Goal: Task Accomplishment & Management: Manage account settings

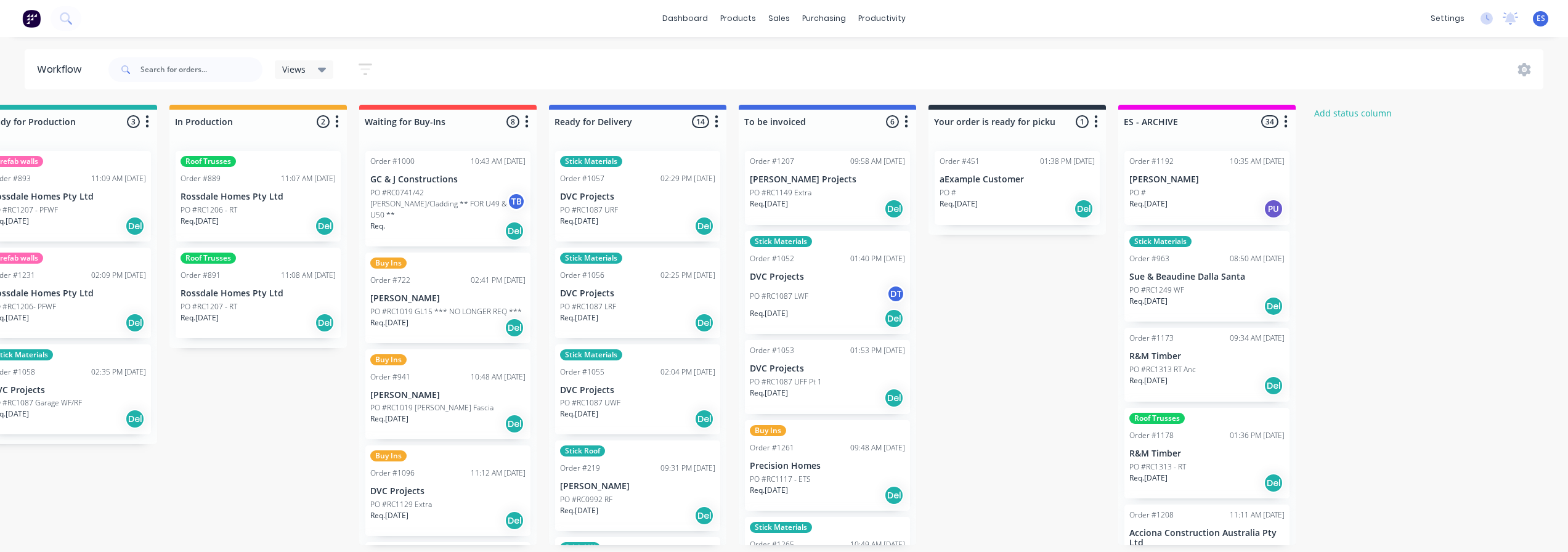
scroll to position [0, 616]
click at [815, 56] on div "Sales Orders" at bounding box center [824, 59] width 51 height 11
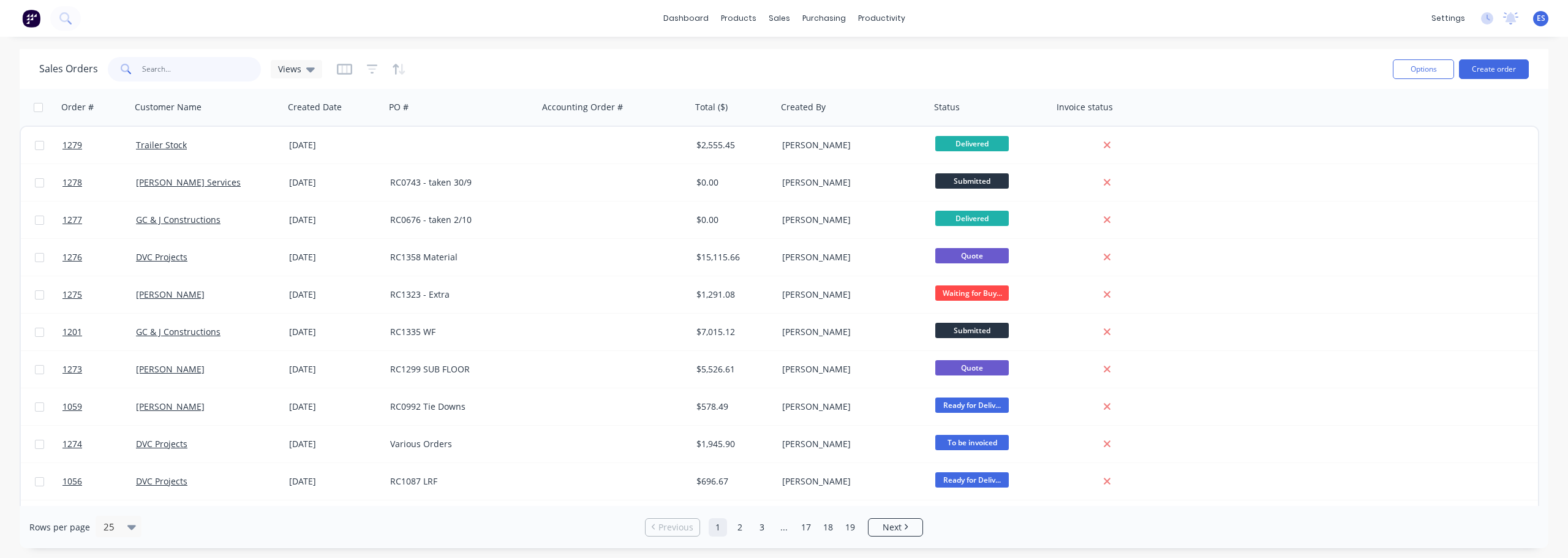
click at [168, 77] on input "text" at bounding box center [202, 69] width 119 height 25
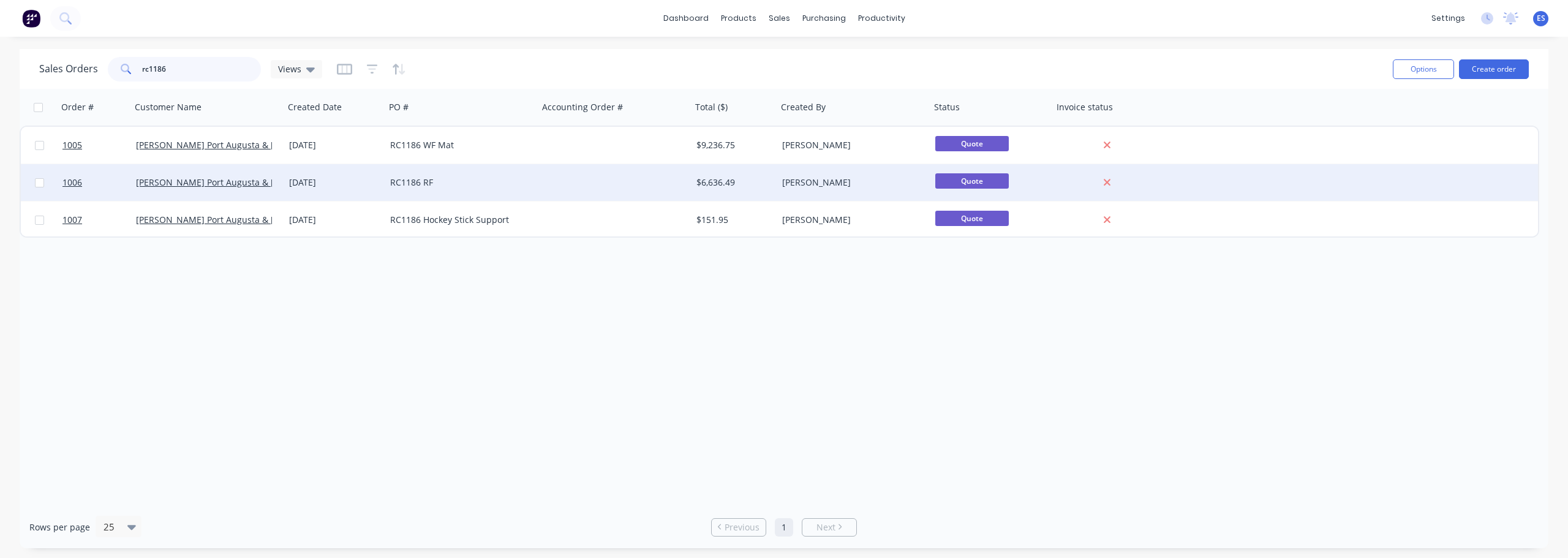
type input "rc1186"
click at [541, 186] on div at bounding box center [615, 182] width 153 height 37
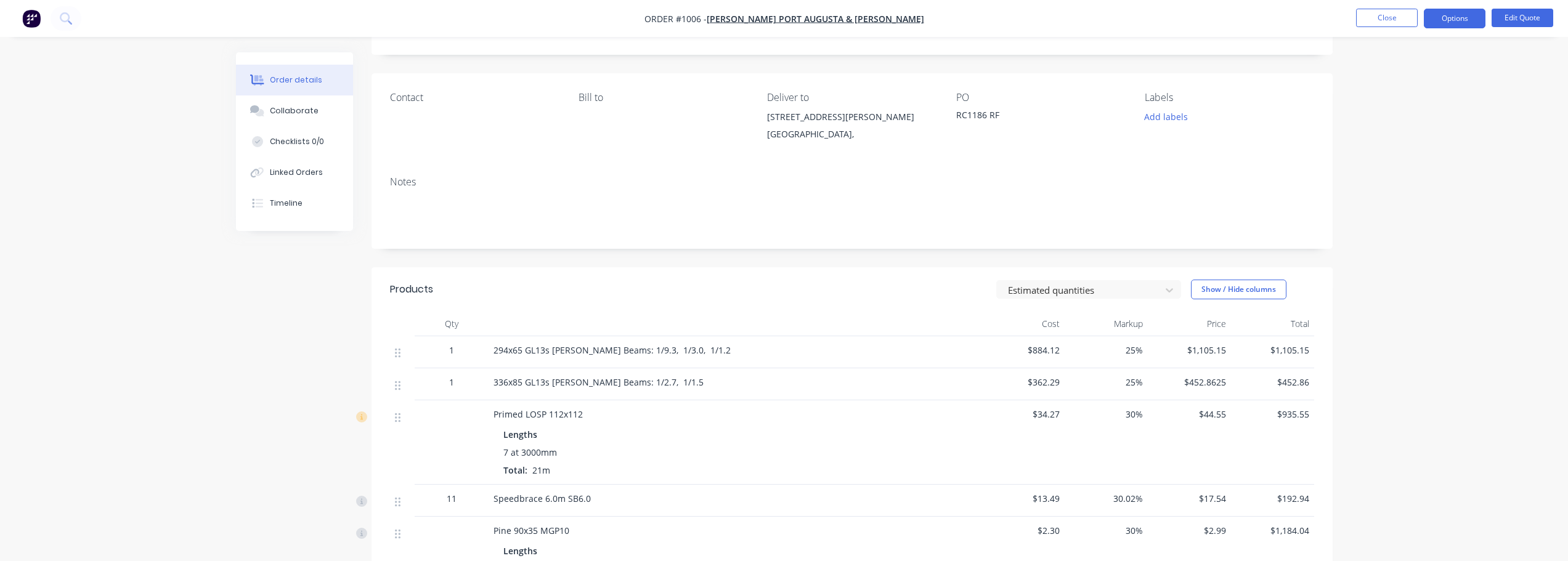
scroll to position [123, 0]
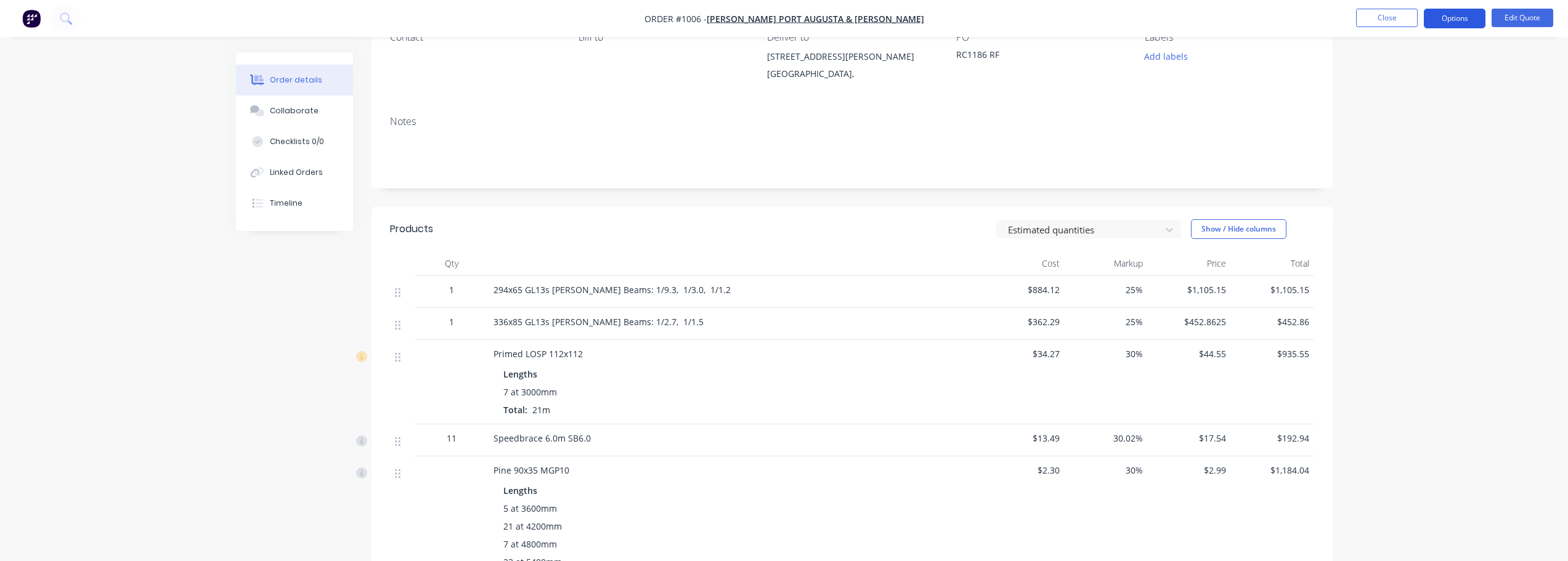
click at [1463, 23] on button "Options" at bounding box center [1455, 18] width 62 height 20
click at [1415, 227] on div "Duplicate" at bounding box center [1418, 222] width 113 height 18
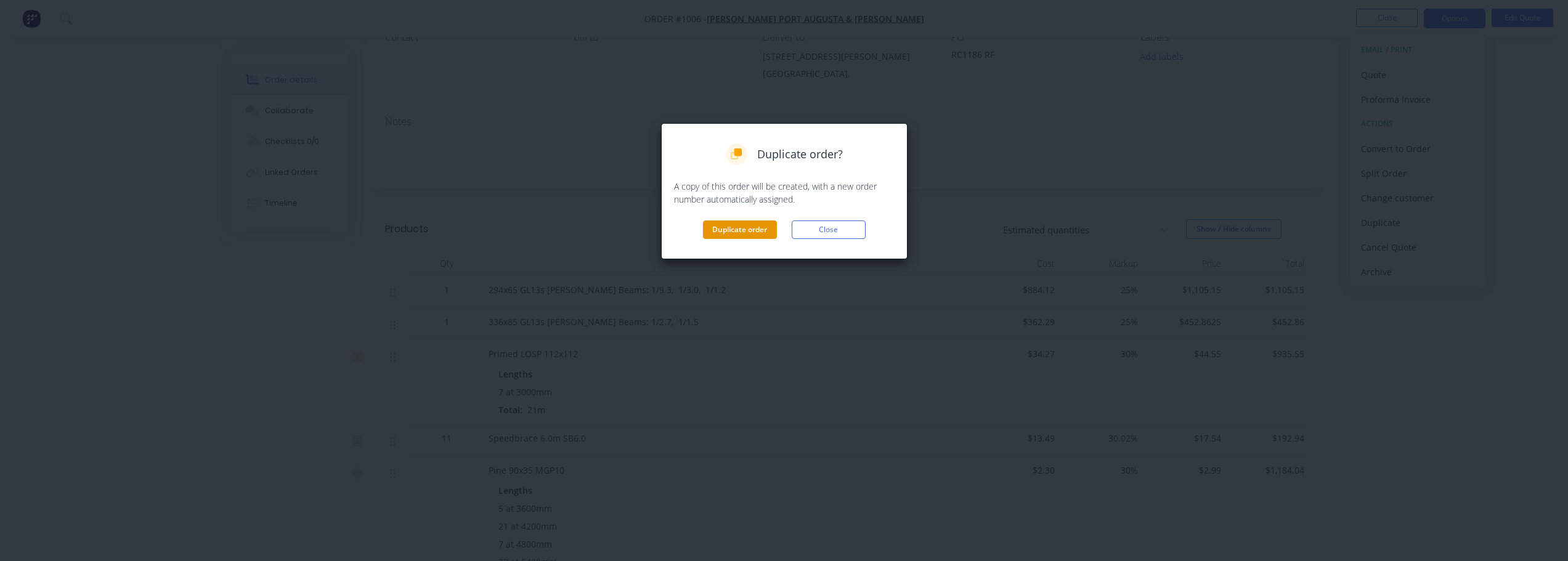
click at [742, 231] on button "Duplicate order" at bounding box center [740, 229] width 74 height 19
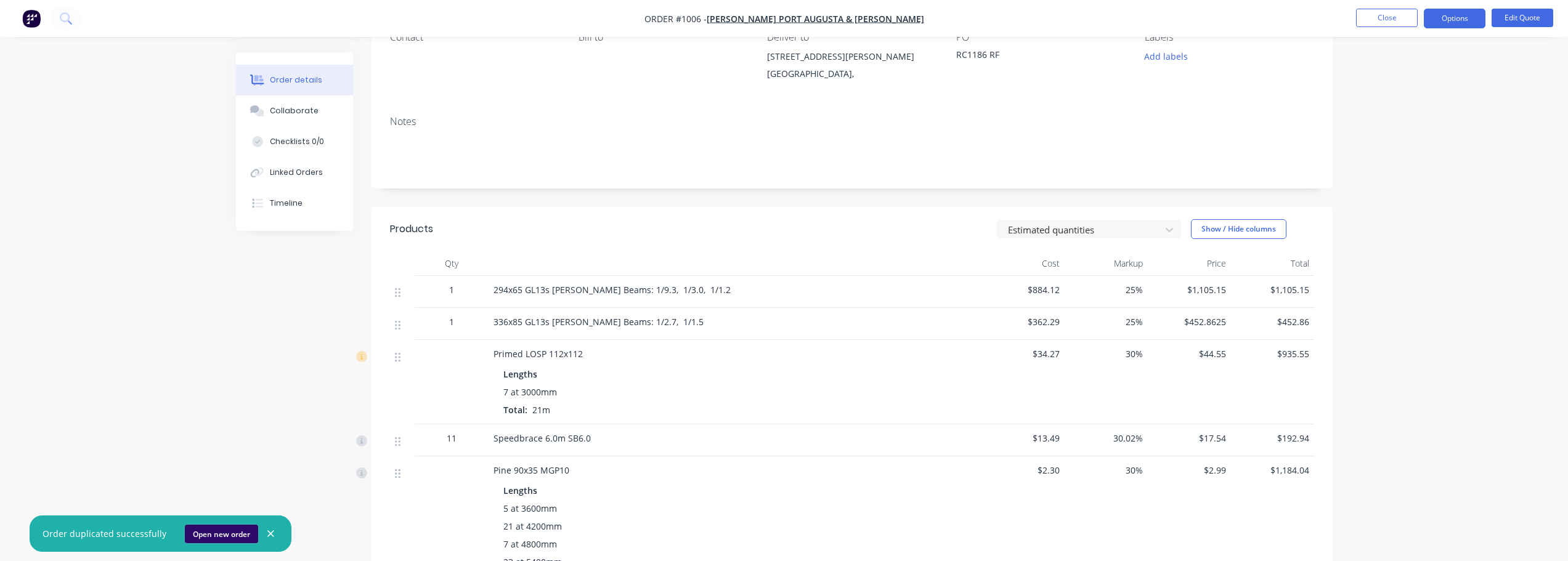
click at [209, 537] on button "Open new order" at bounding box center [221, 534] width 73 height 19
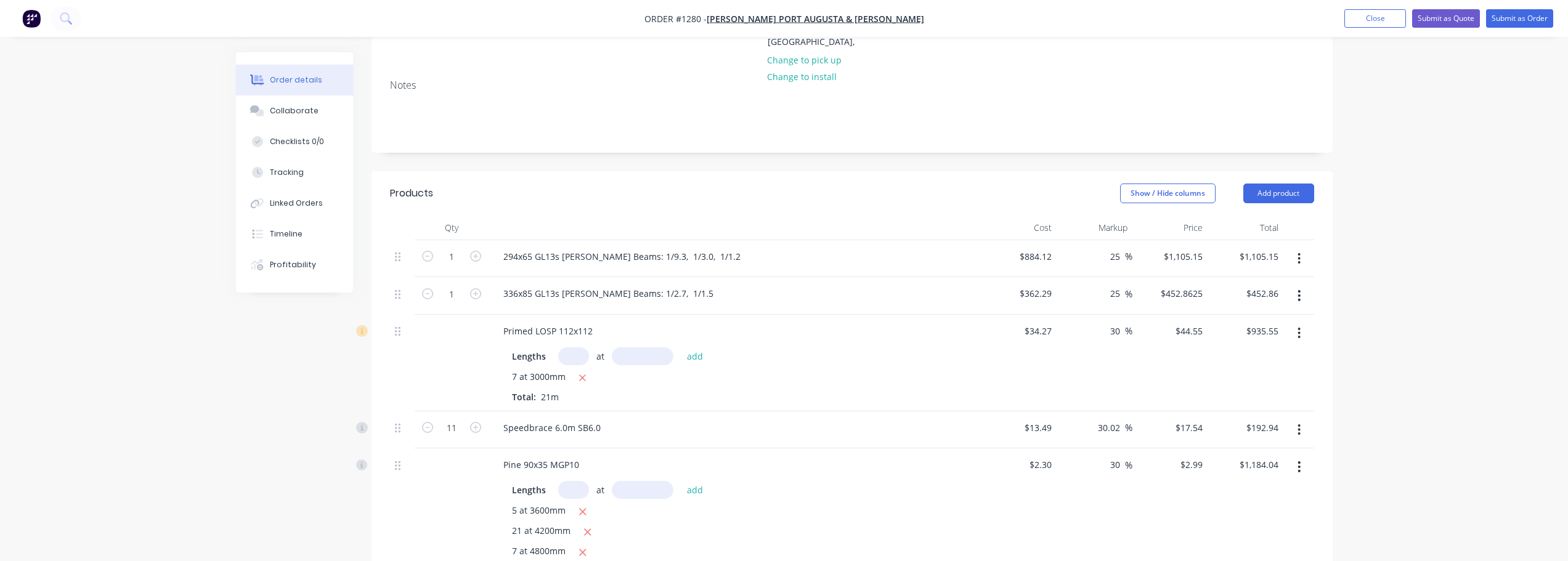
scroll to position [185, 0]
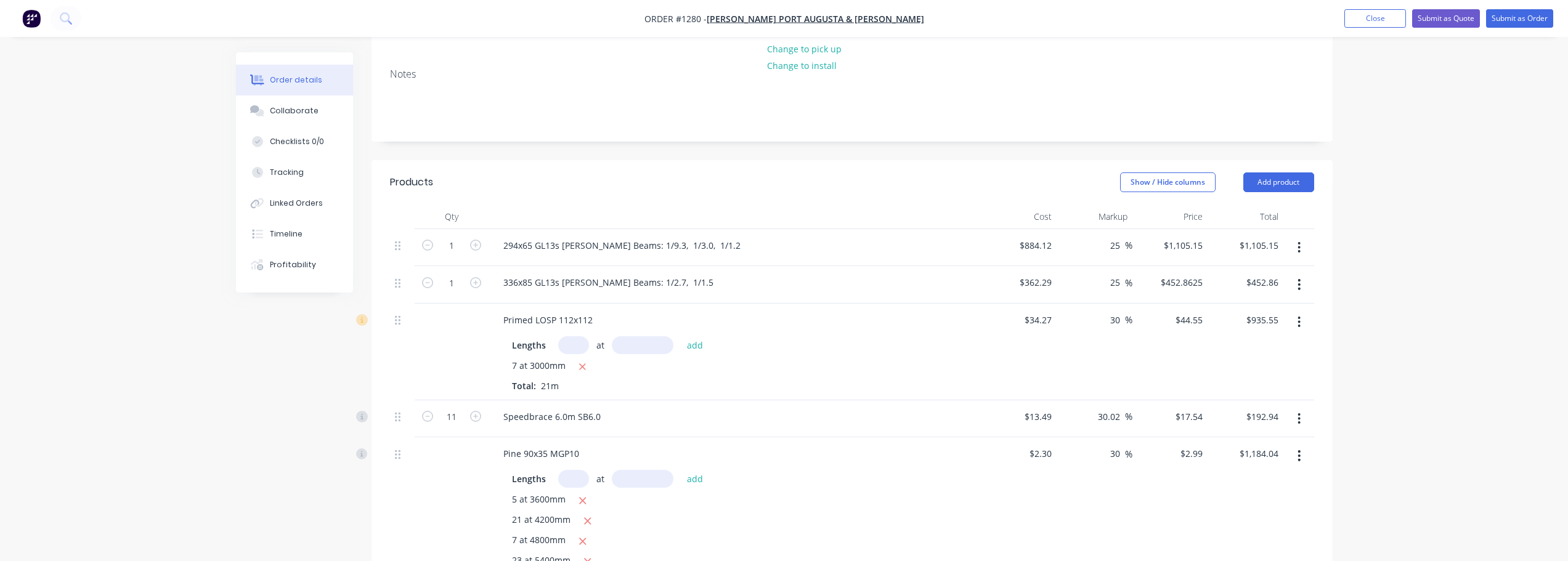
click at [1300, 242] on icon "button" at bounding box center [1299, 247] width 2 height 11
click at [1254, 345] on div "Delete" at bounding box center [1256, 354] width 95 height 18
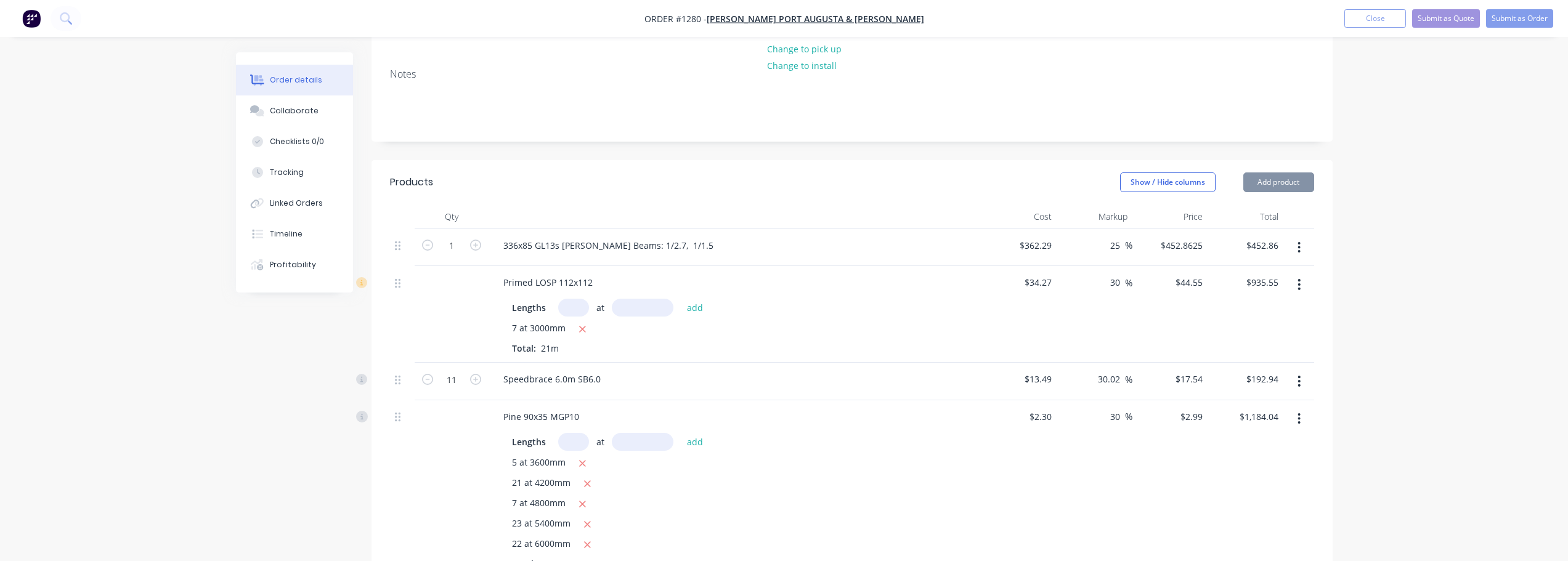
click at [1303, 237] on button "button" at bounding box center [1299, 247] width 29 height 22
drag, startPoint x: 1263, startPoint y: 342, endPoint x: 1273, endPoint y: 328, distance: 17.2
click at [1263, 345] on div "Delete" at bounding box center [1256, 354] width 95 height 18
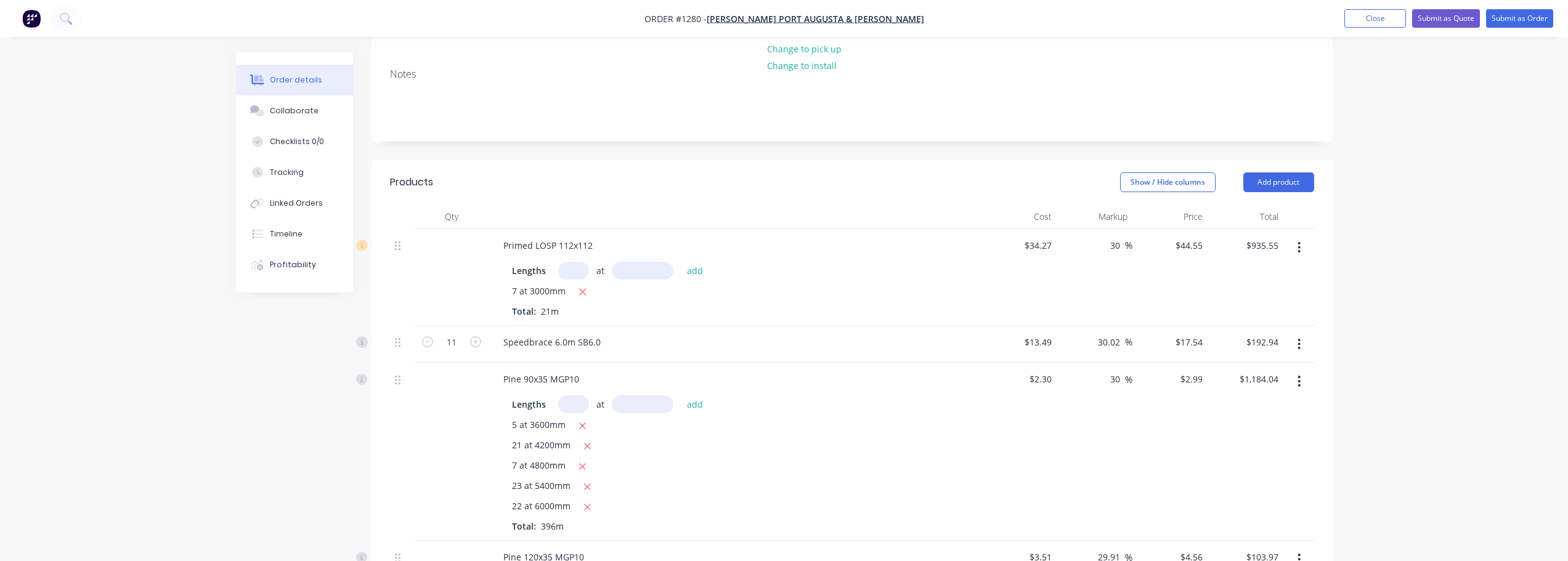
click at [1294, 237] on button "button" at bounding box center [1299, 247] width 29 height 22
drag, startPoint x: 1261, startPoint y: 338, endPoint x: 1285, endPoint y: 296, distance: 48.4
click at [1261, 345] on div "Delete" at bounding box center [1256, 354] width 95 height 18
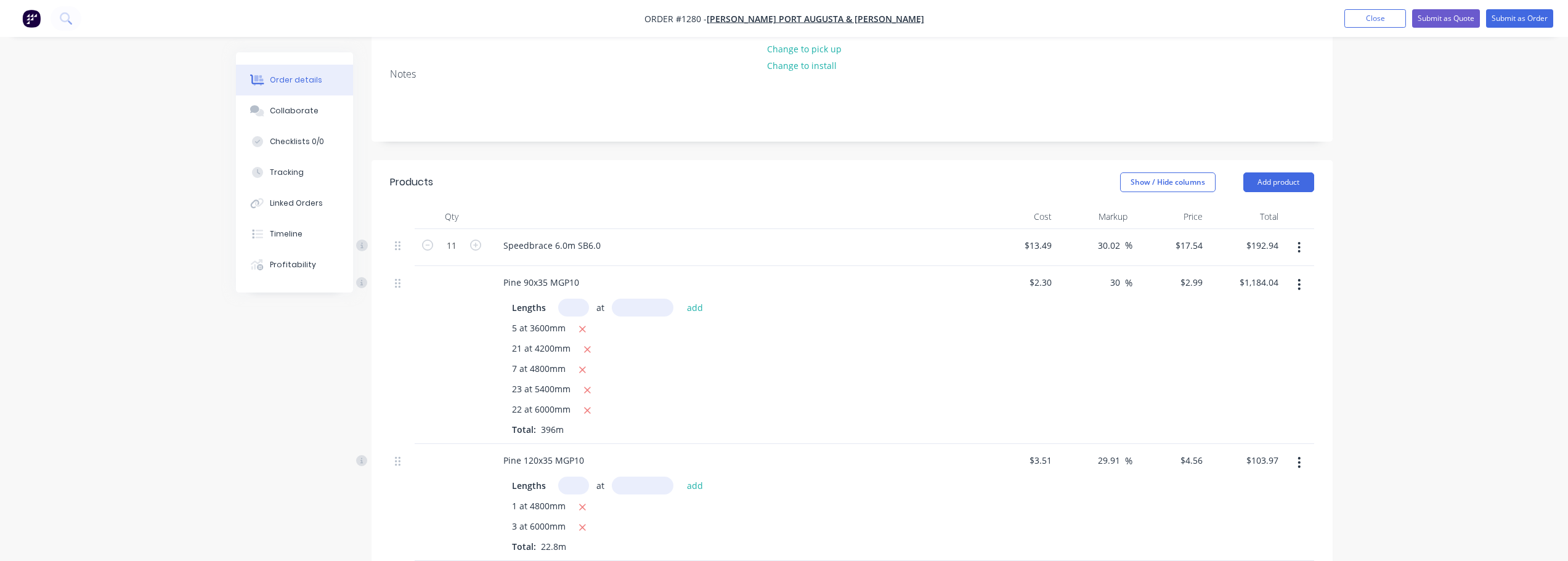
click at [1295, 237] on button "button" at bounding box center [1299, 247] width 29 height 22
drag, startPoint x: 1247, startPoint y: 336, endPoint x: 1277, endPoint y: 311, distance: 39.1
click at [1247, 345] on div "Delete" at bounding box center [1256, 354] width 95 height 18
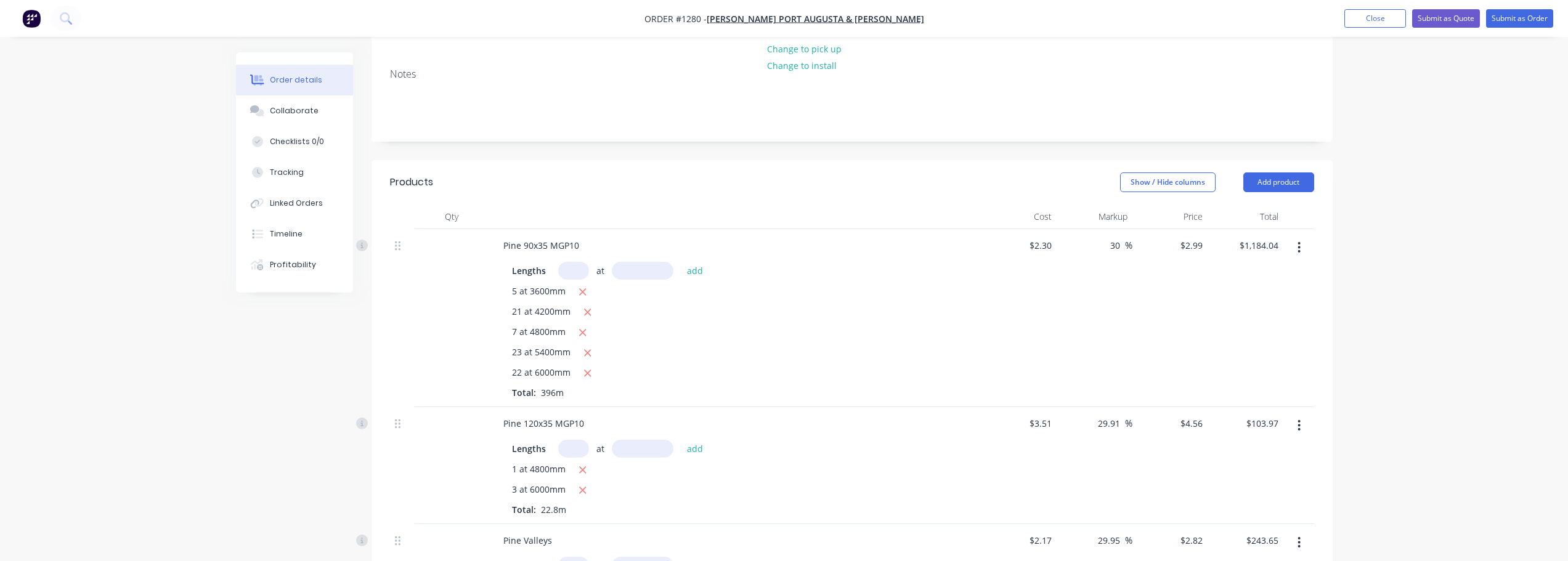
click at [1298, 242] on icon "button" at bounding box center [1299, 247] width 2 height 11
click at [1222, 345] on div "Delete" at bounding box center [1256, 354] width 95 height 18
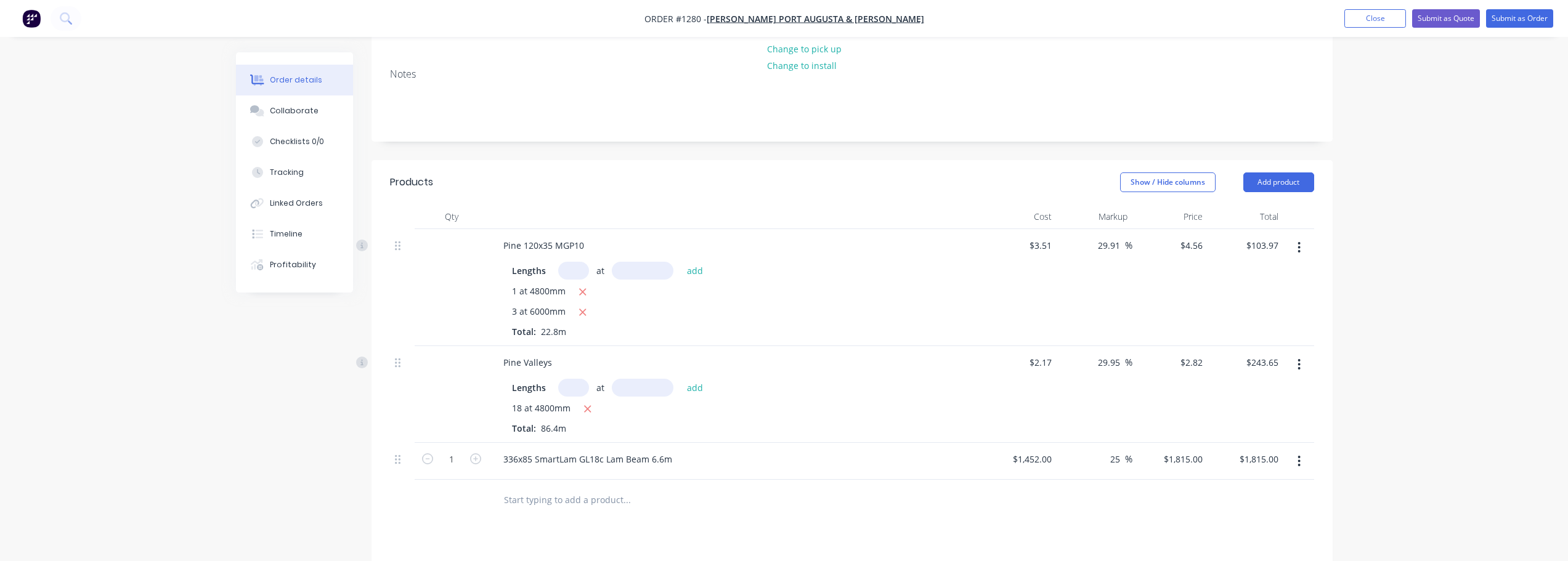
click at [1296, 238] on button "button" at bounding box center [1299, 247] width 29 height 22
drag, startPoint x: 1250, startPoint y: 339, endPoint x: 1270, endPoint y: 268, distance: 73.8
click at [1250, 345] on div "Delete" at bounding box center [1256, 354] width 95 height 18
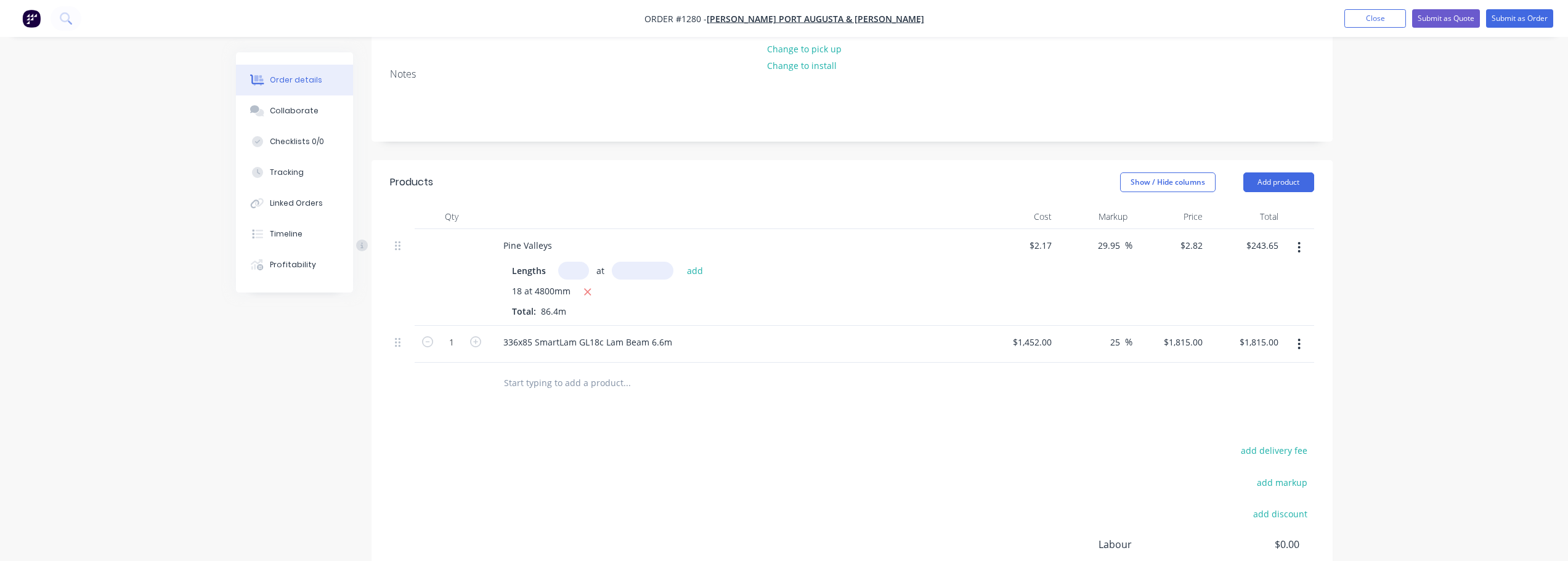
click at [1293, 238] on button "button" at bounding box center [1299, 247] width 29 height 22
click at [1241, 345] on div "Delete" at bounding box center [1256, 354] width 95 height 18
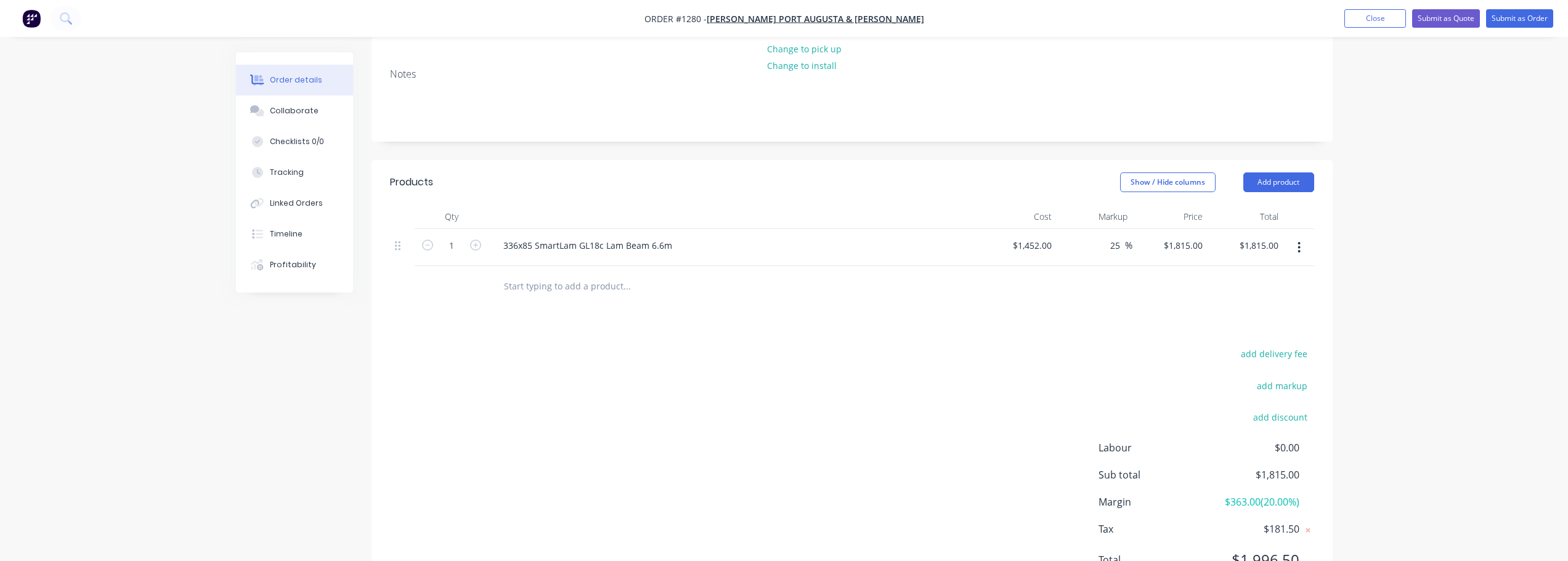
click at [1294, 237] on button "button" at bounding box center [1299, 247] width 29 height 22
click at [1260, 345] on div "Delete" at bounding box center [1256, 354] width 95 height 18
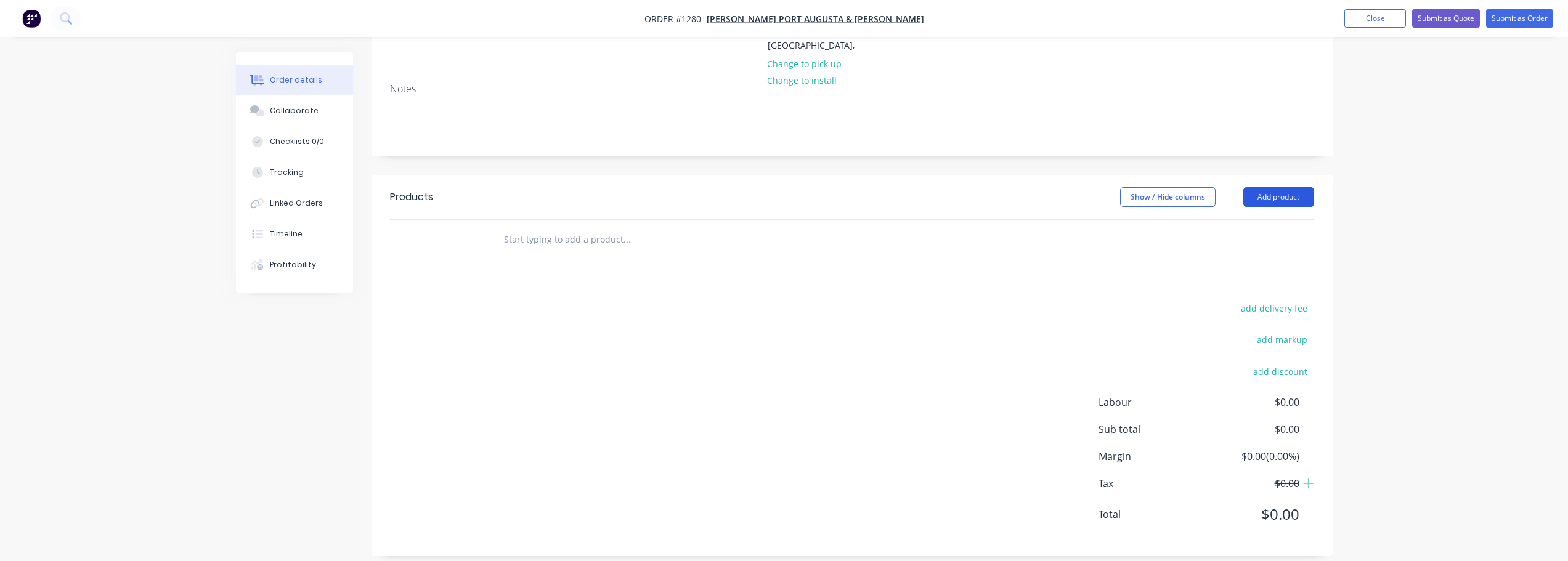
drag, startPoint x: 1270, startPoint y: 183, endPoint x: 1277, endPoint y: 187, distance: 8.1
click at [1271, 187] on button "Add product" at bounding box center [1279, 197] width 71 height 20
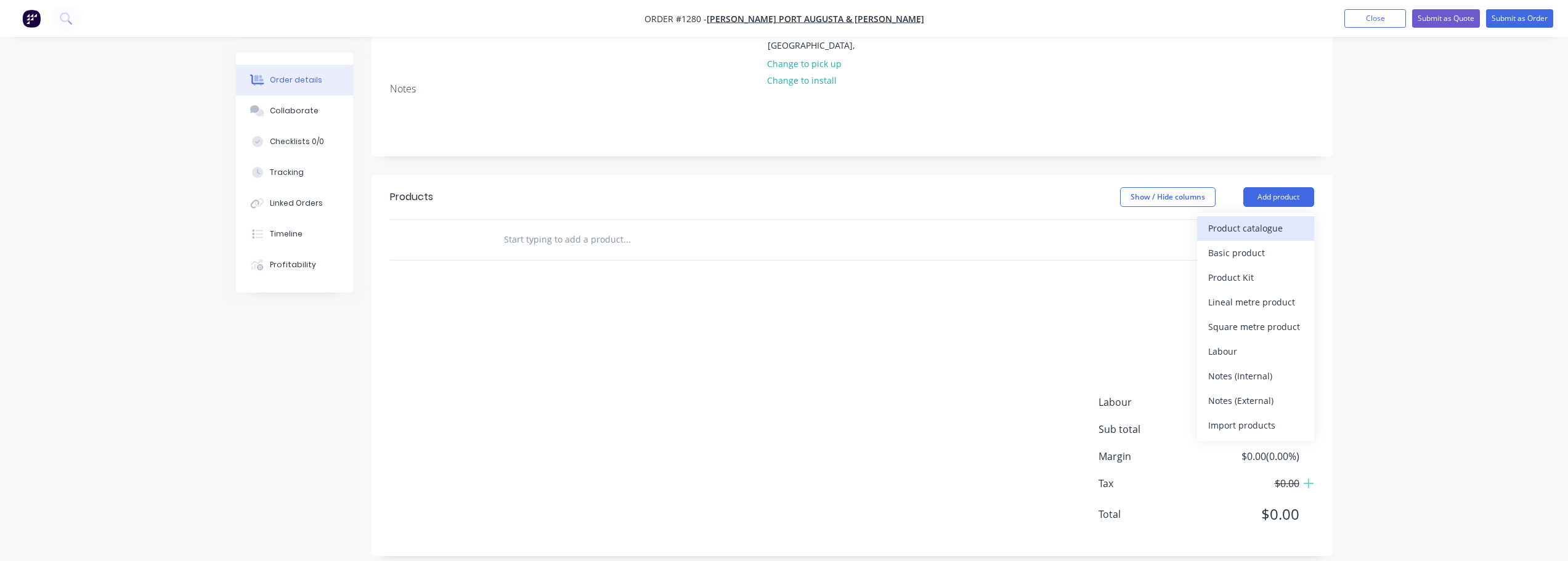
click at [1293, 219] on div "Product catalogue" at bounding box center [1256, 228] width 95 height 18
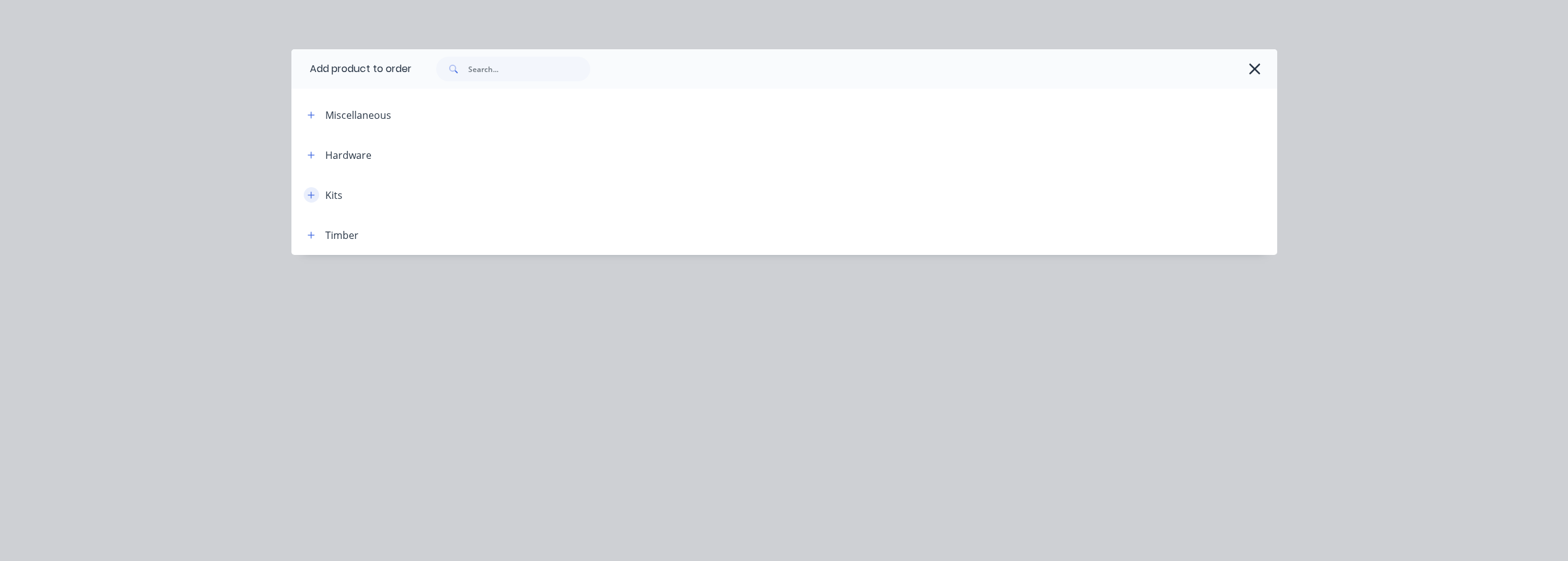
click at [311, 197] on icon "button" at bounding box center [311, 195] width 8 height 8
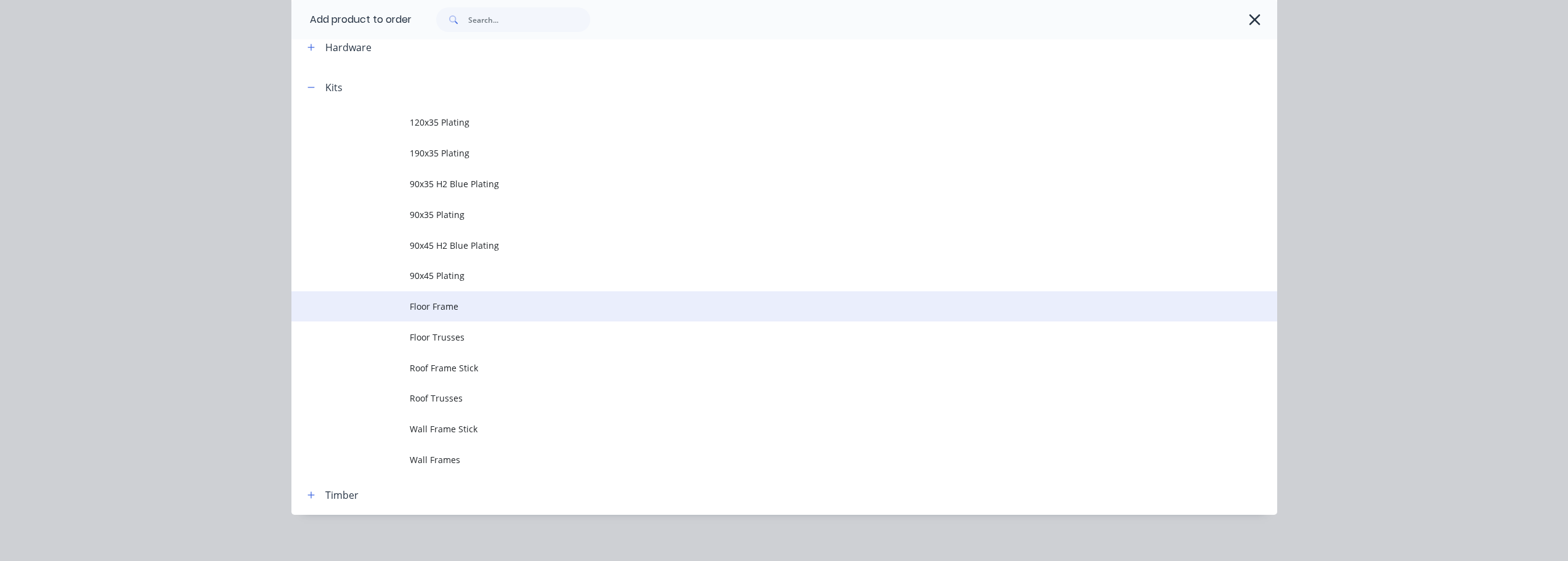
scroll to position [116, 0]
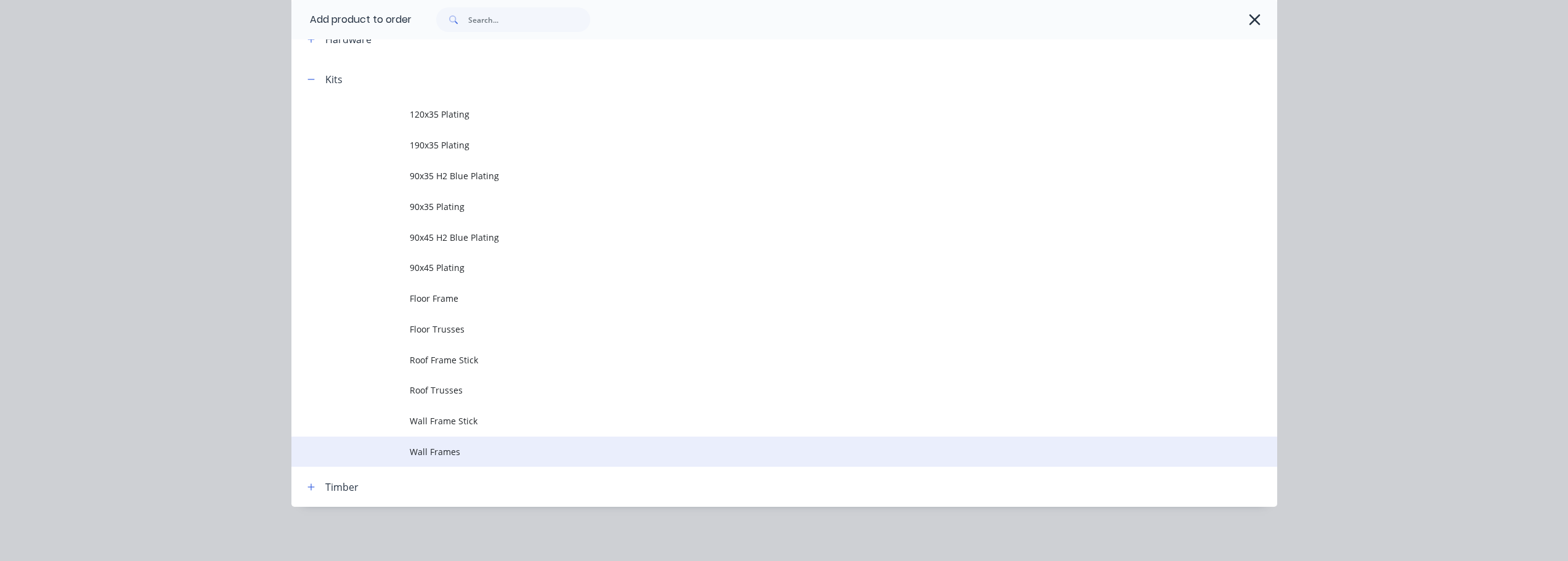
click at [470, 447] on span "Wall Frames" at bounding box center [756, 452] width 694 height 13
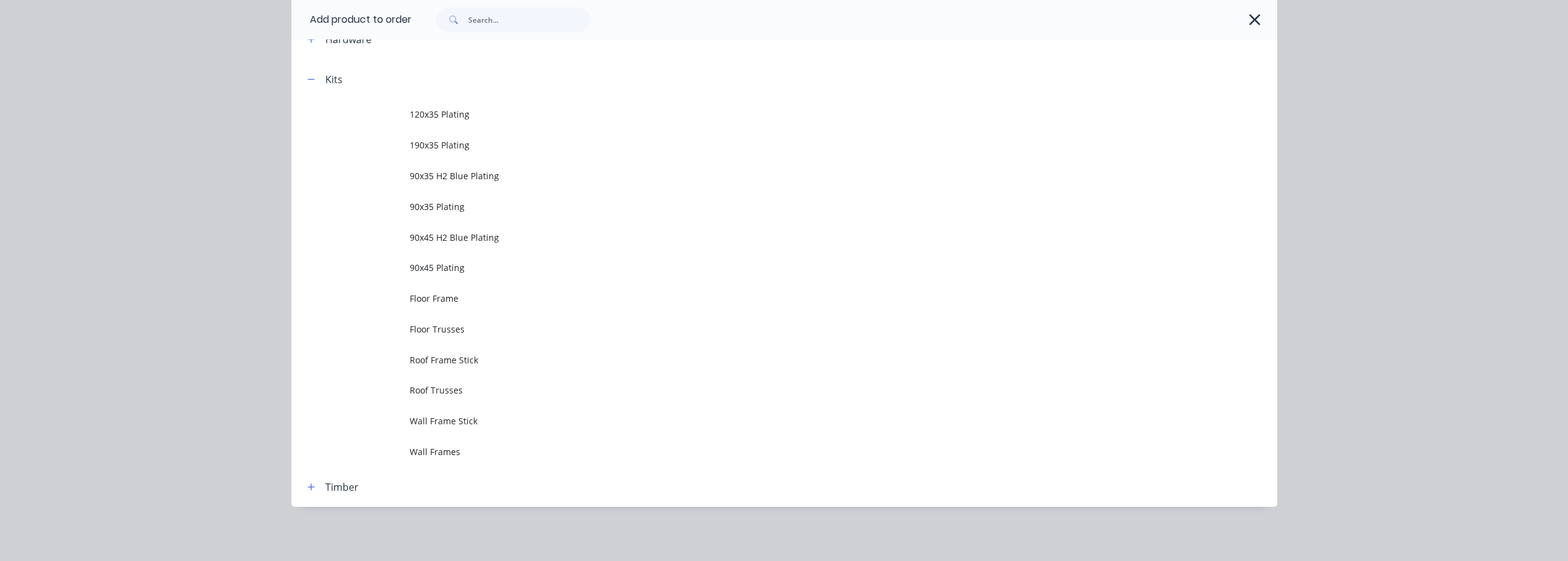
scroll to position [0, 0]
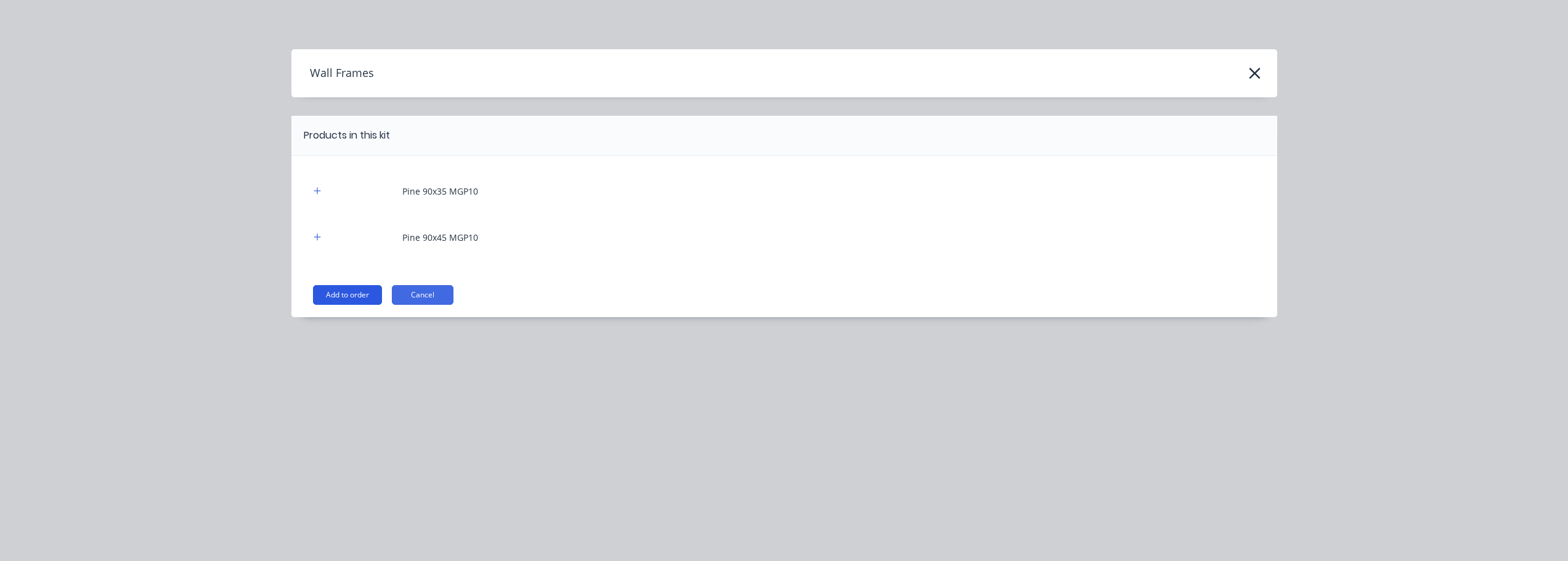
click at [351, 296] on button "Add to order" at bounding box center [347, 295] width 69 height 20
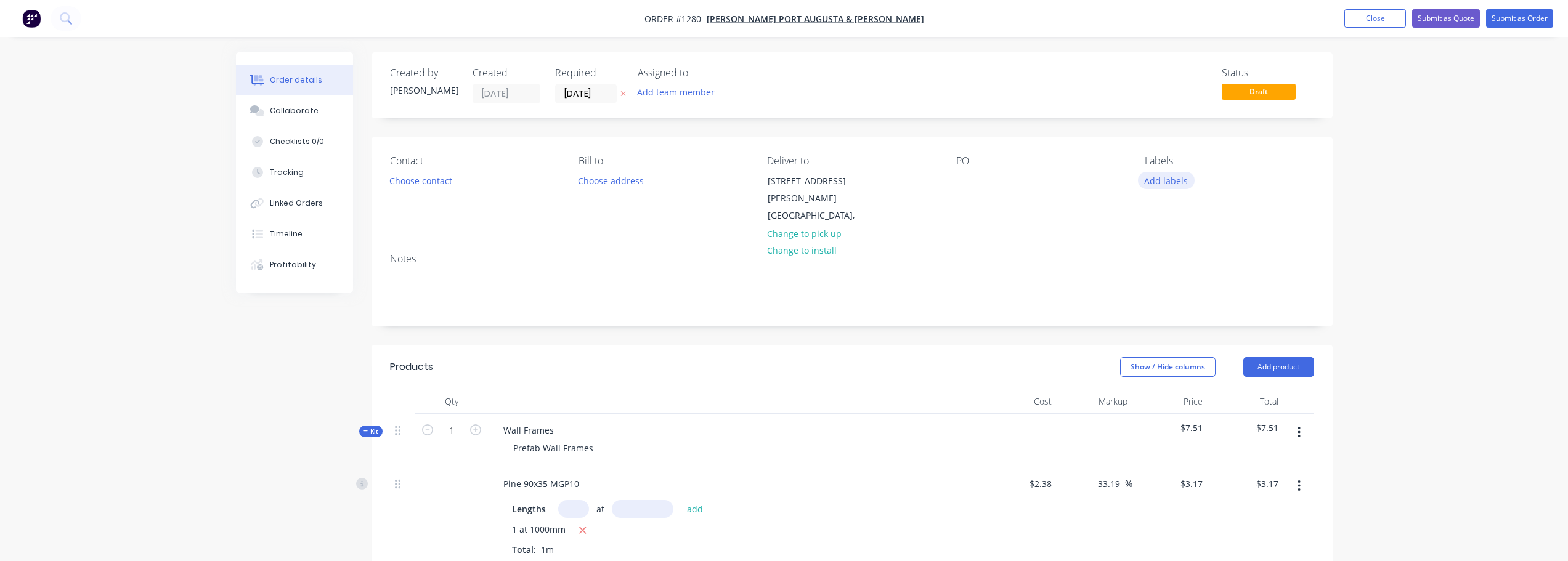
click at [1171, 180] on button "Add labels" at bounding box center [1166, 180] width 57 height 17
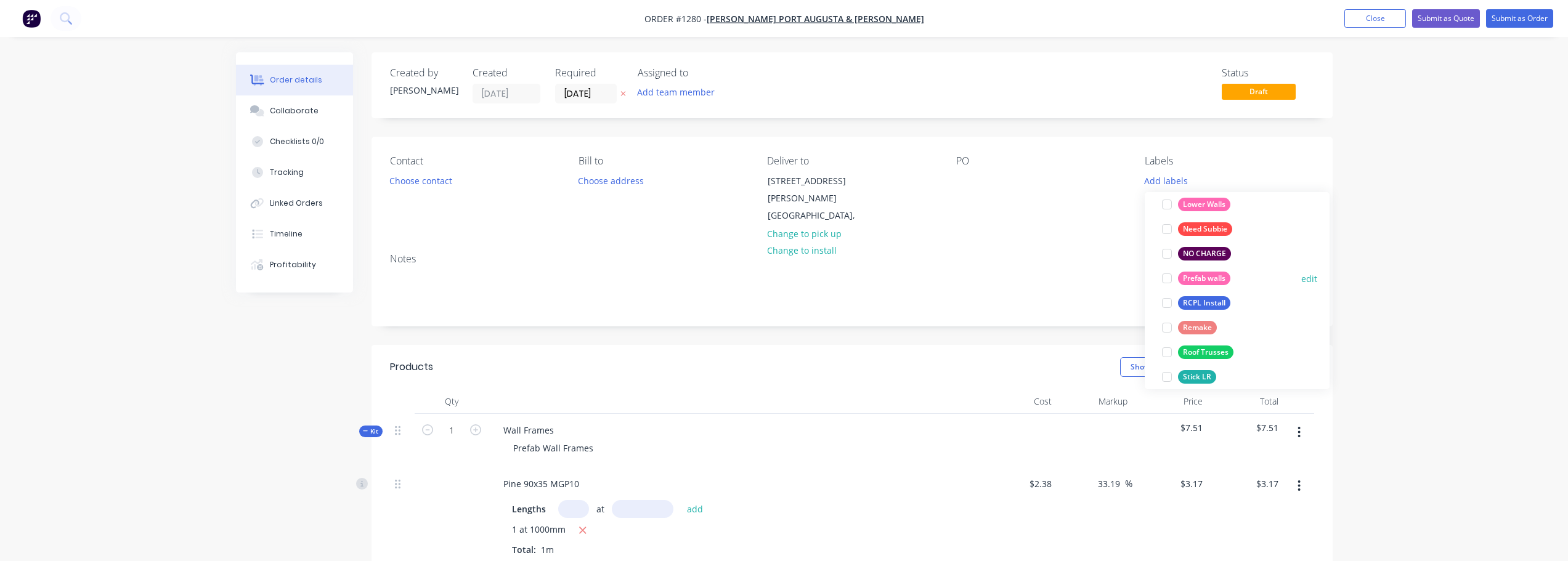
click at [1211, 277] on div "Prefab walls" at bounding box center [1204, 278] width 52 height 14
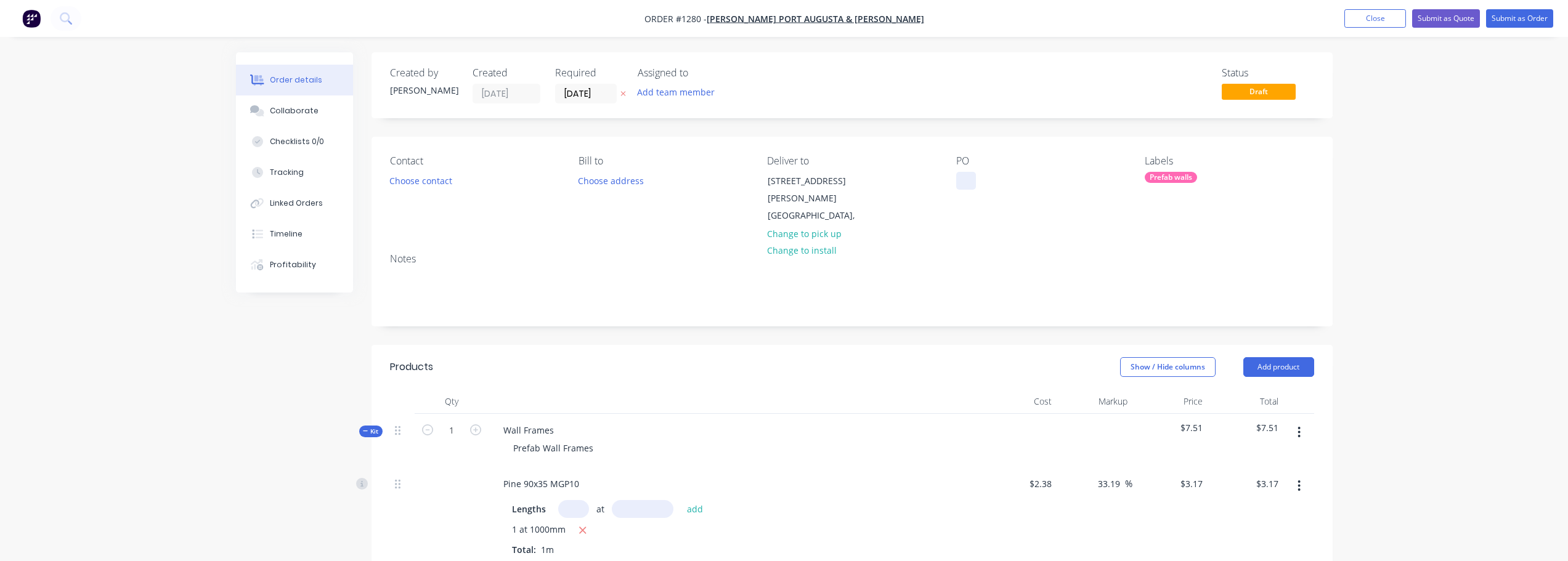
click at [965, 185] on div at bounding box center [966, 181] width 20 height 18
click at [592, 97] on input "[DATE]" at bounding box center [586, 94] width 60 height 19
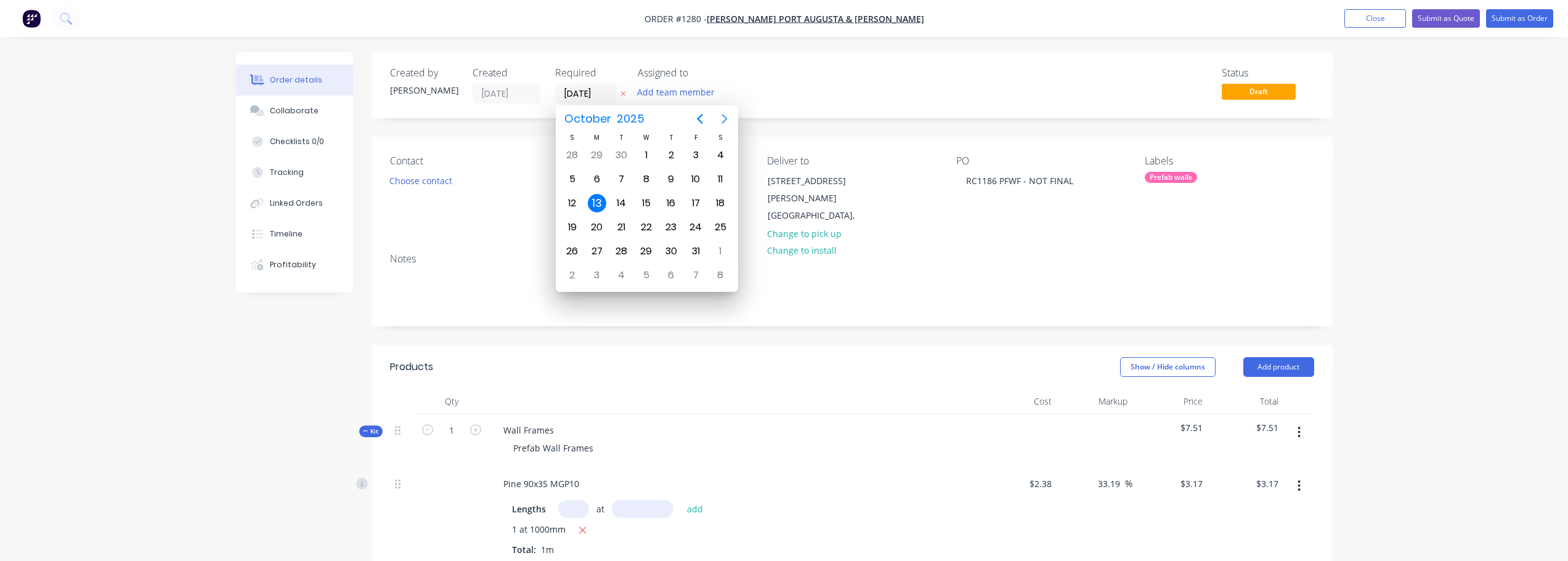
click at [728, 123] on icon "Next page" at bounding box center [725, 119] width 15 height 15
click at [624, 184] on div "4" at bounding box center [621, 179] width 19 height 19
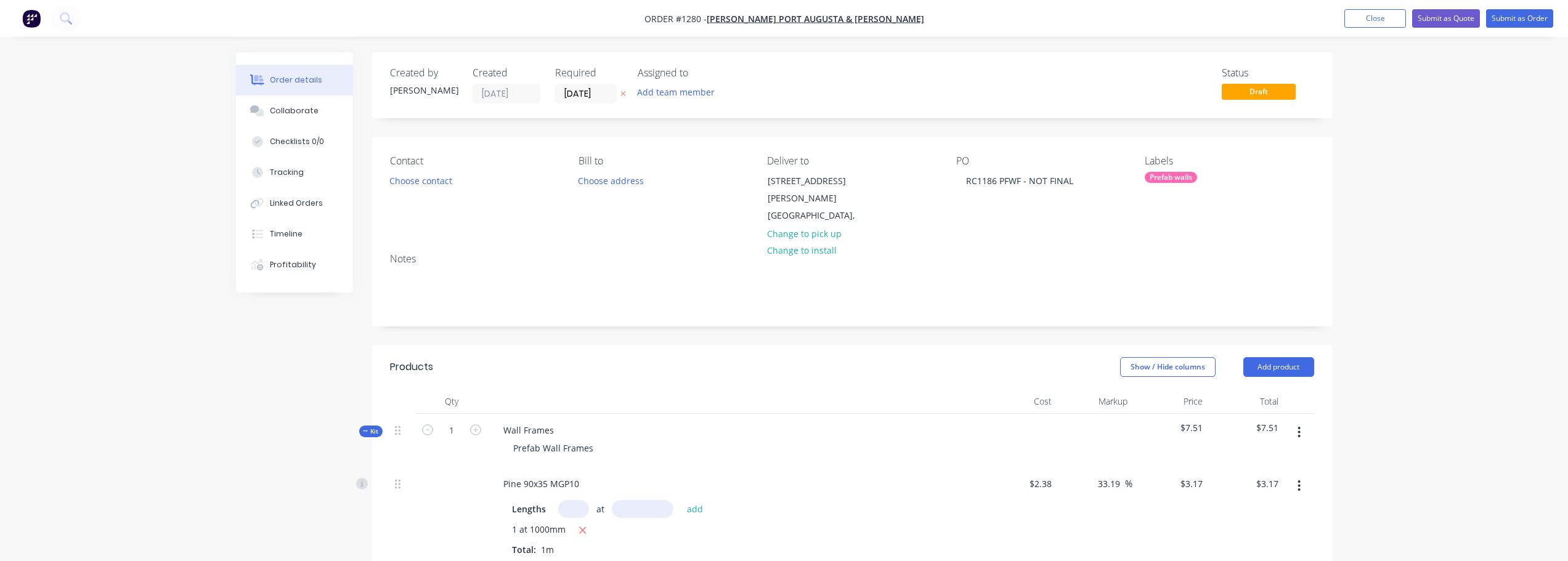
click at [607, 103] on label "[DATE]" at bounding box center [586, 94] width 62 height 20
click at [607, 103] on input "[DATE]" at bounding box center [586, 94] width 60 height 19
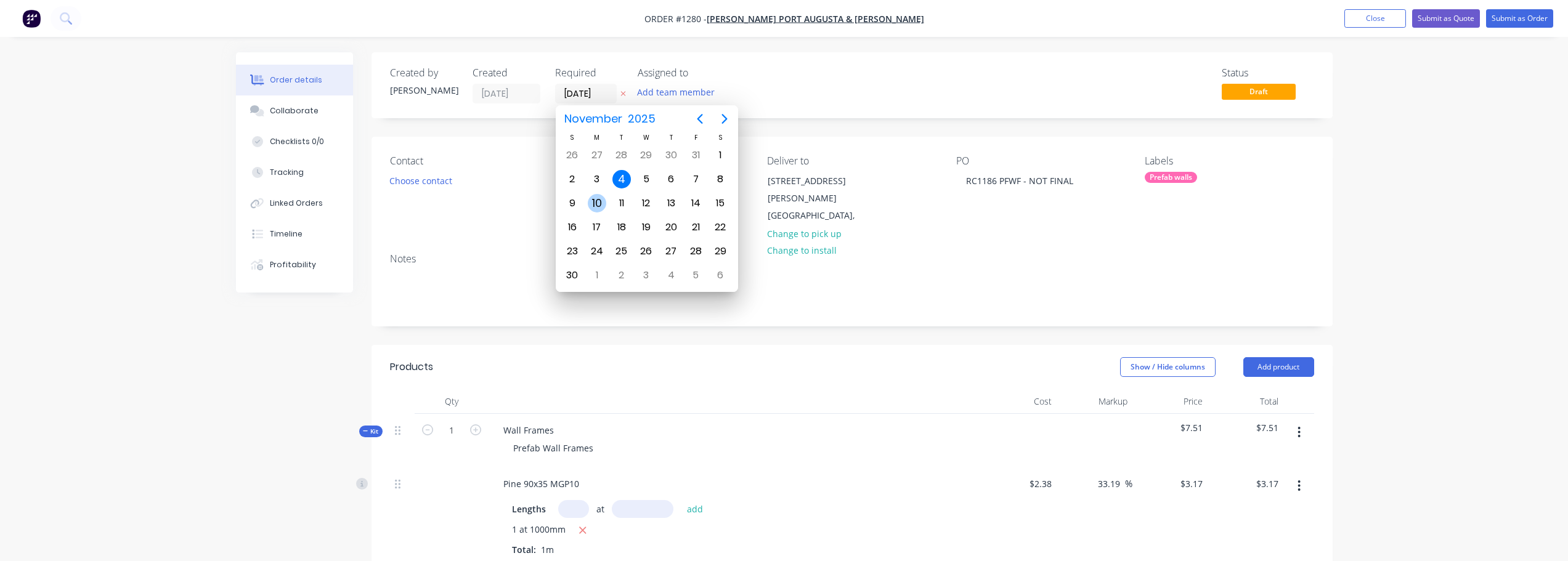
click at [597, 202] on div "10" at bounding box center [597, 203] width 19 height 19
type input "[DATE]"
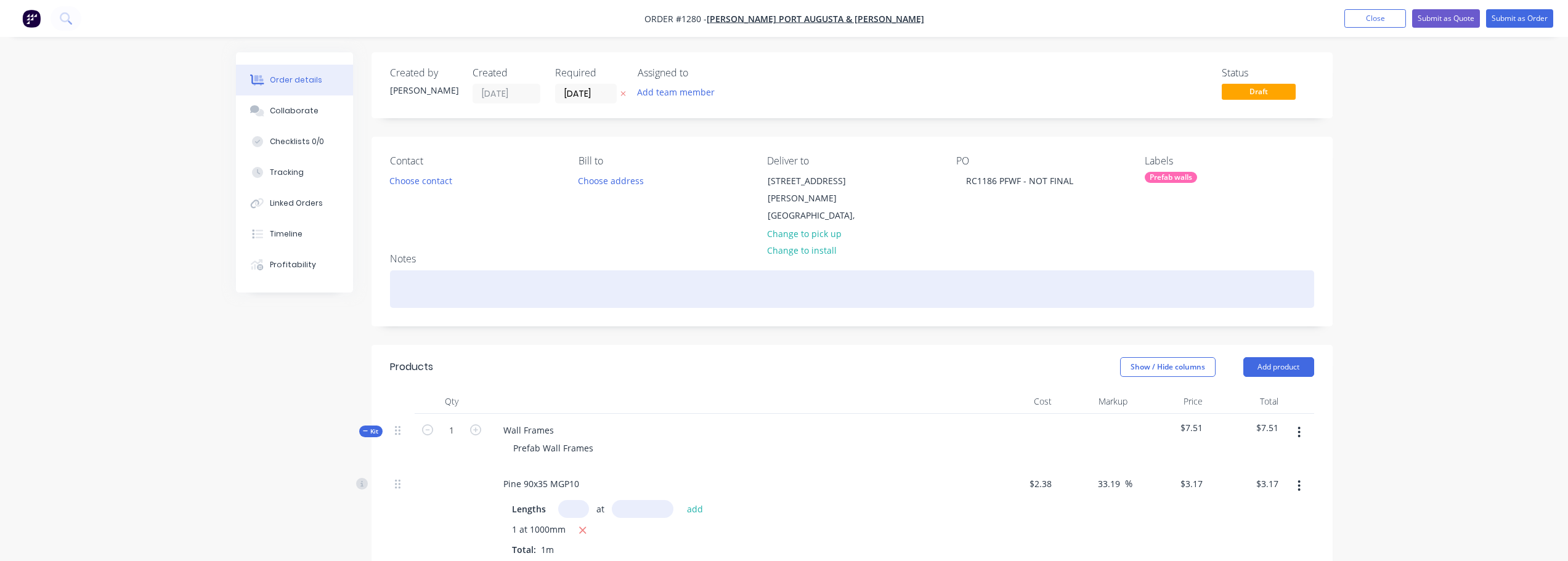
click at [510, 271] on div at bounding box center [852, 290] width 924 height 38
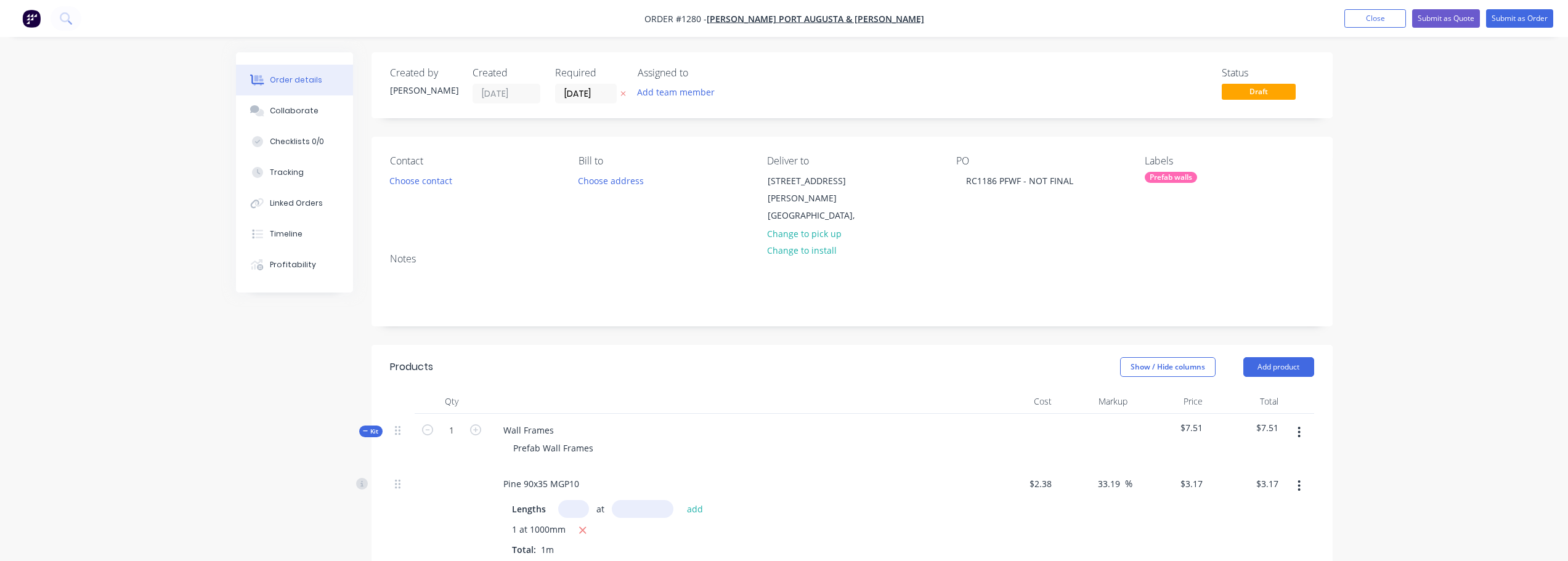
click at [1462, 222] on div "Order details Collaborate Checklists 0/0 Tracking Linked Orders Timeline Profit…" at bounding box center [784, 520] width 1568 height 1041
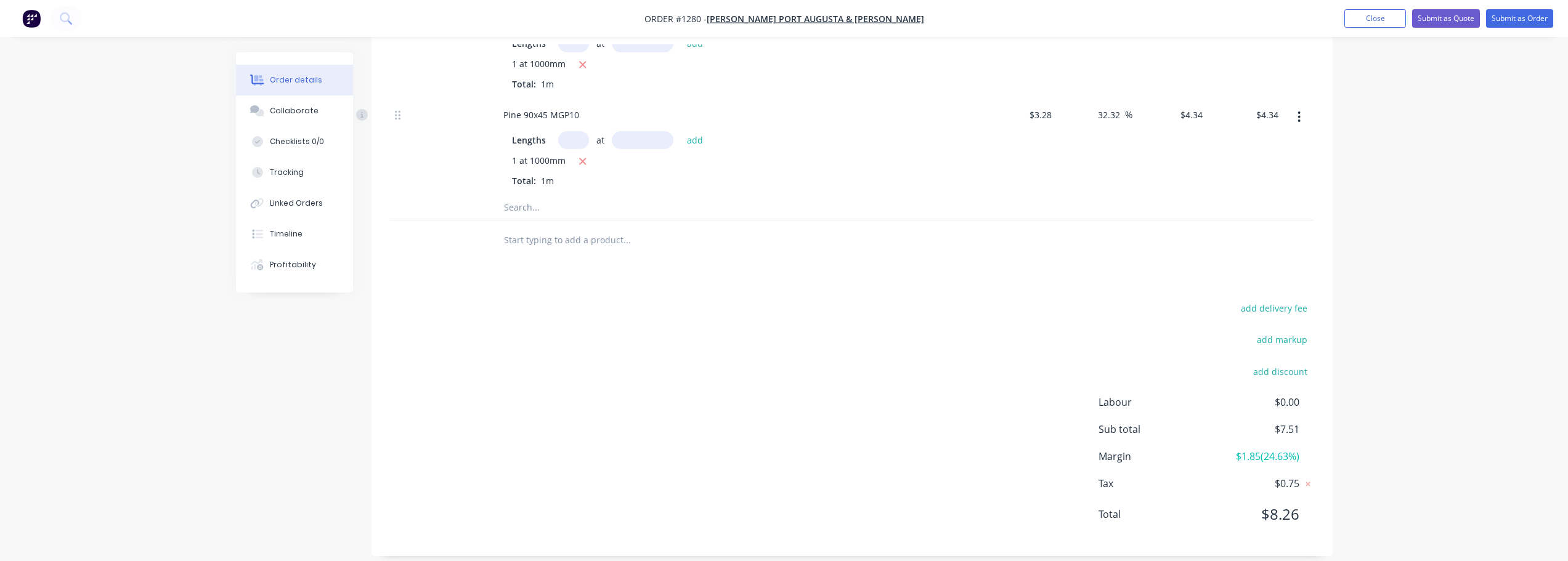
scroll to position [0, 0]
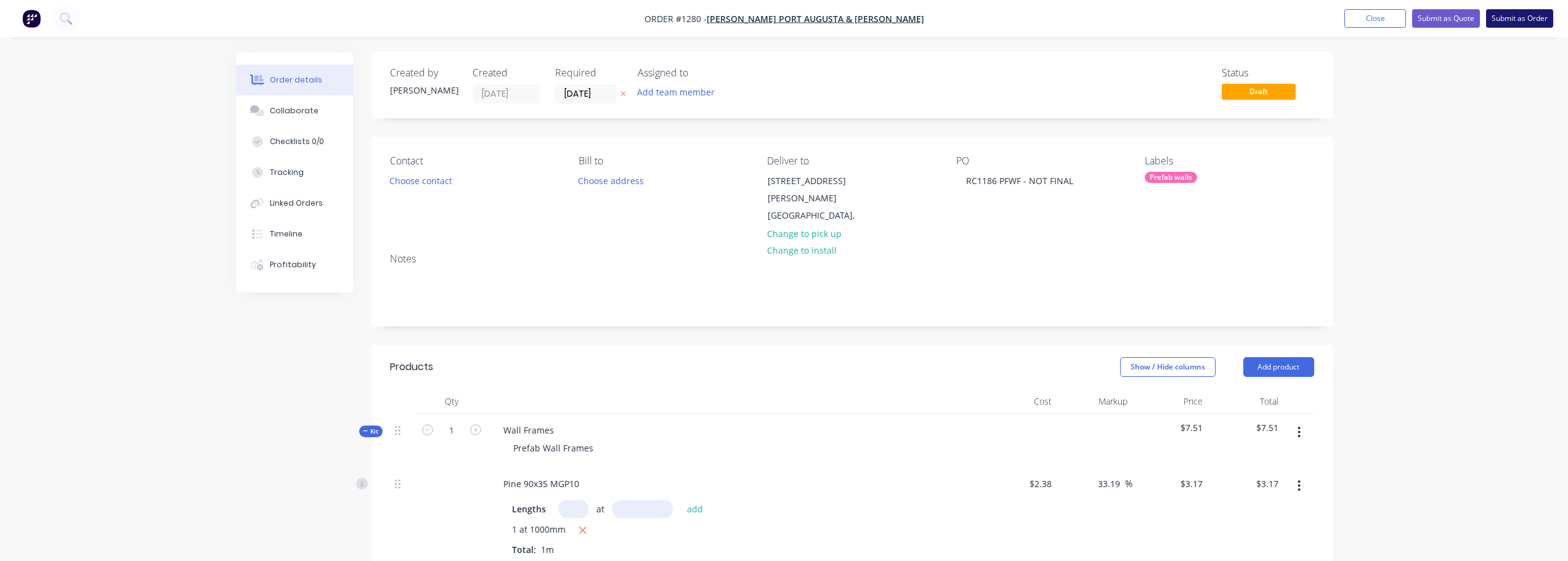
click at [1516, 21] on button "Submit as Order" at bounding box center [1519, 18] width 67 height 19
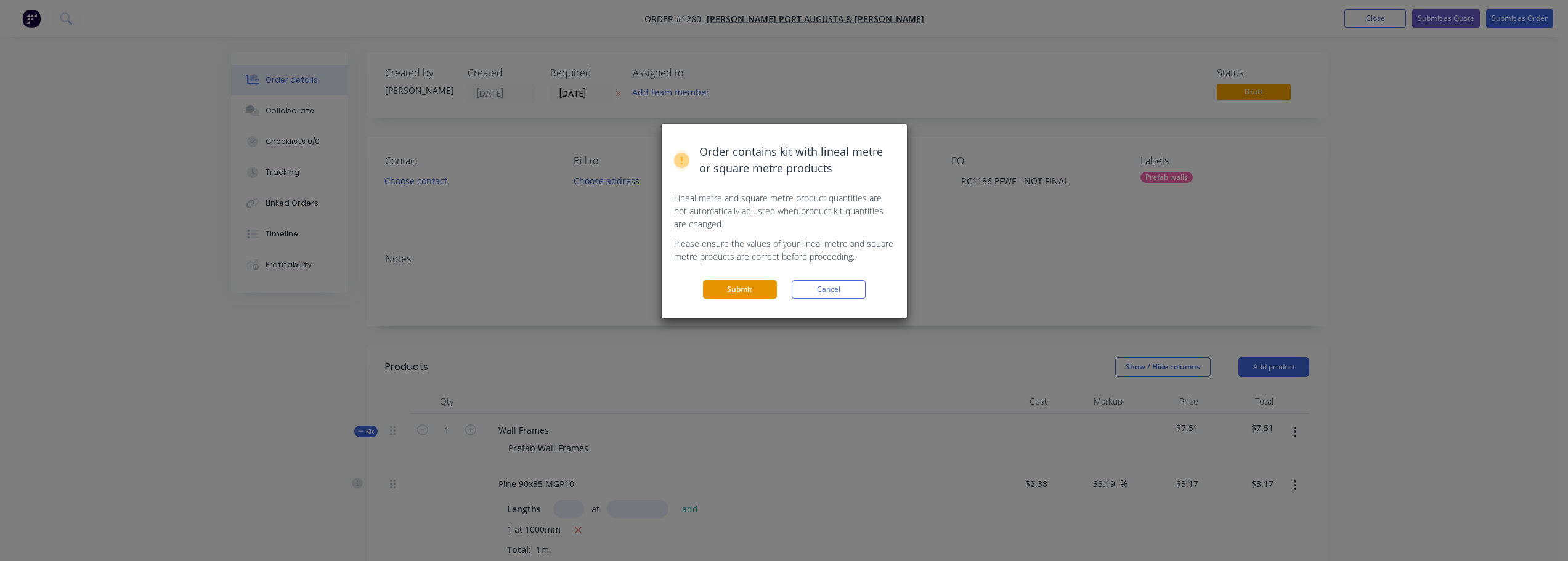
click at [738, 289] on button "Submit" at bounding box center [740, 290] width 74 height 19
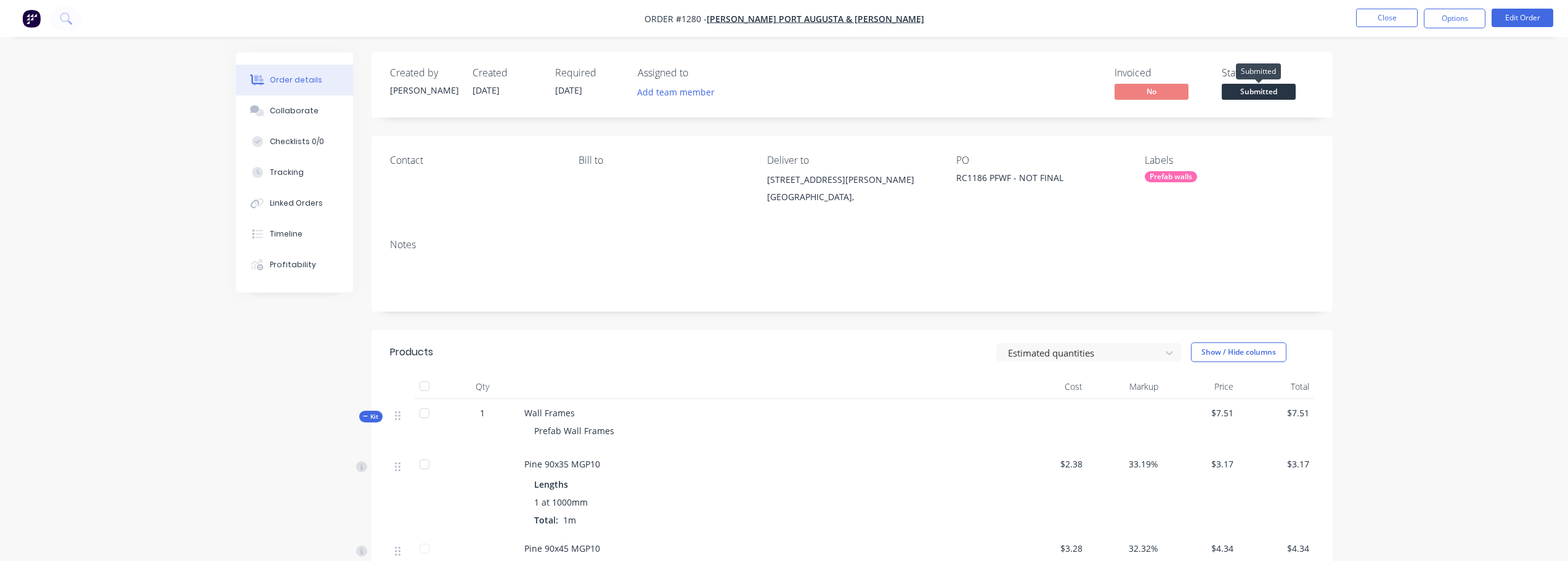
click at [1241, 90] on span "Submitted" at bounding box center [1259, 91] width 74 height 15
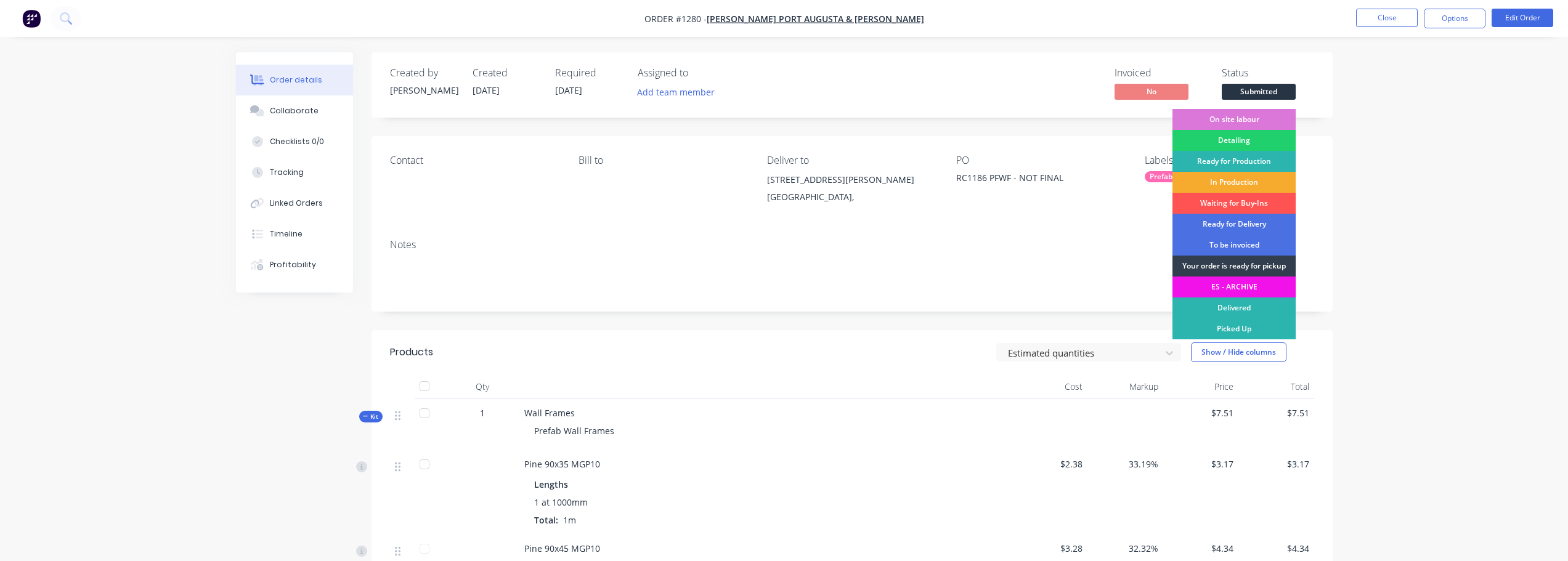
click at [1256, 176] on div "In Production" at bounding box center [1234, 182] width 123 height 21
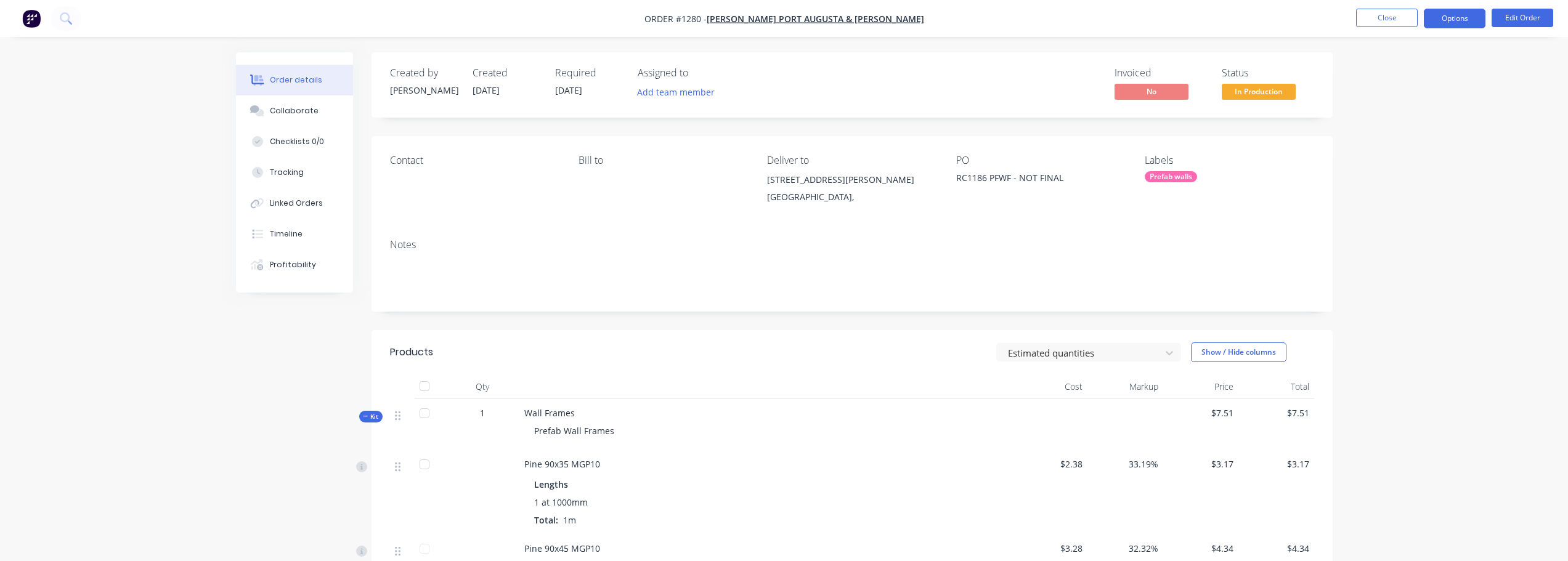
click at [1464, 14] on button "Options" at bounding box center [1455, 18] width 62 height 20
click at [1422, 290] on div "Duplicate" at bounding box center [1418, 297] width 113 height 18
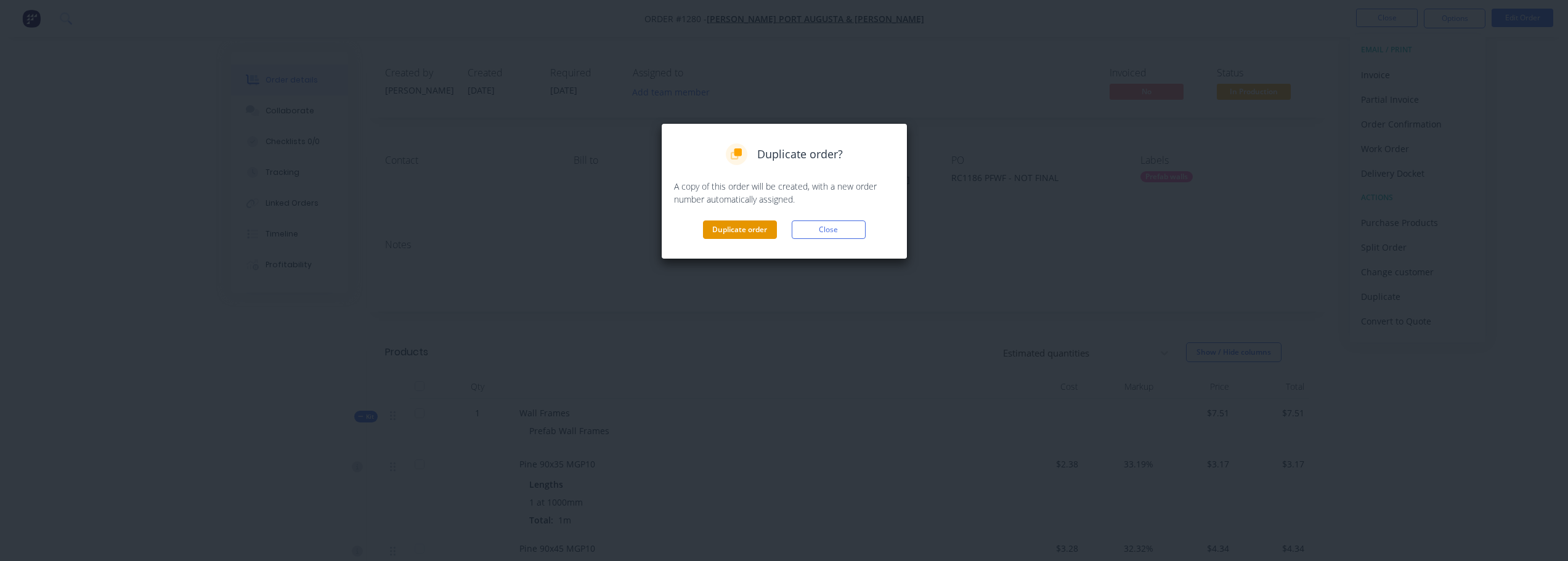
click at [736, 225] on button "Duplicate order" at bounding box center [740, 229] width 74 height 19
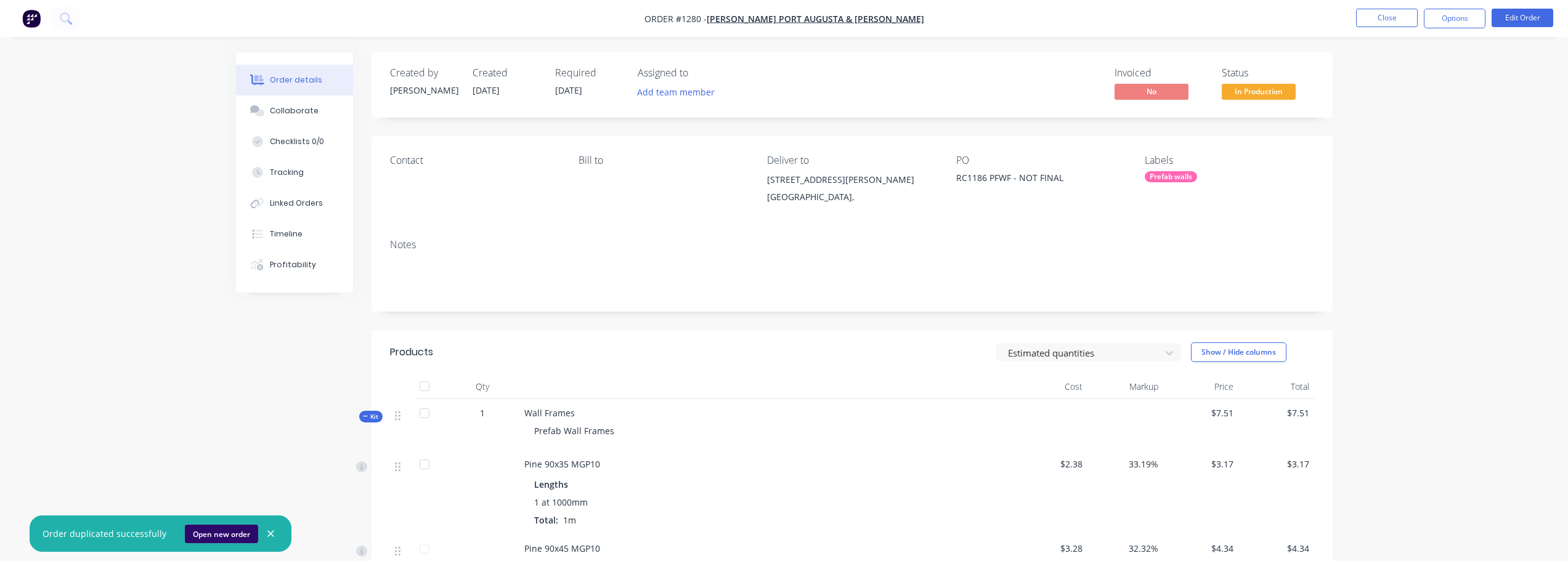
click at [203, 540] on button "Open new order" at bounding box center [221, 534] width 73 height 19
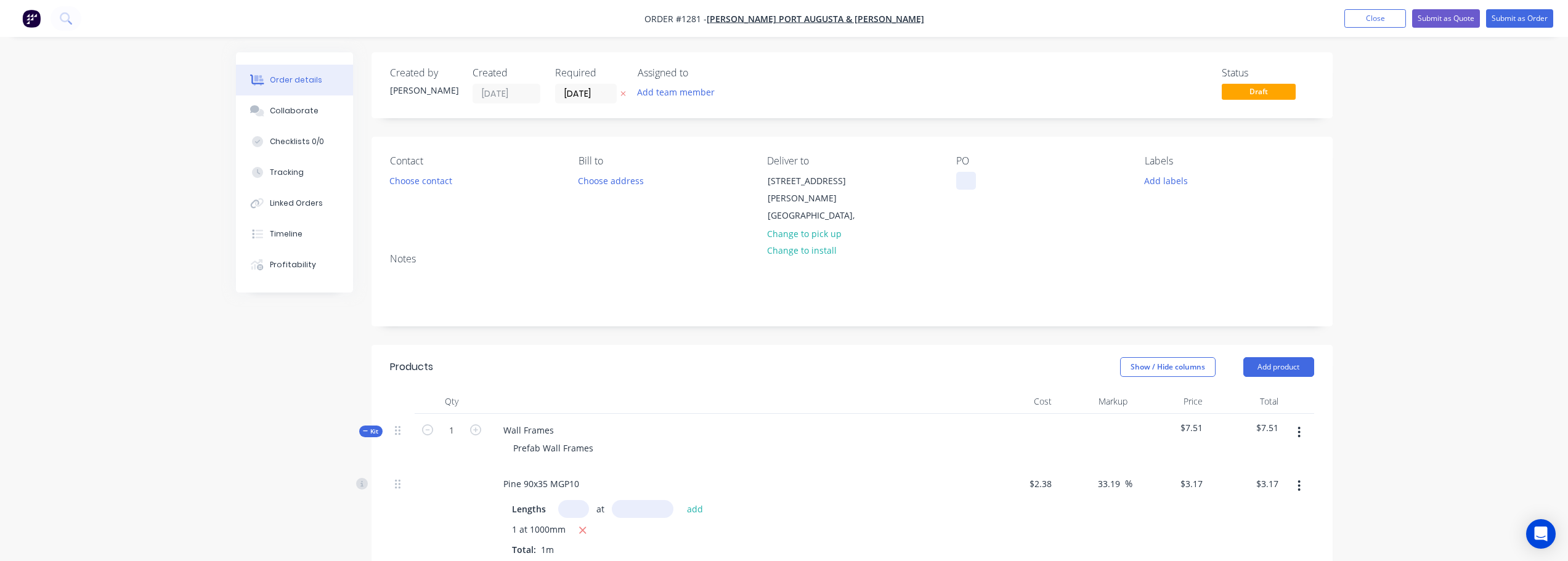
click at [968, 178] on div at bounding box center [966, 181] width 20 height 18
click at [1180, 186] on button "Add labels" at bounding box center [1166, 180] width 57 height 17
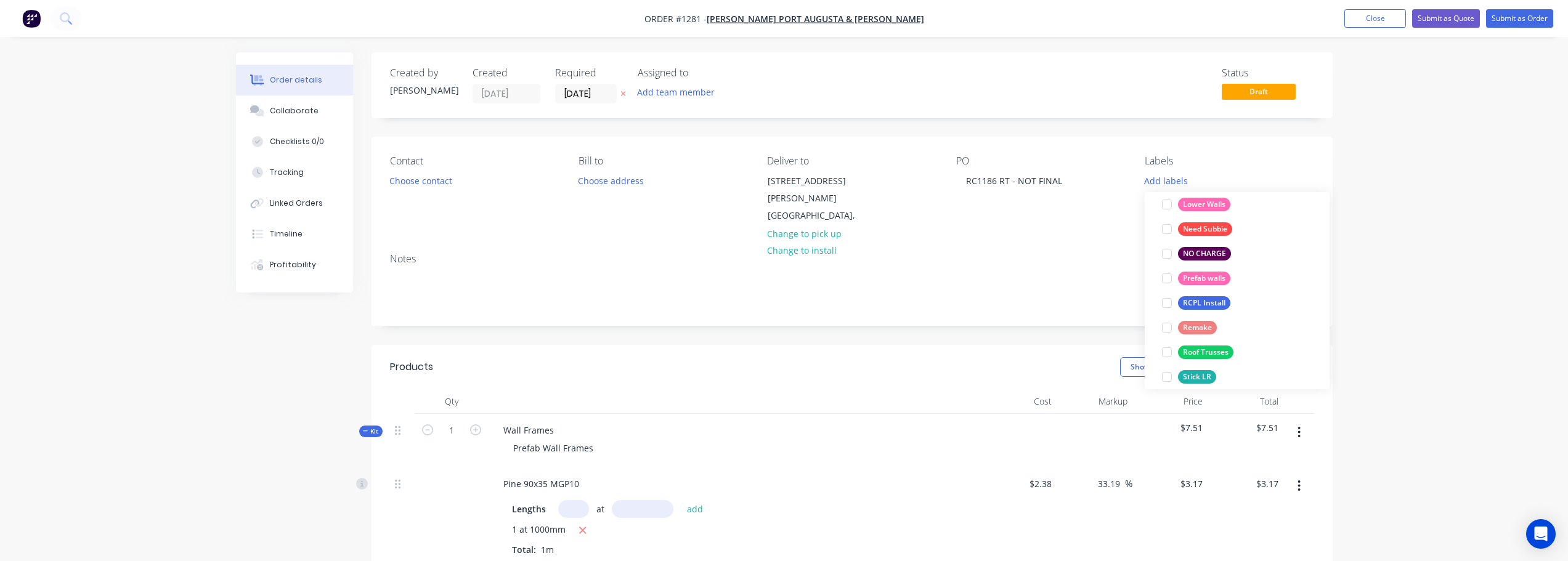
scroll to position [247, 0]
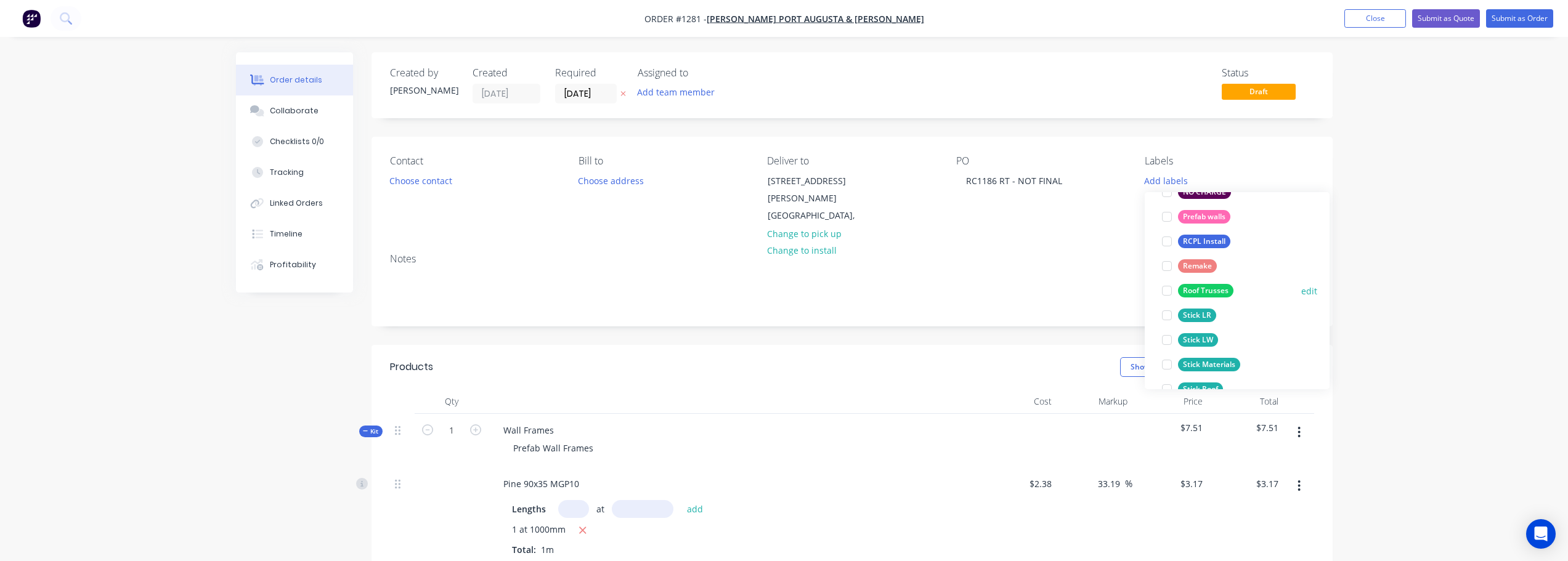
click at [1237, 288] on button "Roof Trusses" at bounding box center [1198, 290] width 81 height 17
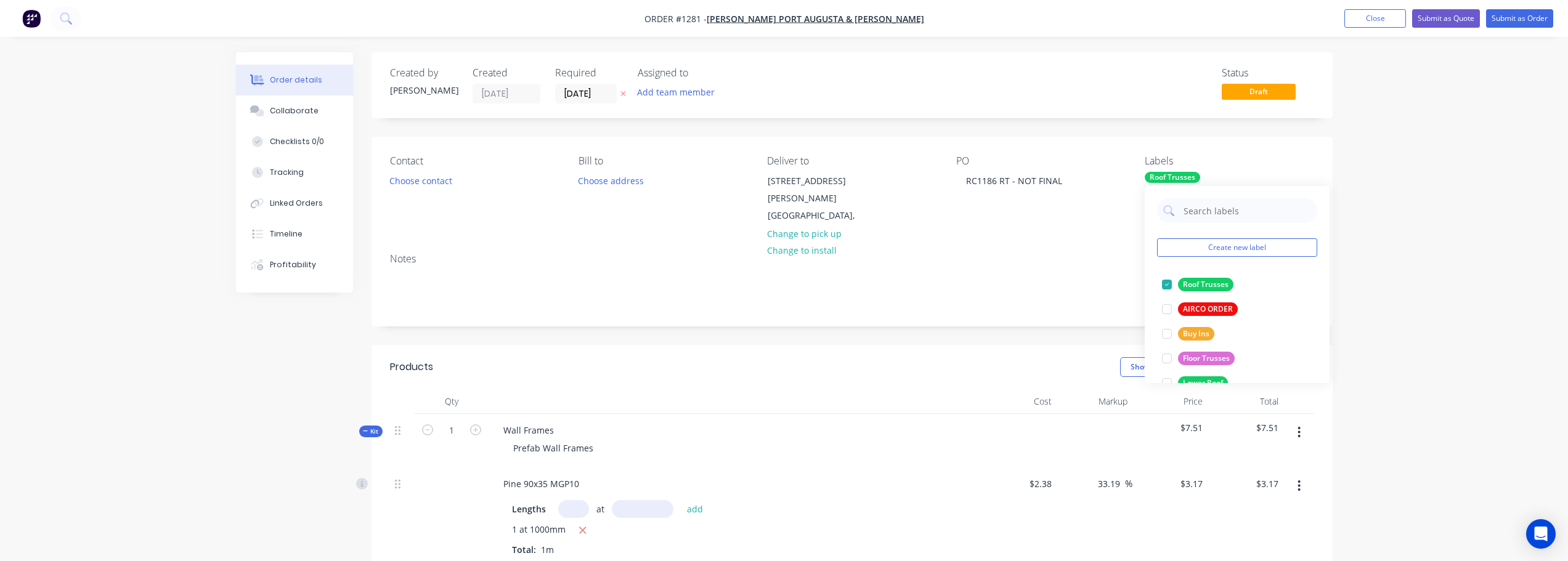
click at [1559, 194] on div "Order details Collaborate Checklists 0/0 Tracking Linked Orders Timeline Profit…" at bounding box center [784, 520] width 1568 height 1041
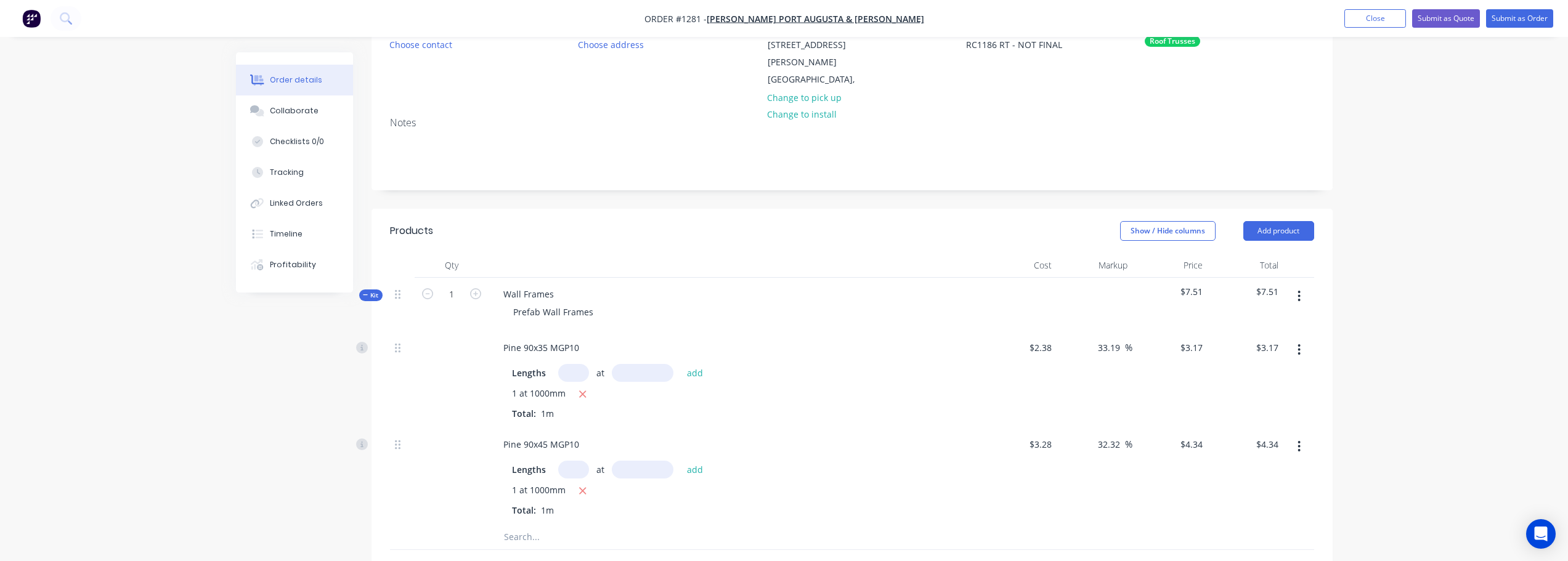
scroll to position [308, 0]
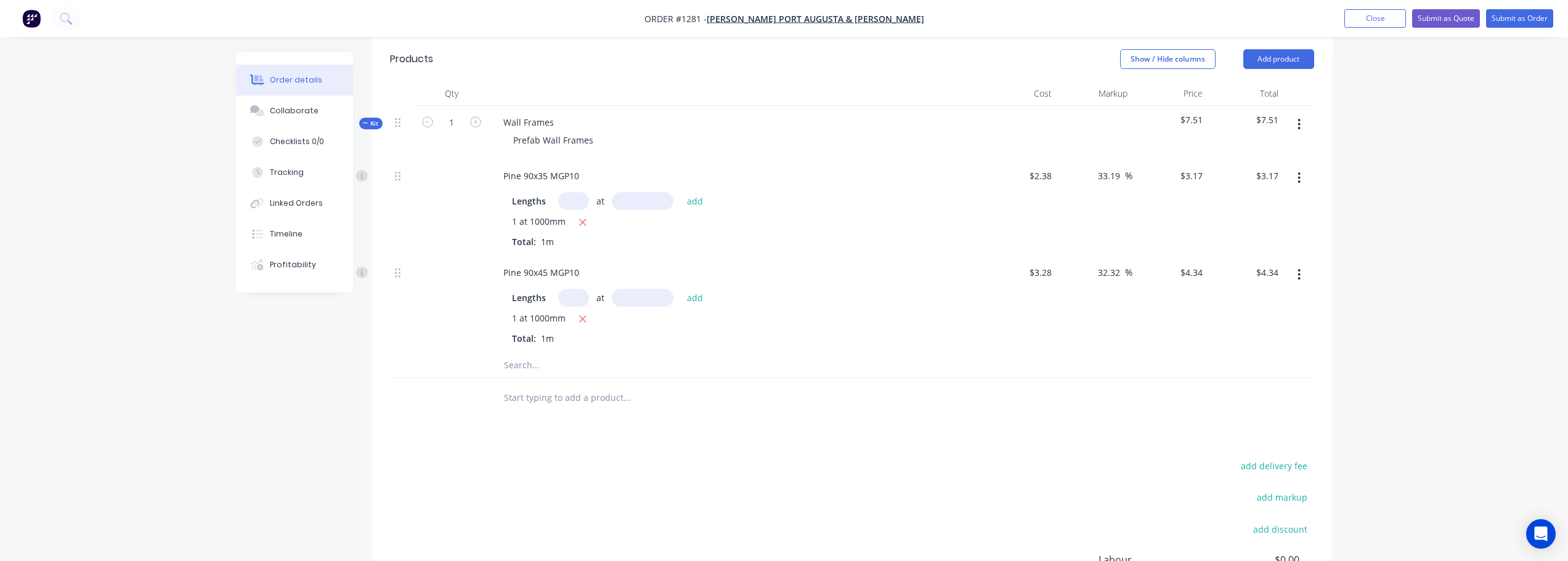
click at [1300, 119] on icon "button" at bounding box center [1299, 124] width 2 height 11
click at [1268, 222] on div "Delete" at bounding box center [1256, 231] width 95 height 18
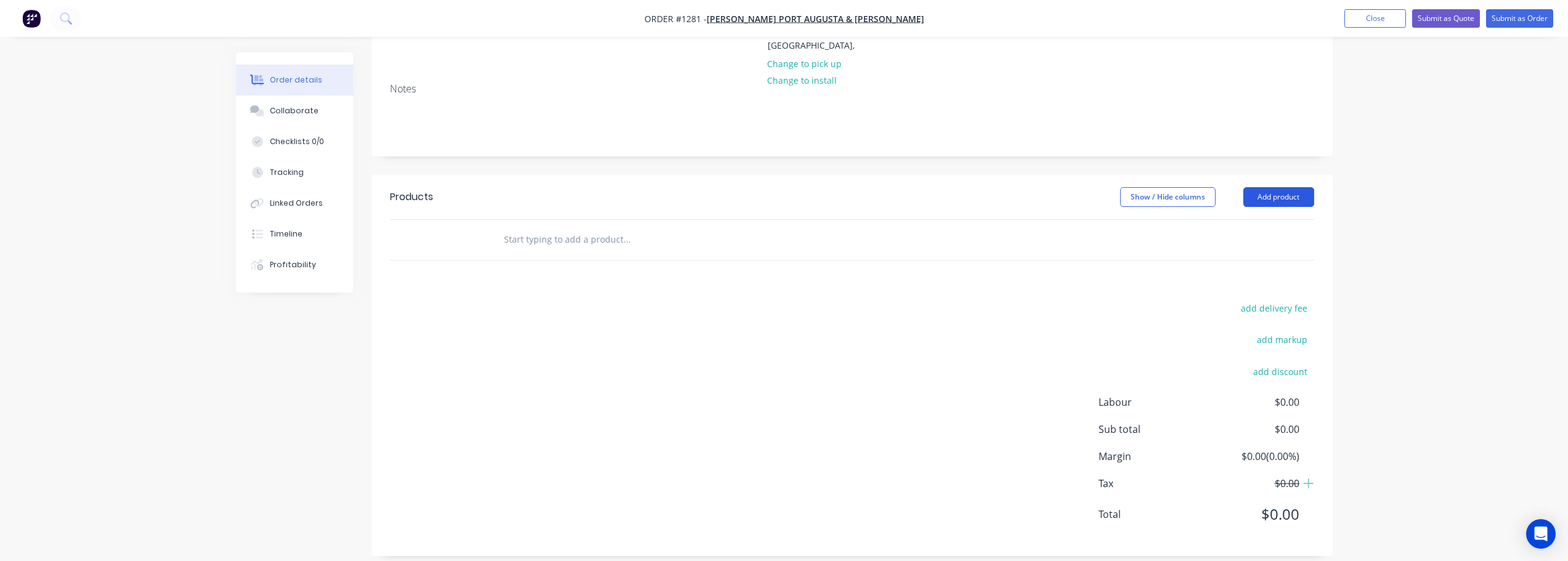
click at [1284, 189] on button "Add product" at bounding box center [1279, 197] width 71 height 20
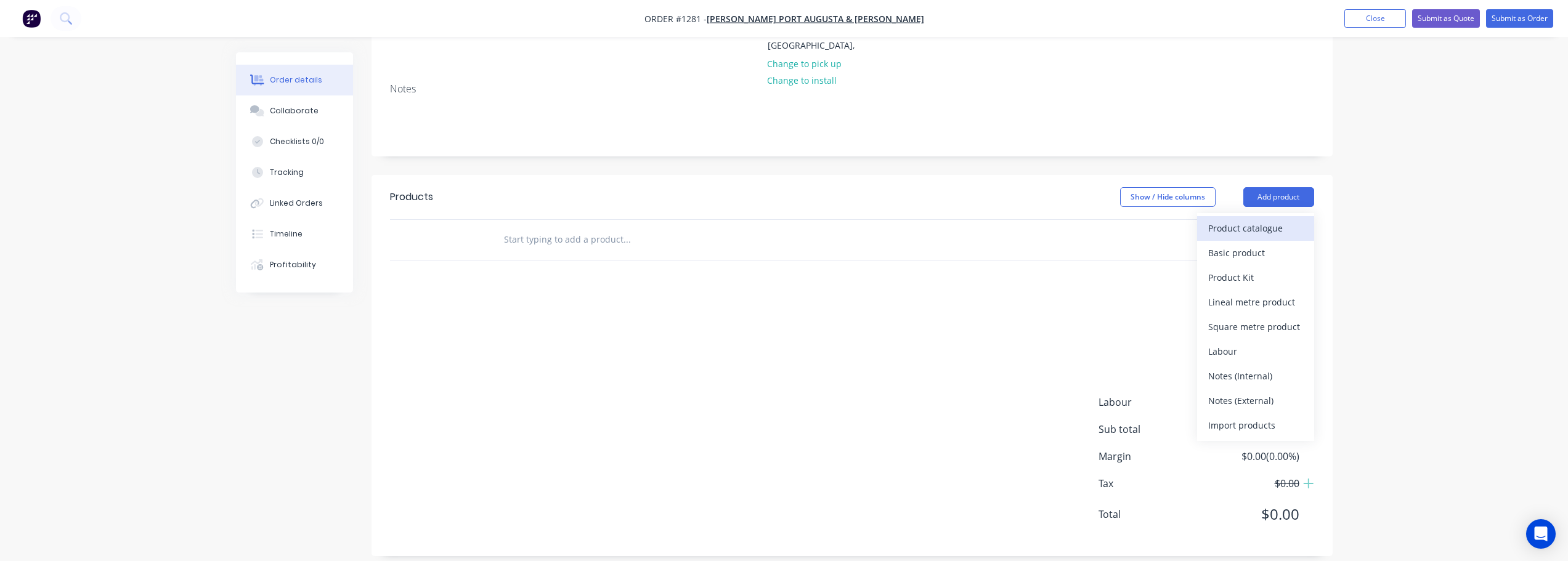
click at [1285, 225] on button "Product catalogue" at bounding box center [1255, 228] width 117 height 25
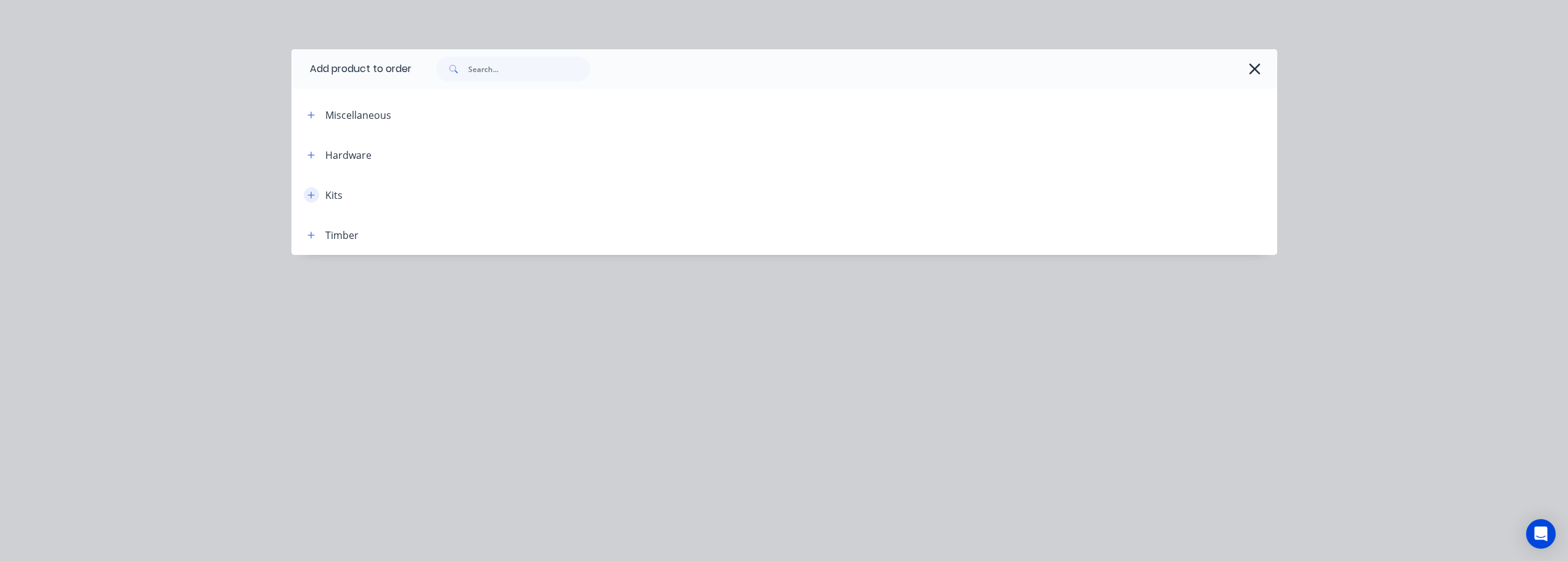
click at [308, 197] on icon "button" at bounding box center [311, 195] width 8 height 8
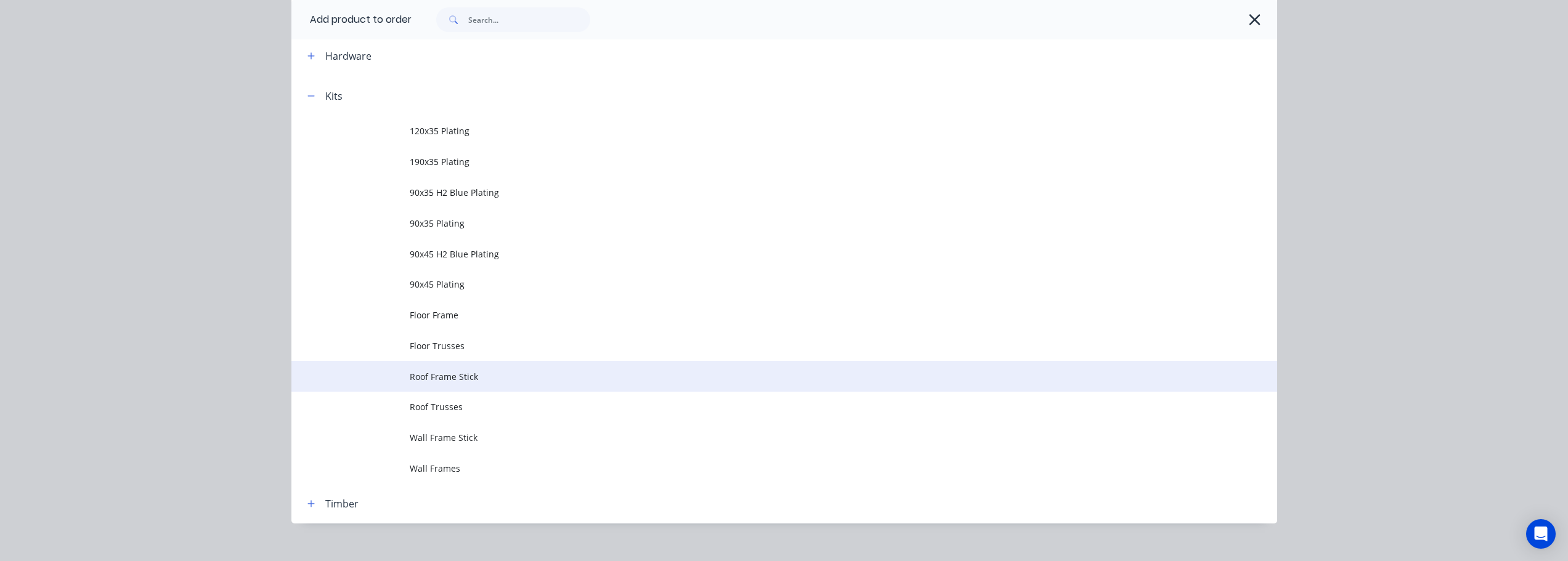
scroll to position [116, 0]
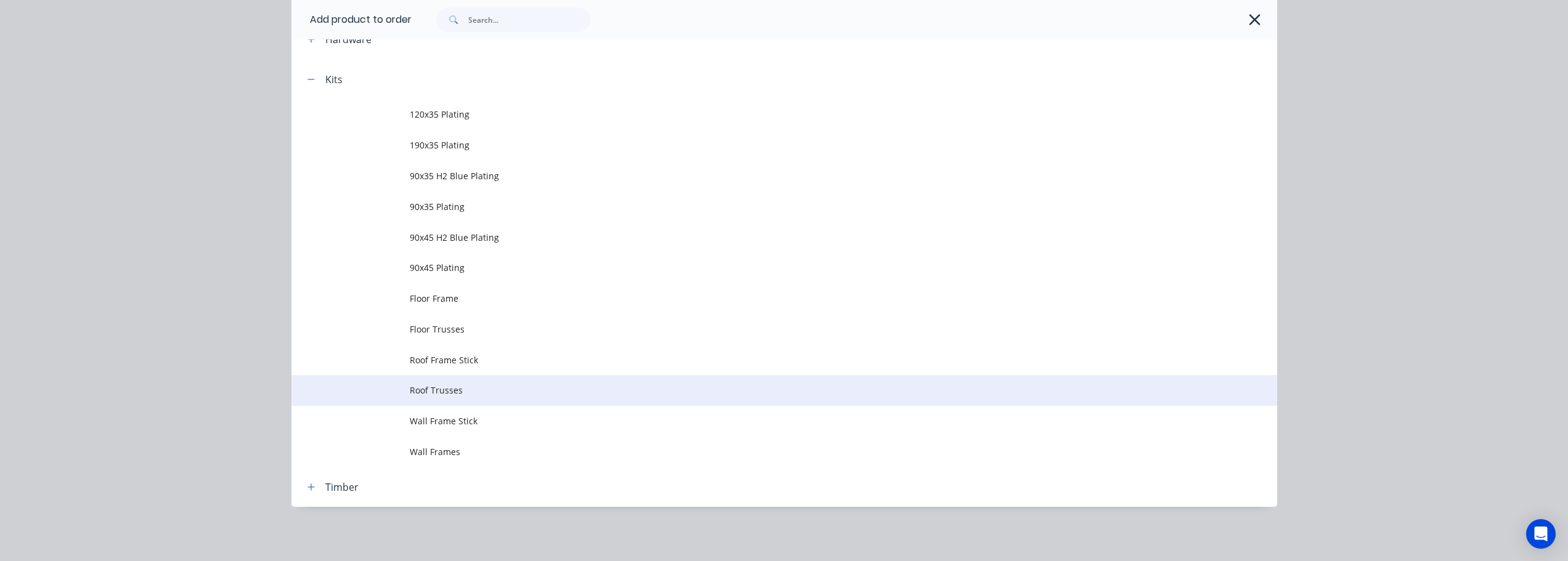
click at [440, 385] on span "Roof Trusses" at bounding box center [756, 390] width 694 height 13
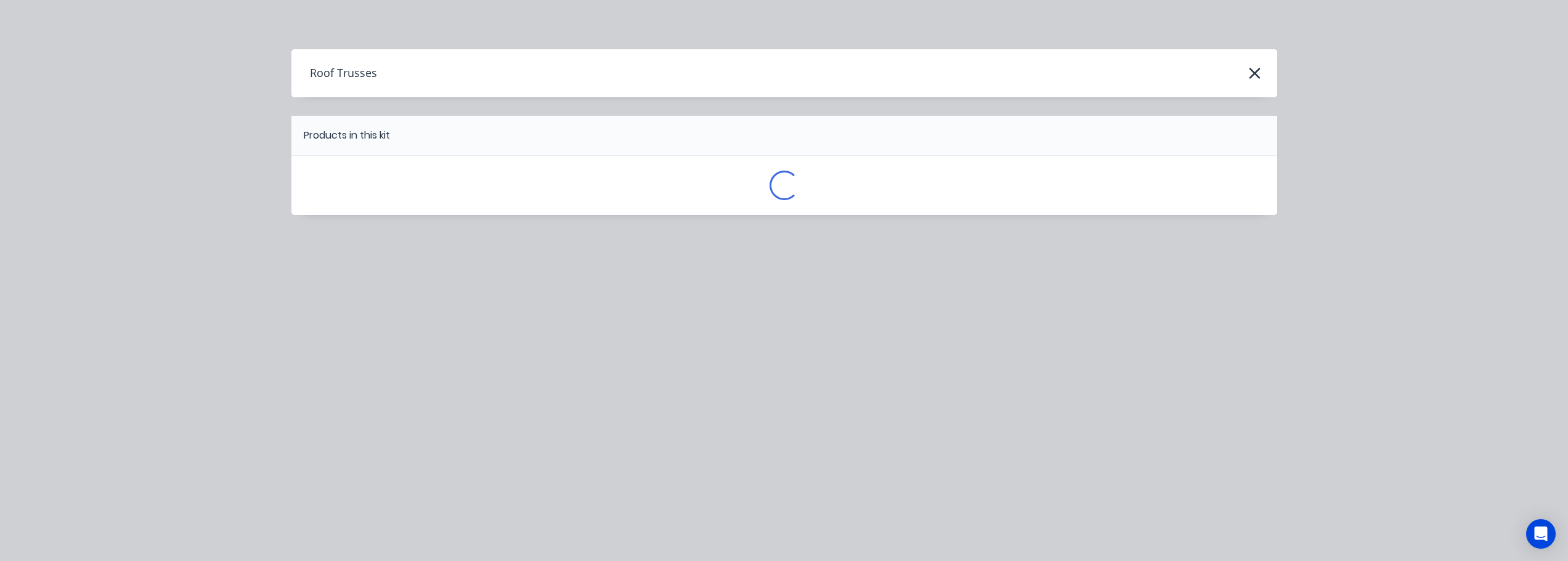
scroll to position [0, 0]
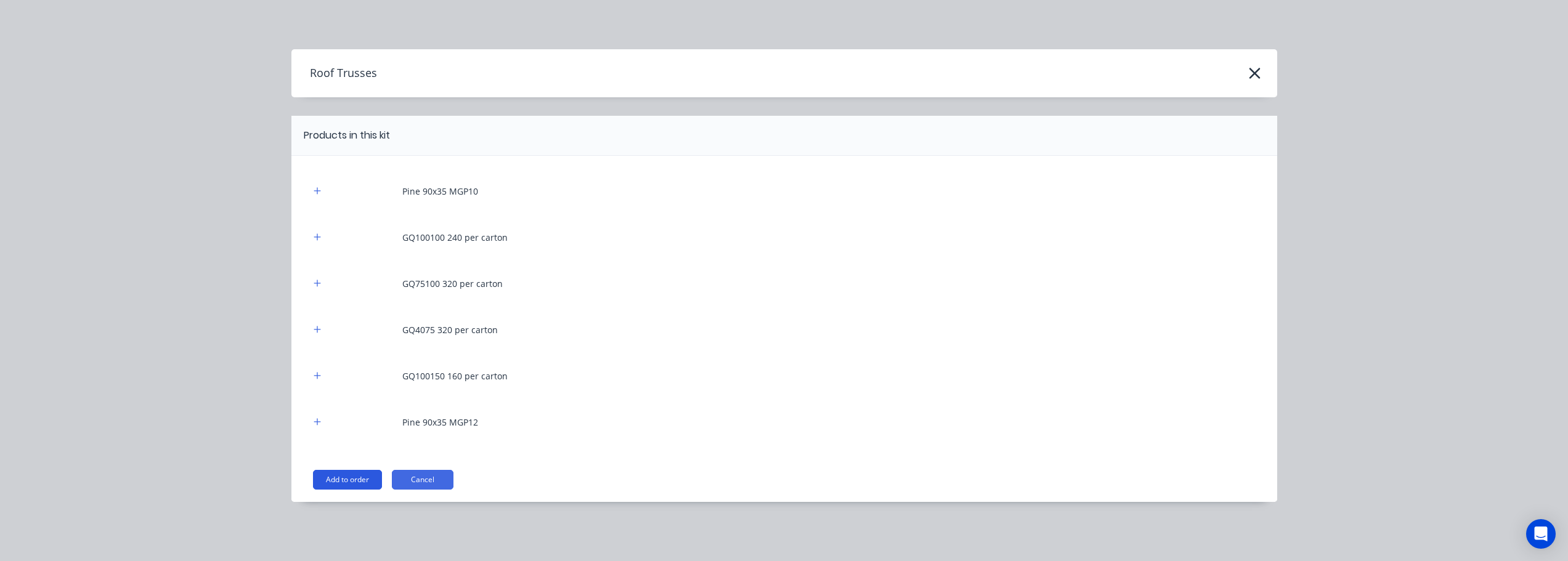
click at [362, 477] on button "Add to order" at bounding box center [347, 480] width 69 height 20
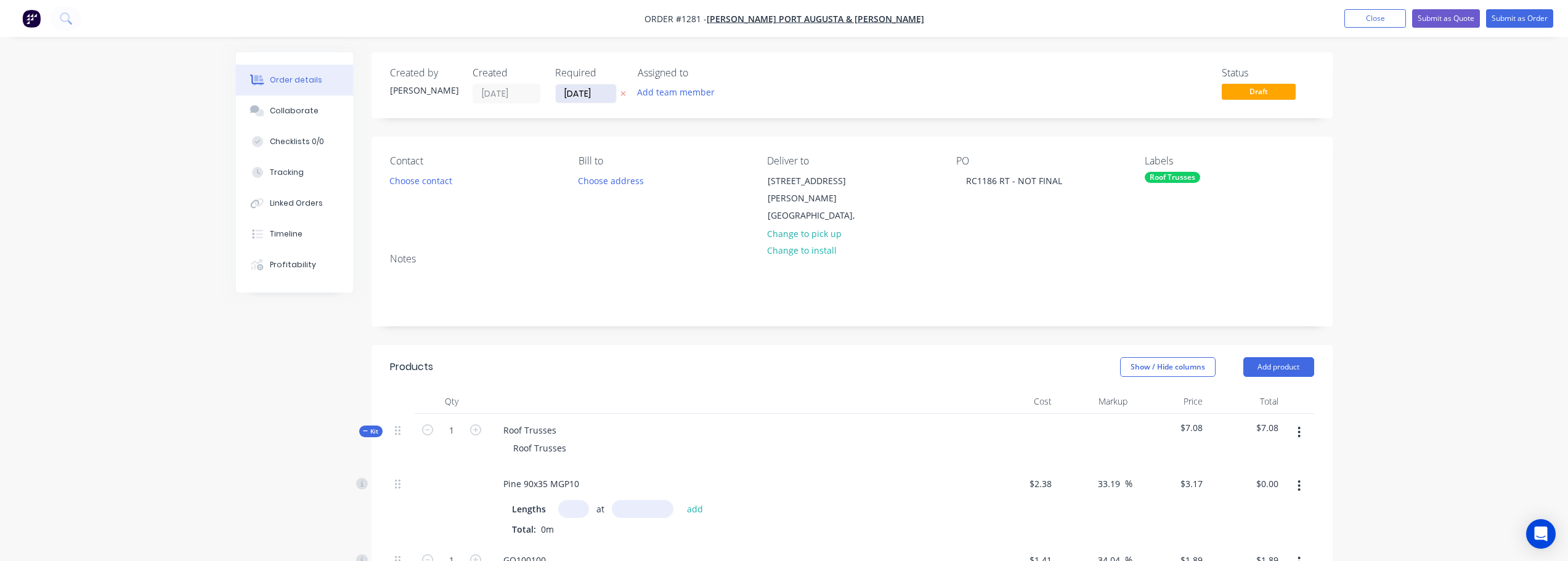
click at [606, 97] on input "[DATE]" at bounding box center [586, 94] width 60 height 19
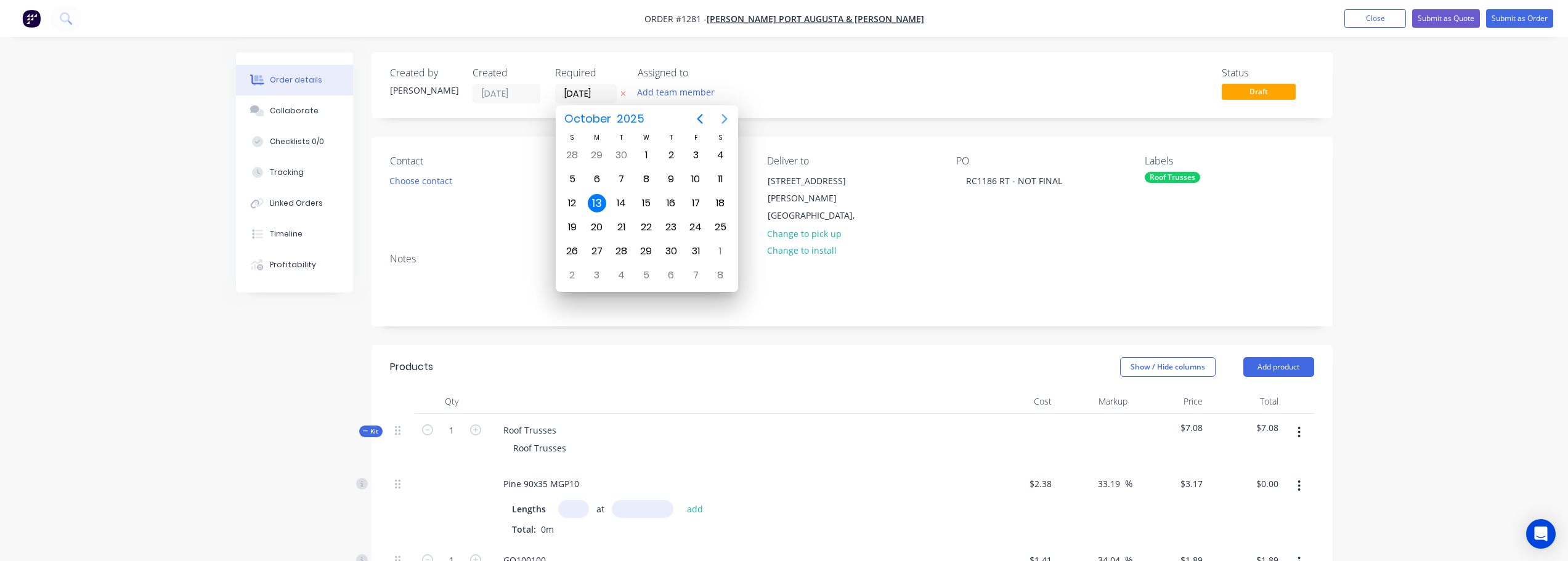
click at [725, 118] on icon "Next page" at bounding box center [725, 119] width 15 height 15
click at [596, 203] on div "10" at bounding box center [597, 203] width 19 height 19
type input "[DATE]"
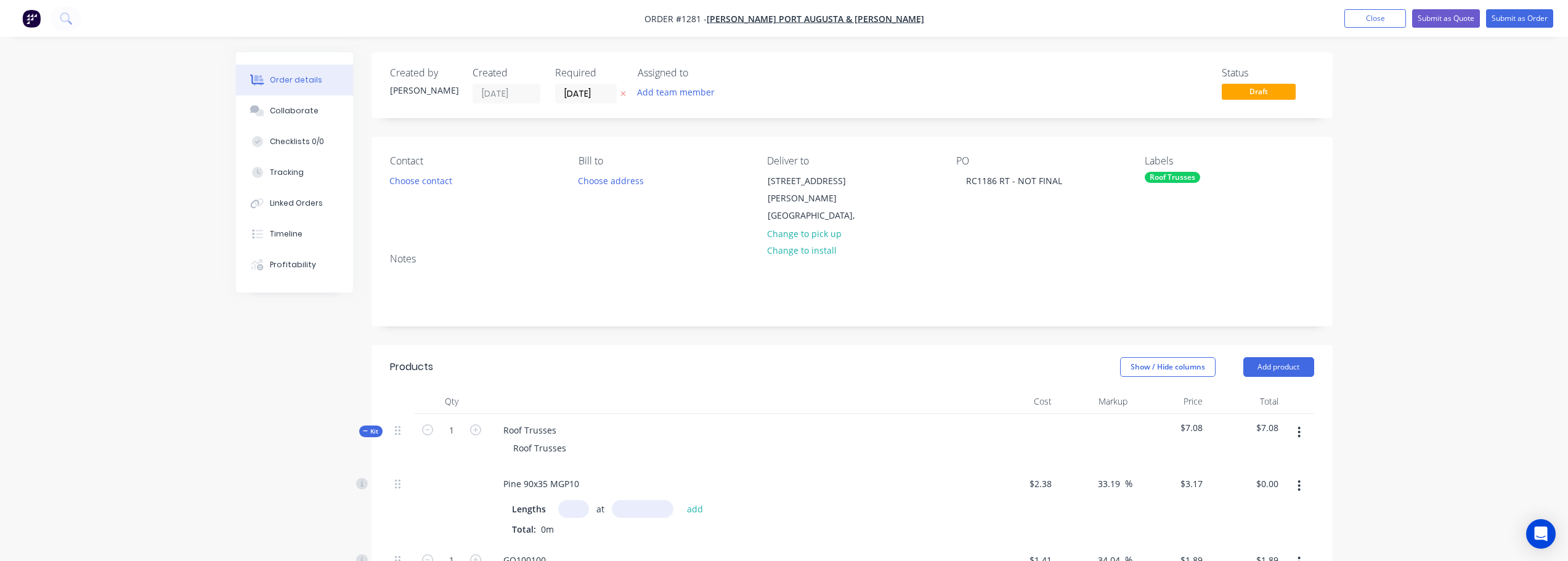
click at [1530, 15] on button "Submit as Order" at bounding box center [1519, 18] width 67 height 19
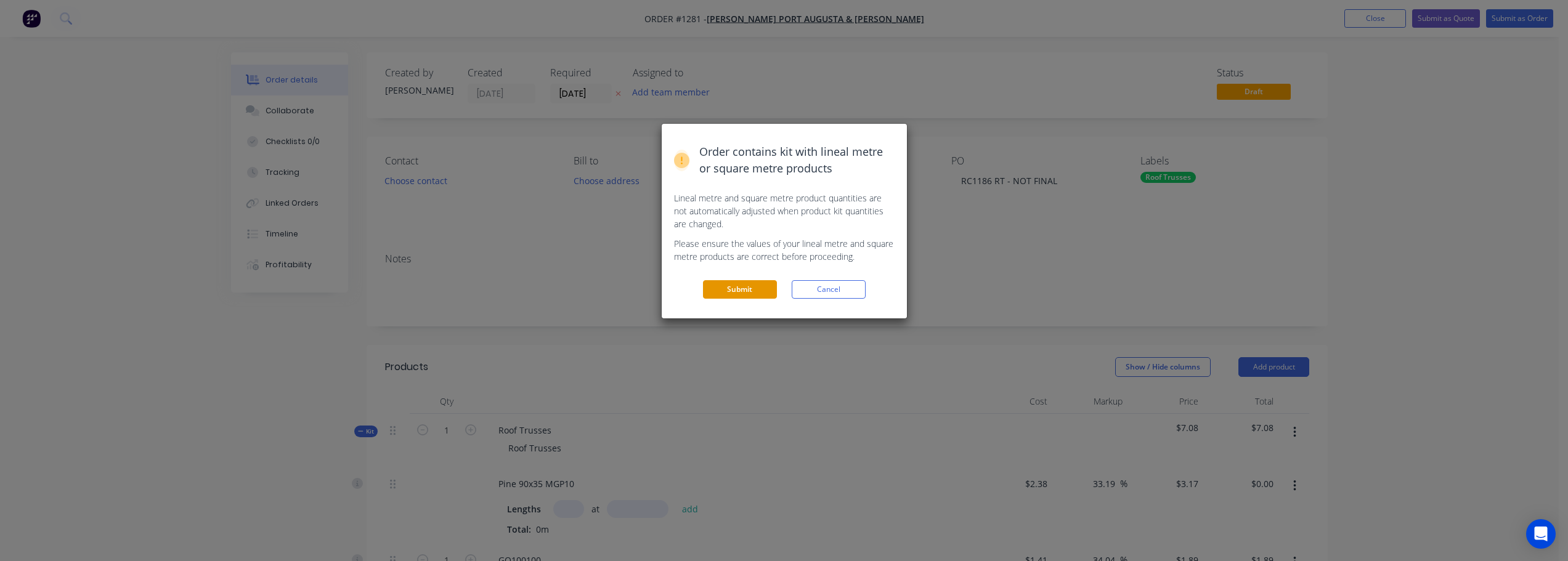
click at [739, 287] on button "Submit" at bounding box center [740, 290] width 74 height 19
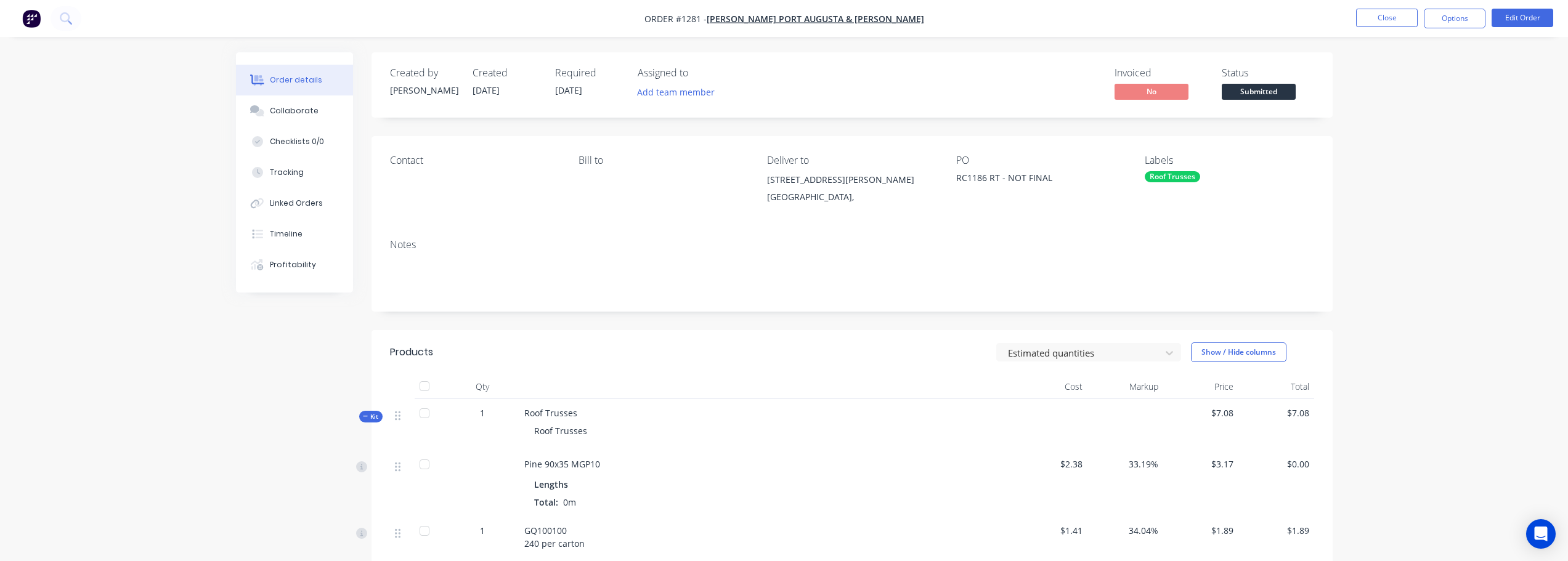
click at [1271, 98] on span "Submitted" at bounding box center [1259, 91] width 74 height 15
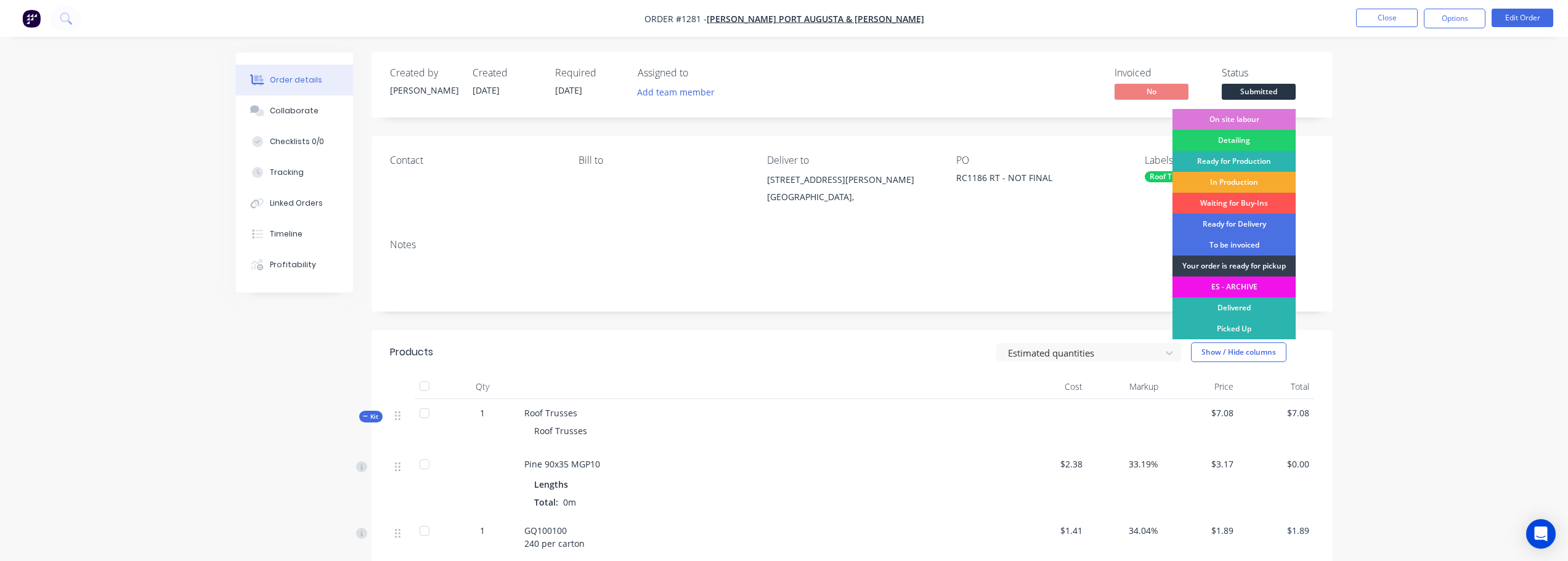
click at [1258, 179] on div "In Production" at bounding box center [1234, 182] width 123 height 21
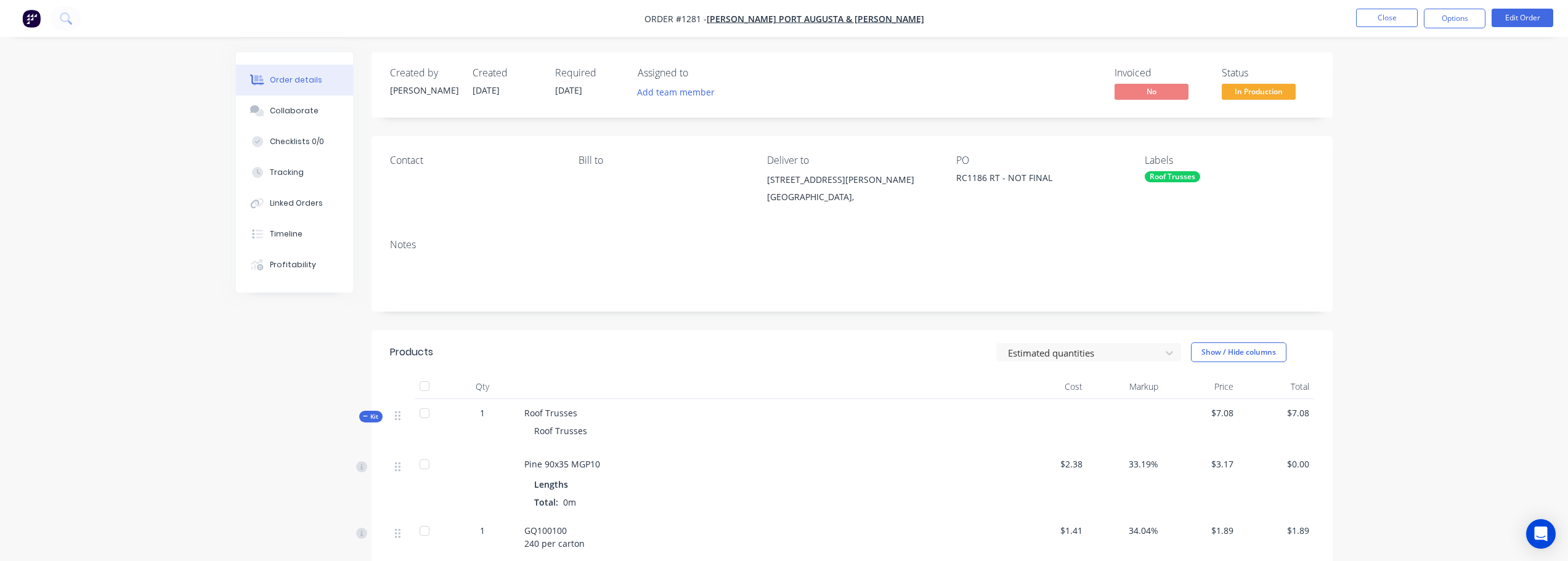
drag, startPoint x: 1527, startPoint y: 154, endPoint x: 1468, endPoint y: 109, distance: 74.2
click at [1527, 154] on div "Order details Collaborate Checklists 0/0 Tracking Linked Orders Timeline Profit…" at bounding box center [784, 489] width 1568 height 977
click at [1395, 16] on button "Close" at bounding box center [1387, 17] width 62 height 19
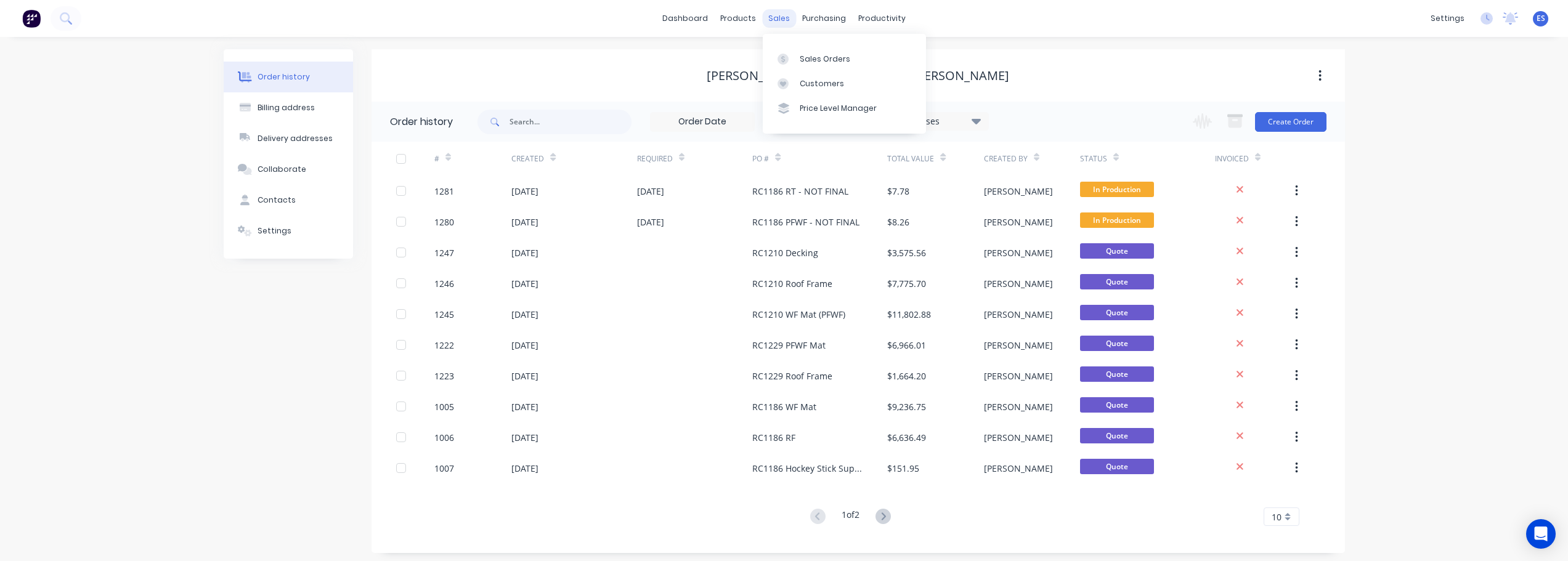
click at [776, 12] on div "sales" at bounding box center [779, 18] width 34 height 19
click at [797, 52] on link "Sales Orders" at bounding box center [844, 58] width 163 height 25
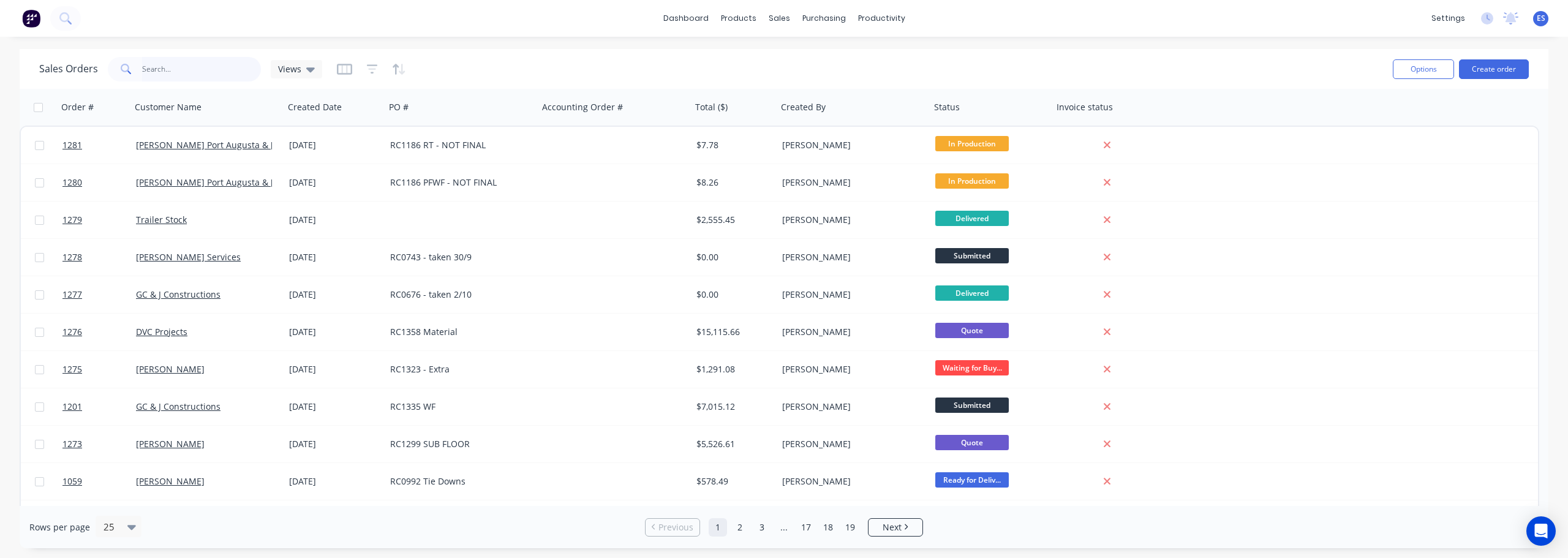
click at [160, 71] on input "text" at bounding box center [202, 69] width 119 height 25
type input "myrtle"
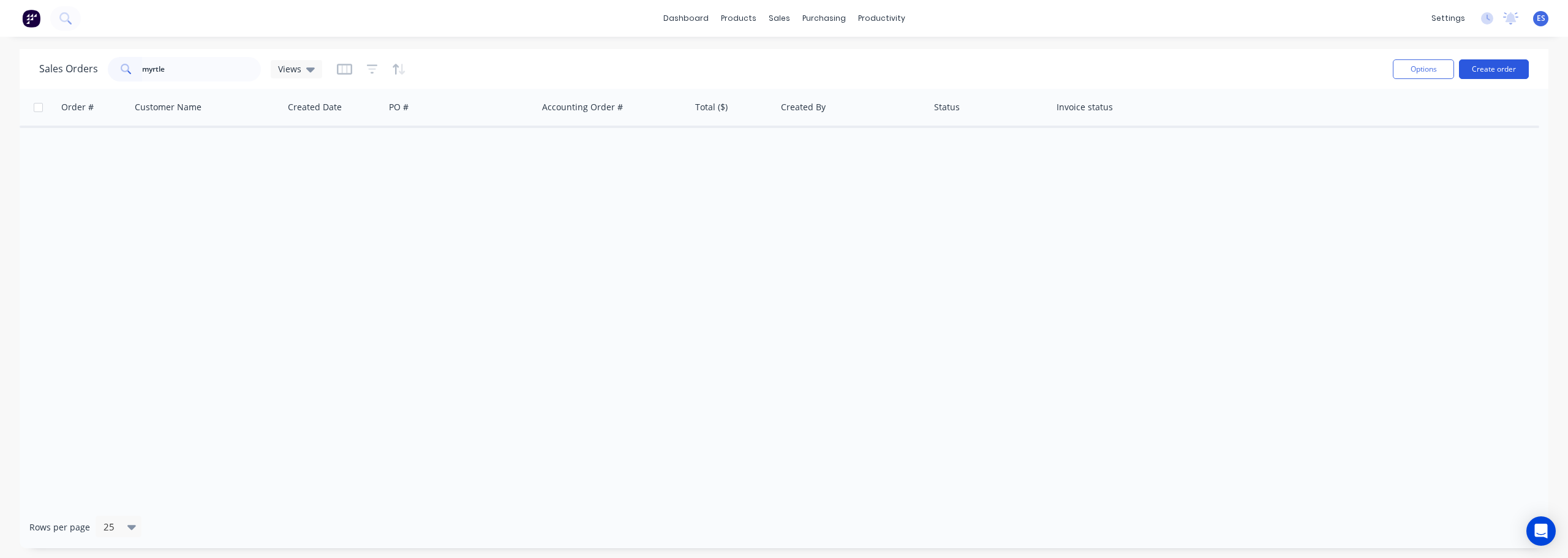
click at [1476, 70] on button "Create order" at bounding box center [1494, 69] width 70 height 20
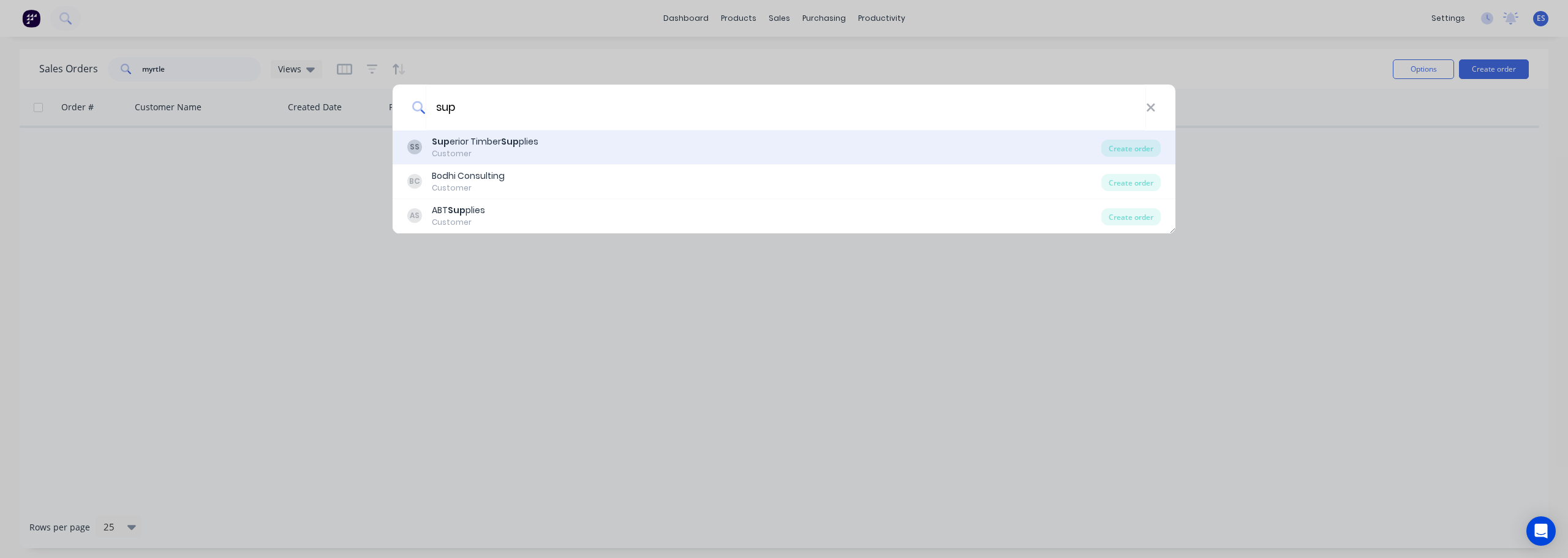
type input "sup"
click at [484, 140] on div "Sup erior Timber Sup plies" at bounding box center [485, 142] width 106 height 13
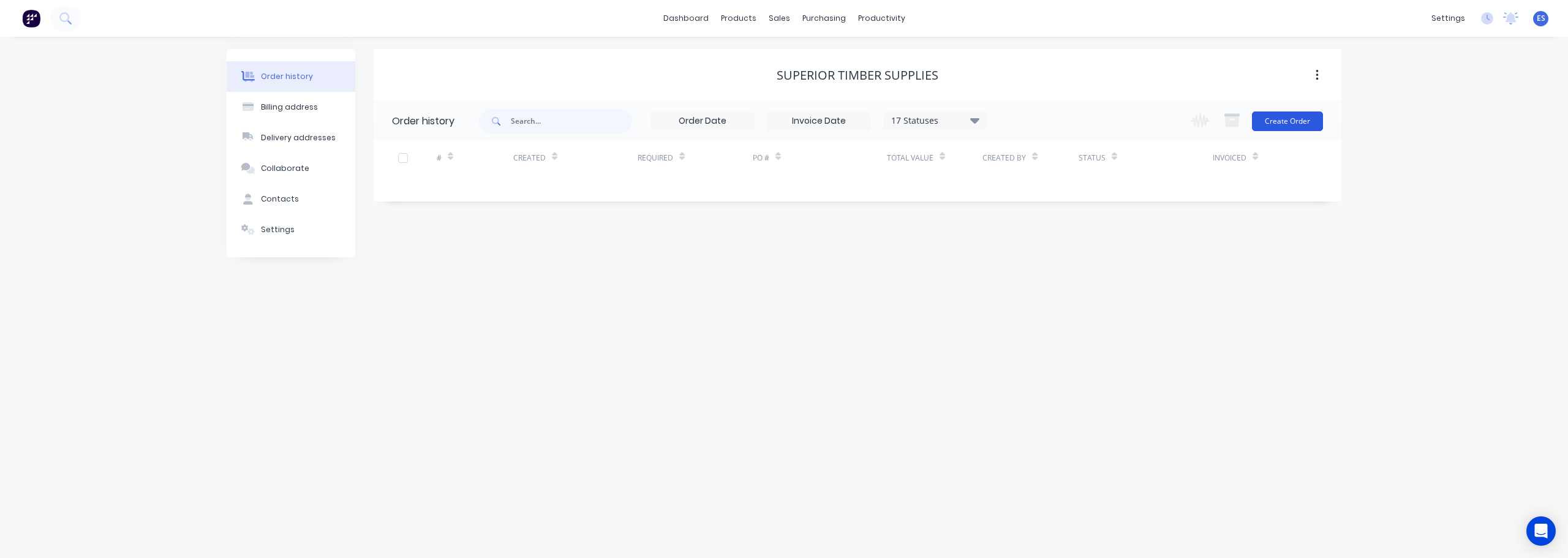
click at [1310, 124] on button "Create Order" at bounding box center [1288, 122] width 71 height 20
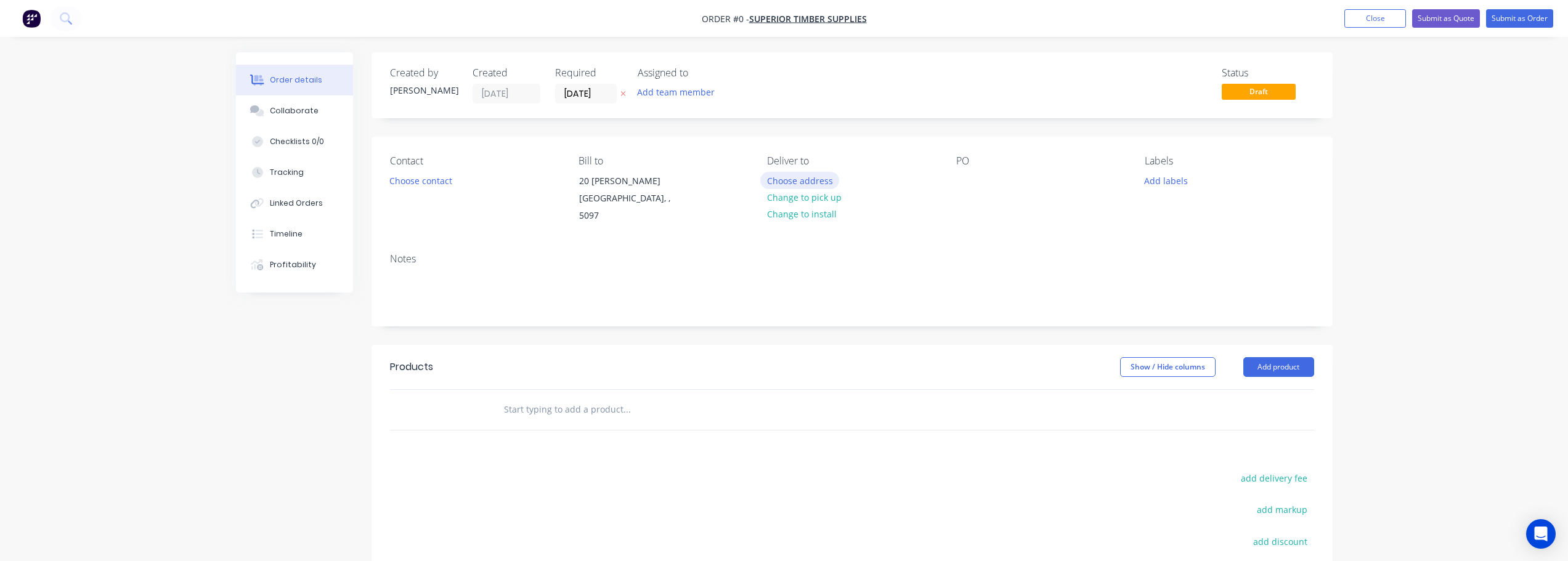
click at [796, 180] on button "Choose address" at bounding box center [799, 180] width 79 height 17
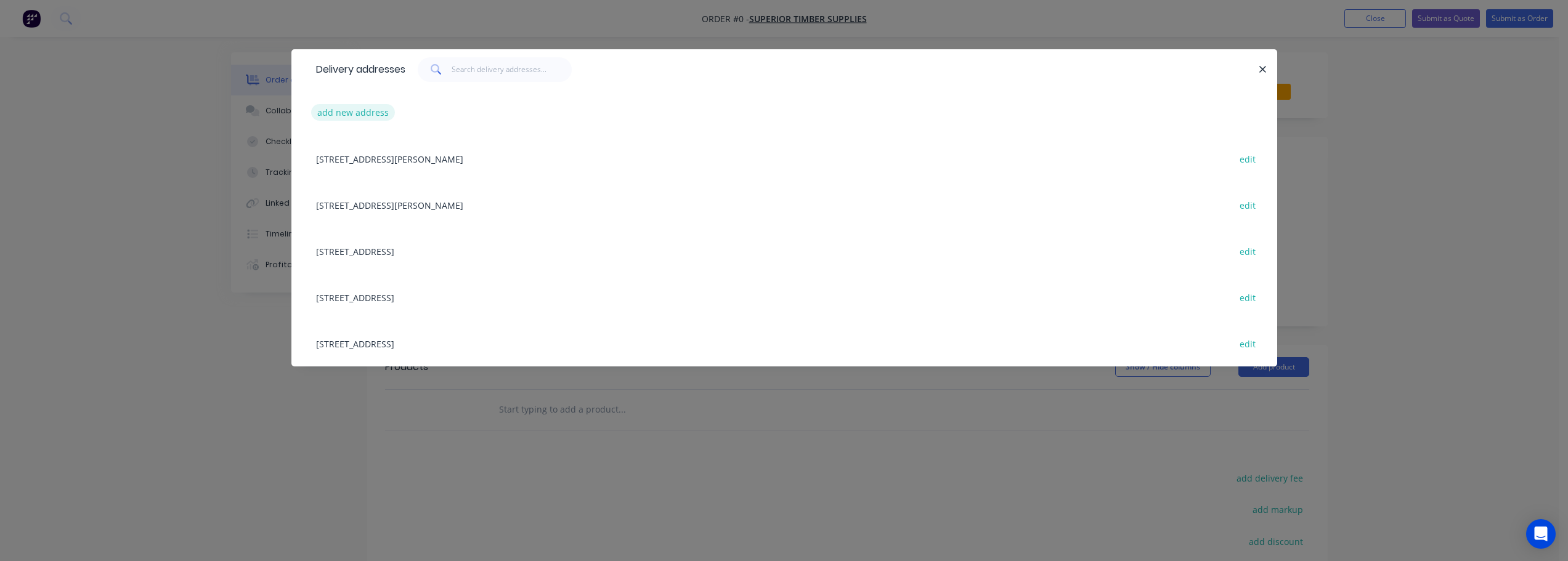
click at [365, 115] on button "add new address" at bounding box center [354, 112] width 84 height 17
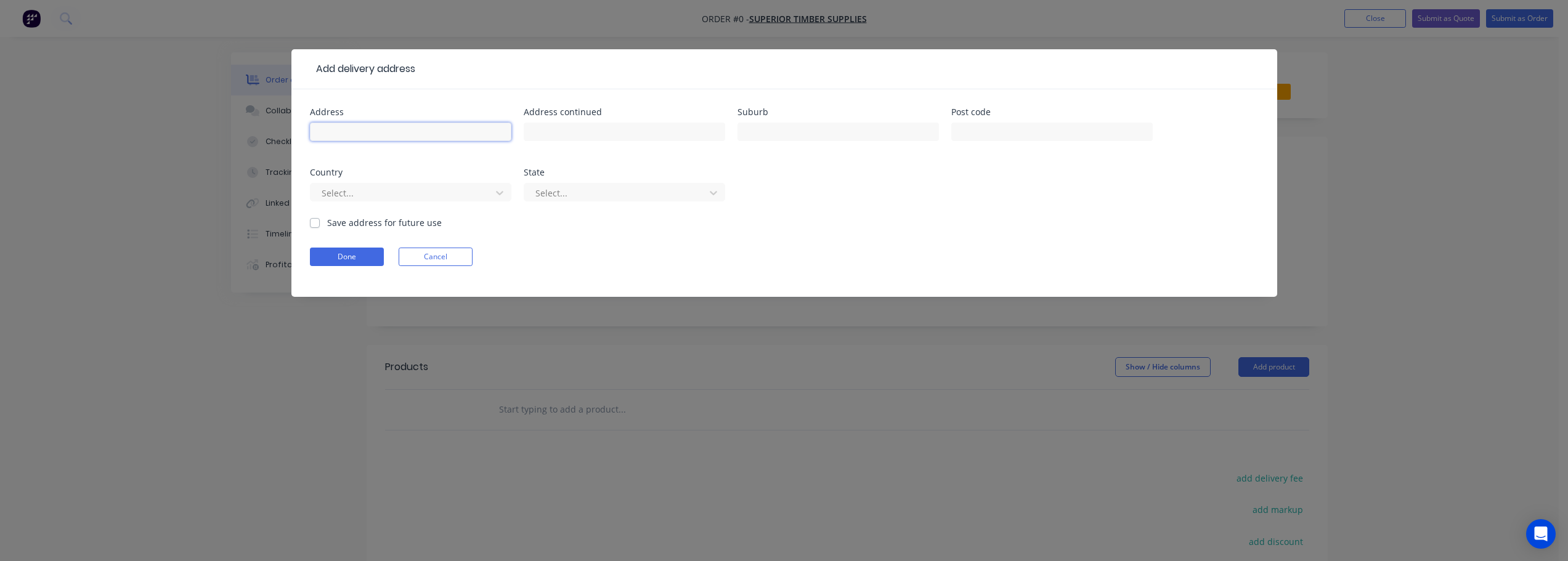
click at [379, 132] on input "text" at bounding box center [410, 132] width 201 height 19
type input "1 Wilgena Avenue"
click at [747, 125] on input "text" at bounding box center [838, 132] width 201 height 19
type input "Myrtle Bank"
click at [581, 190] on div at bounding box center [616, 193] width 164 height 15
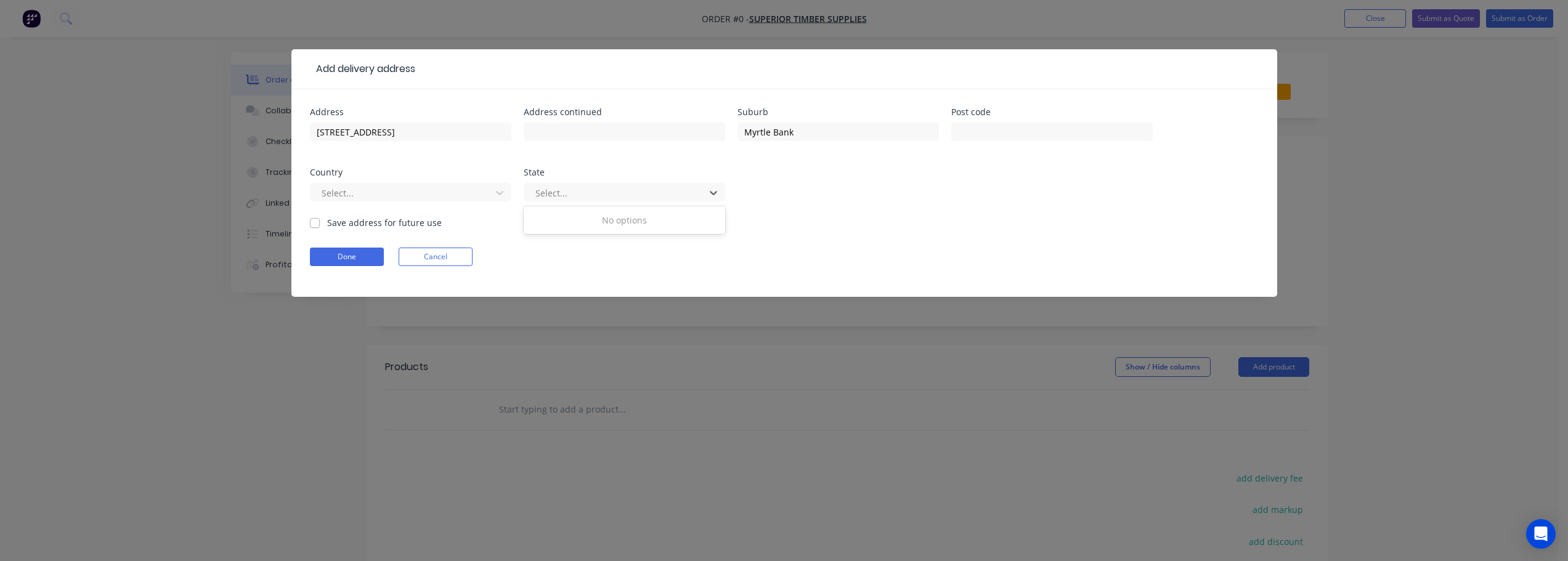
drag, startPoint x: 896, startPoint y: 212, endPoint x: 637, endPoint y: 224, distance: 259.3
click at [895, 212] on div "Address 1 Wilgena Avenue Address continued Suburb Myrtle Bank Post code Country…" at bounding box center [784, 162] width 949 height 109
click at [327, 219] on label "Save address for future use" at bounding box center [385, 222] width 115 height 13
click at [313, 219] on input "Save address for future use" at bounding box center [315, 222] width 10 height 12
checkbox input "true"
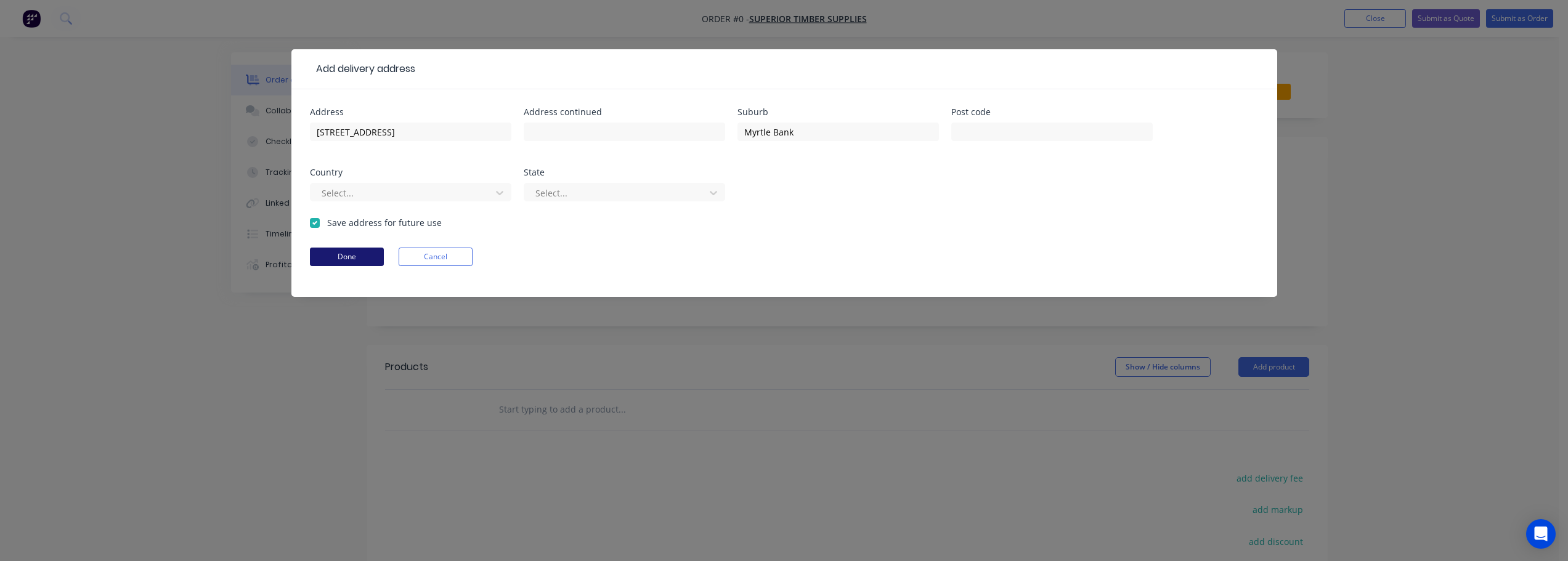
click at [359, 254] on button "Done" at bounding box center [347, 256] width 74 height 19
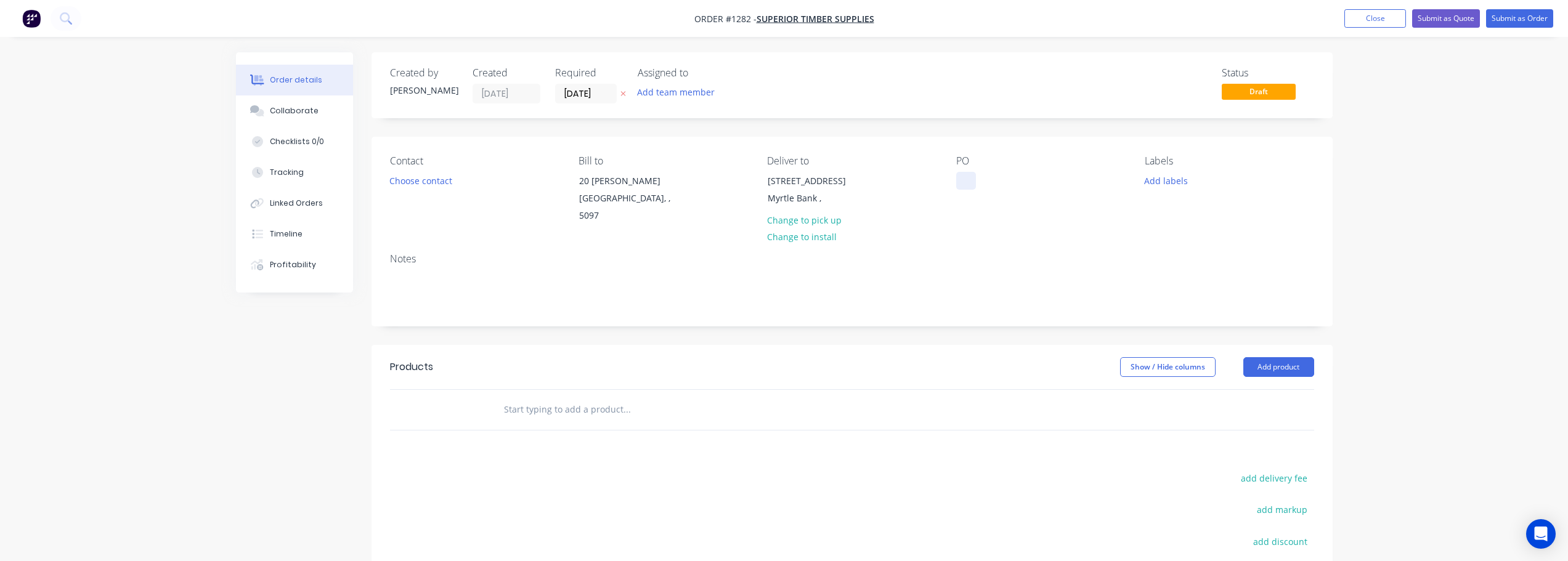
click at [971, 180] on div at bounding box center [966, 181] width 20 height 18
click at [1163, 189] on button "Add labels" at bounding box center [1166, 180] width 57 height 17
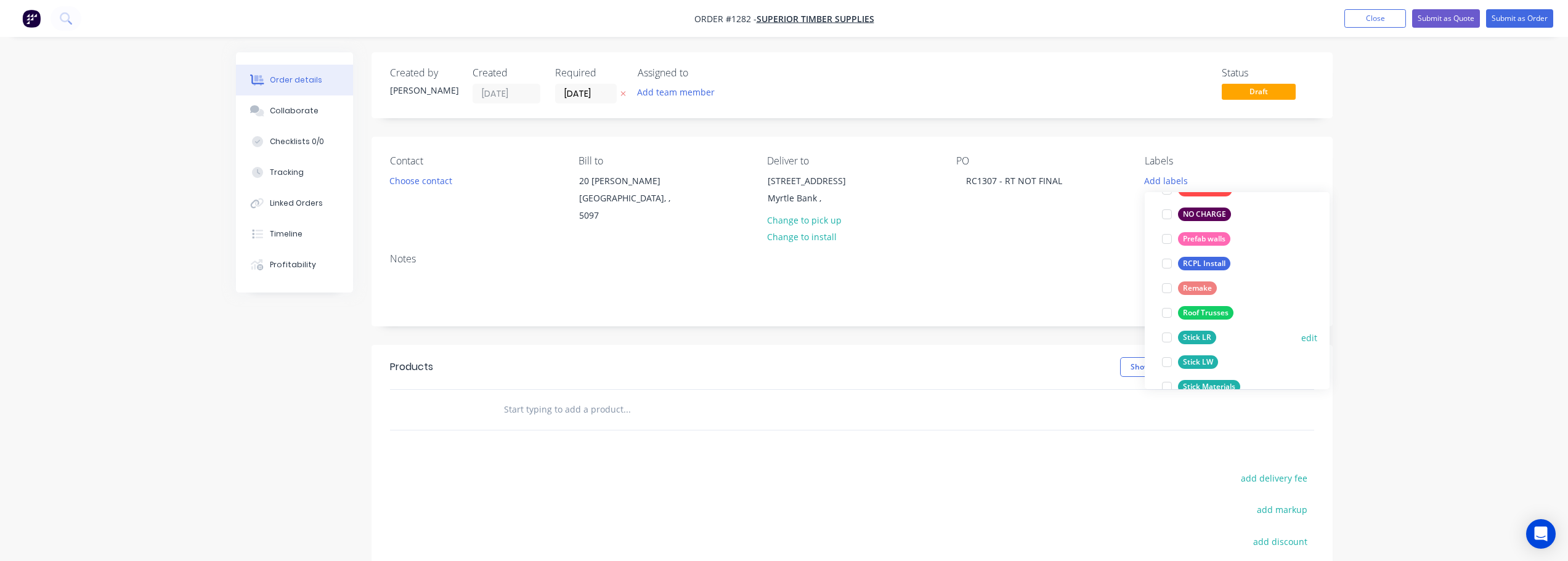
scroll to position [247, 0]
click at [1235, 283] on button "Roof Trusses" at bounding box center [1198, 290] width 81 height 17
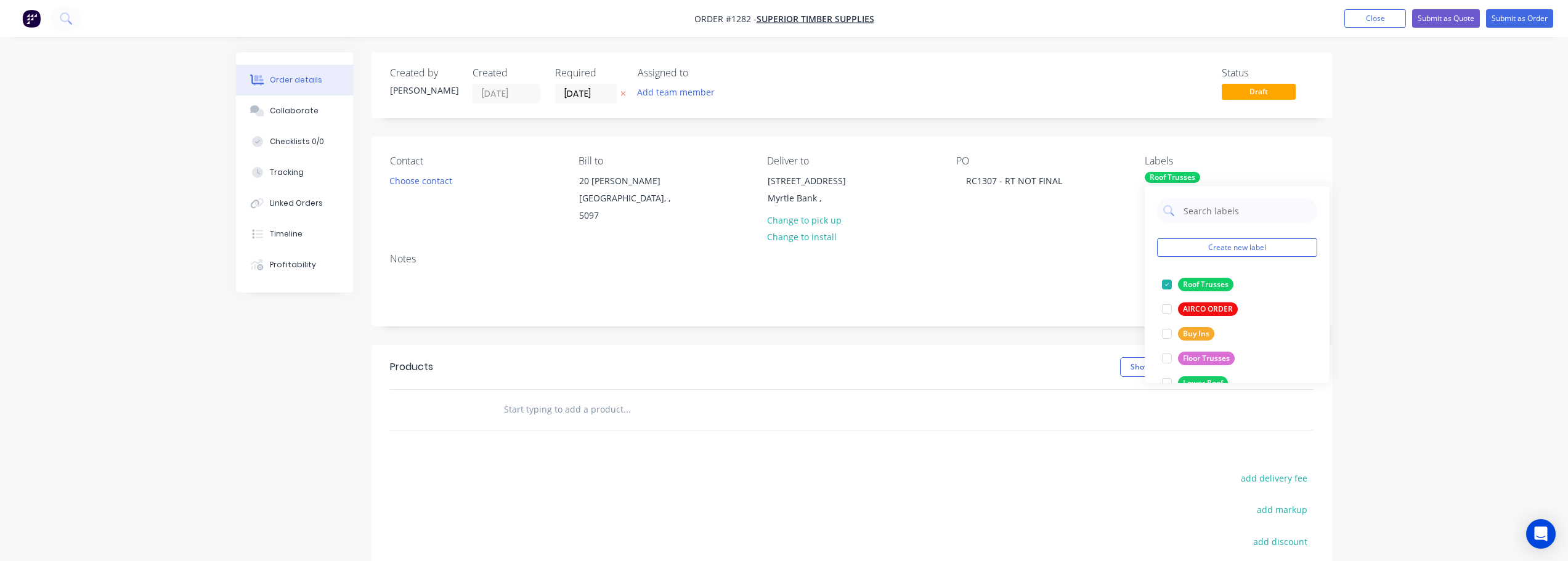
click at [1461, 255] on div "Order details Collaborate Checklists 0/0 Tracking Linked Orders Timeline Profit…" at bounding box center [784, 372] width 1568 height 745
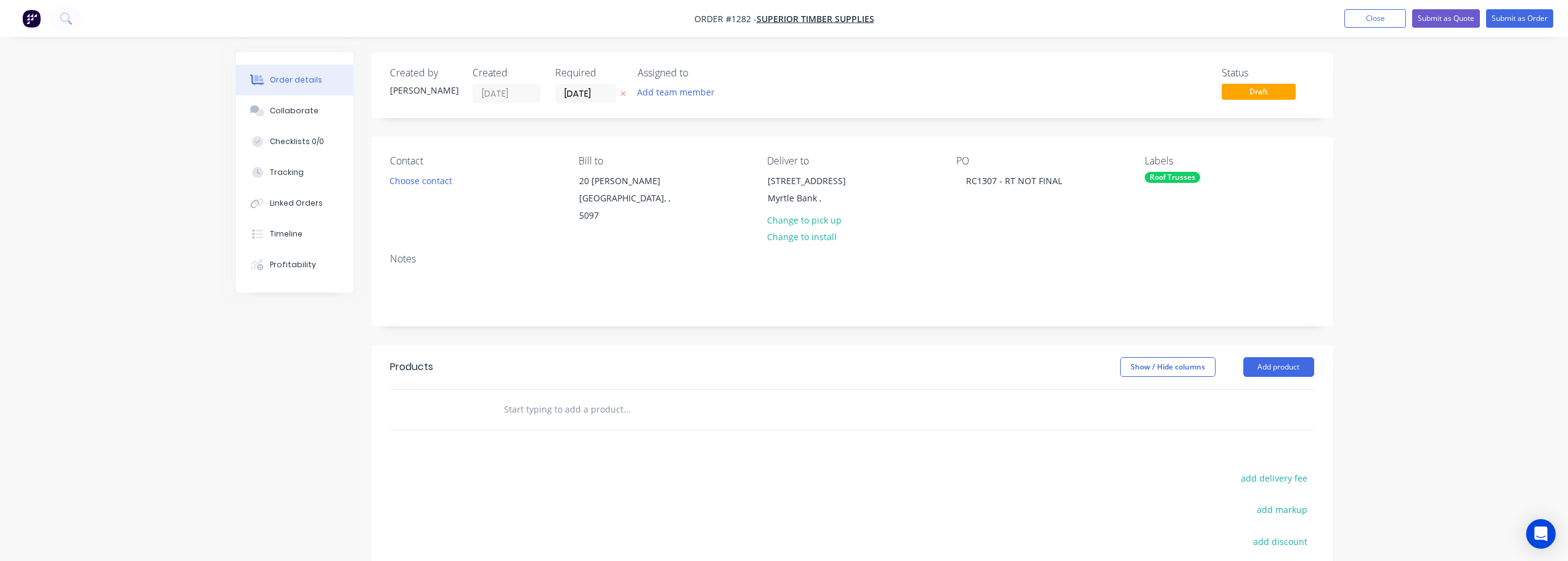
scroll to position [123, 0]
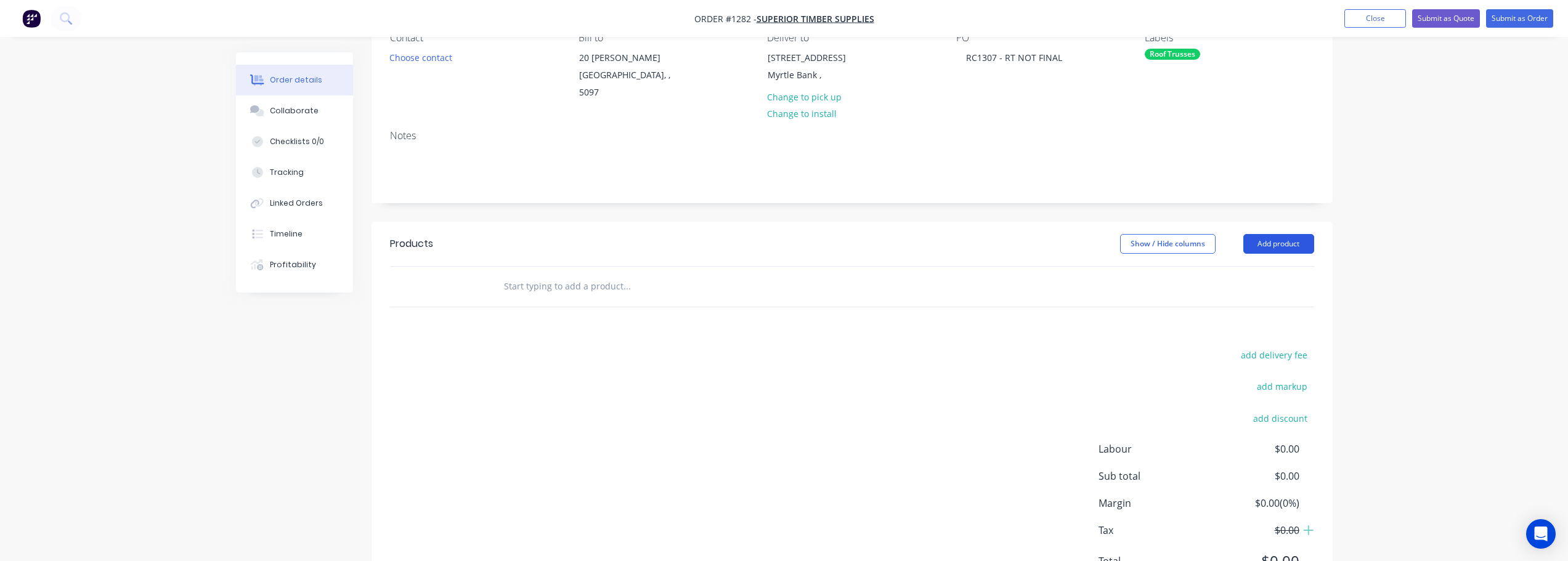
click at [1291, 234] on button "Add product" at bounding box center [1279, 244] width 71 height 20
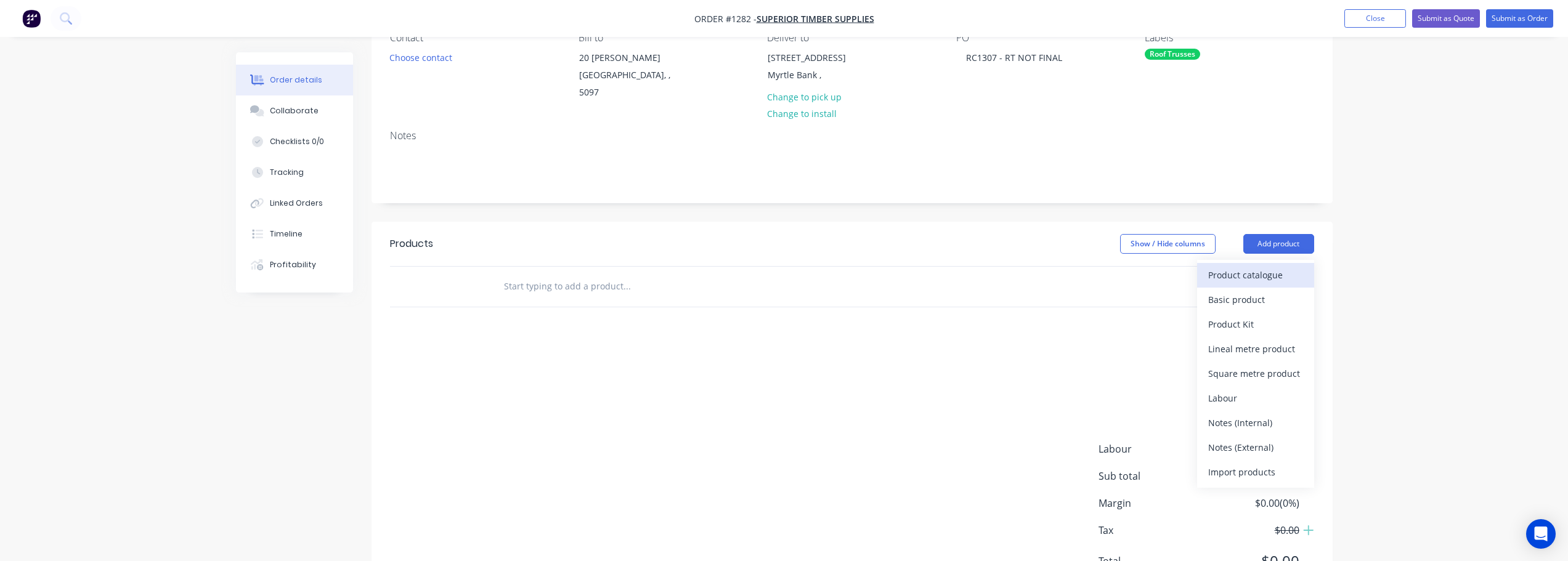
click at [1281, 266] on div "Product catalogue" at bounding box center [1256, 275] width 95 height 18
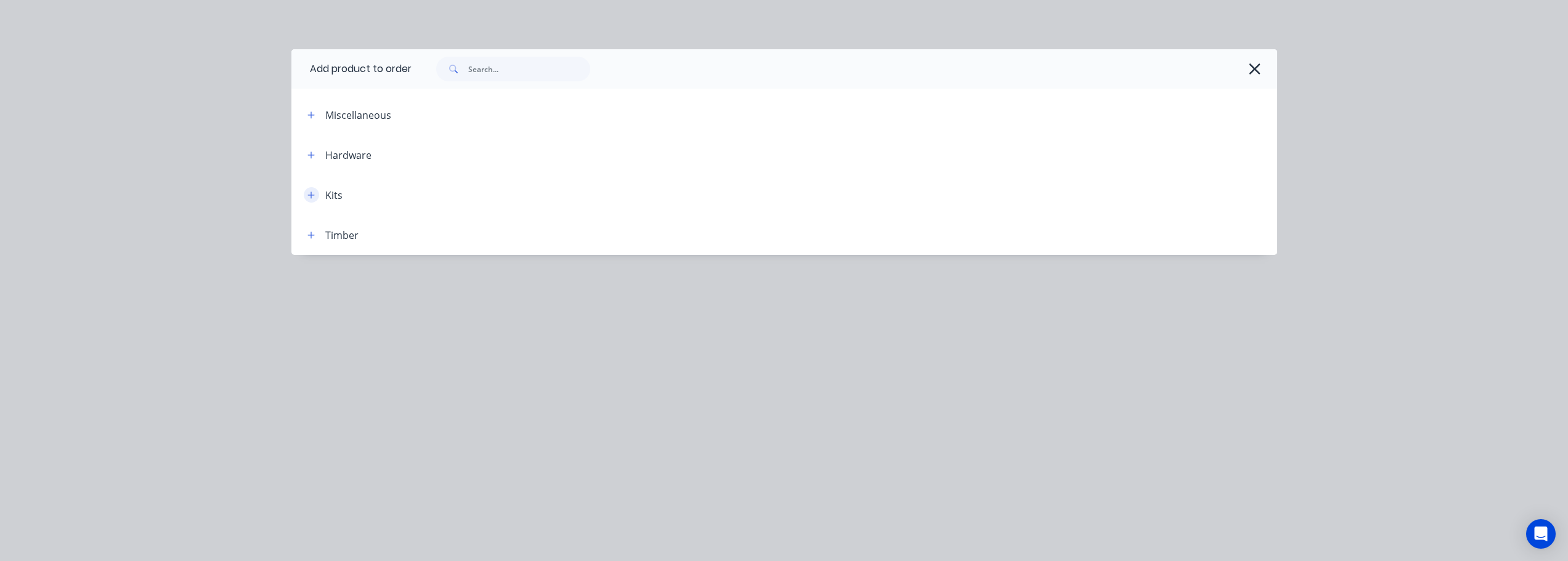
click at [311, 194] on icon "button" at bounding box center [311, 195] width 8 height 8
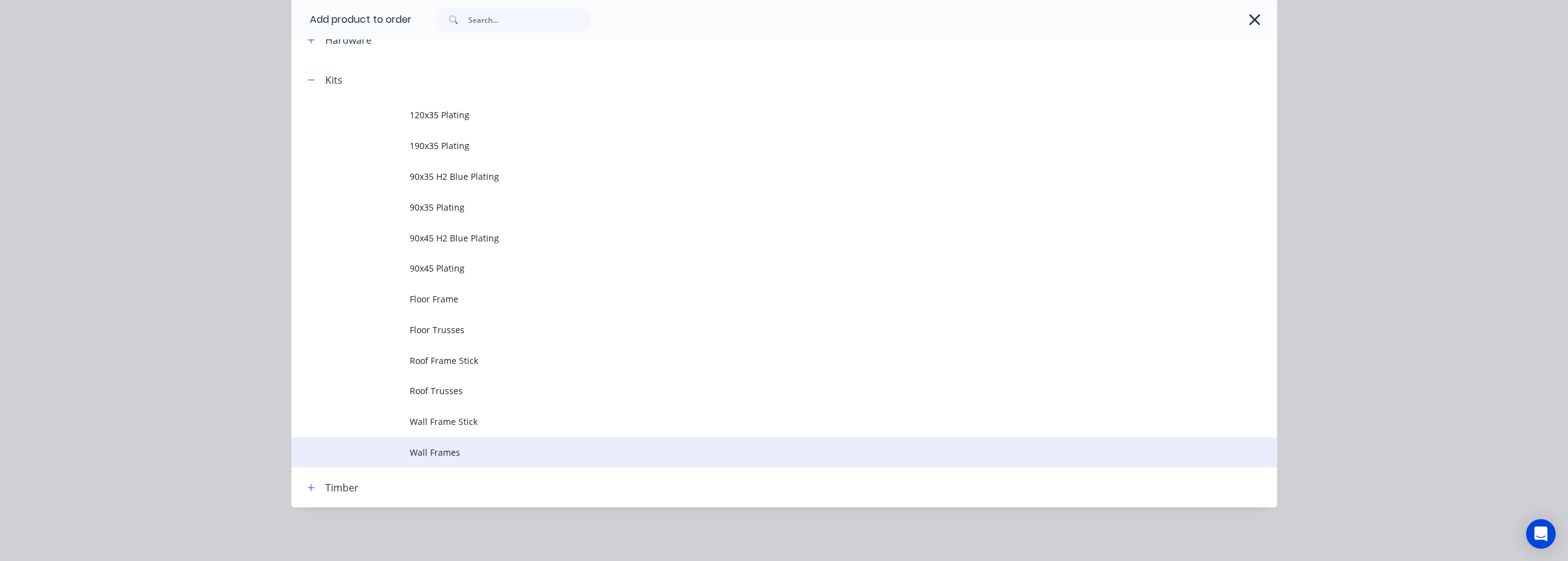
scroll to position [116, 0]
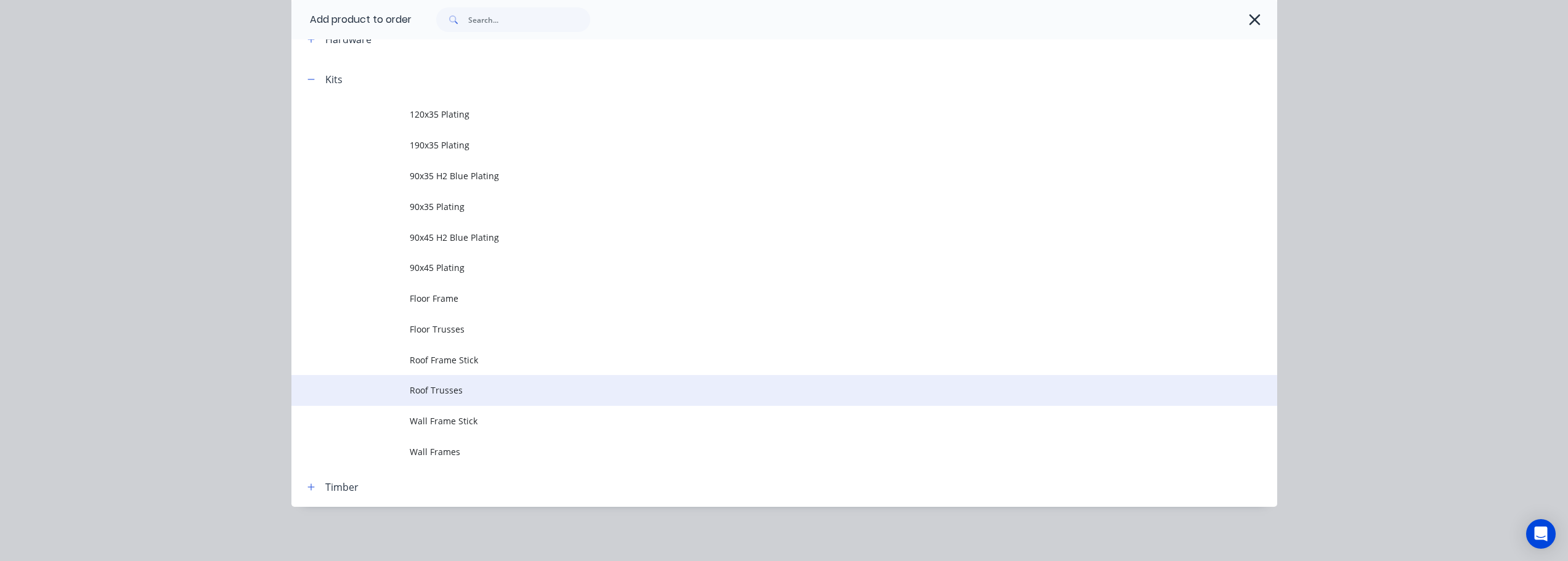
click at [452, 392] on span "Roof Trusses" at bounding box center [756, 390] width 694 height 13
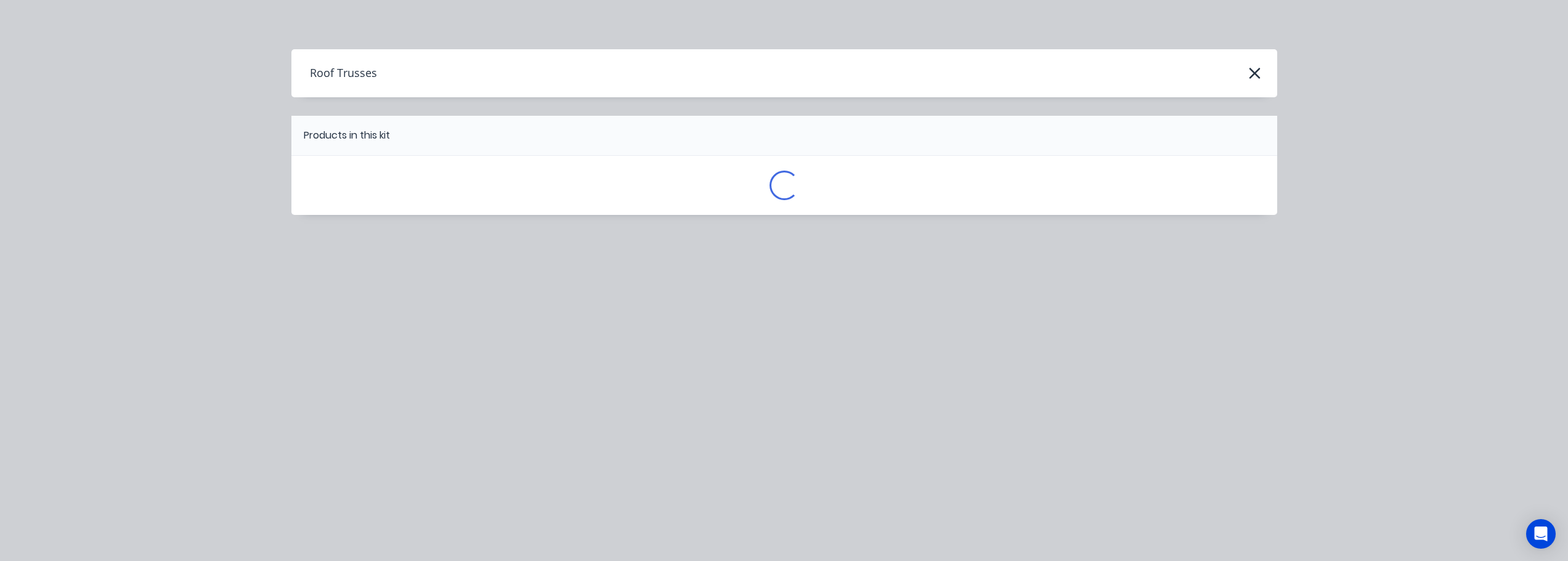
scroll to position [0, 0]
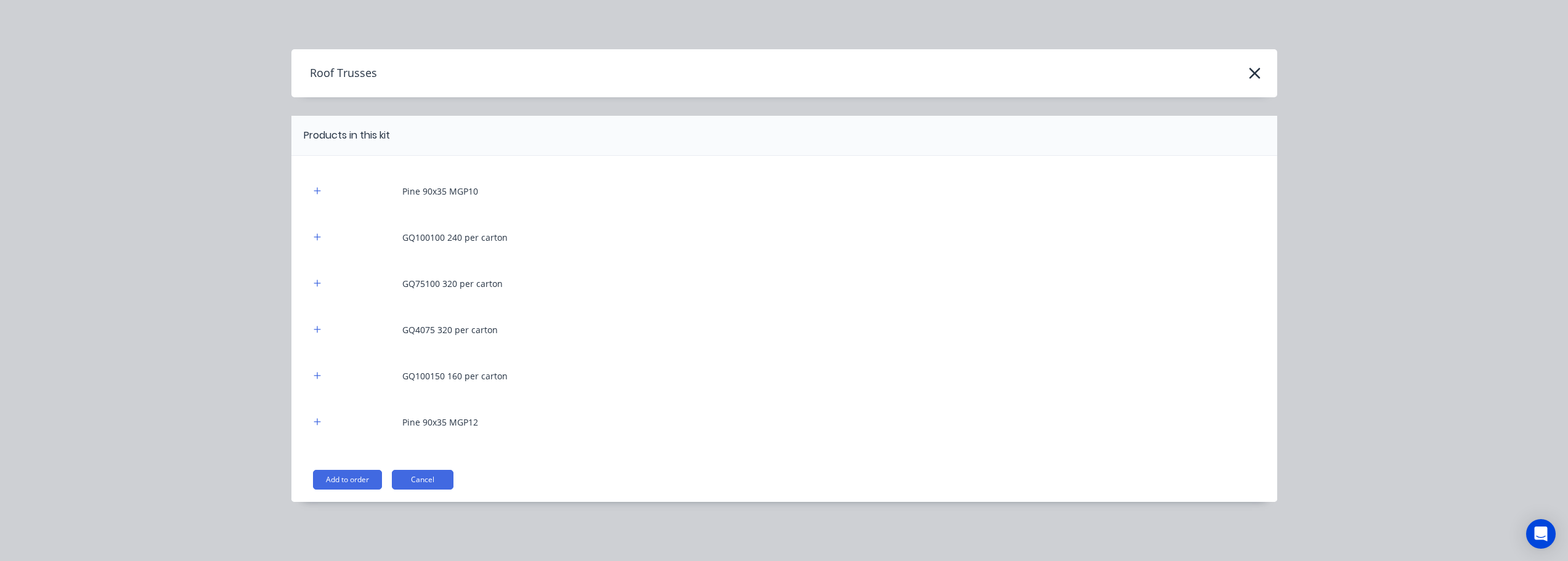
drag, startPoint x: 325, startPoint y: 483, endPoint x: 350, endPoint y: 483, distance: 25.0
click at [325, 483] on button "Add to order" at bounding box center [347, 480] width 69 height 20
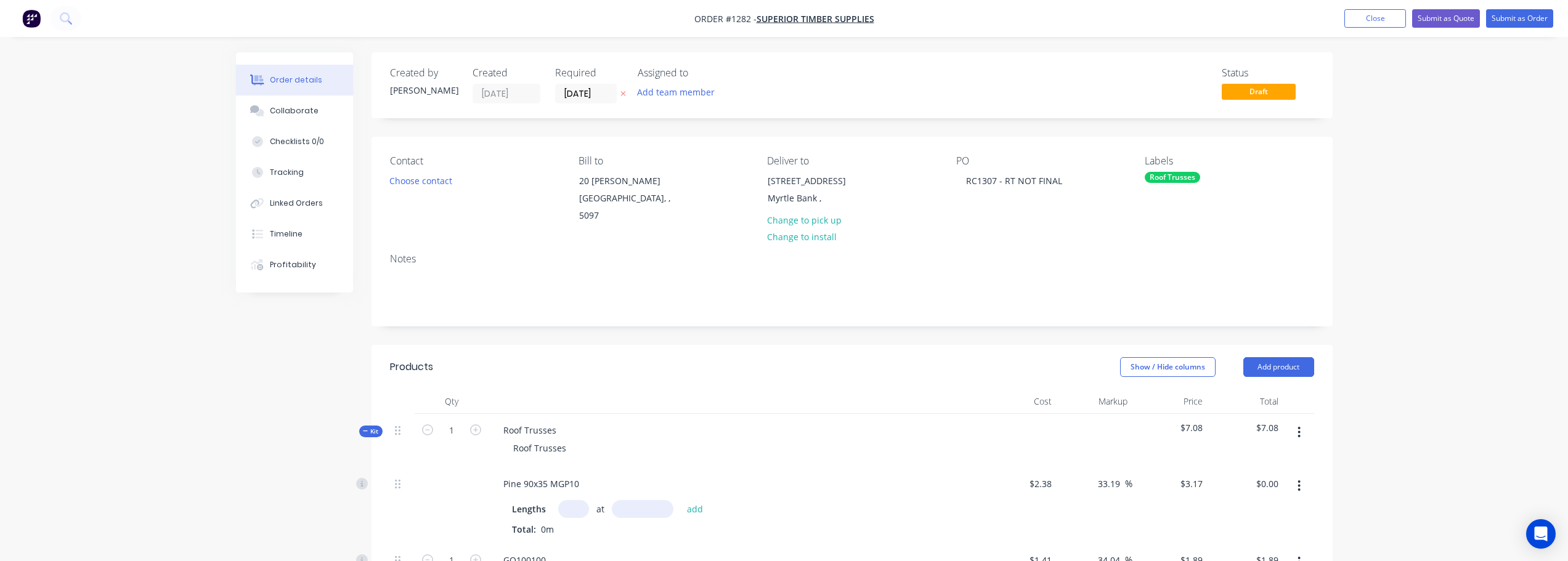
click at [1553, 18] on ul "Add product Close Submit as Quote Submit as Order" at bounding box center [1449, 18] width 238 height 19
click at [1551, 18] on button "Submit as Order" at bounding box center [1519, 18] width 67 height 19
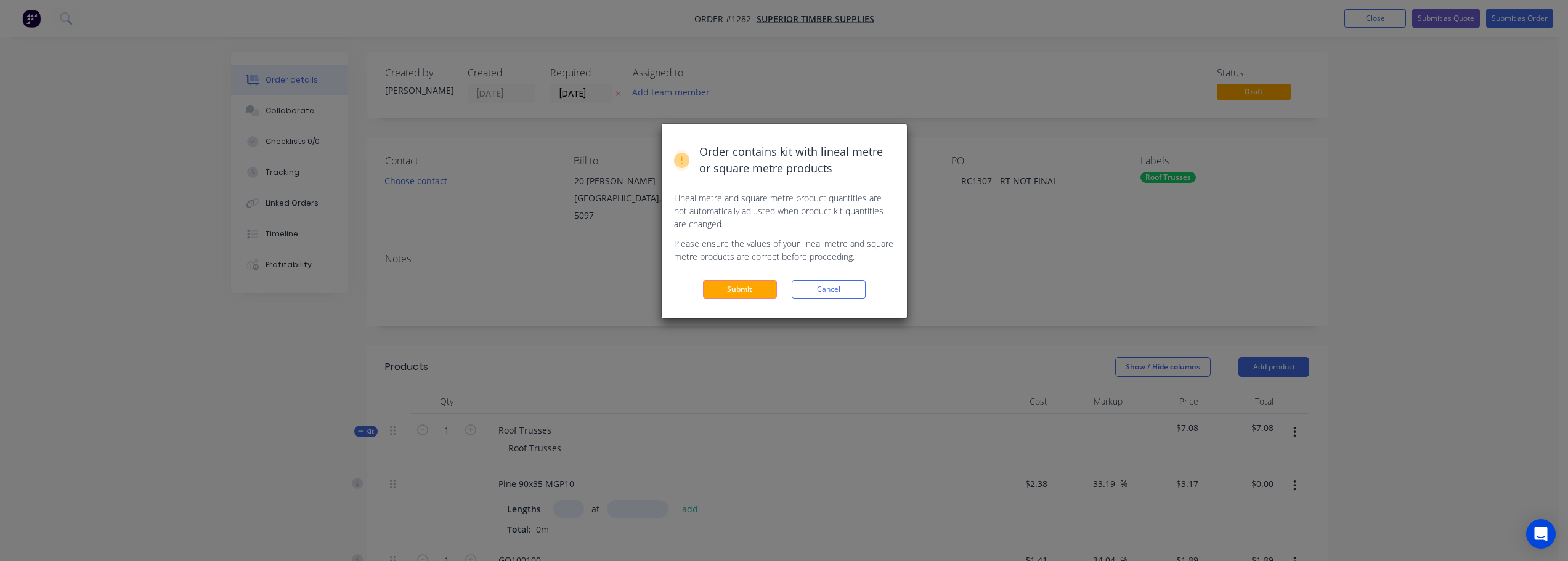
click at [734, 290] on button "Submit" at bounding box center [740, 290] width 74 height 19
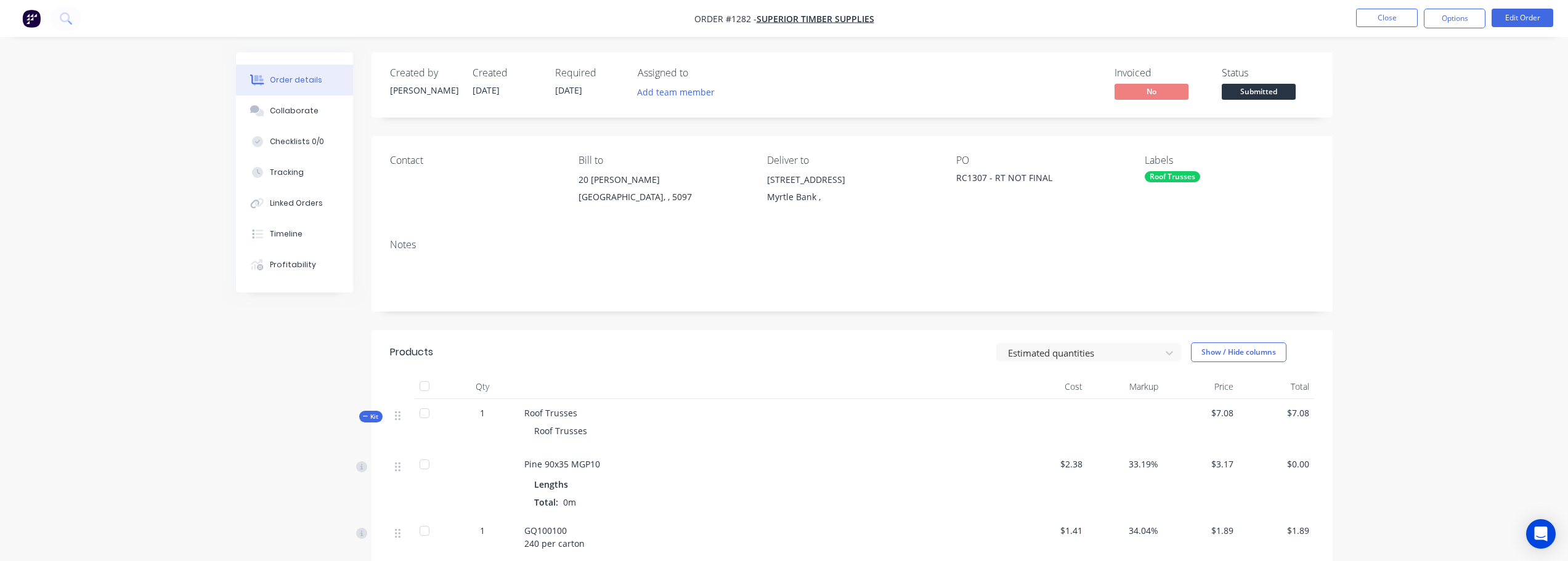
click at [1256, 89] on span "Submitted" at bounding box center [1259, 91] width 74 height 15
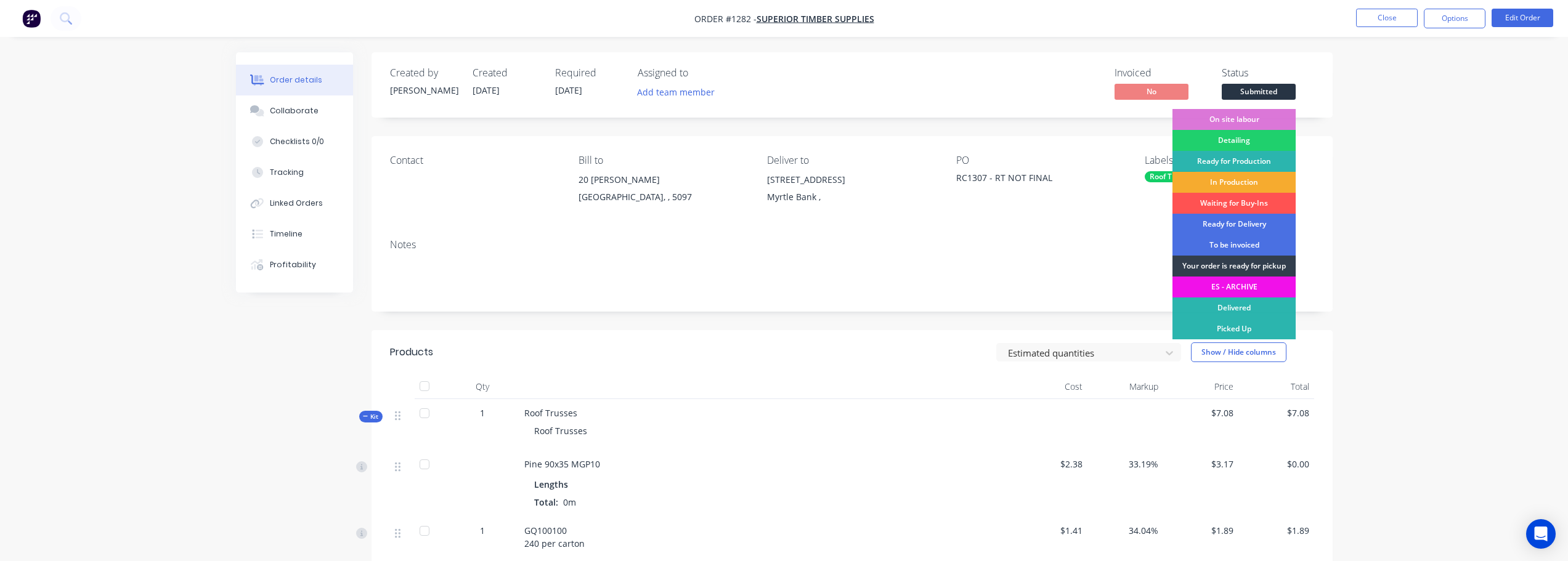
click at [1250, 182] on div "In Production" at bounding box center [1234, 182] width 123 height 21
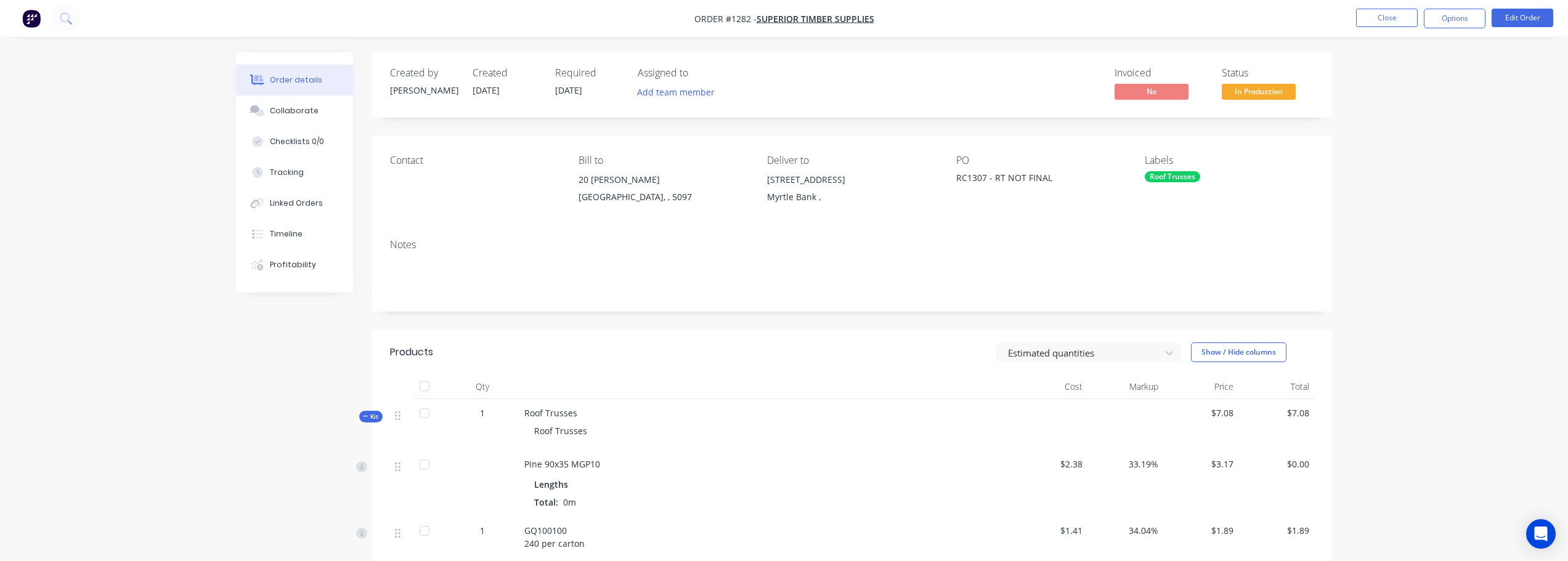
click at [1462, 156] on div "Order details Collaborate Checklists 0/0 Tracking Linked Orders Timeline Profit…" at bounding box center [784, 489] width 1568 height 977
click at [1384, 17] on button "Close" at bounding box center [1387, 17] width 62 height 19
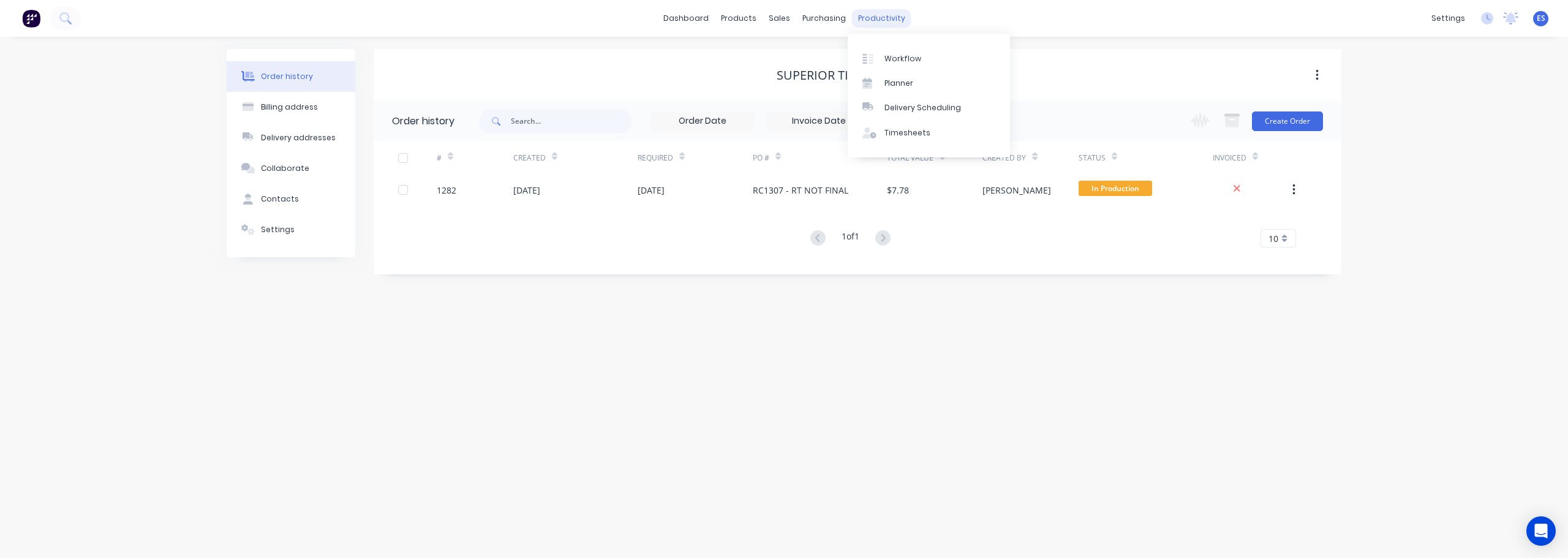
click at [862, 14] on div "productivity" at bounding box center [881, 18] width 59 height 19
click at [907, 46] on link "Workflow" at bounding box center [929, 58] width 162 height 25
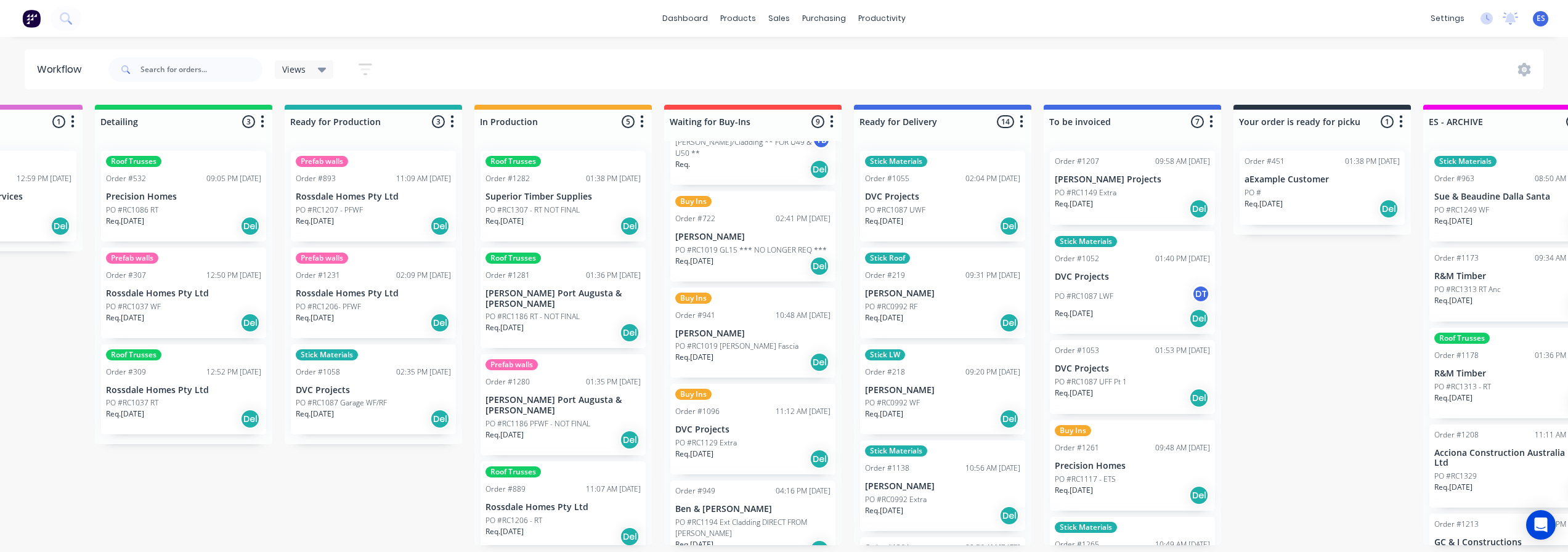
scroll to position [0, 397]
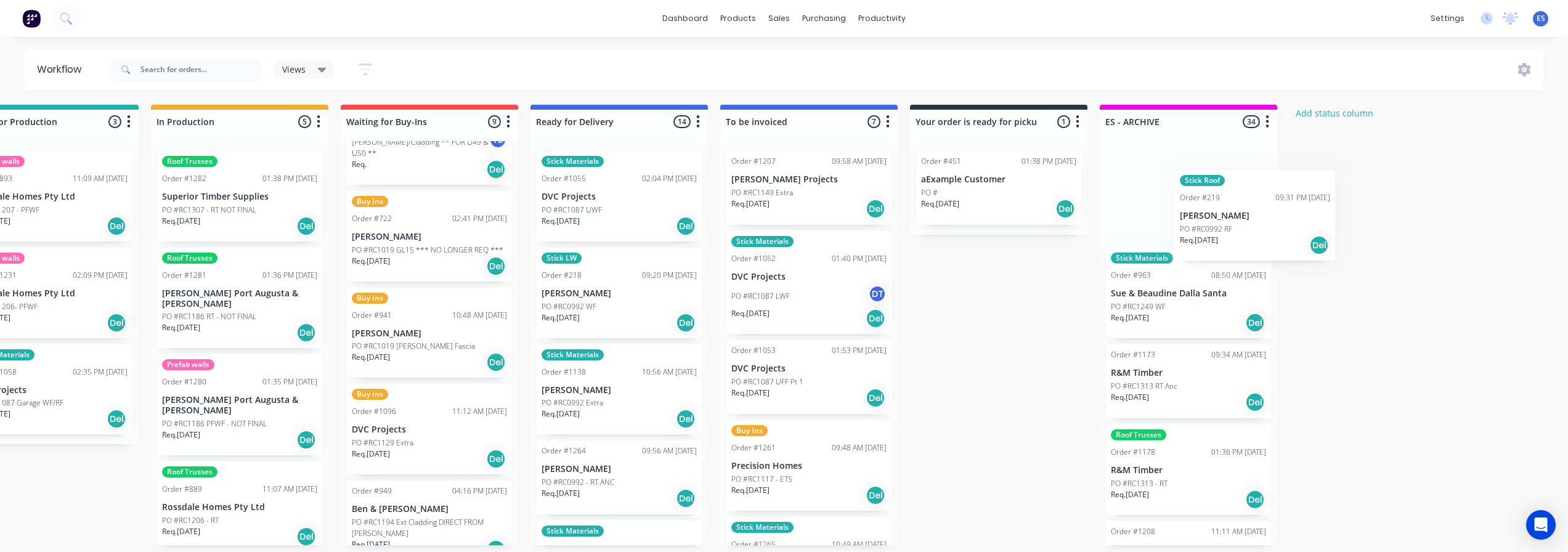
drag, startPoint x: 873, startPoint y: 307, endPoint x: 1221, endPoint y: 232, distance: 356.0
click at [1221, 232] on div "Submitted 25 Status colour #273444 hex #273444 Save Cancel Summaries Total orde…" at bounding box center [472, 325] width 2233 height 440
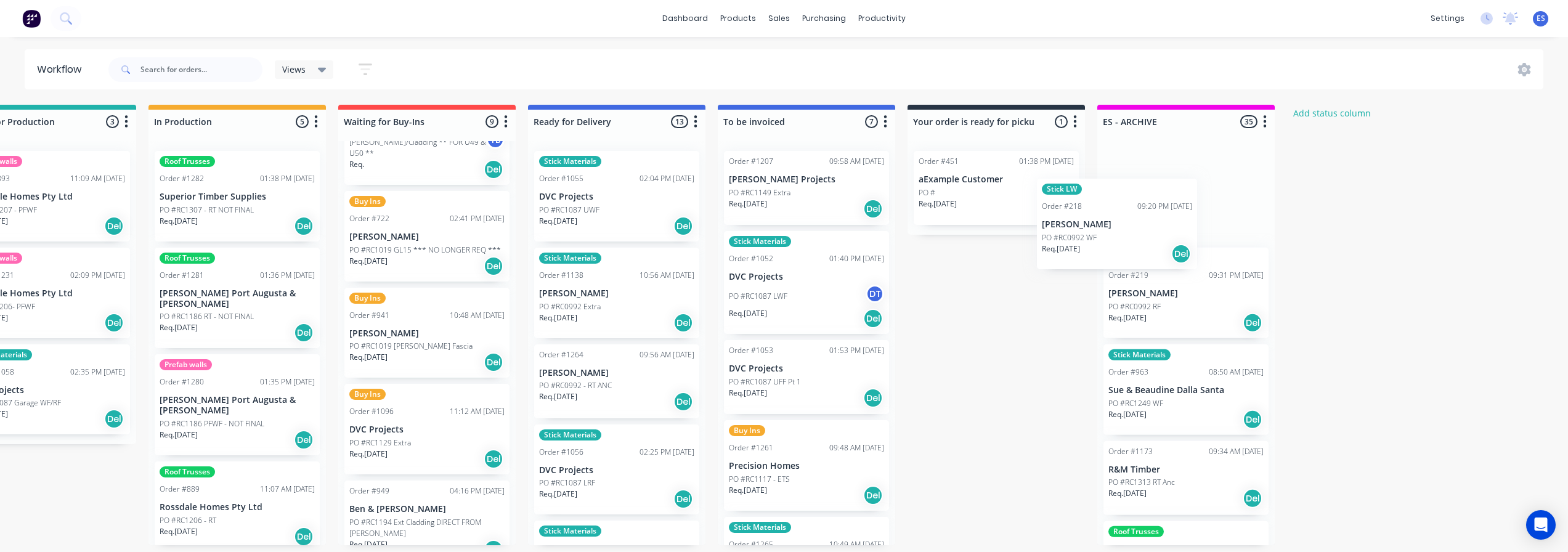
drag, startPoint x: 582, startPoint y: 317, endPoint x: 1118, endPoint y: 238, distance: 541.8
click at [1125, 238] on div "Submitted 25 Status colour #273444 hex #273444 Save Cancel Summaries Total orde…" at bounding box center [470, 325] width 2233 height 440
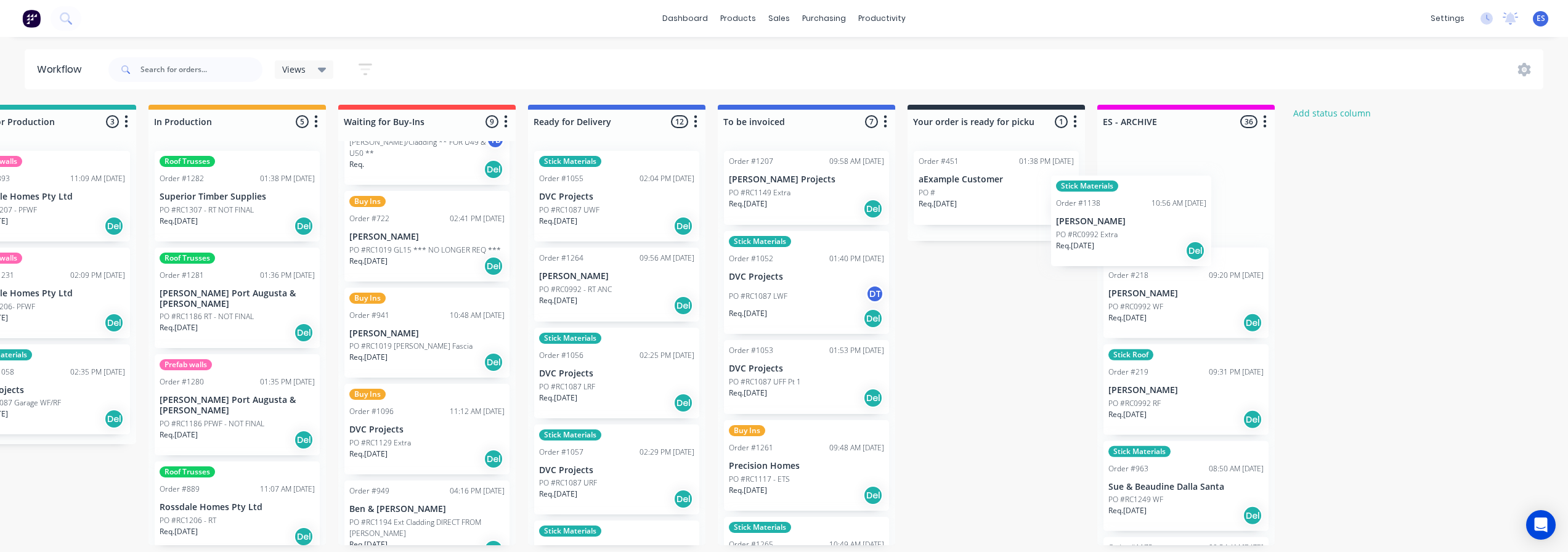
drag, startPoint x: 604, startPoint y: 308, endPoint x: 1146, endPoint y: 227, distance: 548.0
click at [1148, 227] on div "Submitted 25 Status colour #273444 hex #273444 Save Cancel Summaries Total orde…" at bounding box center [470, 325] width 2233 height 440
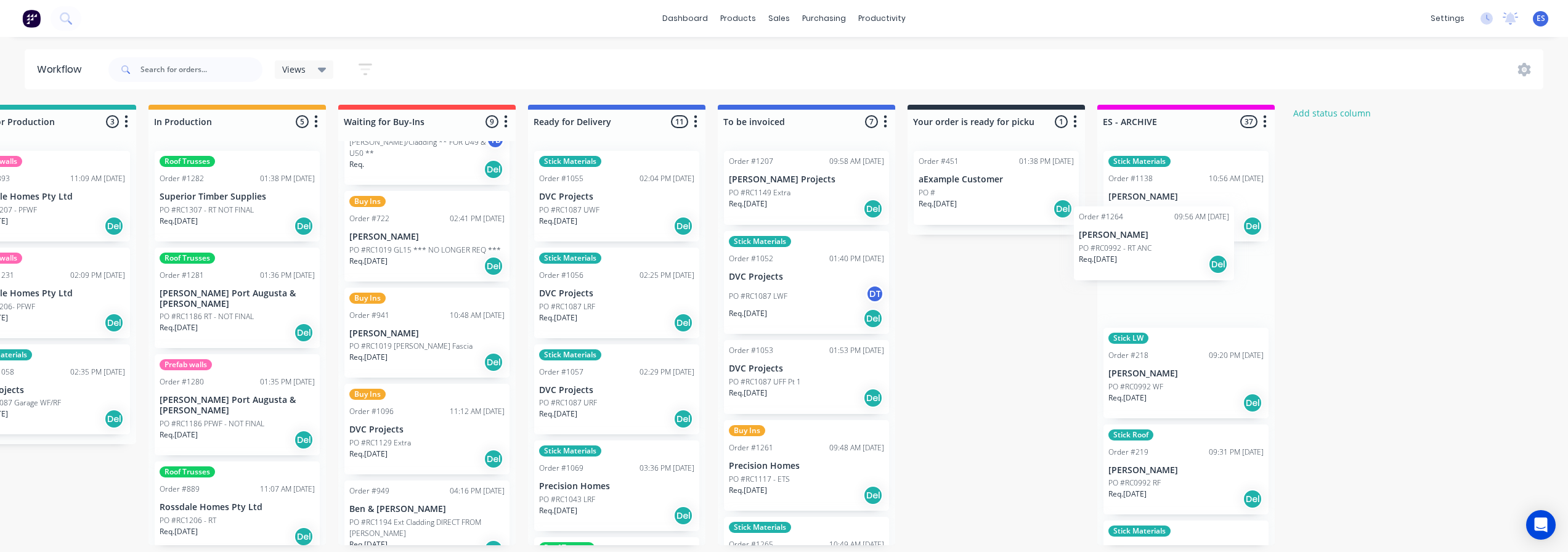
drag, startPoint x: 618, startPoint y: 290, endPoint x: 1157, endPoint y: 236, distance: 541.7
click at [1158, 235] on div "Submitted 25 Status colour #273444 hex #273444 Save Cancel Summaries Total orde…" at bounding box center [470, 325] width 2233 height 440
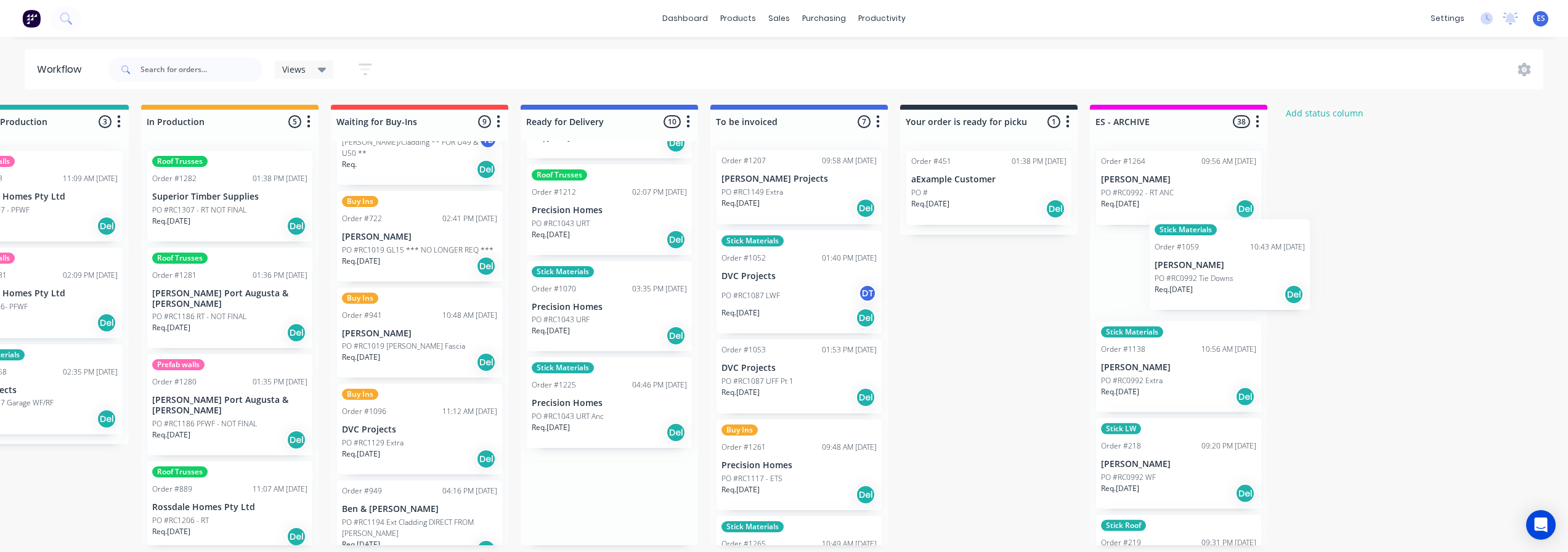
scroll to position [2, 648]
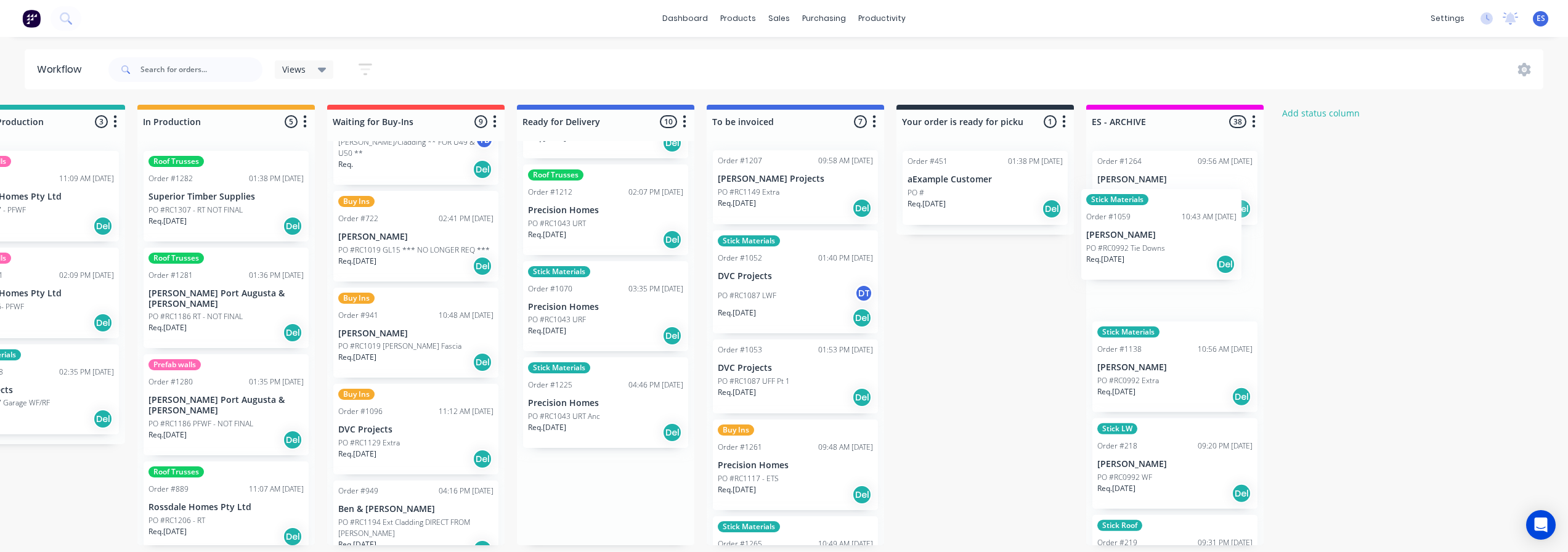
drag, startPoint x: 589, startPoint y: 509, endPoint x: 1140, endPoint y: 246, distance: 610.5
click at [1140, 244] on div "Submitted 25 Status colour #273444 hex #273444 Save Cancel Summaries Total orde…" at bounding box center [459, 325] width 2233 height 440
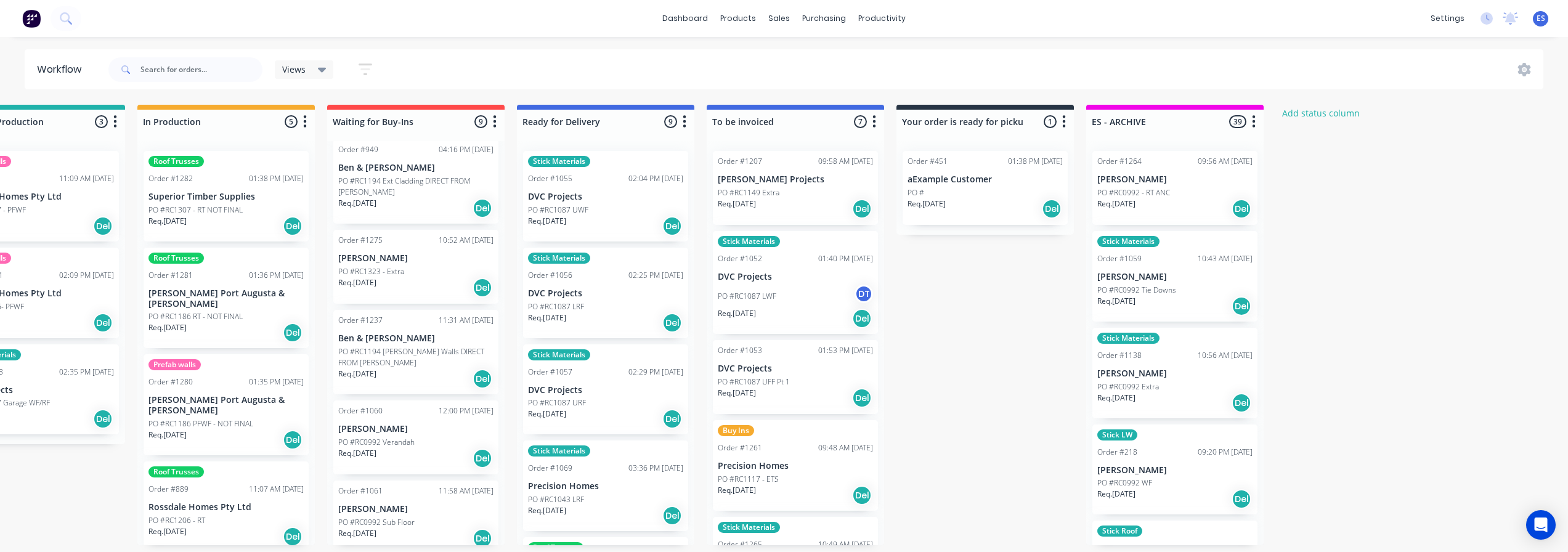
scroll to position [0, 648]
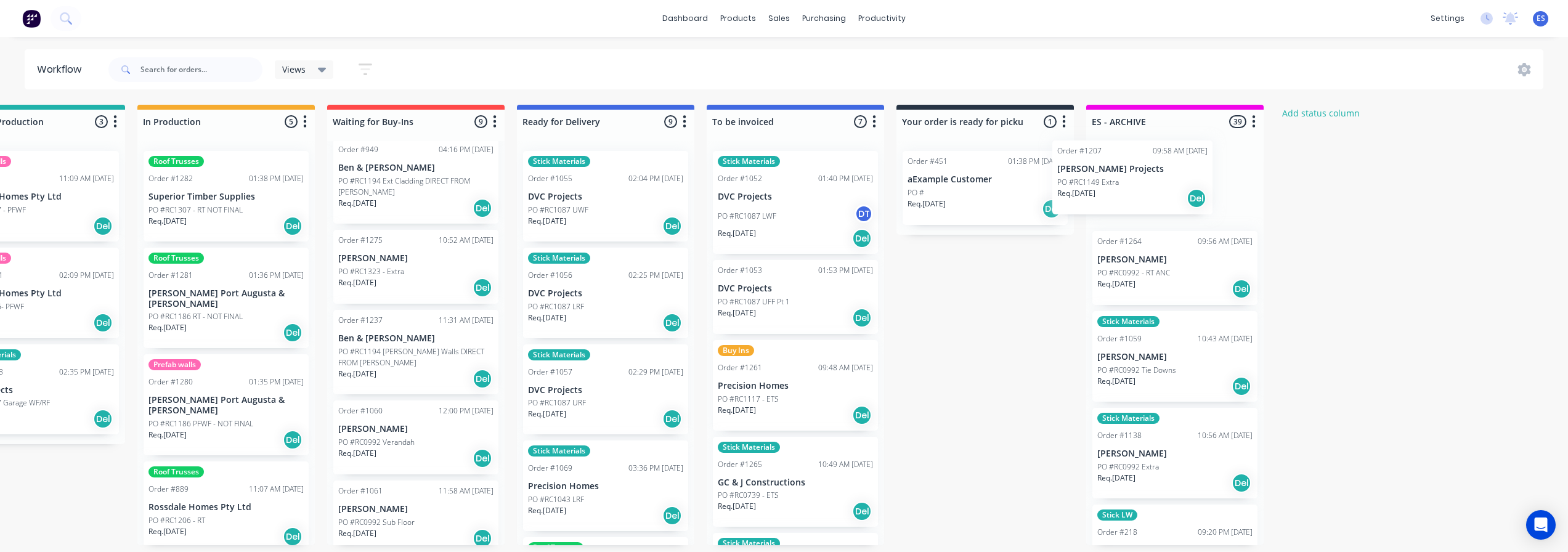
drag, startPoint x: 766, startPoint y: 194, endPoint x: 1099, endPoint y: 184, distance: 333.2
click at [1113, 182] on div "Submitted 25 Status colour #273444 hex #273444 Save Cancel Summaries Total orde…" at bounding box center [459, 325] width 2233 height 440
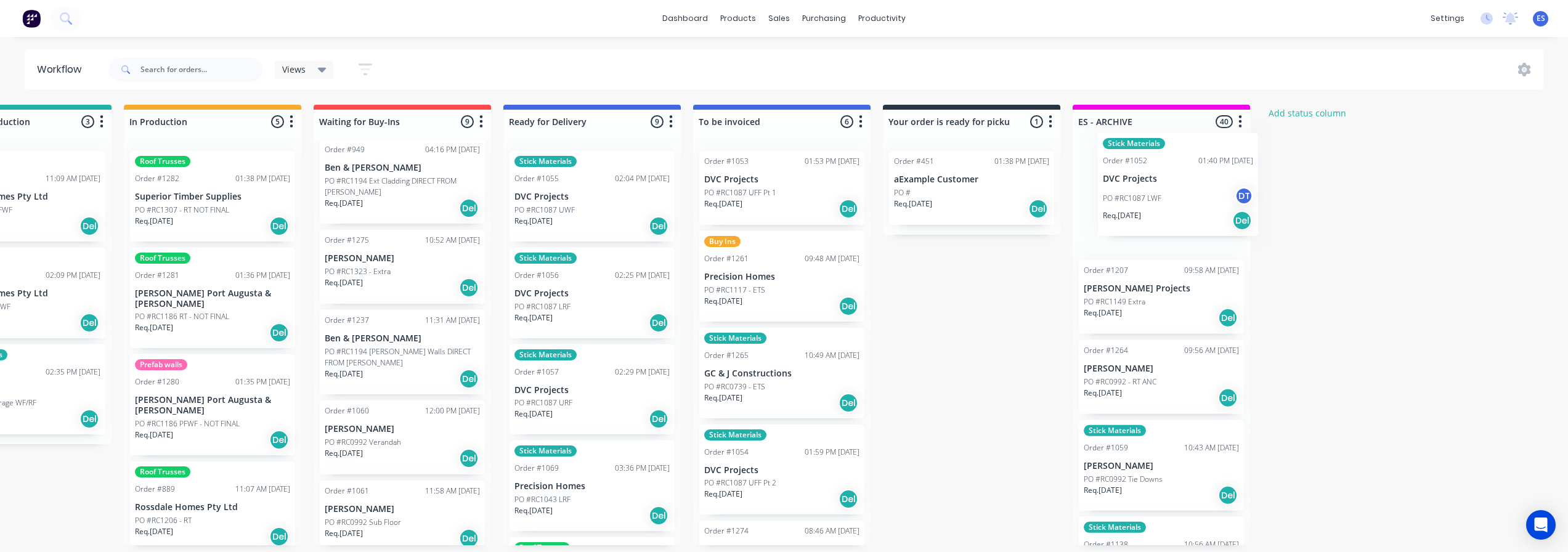
scroll to position [0, 665]
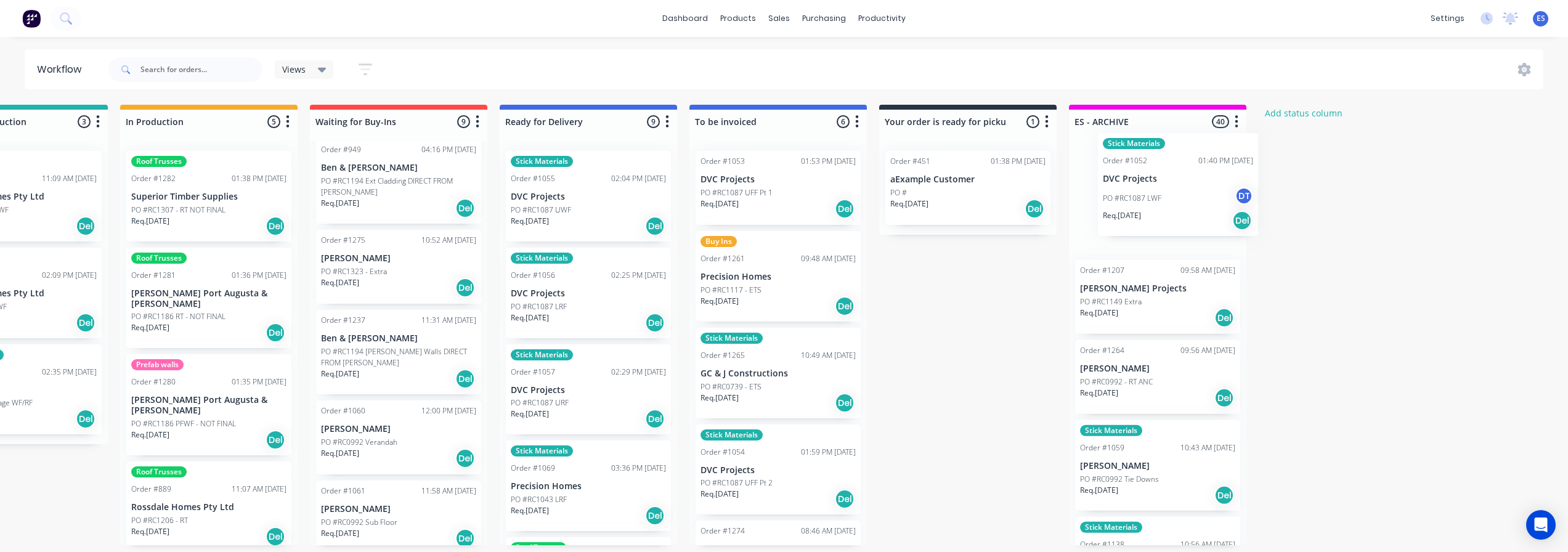
drag, startPoint x: 978, startPoint y: 238, endPoint x: 1161, endPoint y: 206, distance: 185.8
click at [1161, 206] on div "Submitted 25 Status colour #273444 hex #273444 Save Cancel Summaries Total orde…" at bounding box center [441, 325] width 2233 height 440
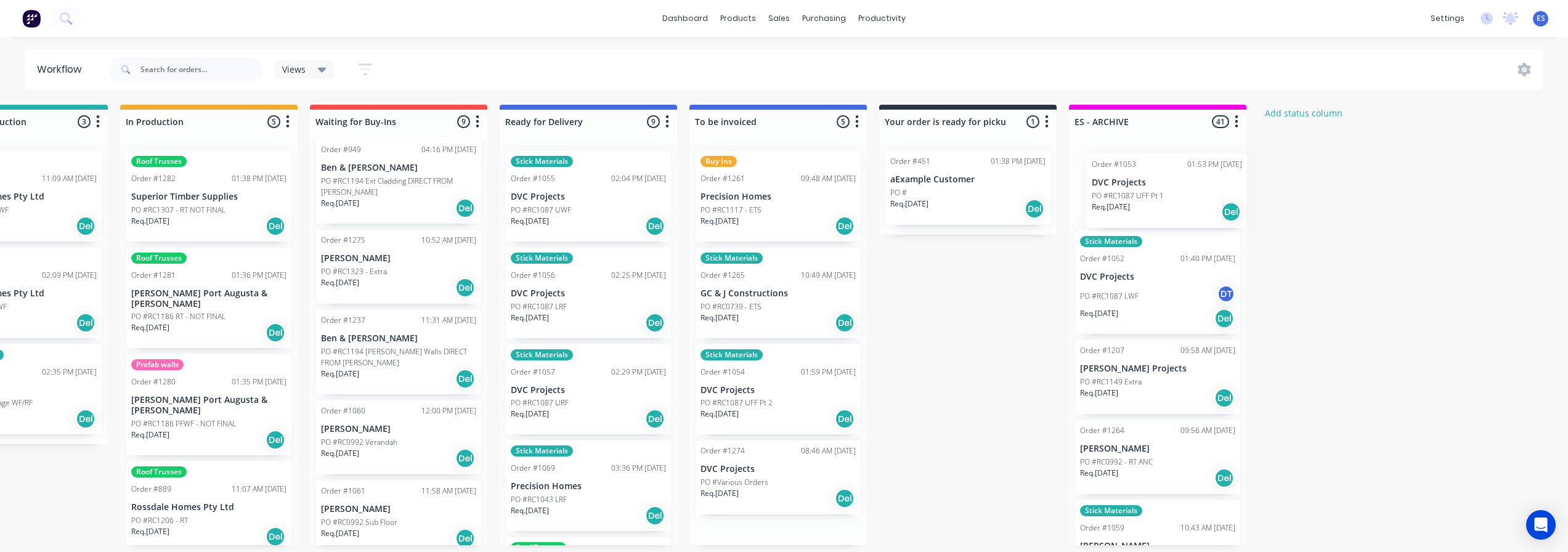
drag, startPoint x: 760, startPoint y: 203, endPoint x: 1156, endPoint y: 206, distance: 396.0
click at [1156, 206] on div "Submitted 25 Status colour #273444 hex #273444 Save Cancel Summaries Total orde…" at bounding box center [441, 325] width 2233 height 440
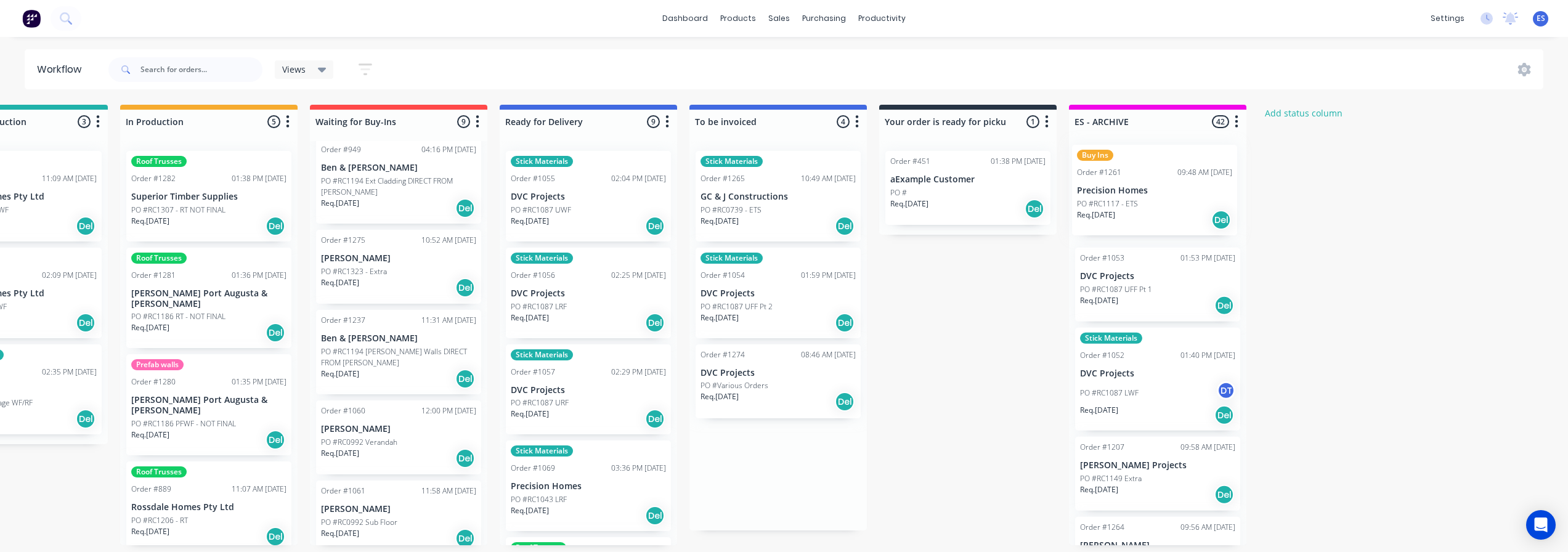
drag, startPoint x: 756, startPoint y: 207, endPoint x: 1140, endPoint y: 202, distance: 384.0
click at [1140, 202] on div "Submitted 25 Status colour #273444 hex #273444 Save Cancel Summaries Total orde…" at bounding box center [441, 325] width 2233 height 440
drag, startPoint x: 763, startPoint y: 198, endPoint x: 778, endPoint y: 190, distance: 17.0
click at [781, 192] on div "Stick Materials Order #1265 10:49 AM 08/10/25 GC & J Constructions PO #RC0739 -…" at bounding box center [778, 287] width 177 height 293
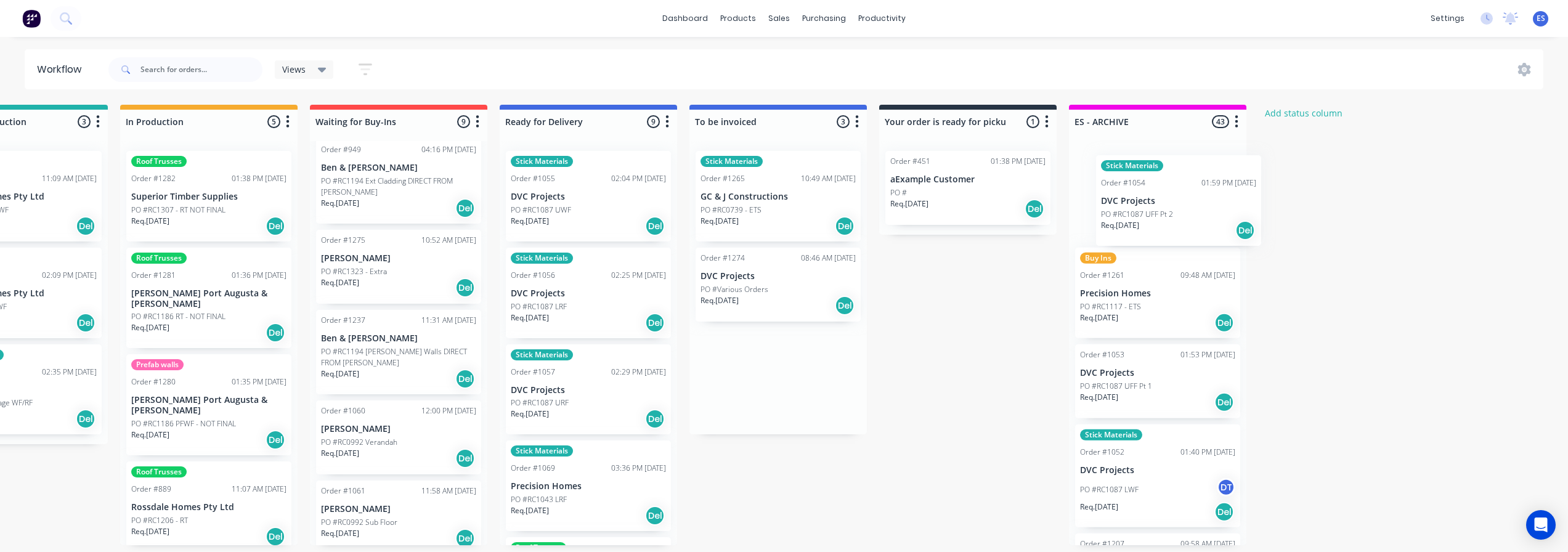
drag, startPoint x: 788, startPoint y: 302, endPoint x: 1141, endPoint y: 218, distance: 362.9
click at [1148, 216] on div "Submitted 25 Status colour #273444 hex #273444 Save Cancel Summaries Total orde…" at bounding box center [441, 325] width 2233 height 440
click at [747, 288] on p "PO #Various Orders" at bounding box center [735, 290] width 68 height 11
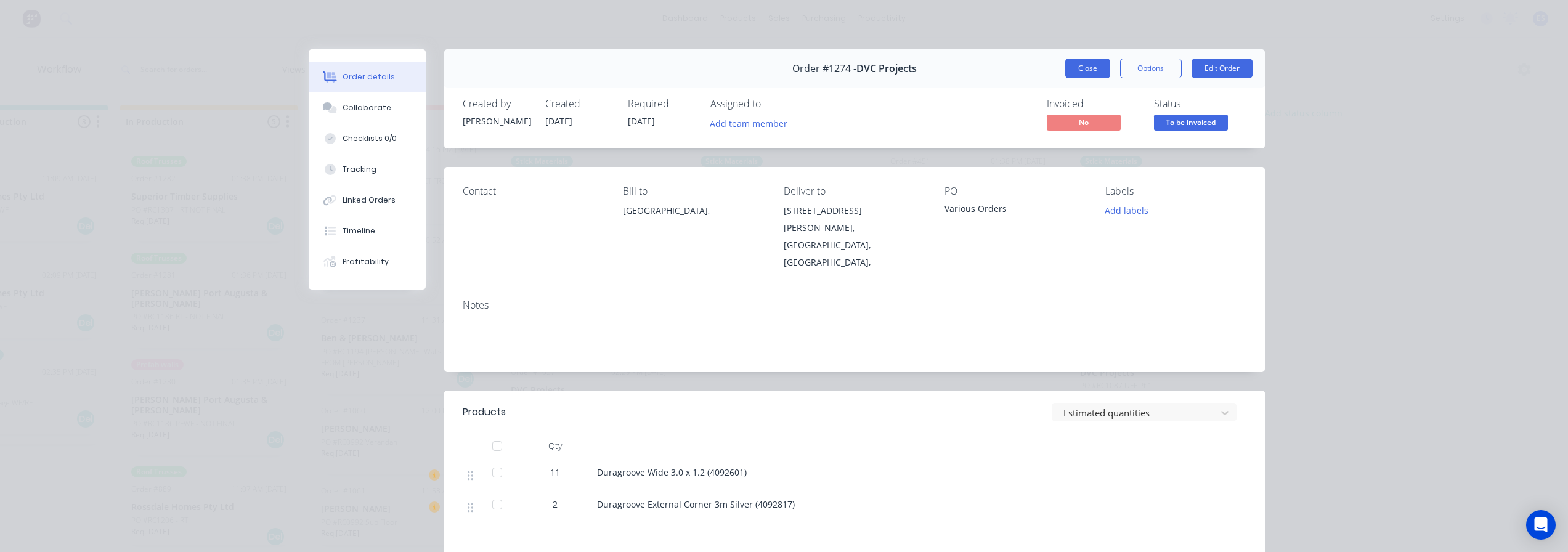
click at [1096, 69] on button "Close" at bounding box center [1088, 69] width 45 height 20
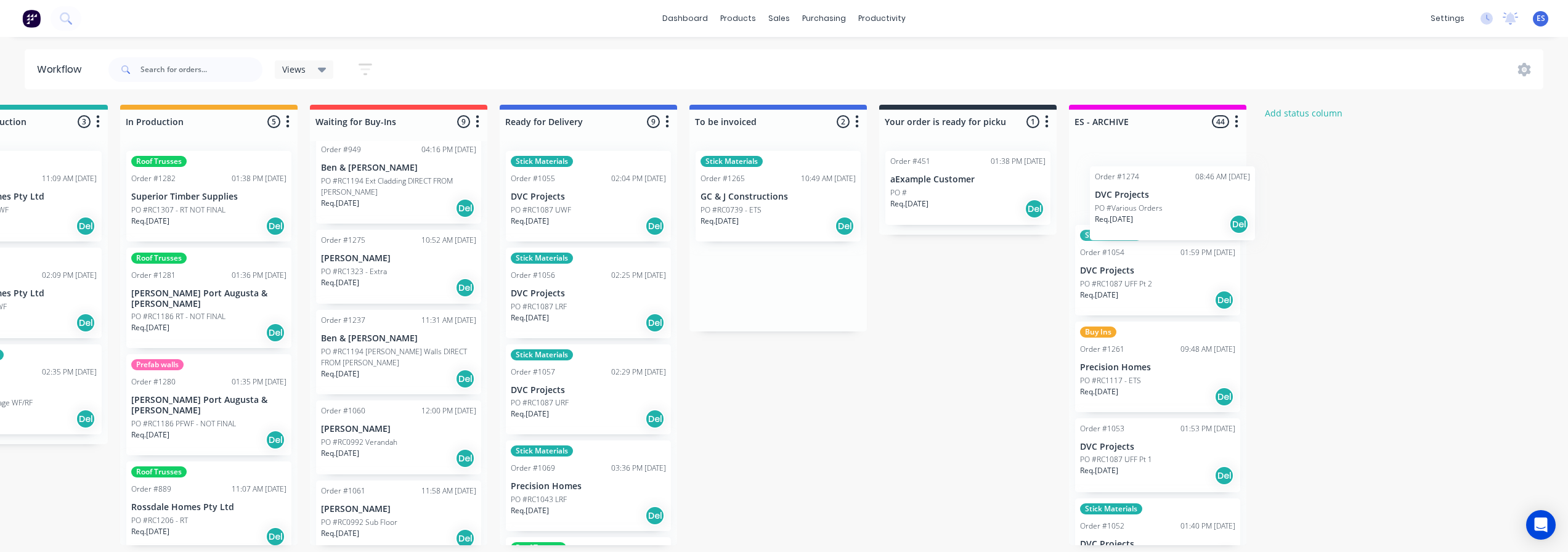
drag, startPoint x: 787, startPoint y: 287, endPoint x: 1176, endPoint y: 198, distance: 399.1
click at [1192, 204] on div "Submitted 25 Status colour #273444 hex #273444 Save Cancel Summaries Total orde…" at bounding box center [441, 325] width 2233 height 440
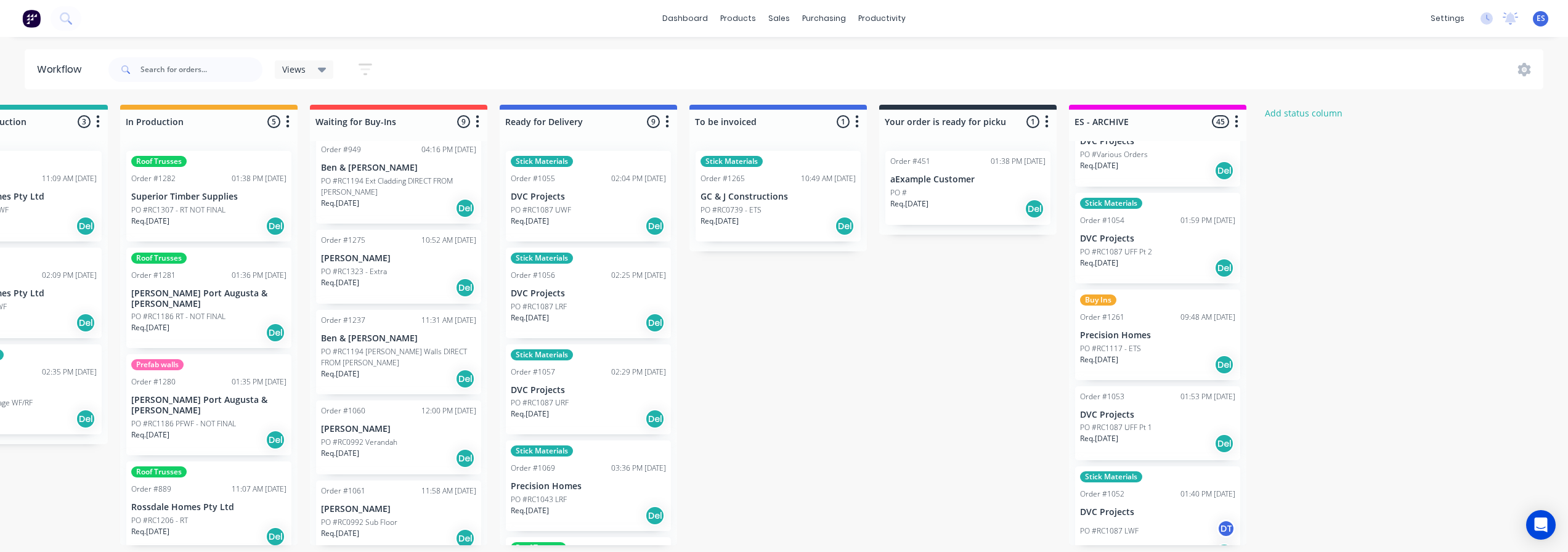
scroll to position [0, 0]
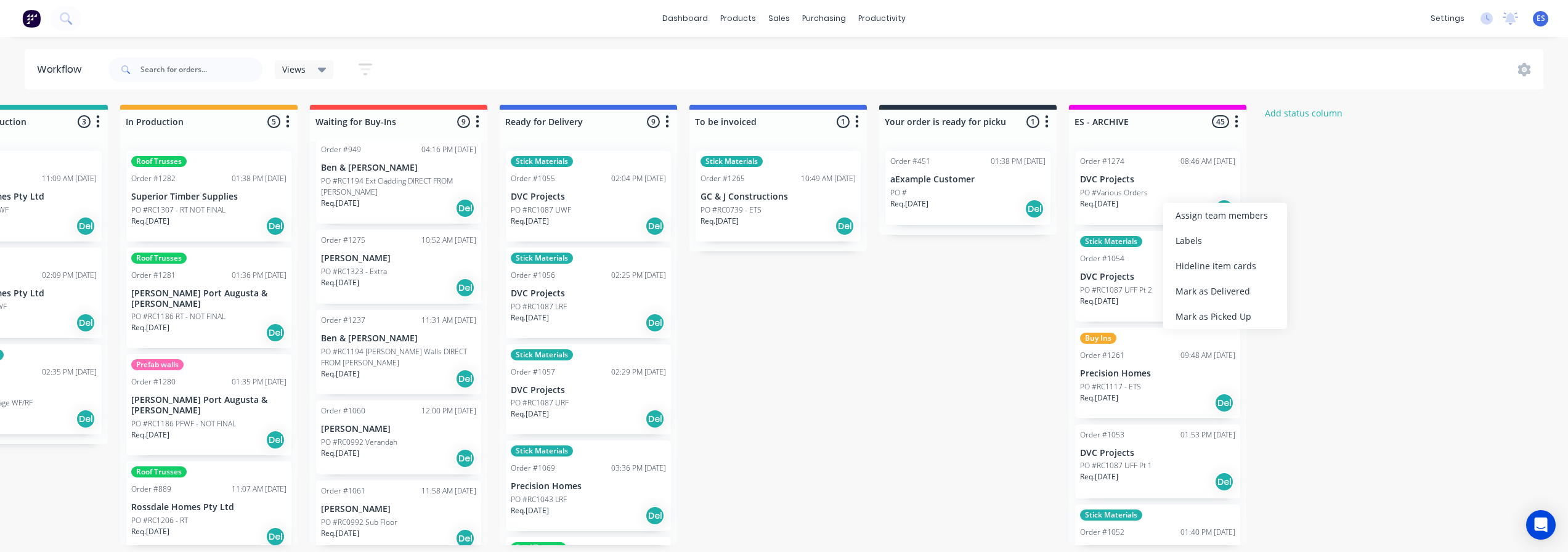
click at [1221, 289] on div "Mark as Delivered" at bounding box center [1225, 290] width 124 height 25
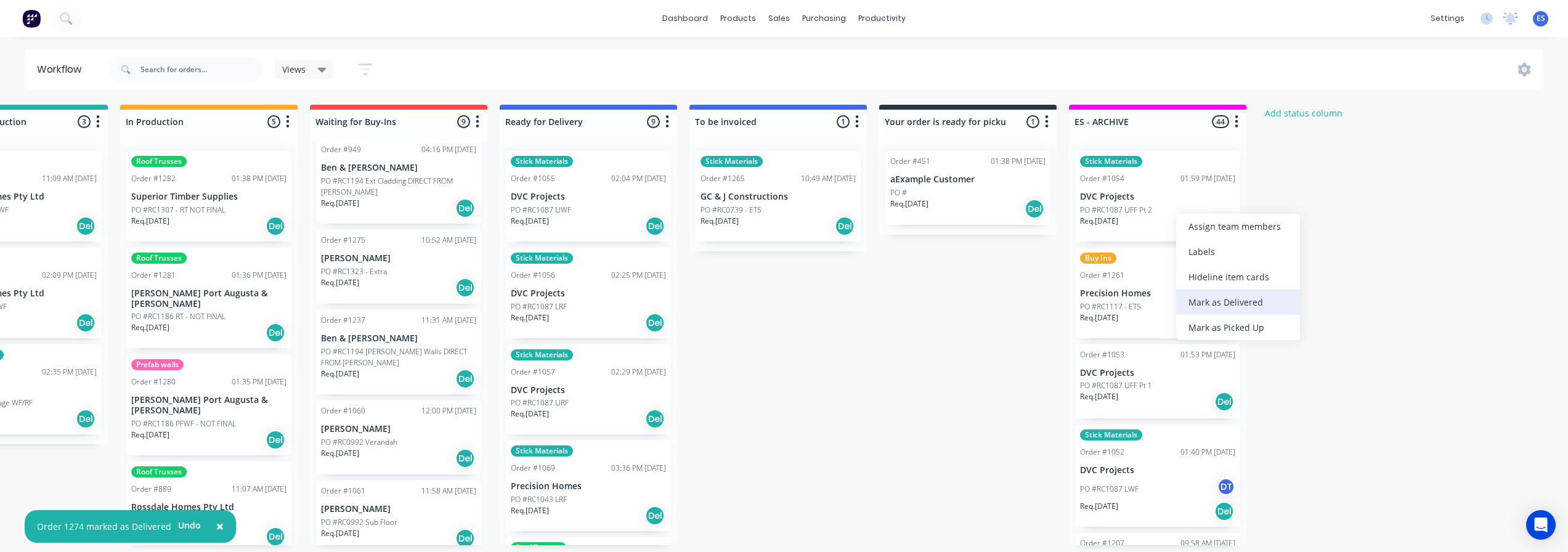
drag, startPoint x: 1213, startPoint y: 299, endPoint x: 1207, endPoint y: 281, distance: 19.0
click at [1213, 299] on div "Mark as Delivered" at bounding box center [1238, 302] width 124 height 25
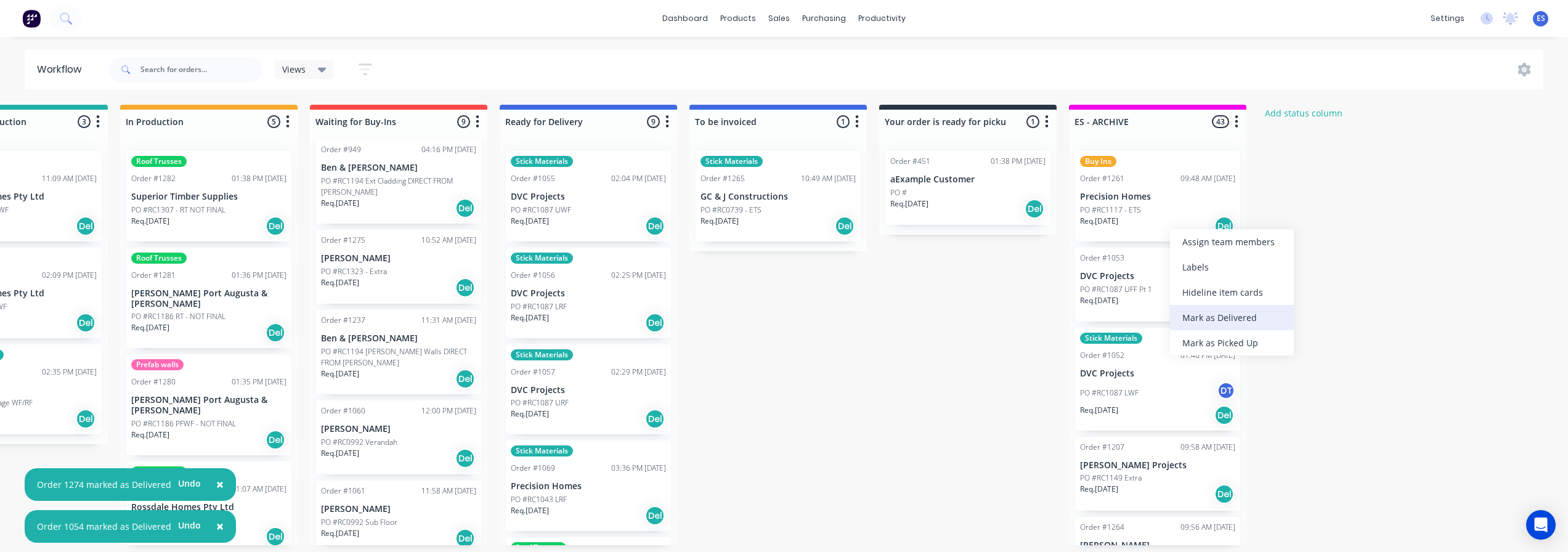
click at [1202, 314] on div "Mark as Delivered" at bounding box center [1232, 317] width 124 height 25
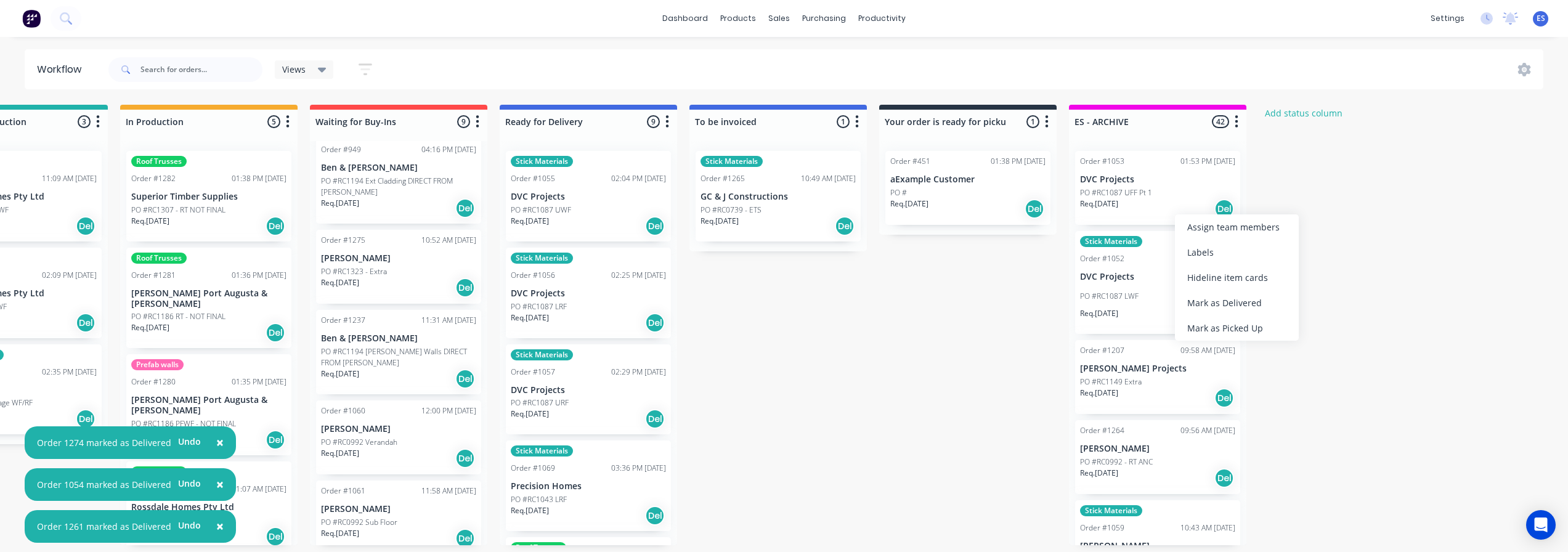
drag, startPoint x: 1213, startPoint y: 305, endPoint x: 1208, endPoint y: 296, distance: 10.3
click at [1212, 305] on div "Mark as Delivered" at bounding box center [1237, 302] width 124 height 25
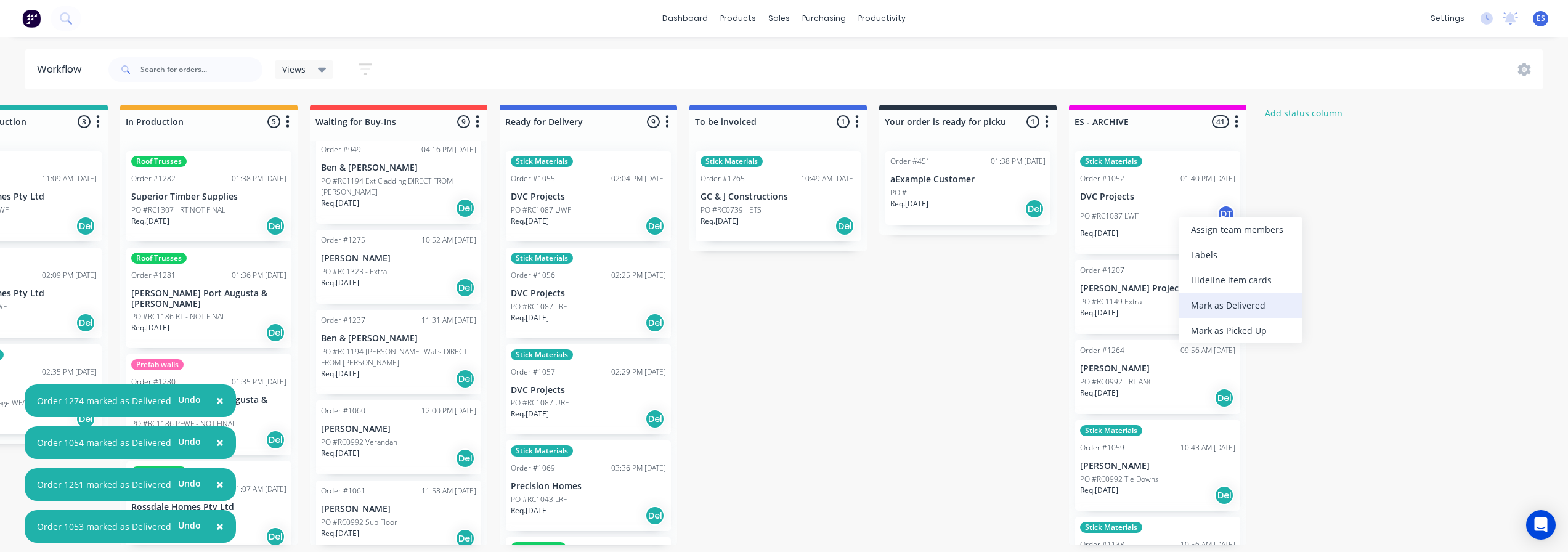
click at [1217, 311] on div "Mark as Delivered" at bounding box center [1241, 305] width 124 height 25
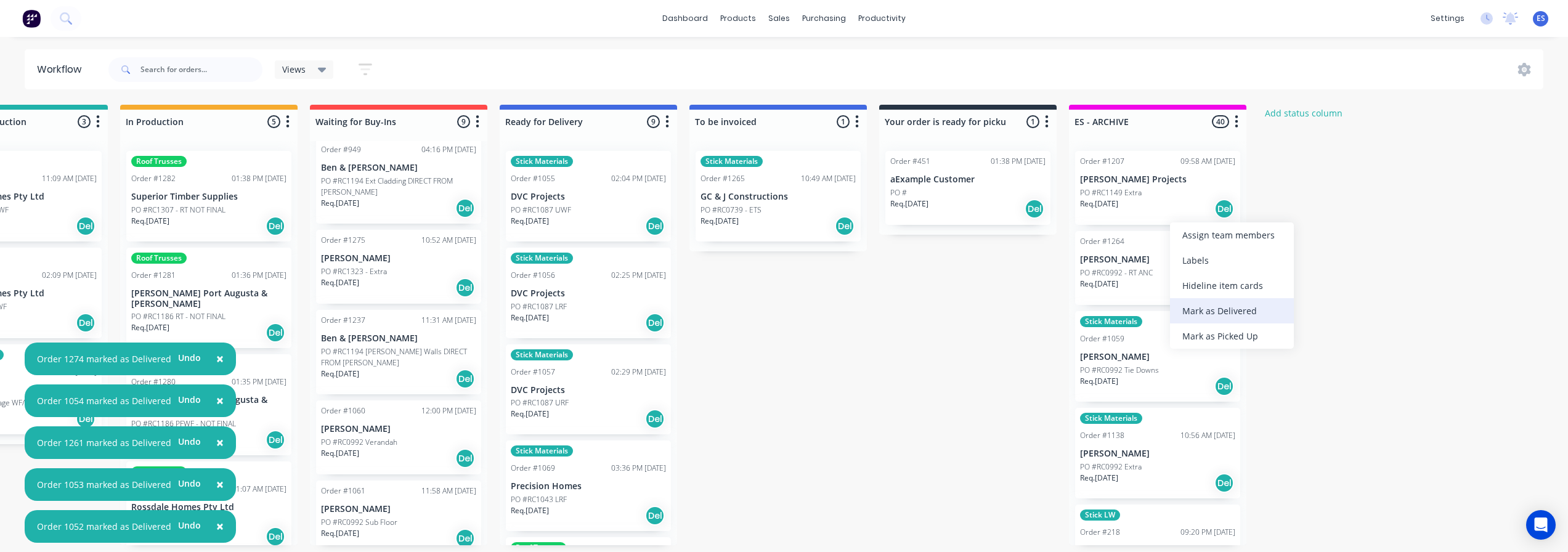
click at [1217, 311] on div "Mark as Delivered" at bounding box center [1232, 310] width 124 height 25
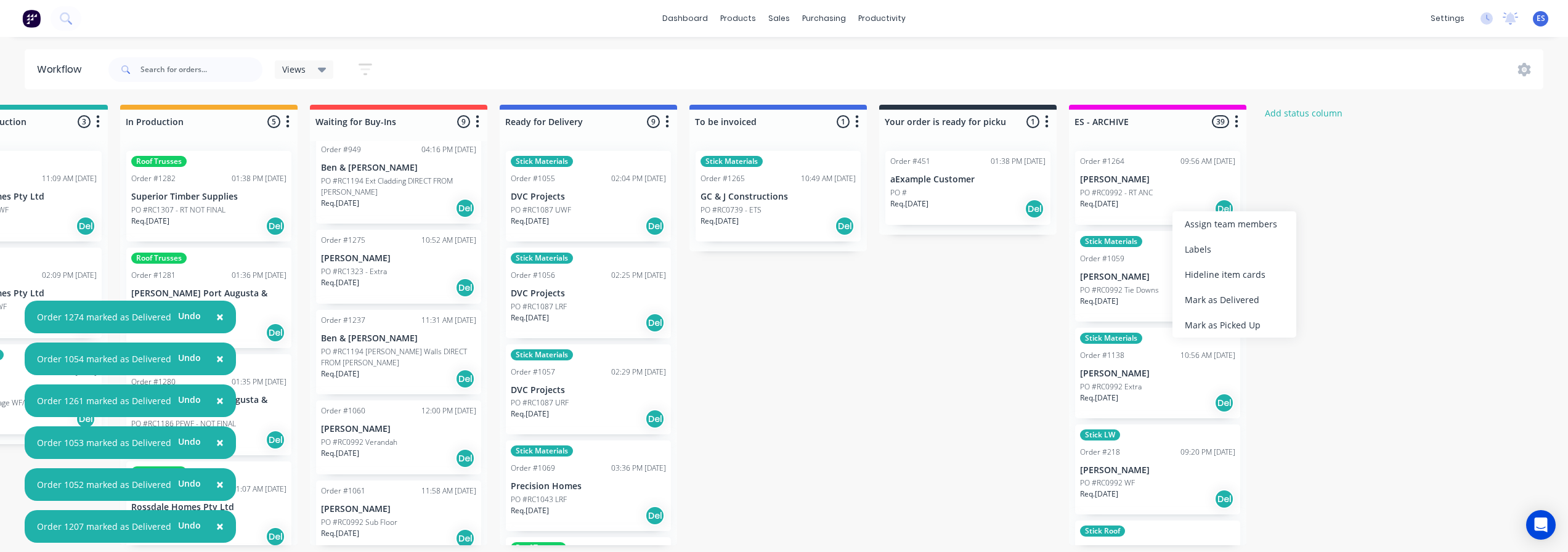
drag, startPoint x: 1214, startPoint y: 302, endPoint x: 1211, endPoint y: 288, distance: 14.3
click at [1214, 301] on div "Mark as Delivered" at bounding box center [1235, 299] width 124 height 25
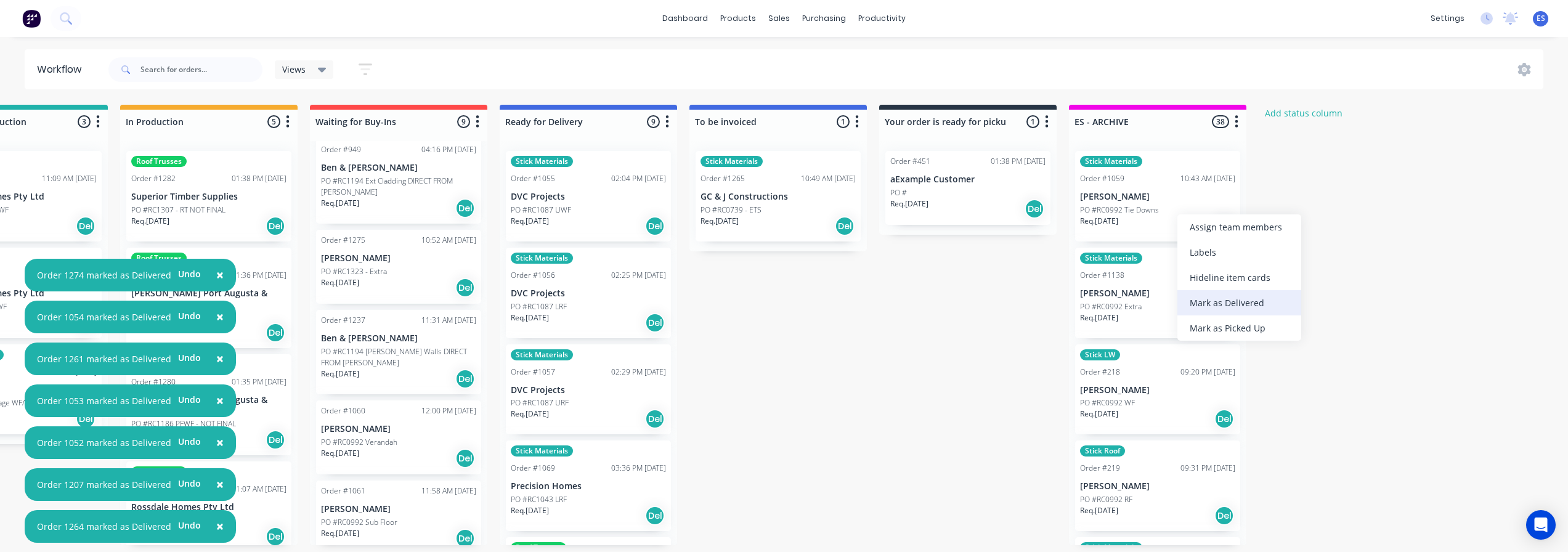
click at [1220, 302] on div "Mark as Delivered" at bounding box center [1239, 302] width 124 height 25
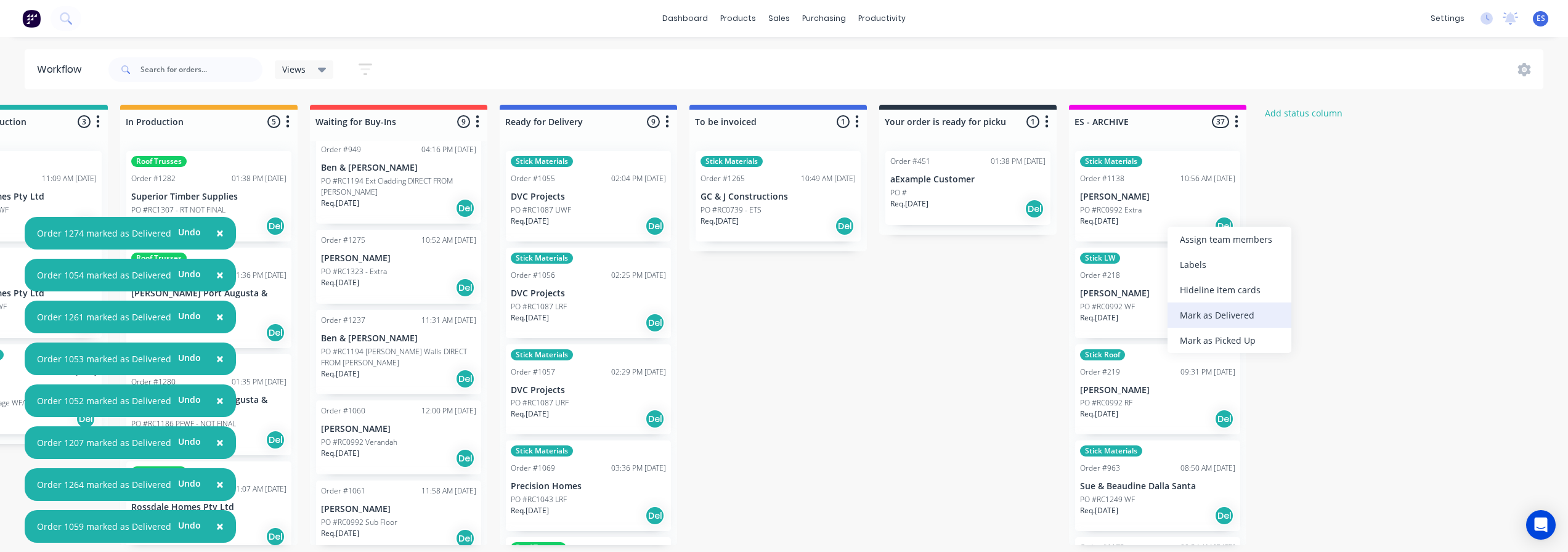
drag, startPoint x: 1214, startPoint y: 318, endPoint x: 1214, endPoint y: 305, distance: 13.0
click at [1214, 316] on div "Mark as Delivered" at bounding box center [1229, 314] width 124 height 25
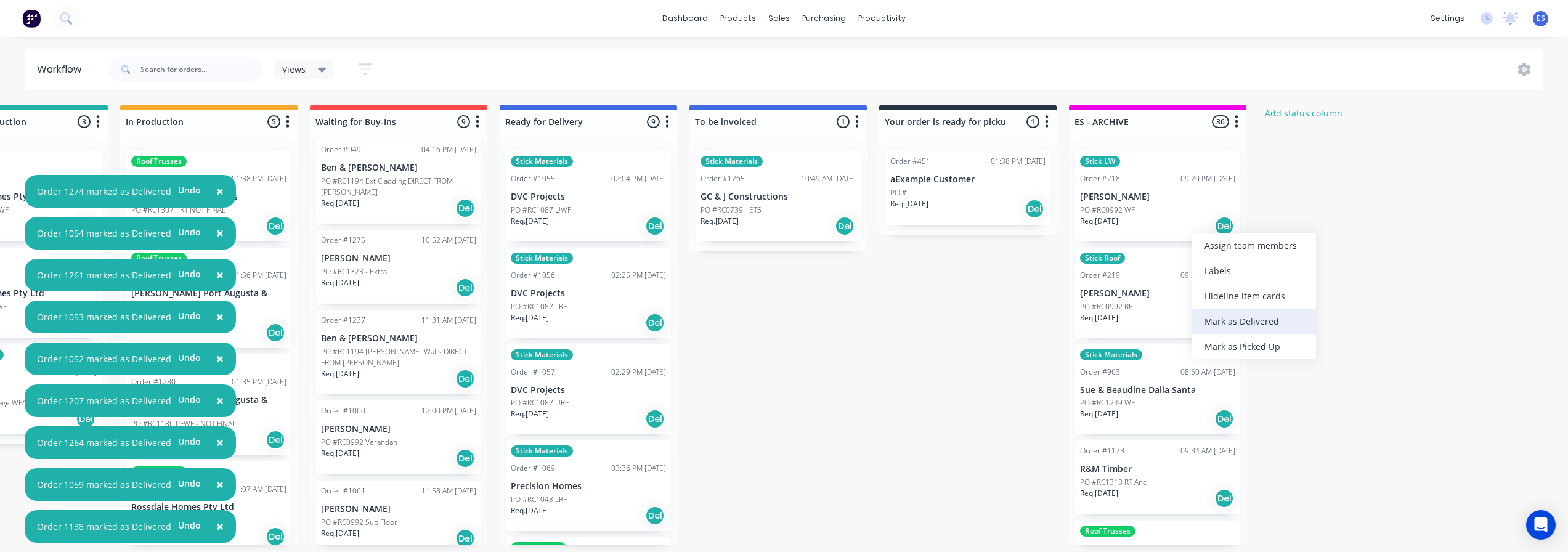
click at [1224, 325] on div "Mark as Delivered" at bounding box center [1254, 320] width 124 height 25
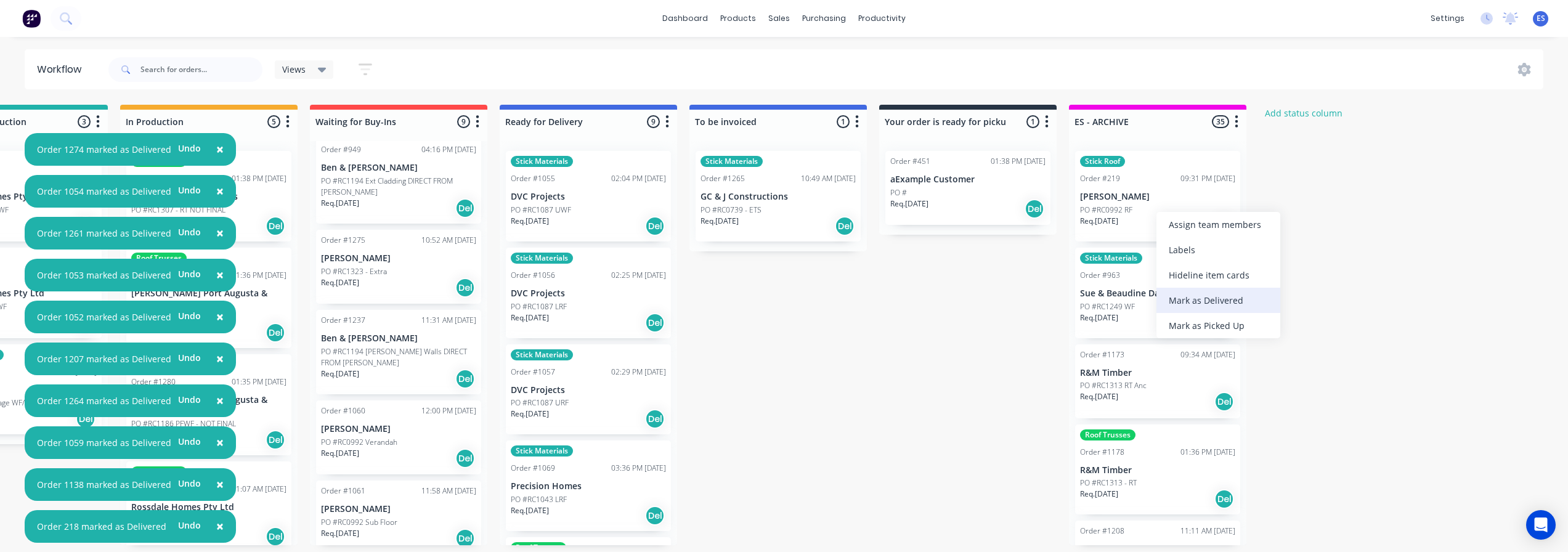
click at [1214, 304] on div "Mark as Delivered" at bounding box center [1218, 300] width 124 height 25
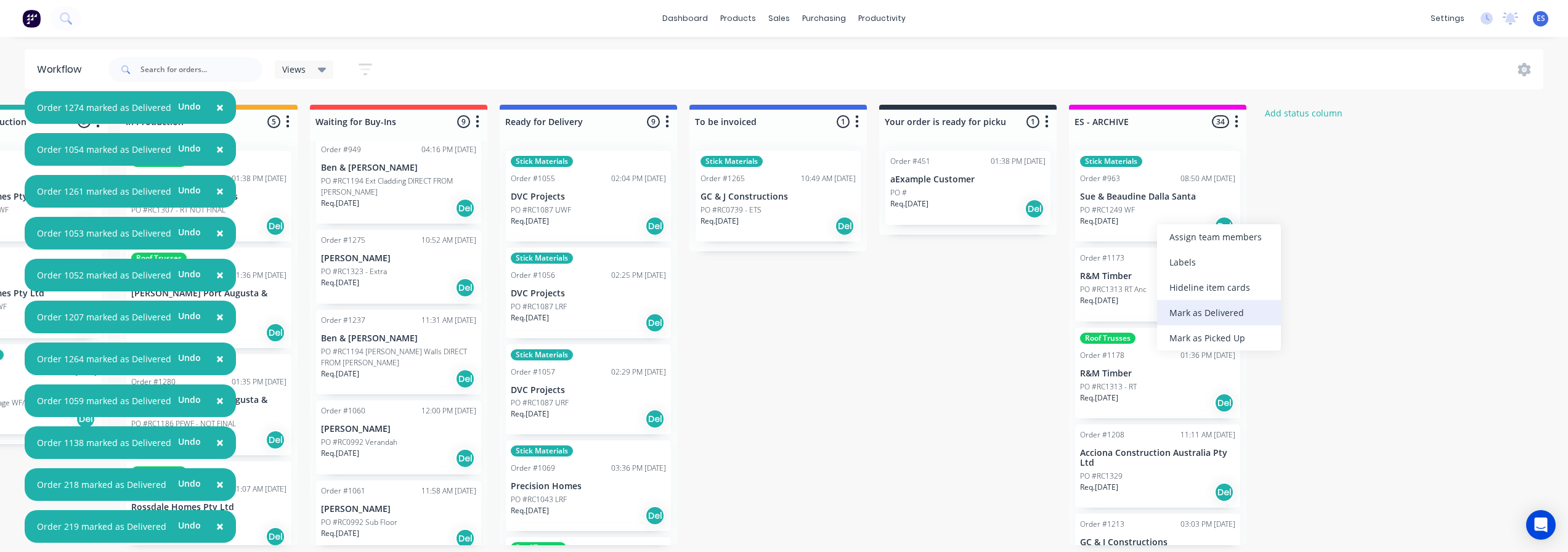
click at [1205, 305] on div "Mark as Delivered" at bounding box center [1219, 312] width 124 height 25
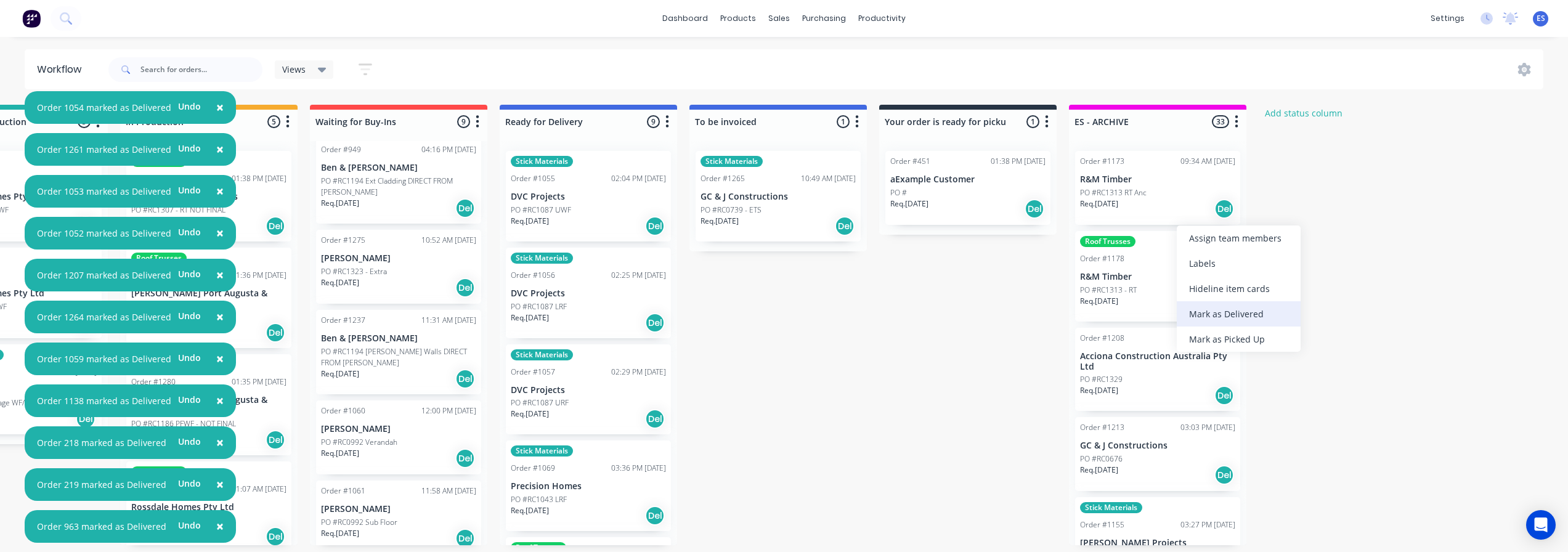
click at [1214, 310] on div "Mark as Delivered" at bounding box center [1238, 313] width 124 height 25
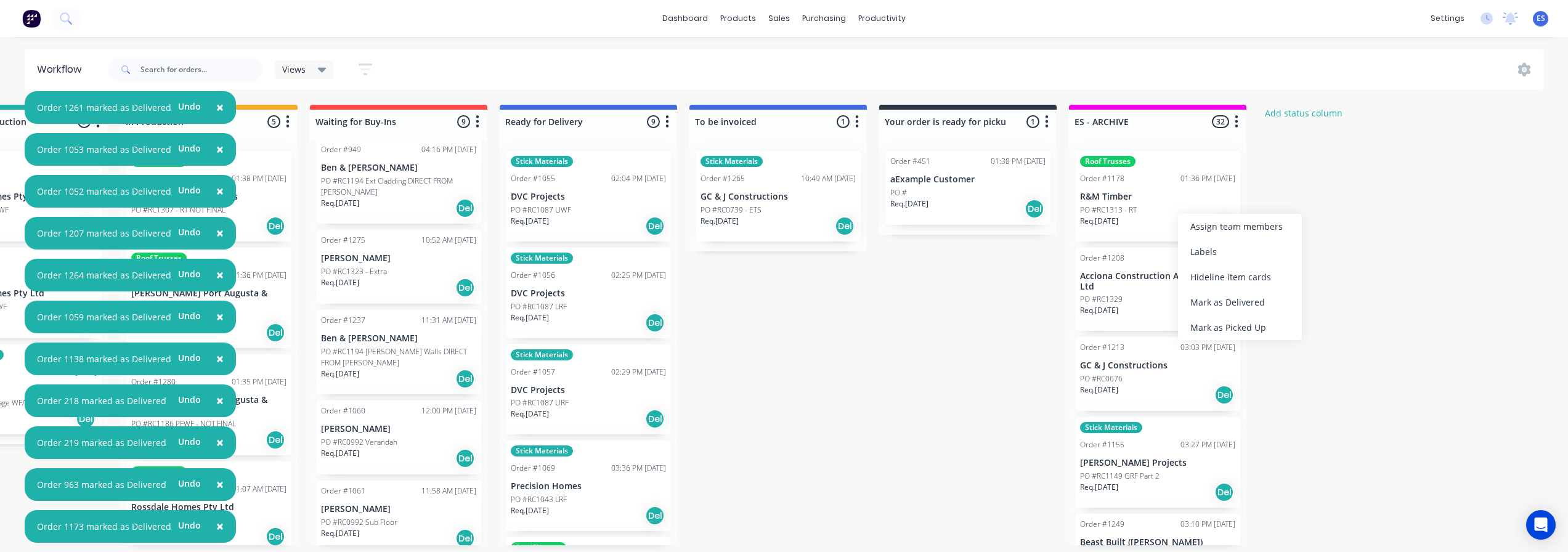
drag, startPoint x: 1223, startPoint y: 302, endPoint x: 1220, endPoint y: 296, distance: 6.7
click at [1223, 302] on div "Mark as Delivered" at bounding box center [1240, 302] width 124 height 25
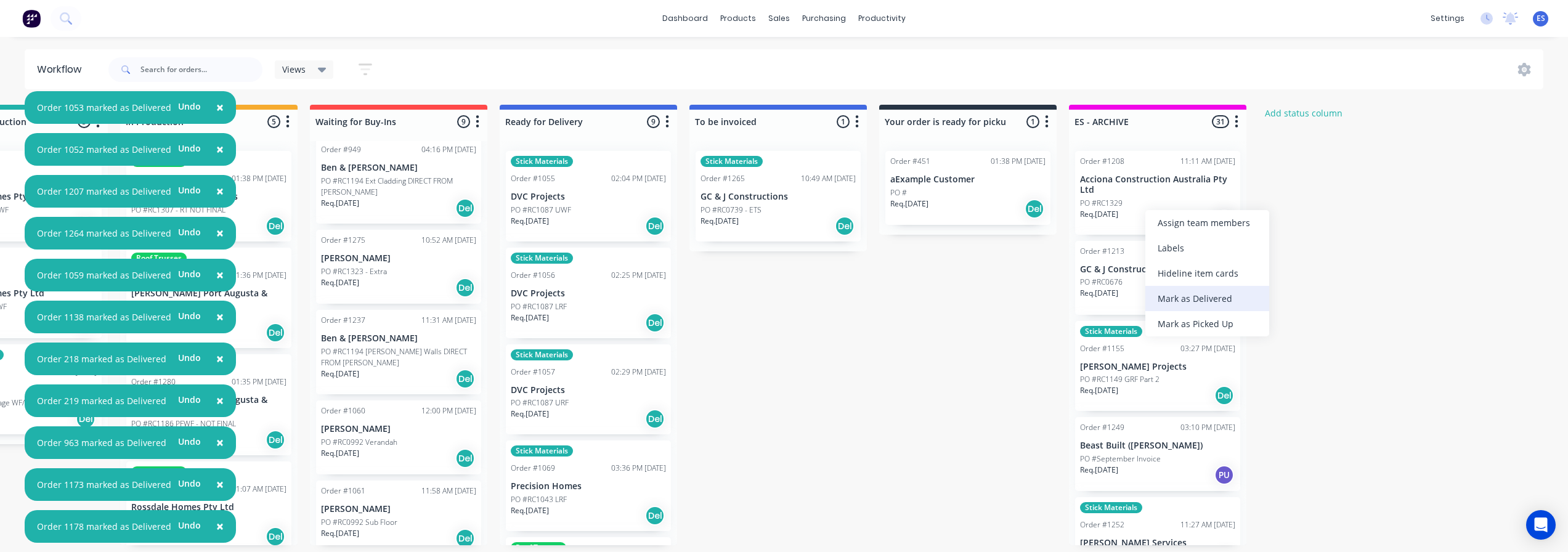
click at [1220, 301] on div "Mark as Delivered" at bounding box center [1207, 298] width 124 height 25
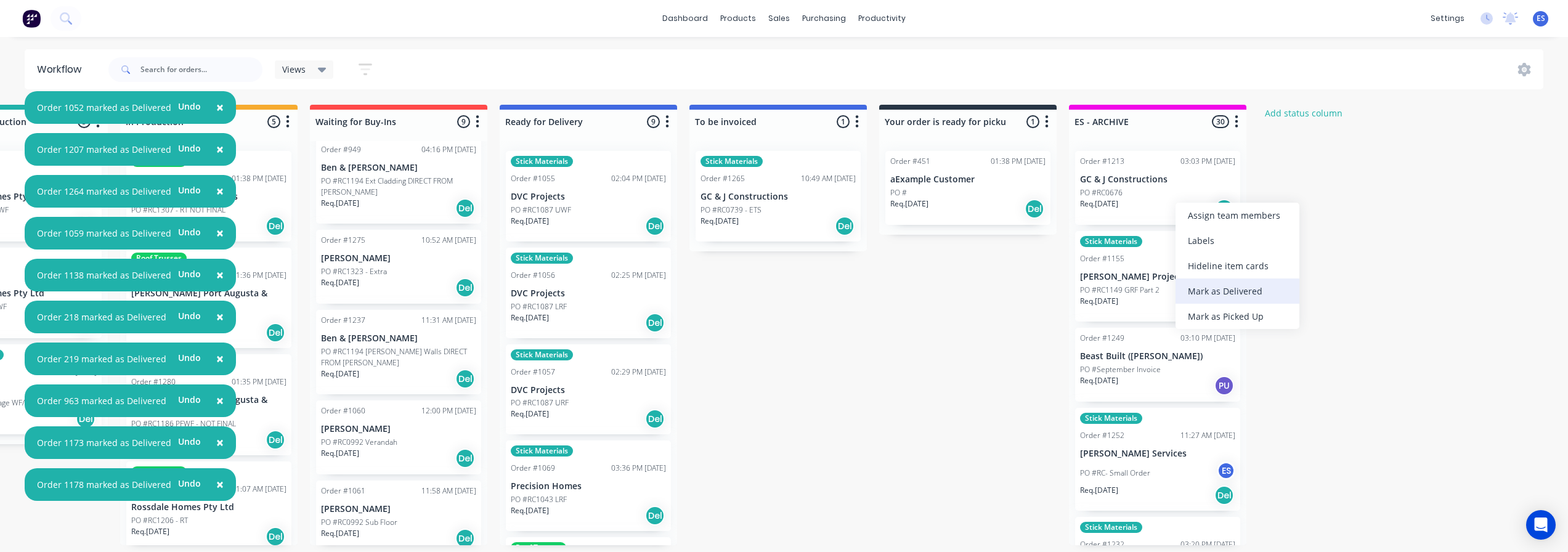
click at [1223, 294] on div "Mark as Delivered" at bounding box center [1238, 290] width 124 height 25
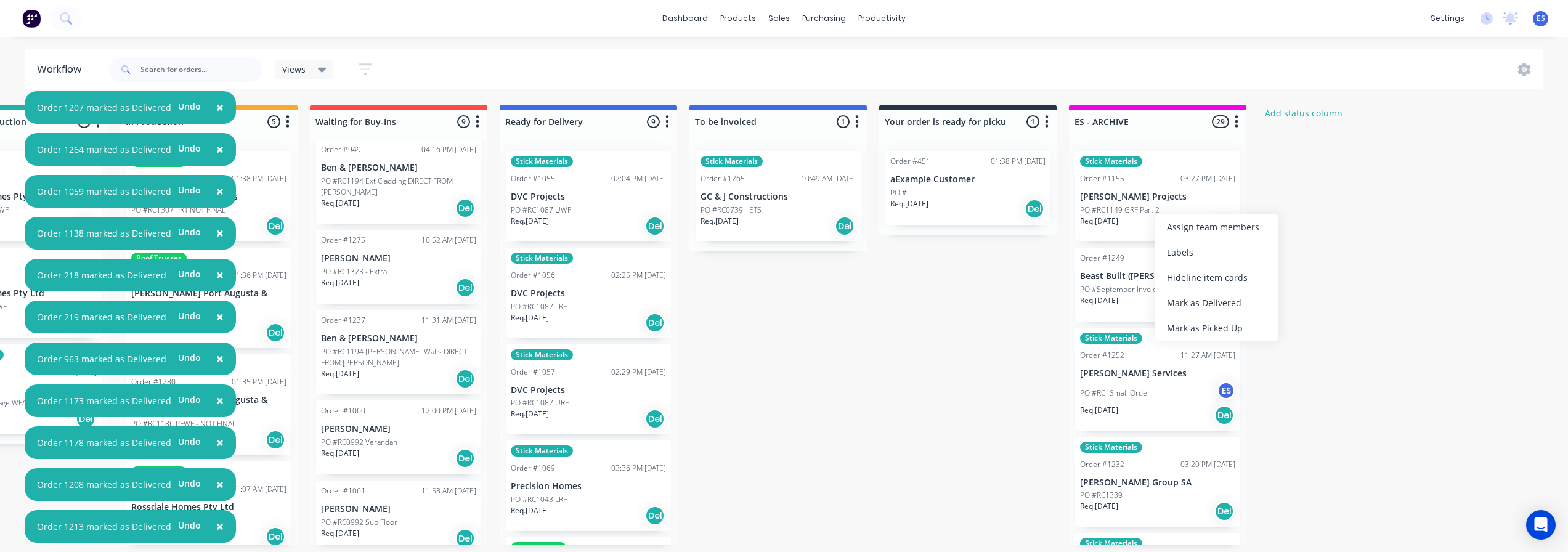
click at [1220, 301] on div "Mark as Delivered" at bounding box center [1217, 302] width 124 height 25
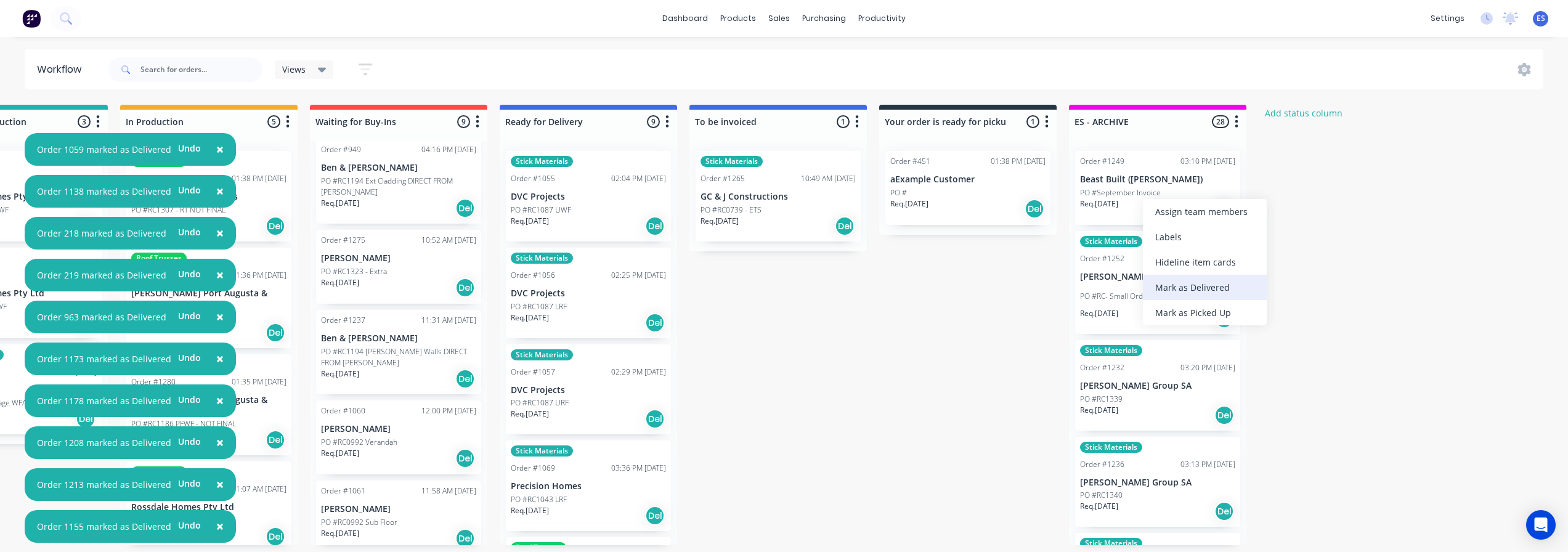
click at [1214, 291] on div "Mark as Delivered" at bounding box center [1204, 287] width 124 height 25
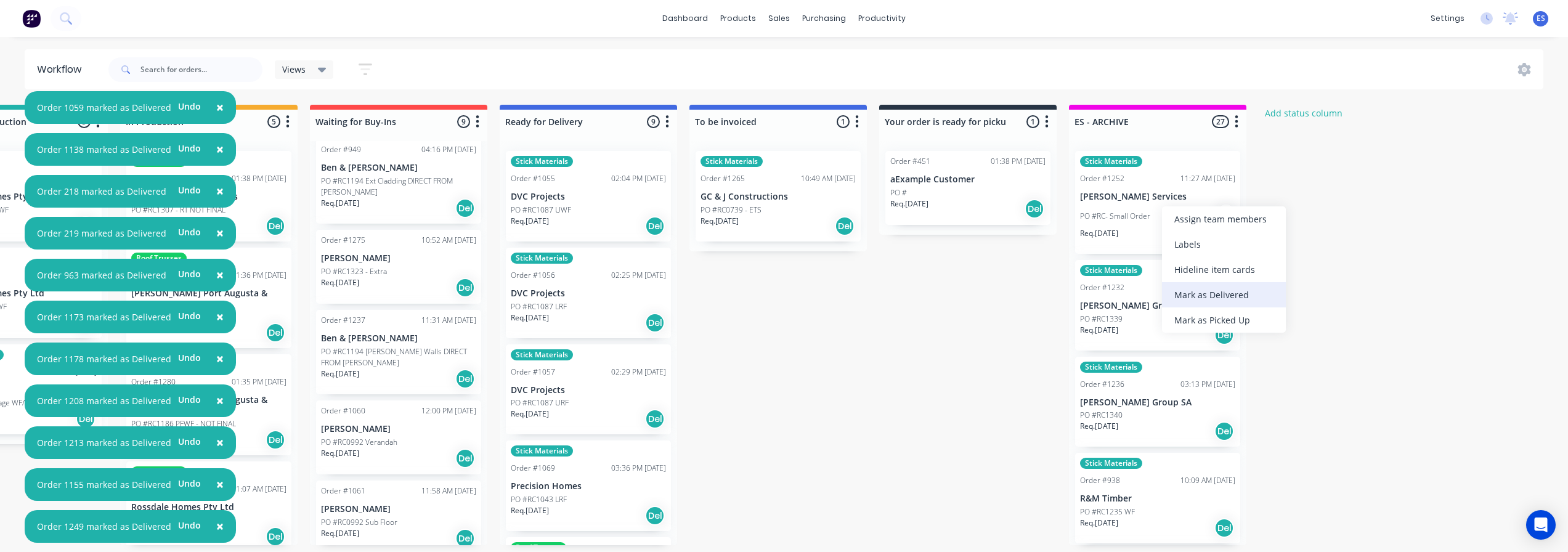
click at [1203, 289] on div "Mark as Delivered" at bounding box center [1224, 294] width 124 height 25
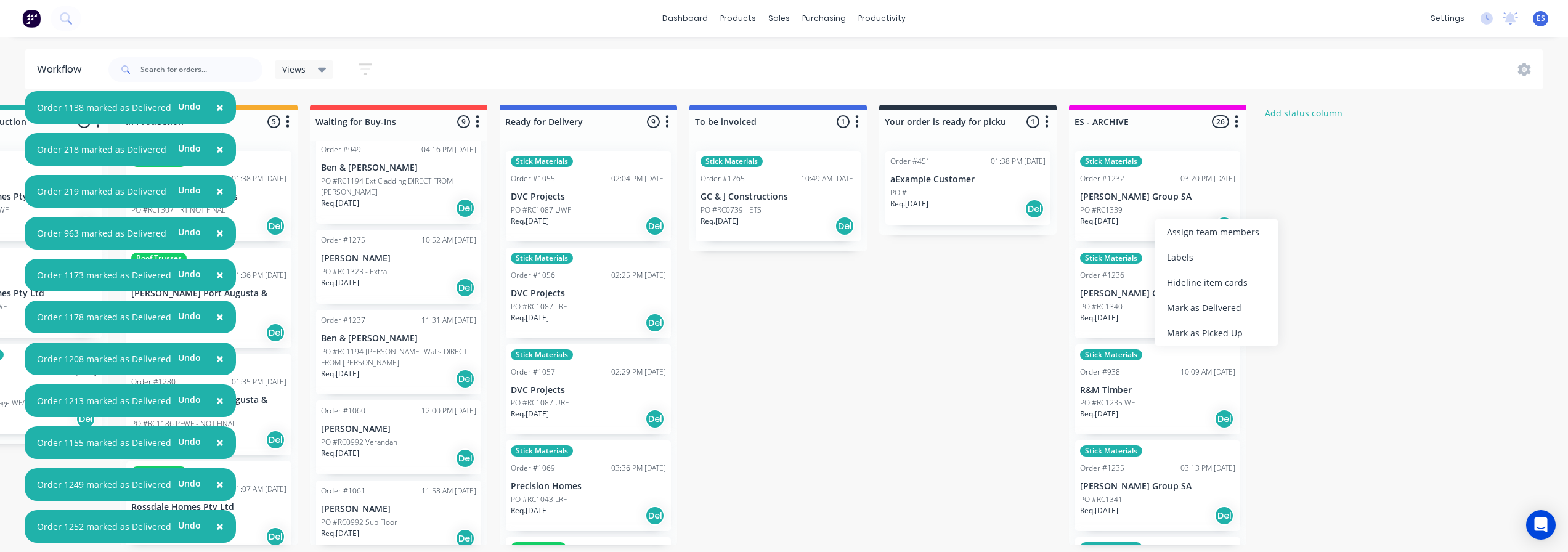
click at [1201, 301] on div "Mark as Delivered" at bounding box center [1217, 307] width 124 height 25
click at [1205, 297] on div "Mark as Delivered" at bounding box center [1224, 306] width 124 height 25
click at [1216, 312] on div "Mark as Delivered" at bounding box center [1222, 311] width 124 height 25
drag, startPoint x: 1207, startPoint y: 298, endPoint x: 1161, endPoint y: 220, distance: 90.6
click at [1207, 297] on div "Mark as Delivered" at bounding box center [1228, 302] width 124 height 25
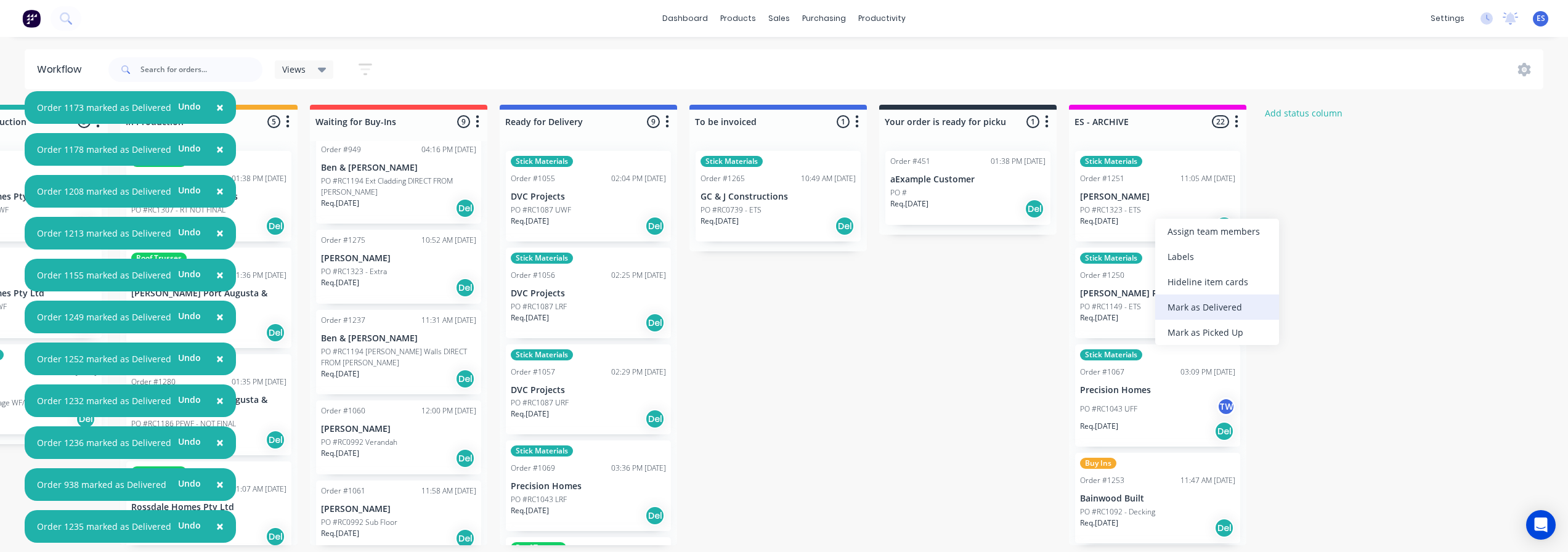
click at [1214, 301] on div "Mark as Delivered" at bounding box center [1217, 306] width 124 height 25
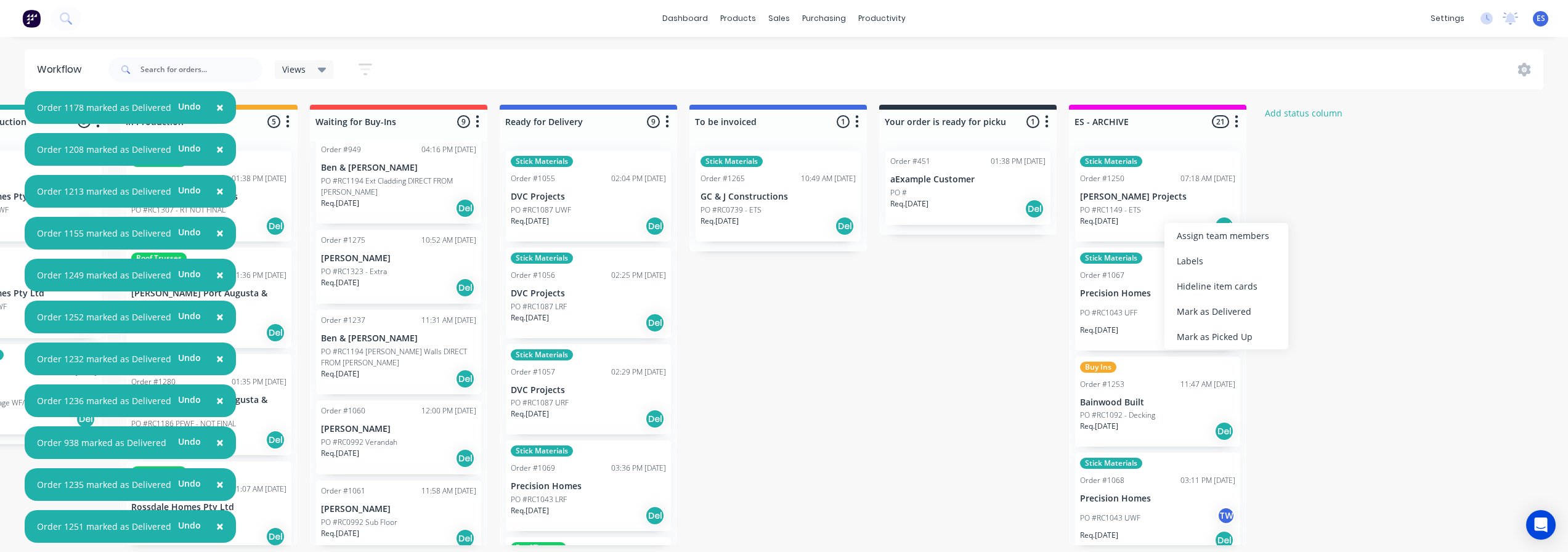
click at [1217, 304] on div "Mark as Delivered" at bounding box center [1226, 311] width 124 height 25
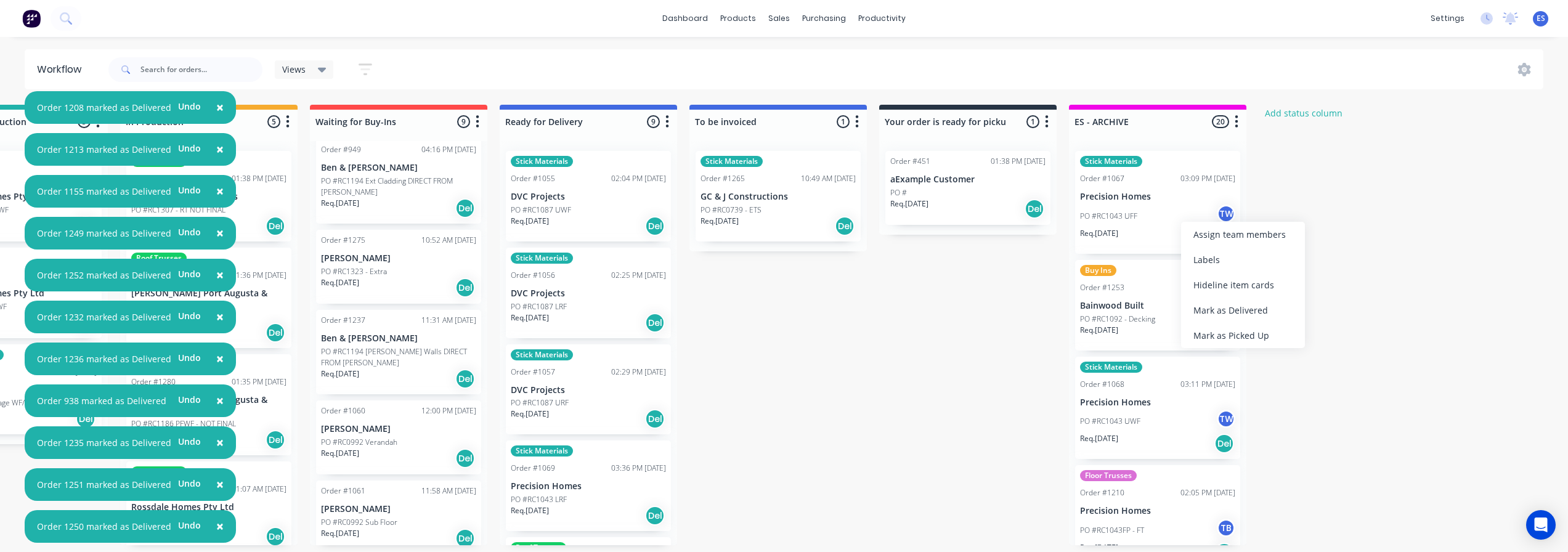
click at [1223, 305] on div "Mark as Delivered" at bounding box center [1243, 310] width 124 height 25
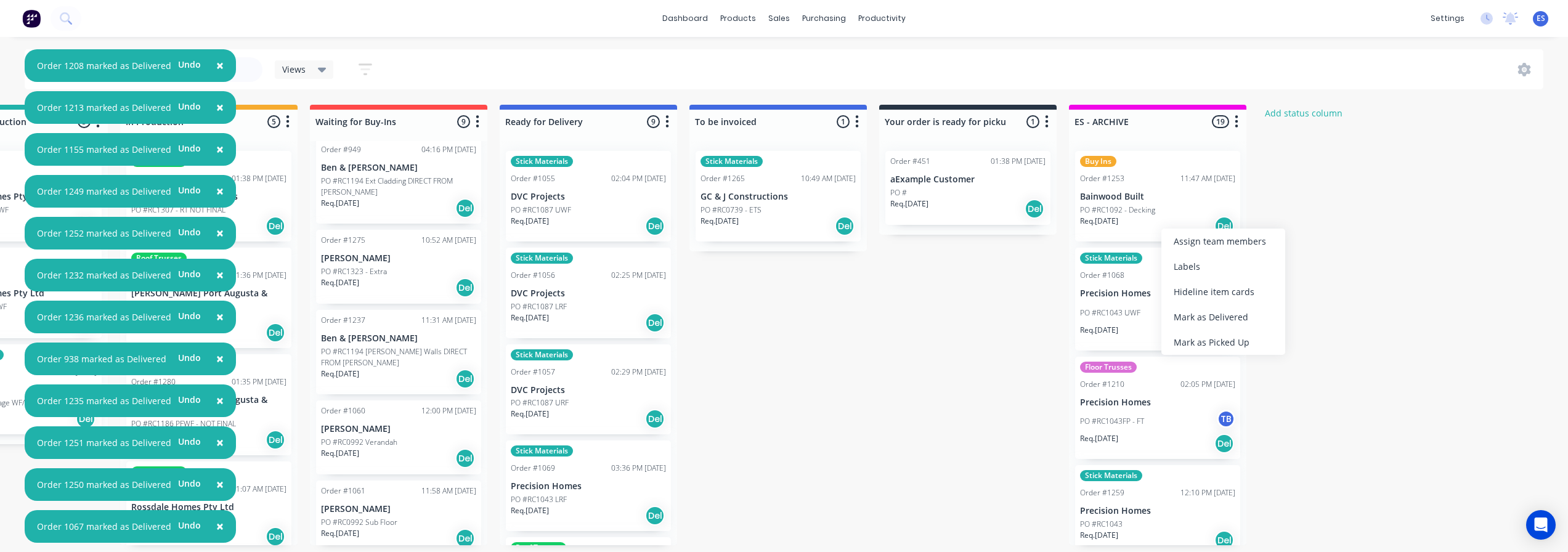
click at [1223, 317] on div "Mark as Delivered" at bounding box center [1223, 317] width 124 height 25
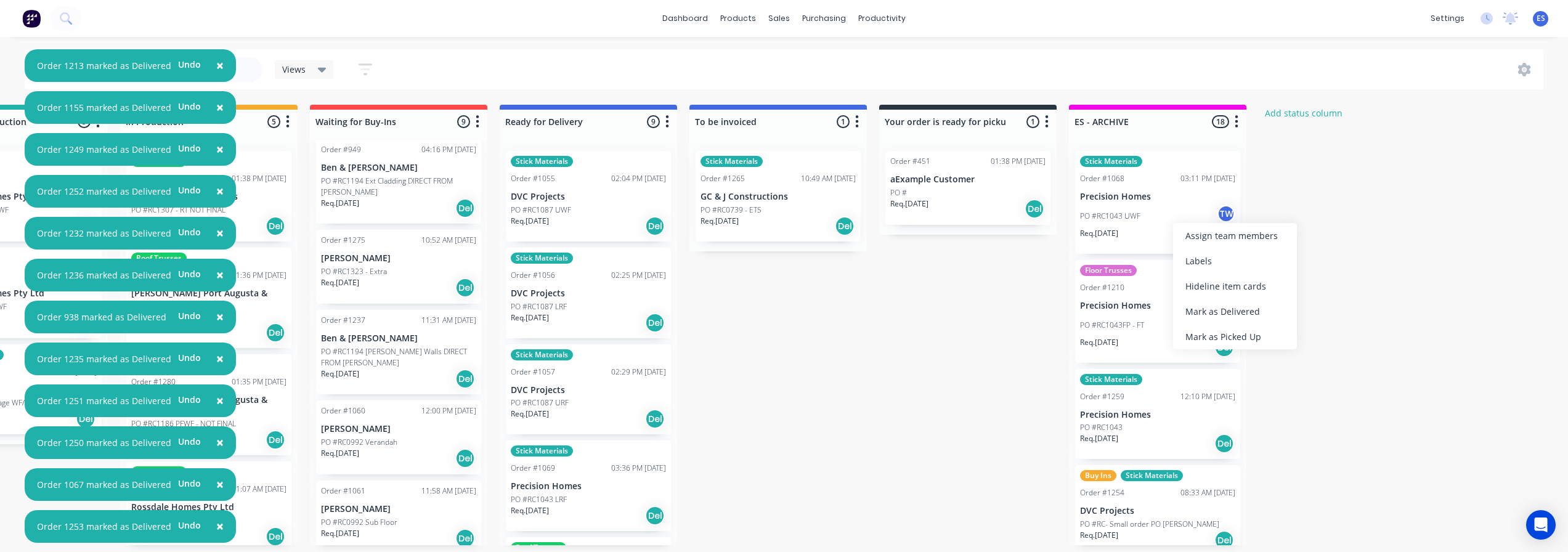
click at [1227, 317] on div "Mark as Delivered" at bounding box center [1235, 311] width 124 height 25
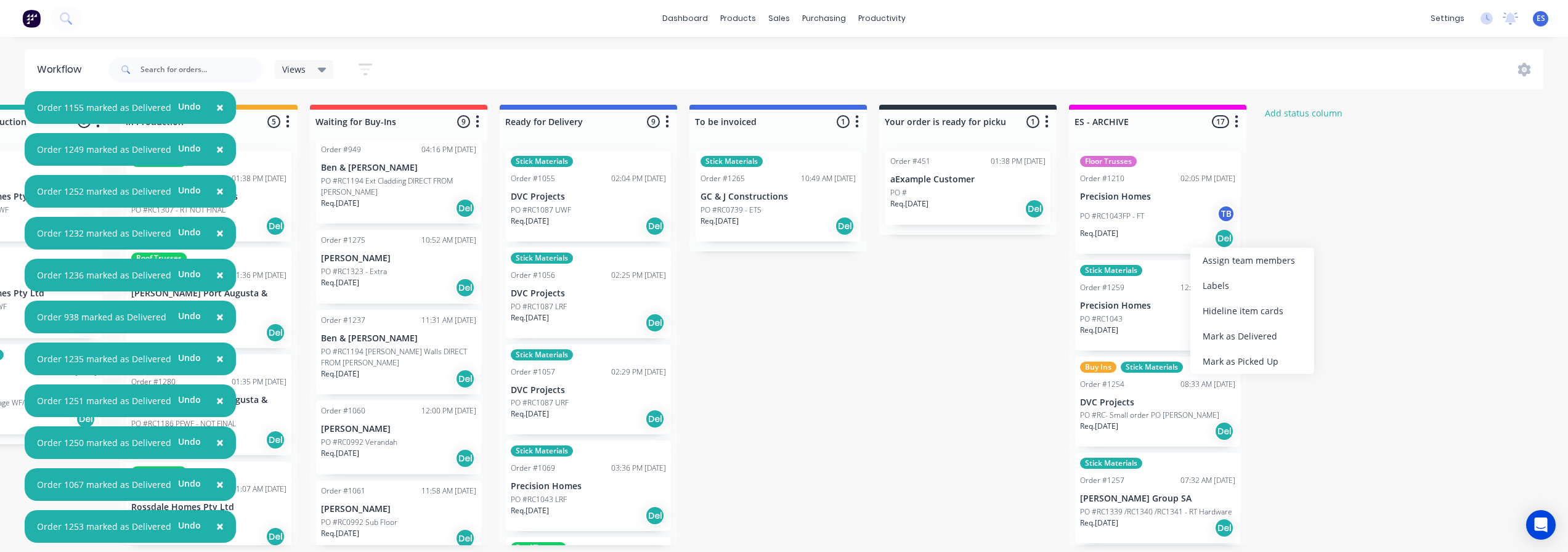
drag, startPoint x: 1190, startPoint y: 244, endPoint x: 1167, endPoint y: 222, distance: 31.8
click at [1239, 324] on div "Mark as Delivered" at bounding box center [1252, 336] width 124 height 25
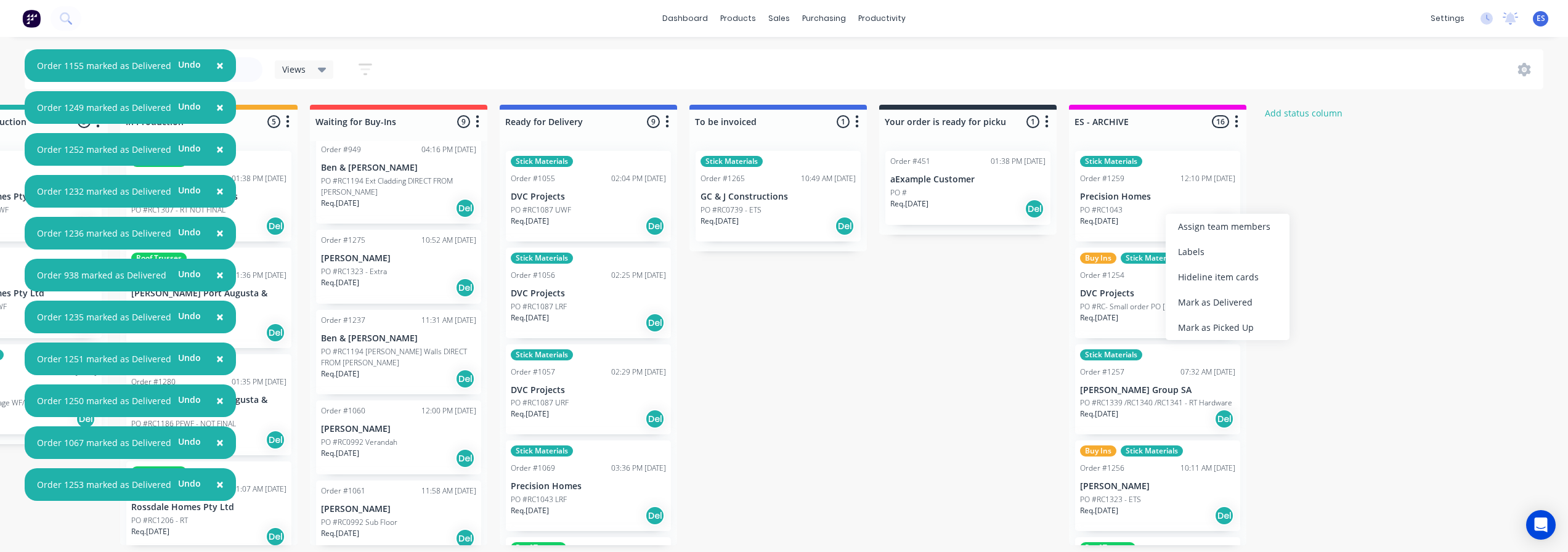
click at [1239, 311] on div "Mark as Delivered" at bounding box center [1228, 302] width 124 height 25
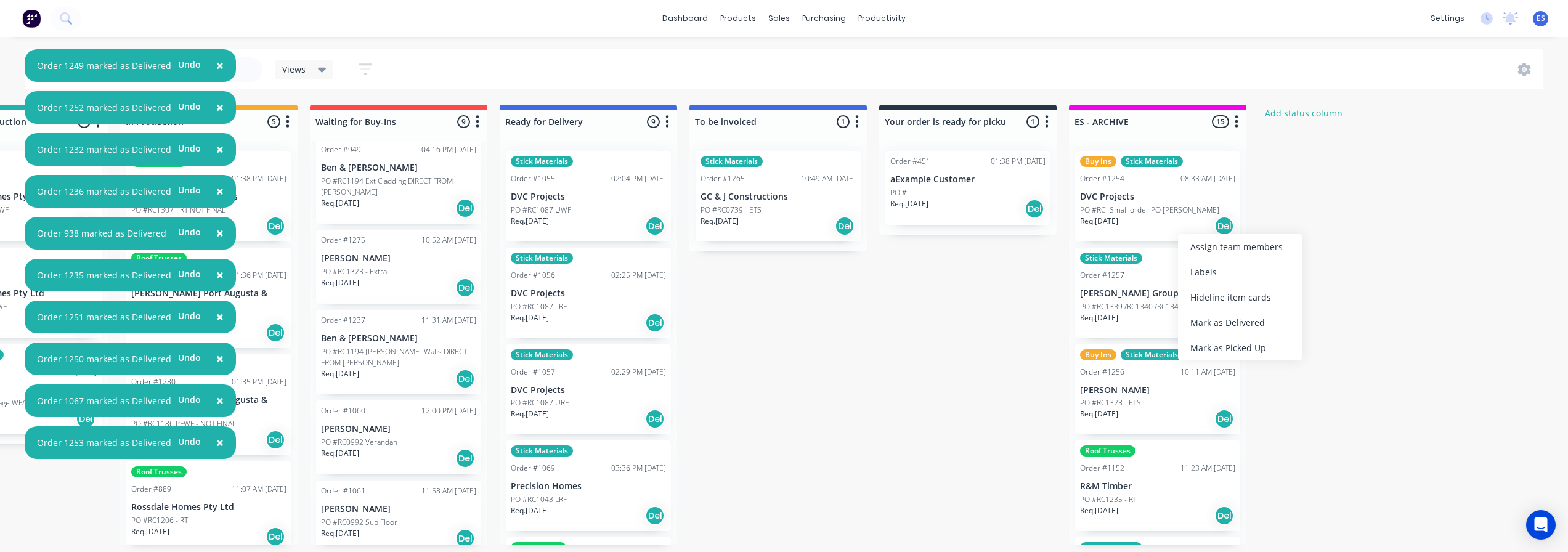
click at [1236, 326] on div "Mark as Delivered" at bounding box center [1240, 322] width 124 height 25
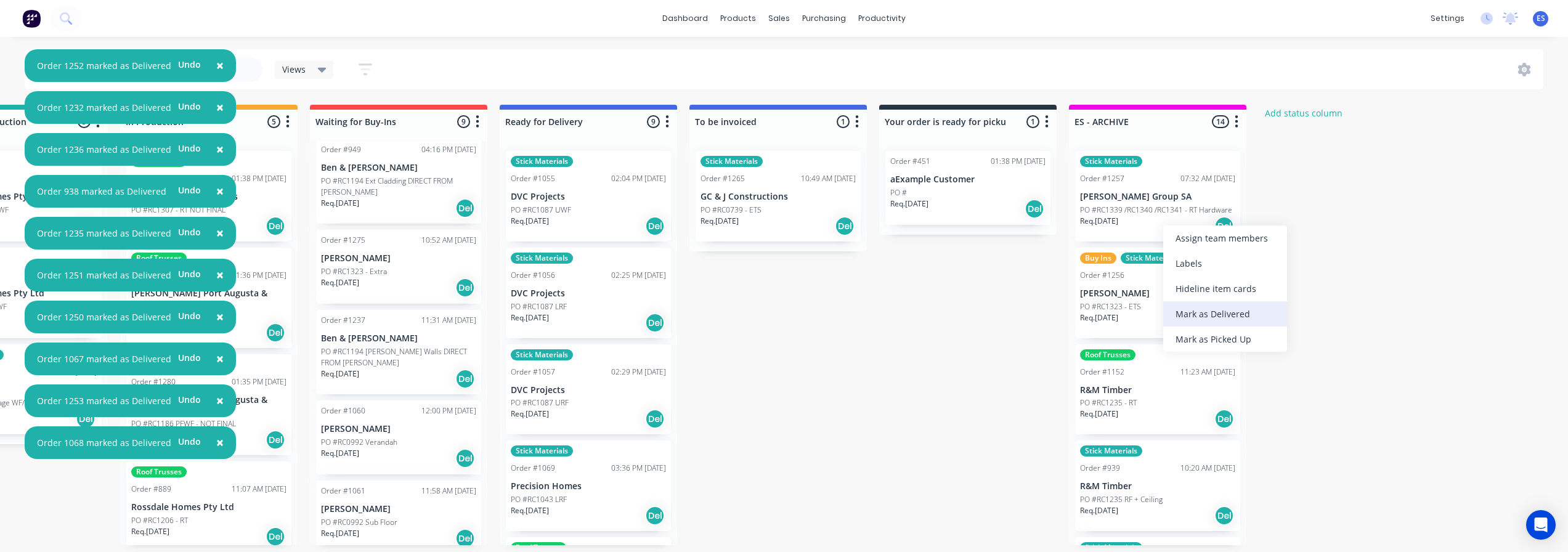
click at [1210, 314] on div "Mark as Delivered" at bounding box center [1225, 313] width 124 height 25
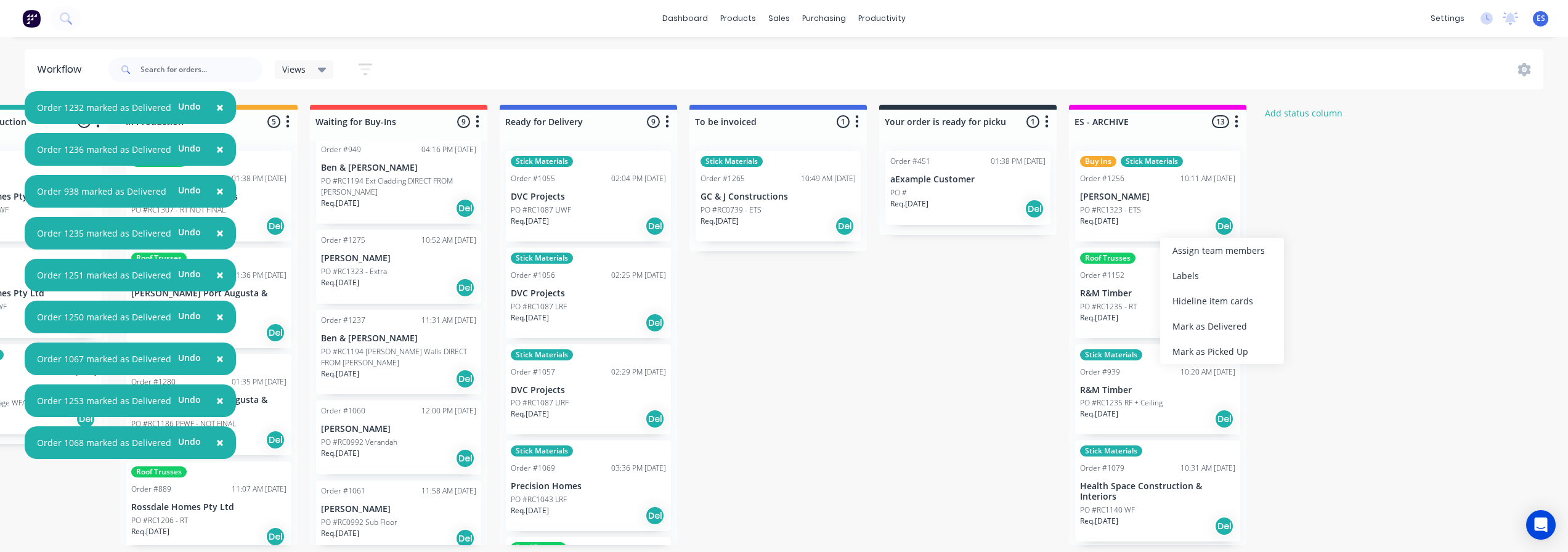
click at [1238, 328] on div "Mark as Delivered" at bounding box center [1222, 326] width 124 height 25
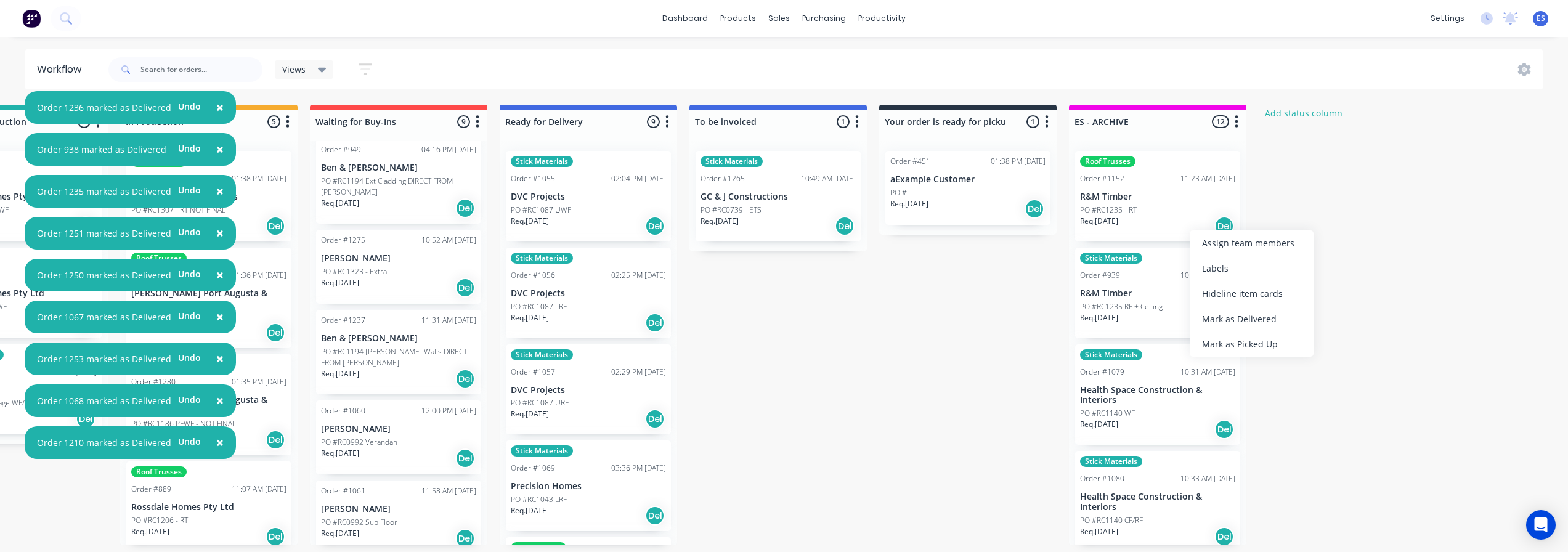
click at [1264, 318] on div "Mark as Delivered" at bounding box center [1251, 318] width 124 height 25
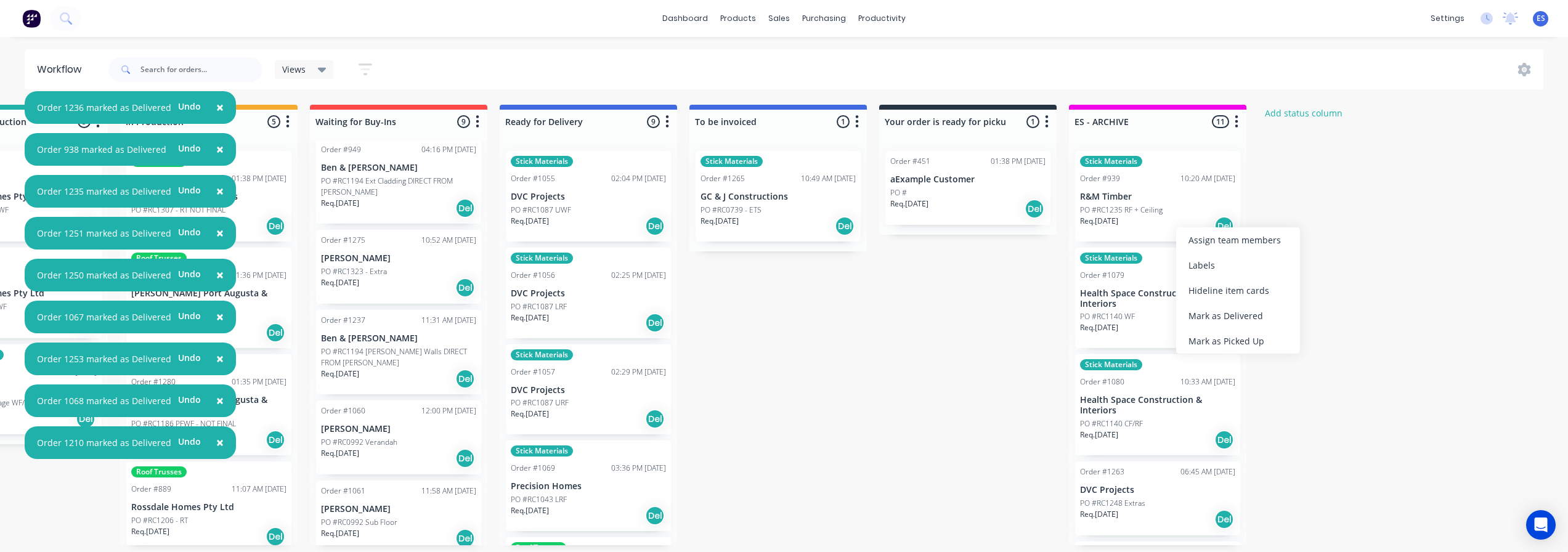
click at [1240, 308] on div "Mark as Delivered" at bounding box center [1238, 315] width 124 height 25
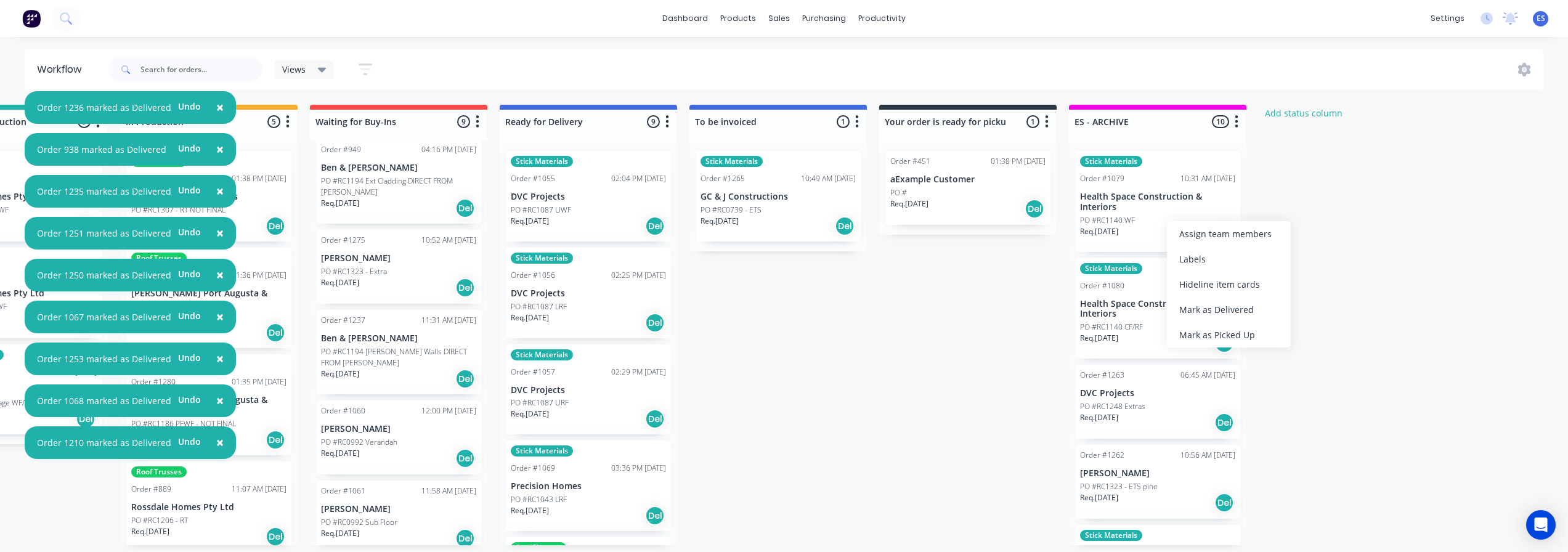
click at [1236, 305] on div "Mark as Delivered" at bounding box center [1229, 309] width 124 height 25
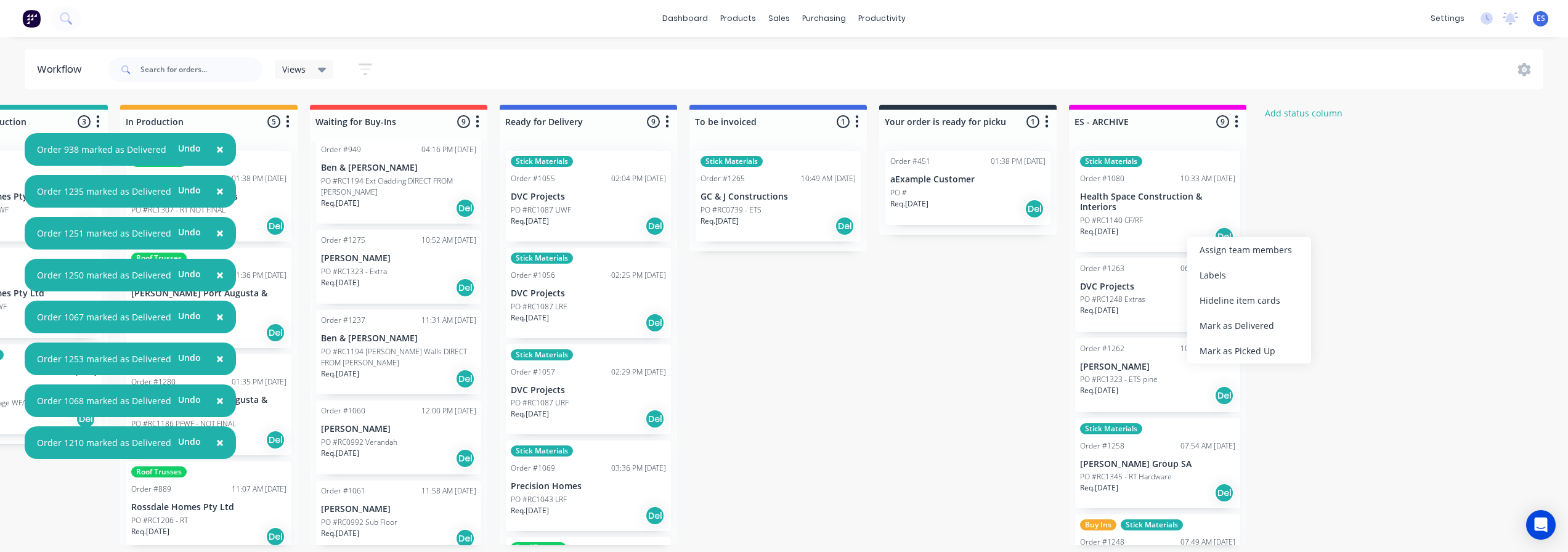
click at [1232, 325] on div "Mark as Delivered" at bounding box center [1249, 325] width 124 height 25
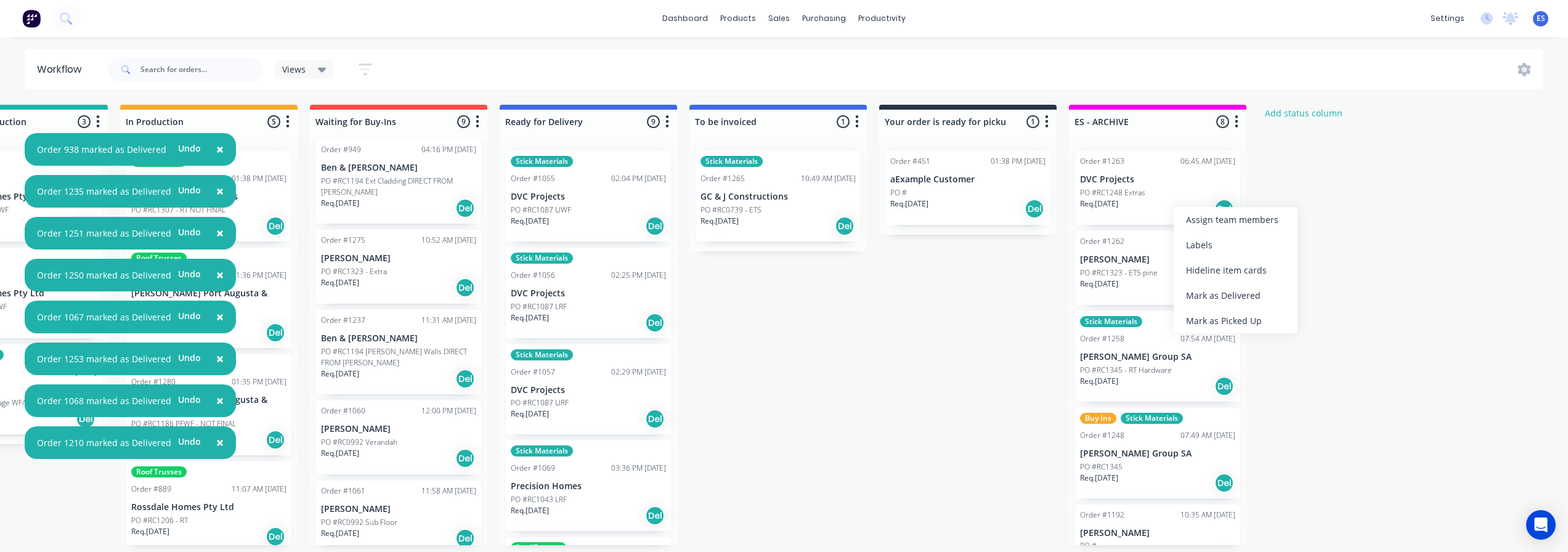
click at [1229, 299] on div "Mark as Delivered" at bounding box center [1235, 295] width 124 height 25
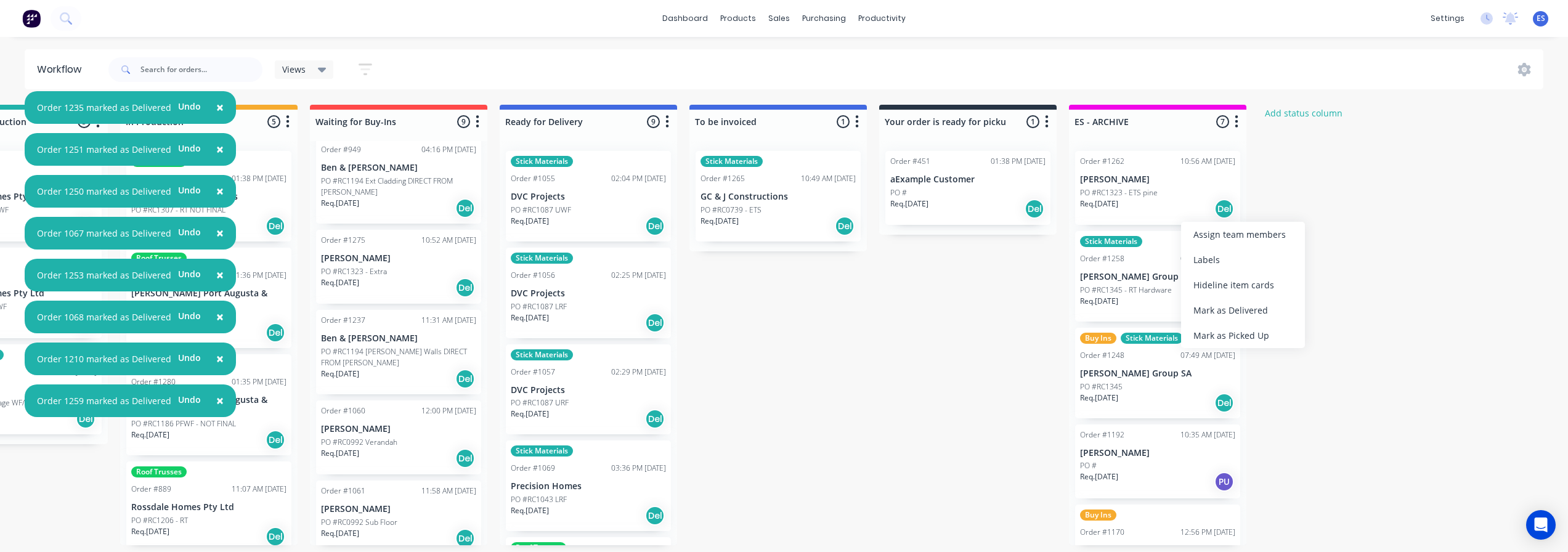
click at [1232, 305] on div "Mark as Delivered" at bounding box center [1243, 310] width 124 height 25
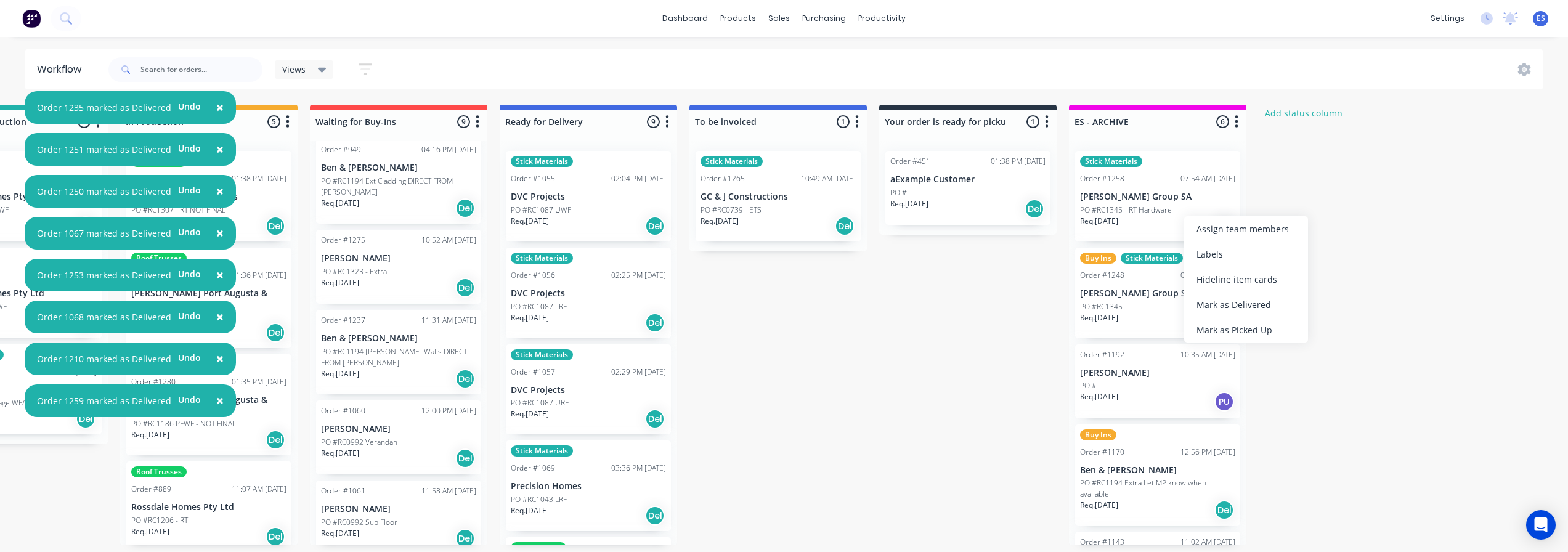
click at [1237, 310] on div "Mark as Delivered" at bounding box center [1246, 304] width 124 height 25
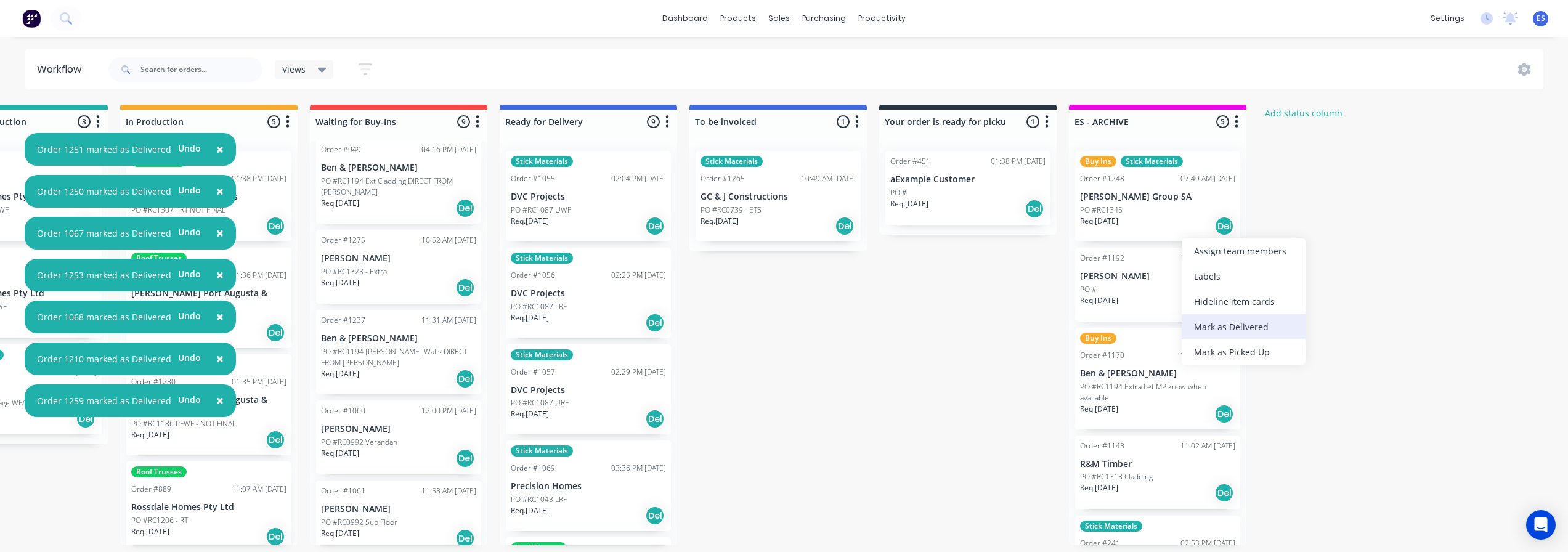
click at [1242, 320] on div "Mark as Delivered" at bounding box center [1244, 327] width 124 height 25
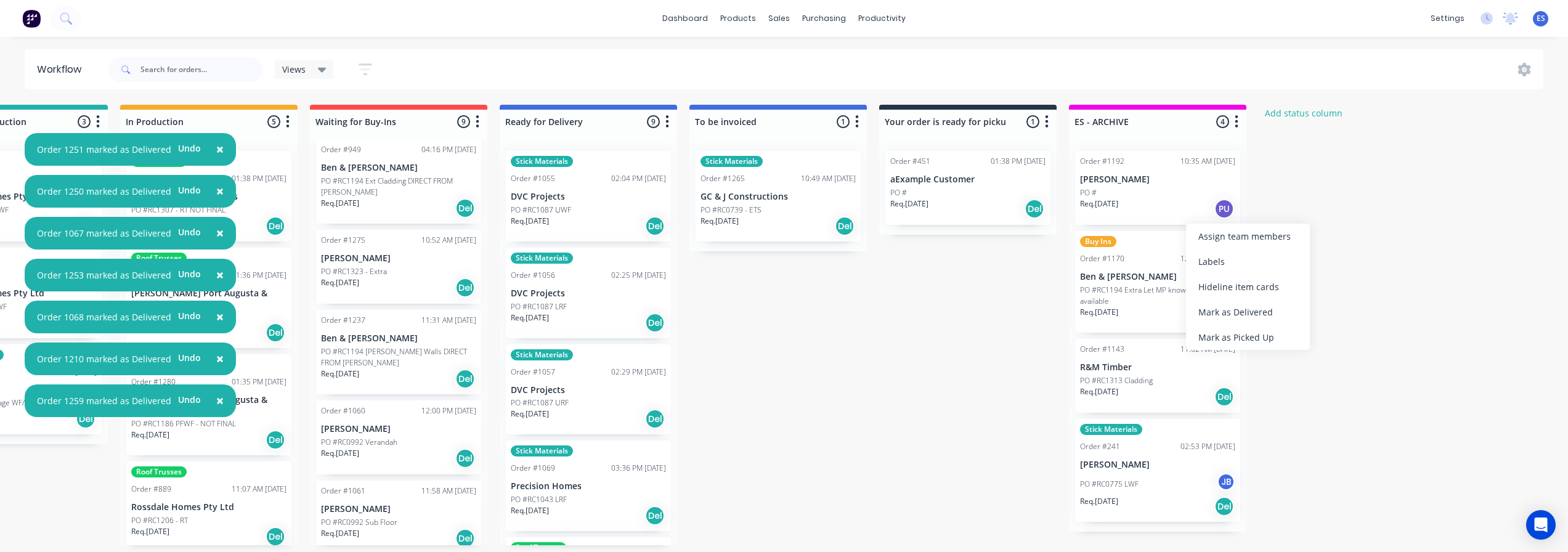
click at [1246, 317] on div "Mark as Delivered" at bounding box center [1248, 311] width 124 height 25
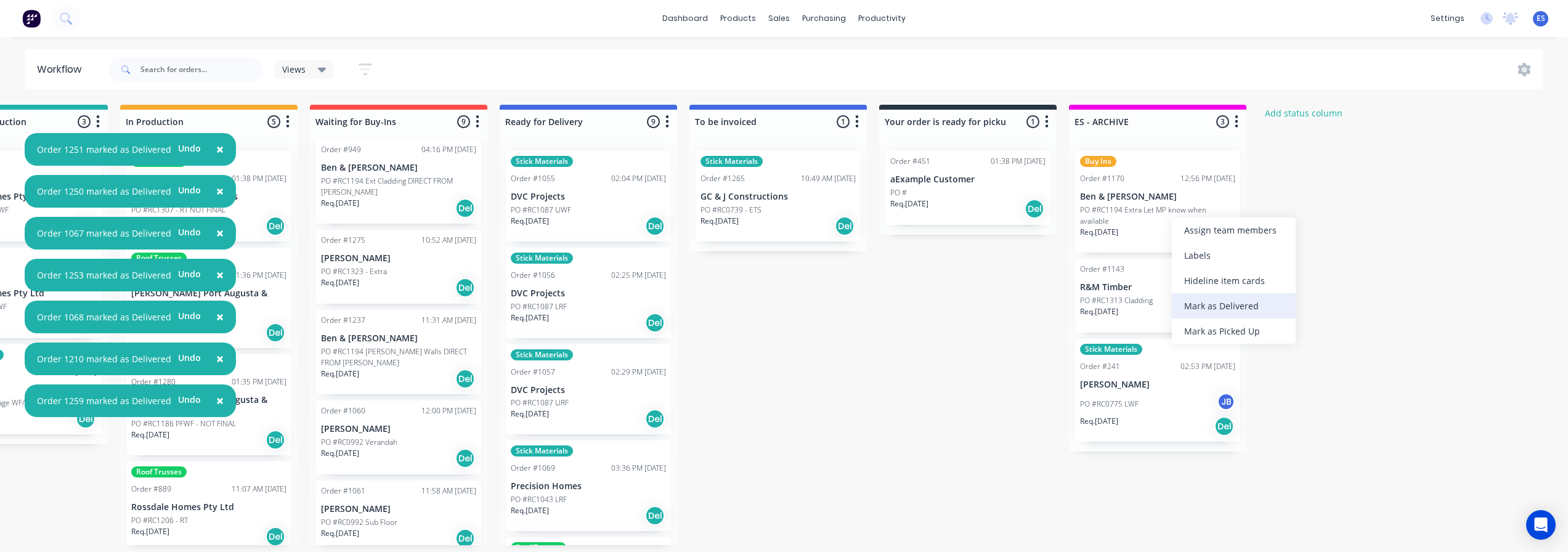
click at [1224, 304] on div "Mark as Delivered" at bounding box center [1234, 305] width 124 height 25
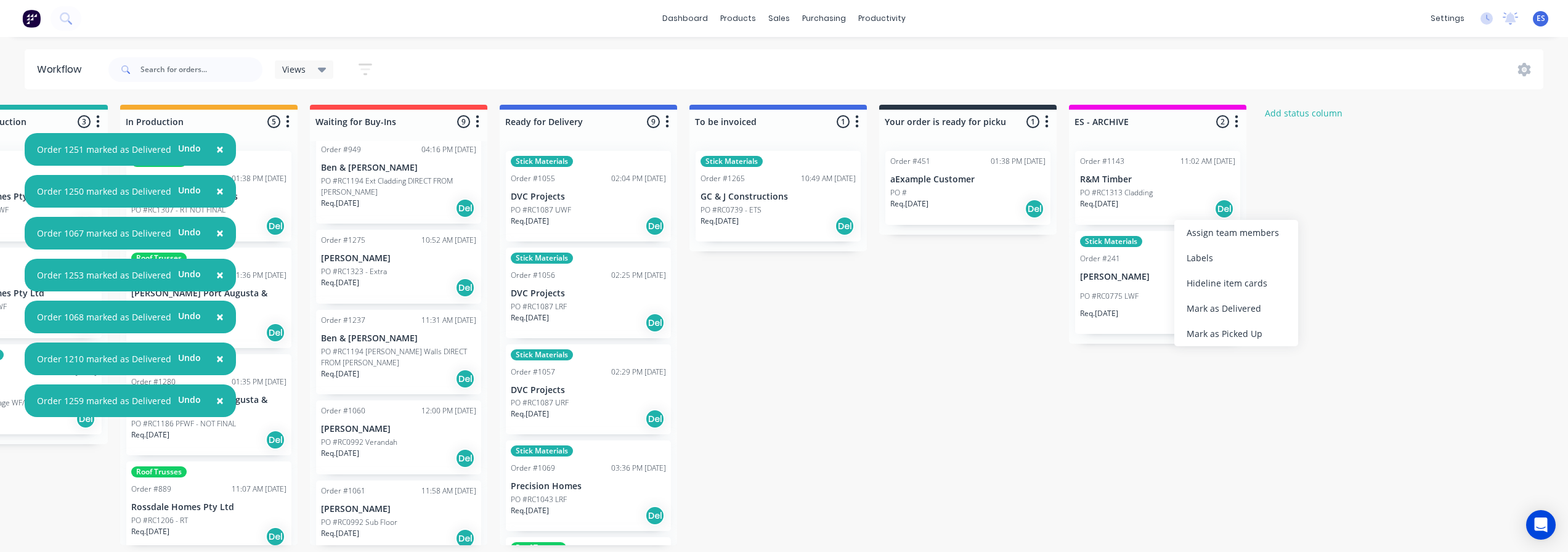
click at [1224, 307] on div "Mark as Delivered" at bounding box center [1236, 308] width 124 height 25
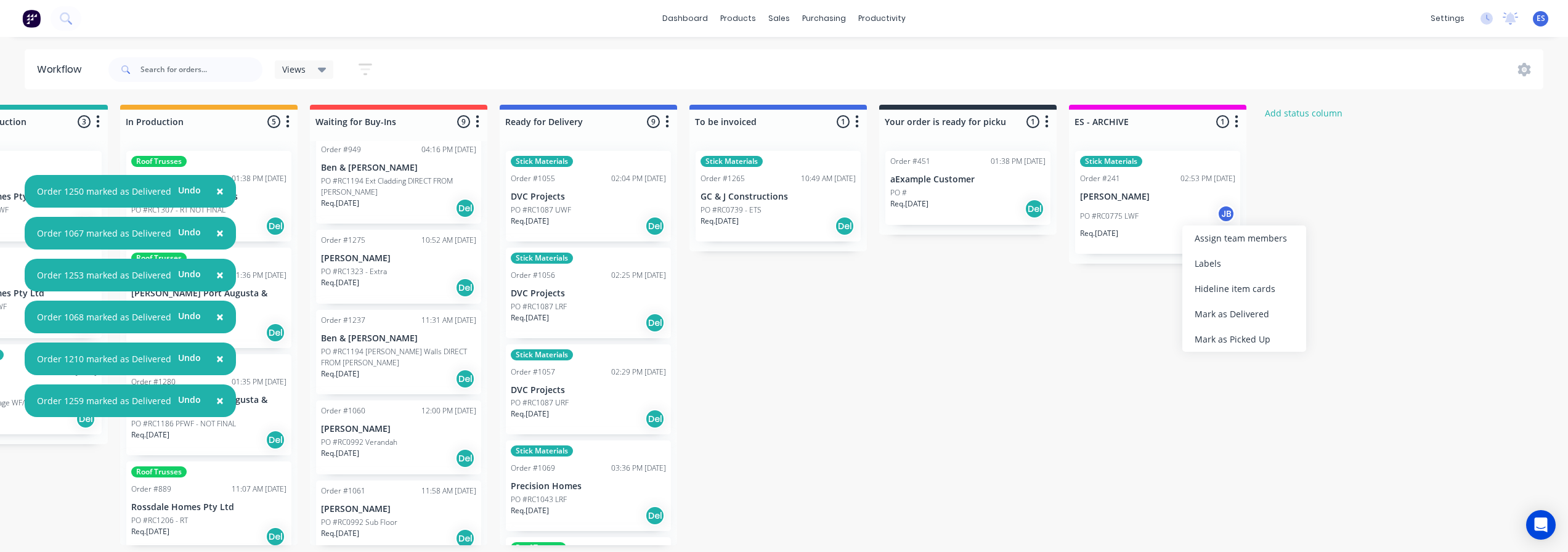
click at [1237, 302] on div "Mark as Delivered" at bounding box center [1244, 313] width 124 height 25
click at [783, 19] on div "sales" at bounding box center [779, 18] width 34 height 19
click at [772, 18] on div "sales" at bounding box center [779, 18] width 34 height 19
click at [777, 12] on div "sales" at bounding box center [779, 18] width 34 height 19
click at [784, 21] on div "sales" at bounding box center [779, 18] width 34 height 19
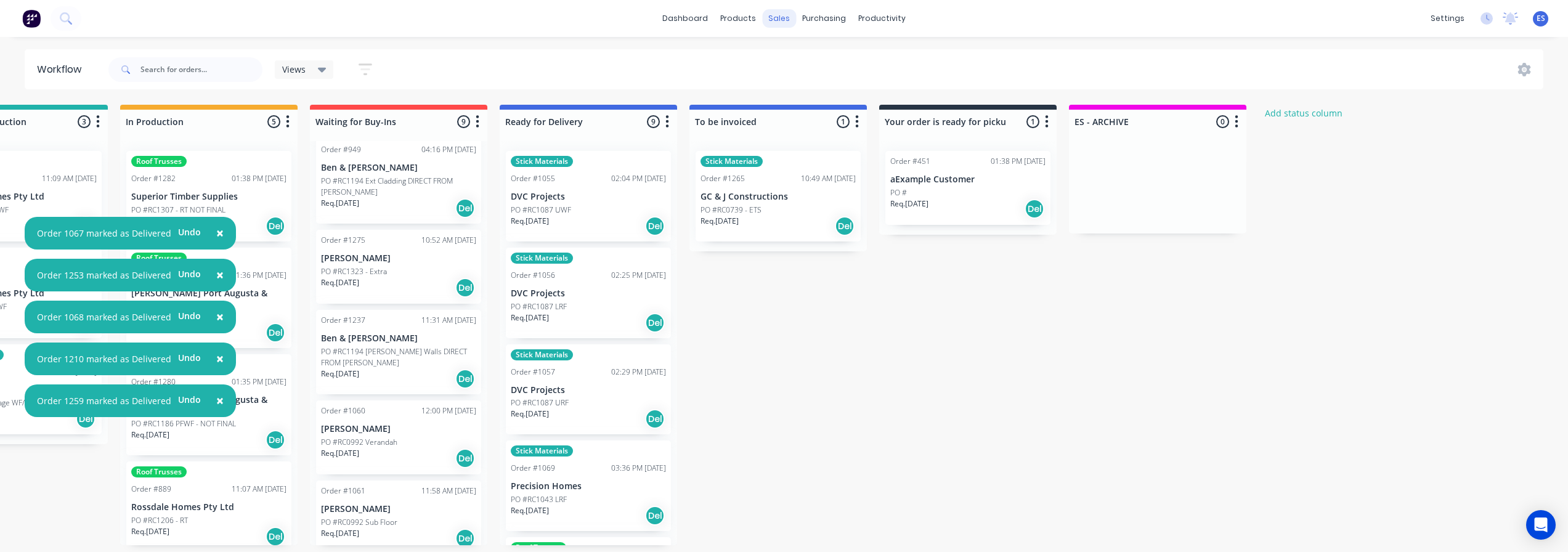
click at [783, 19] on div "sales" at bounding box center [779, 18] width 34 height 19
click at [778, 19] on div "sales" at bounding box center [779, 18] width 34 height 19
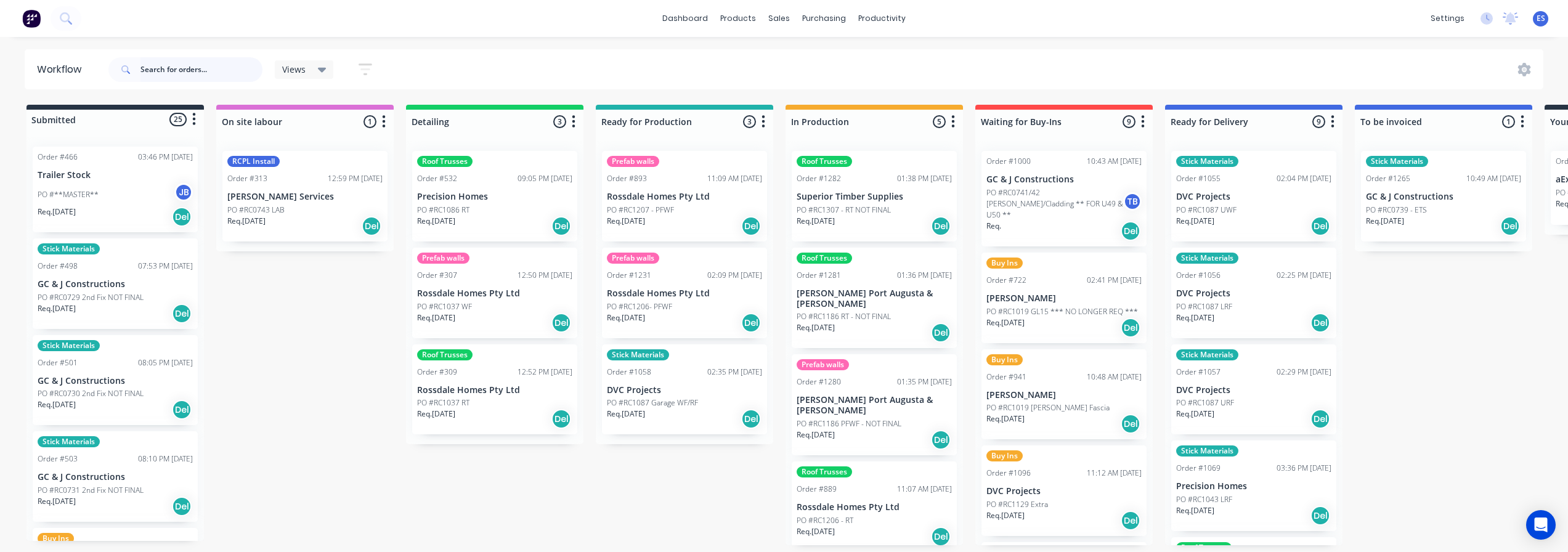
click at [188, 81] on input "text" at bounding box center [201, 69] width 122 height 25
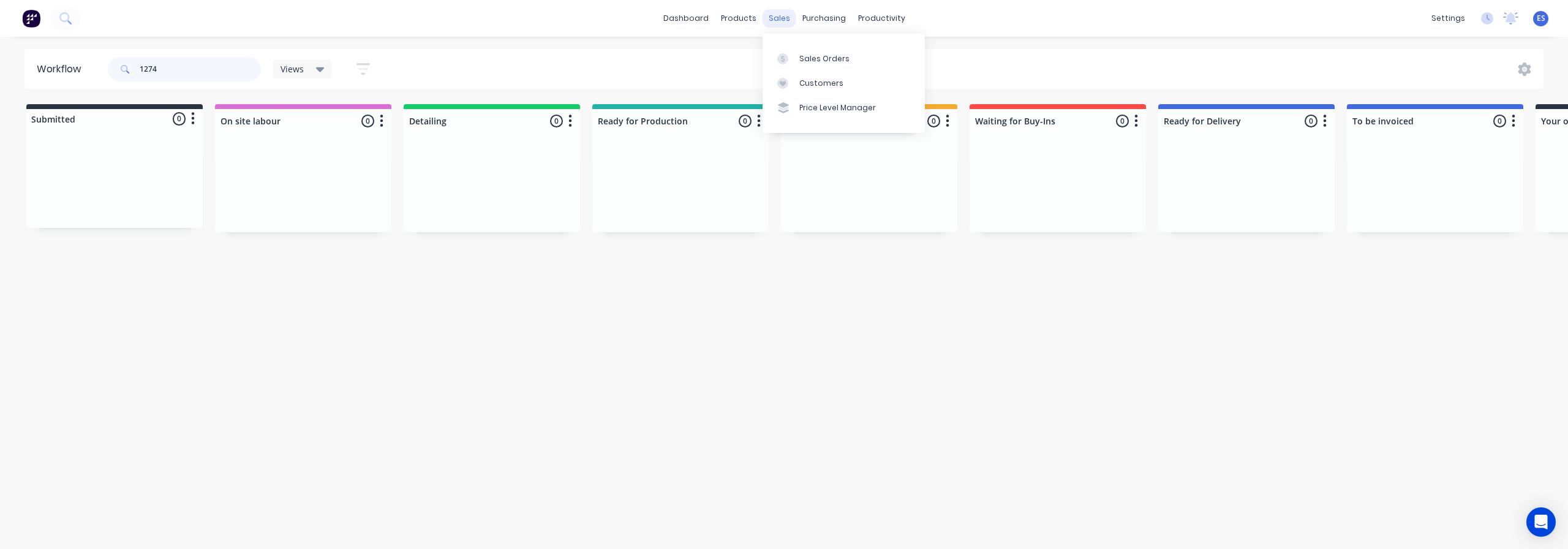
type input "1274"
click at [772, 15] on div "sales" at bounding box center [779, 18] width 34 height 19
click at [803, 56] on div "Sales Orders" at bounding box center [824, 58] width 50 height 11
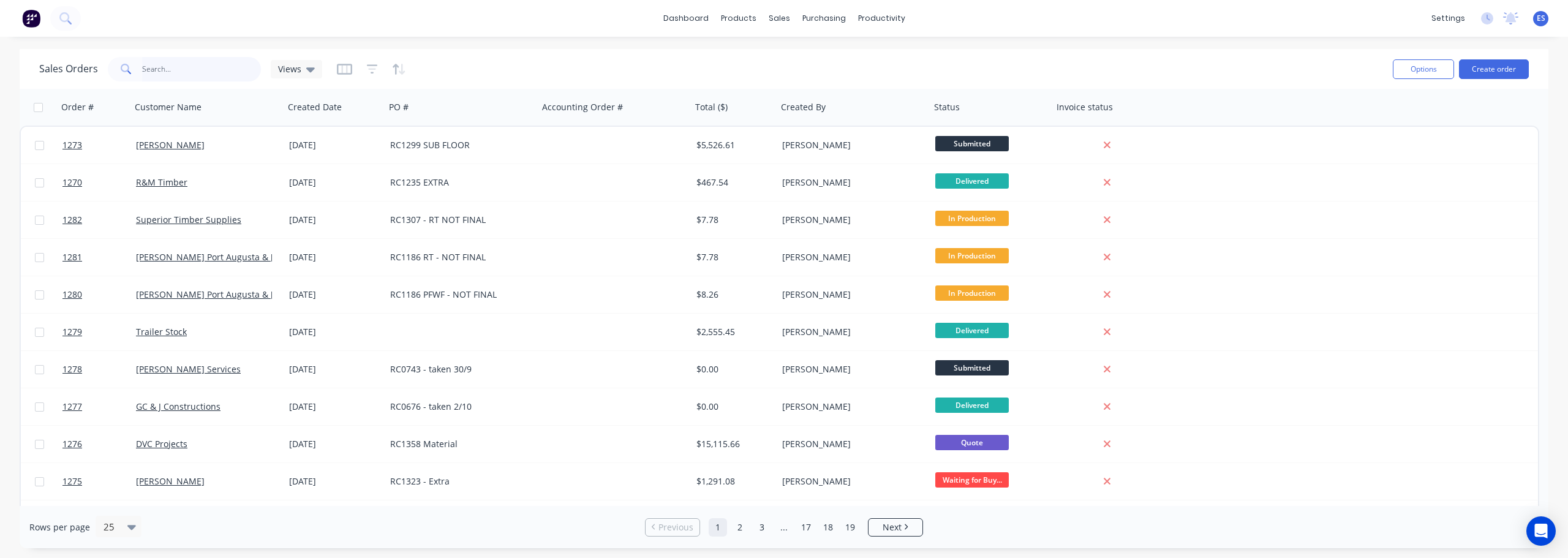
click at [196, 68] on input "text" at bounding box center [202, 69] width 119 height 25
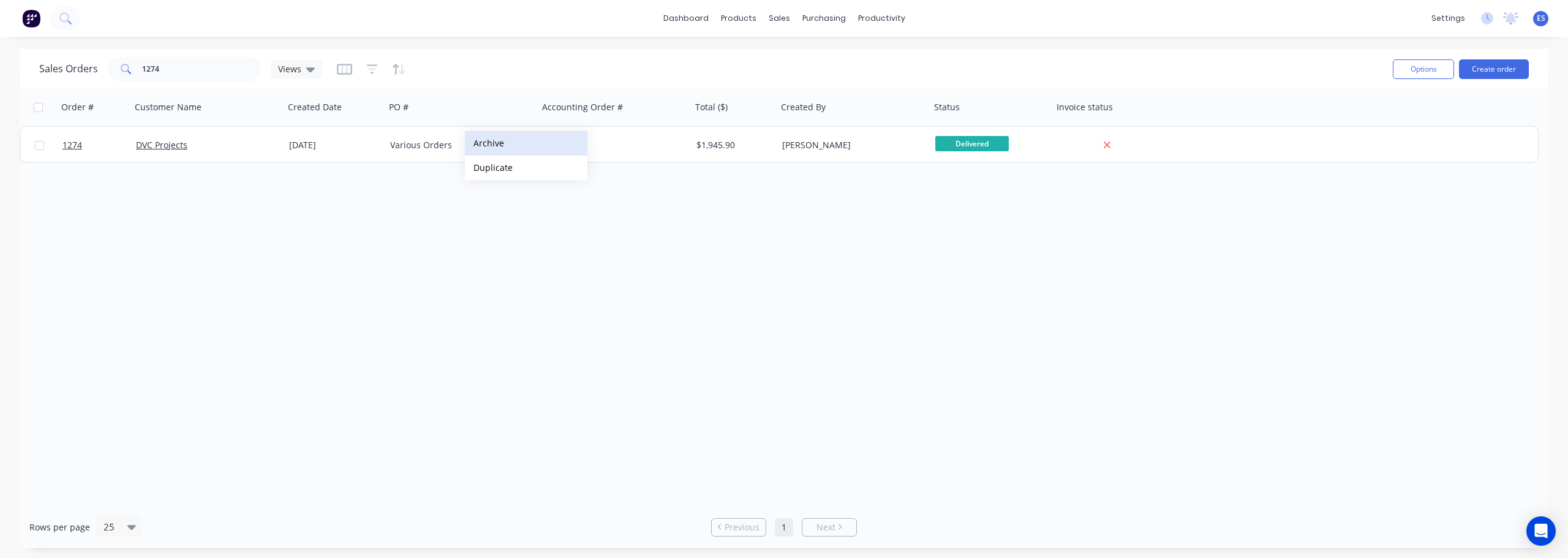
drag, startPoint x: 497, startPoint y: 145, endPoint x: 473, endPoint y: 145, distance: 24.0
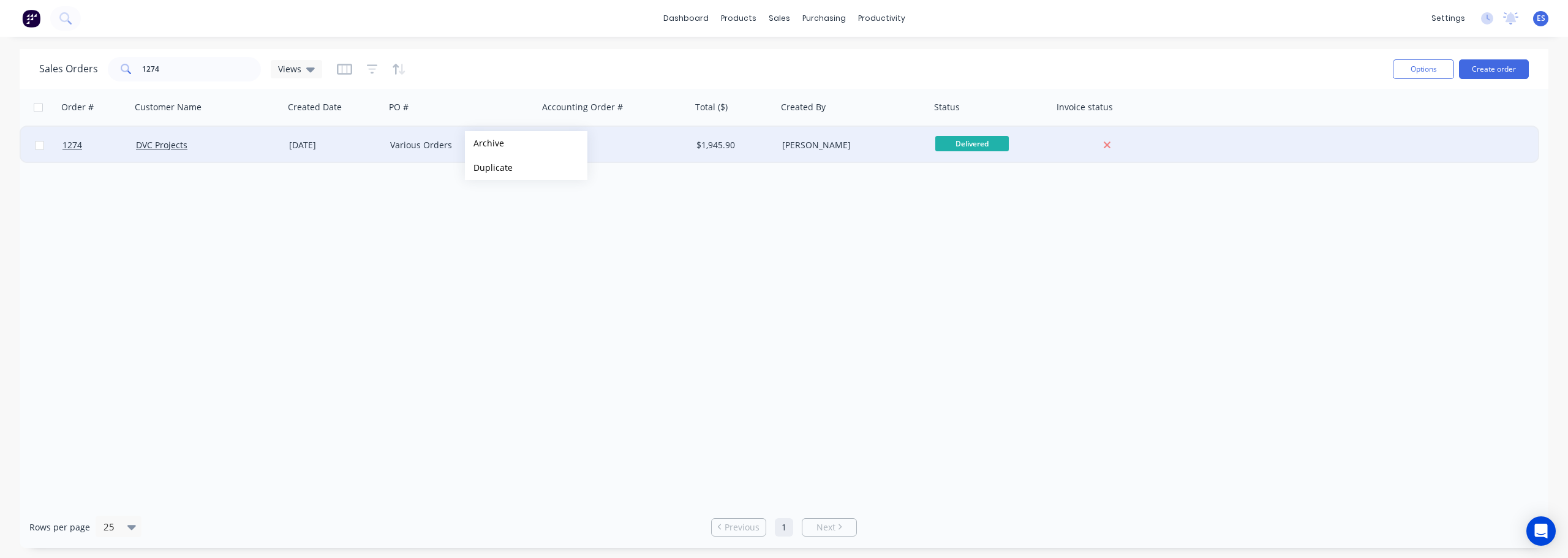
click at [496, 145] on button "Archive" at bounding box center [526, 143] width 122 height 25
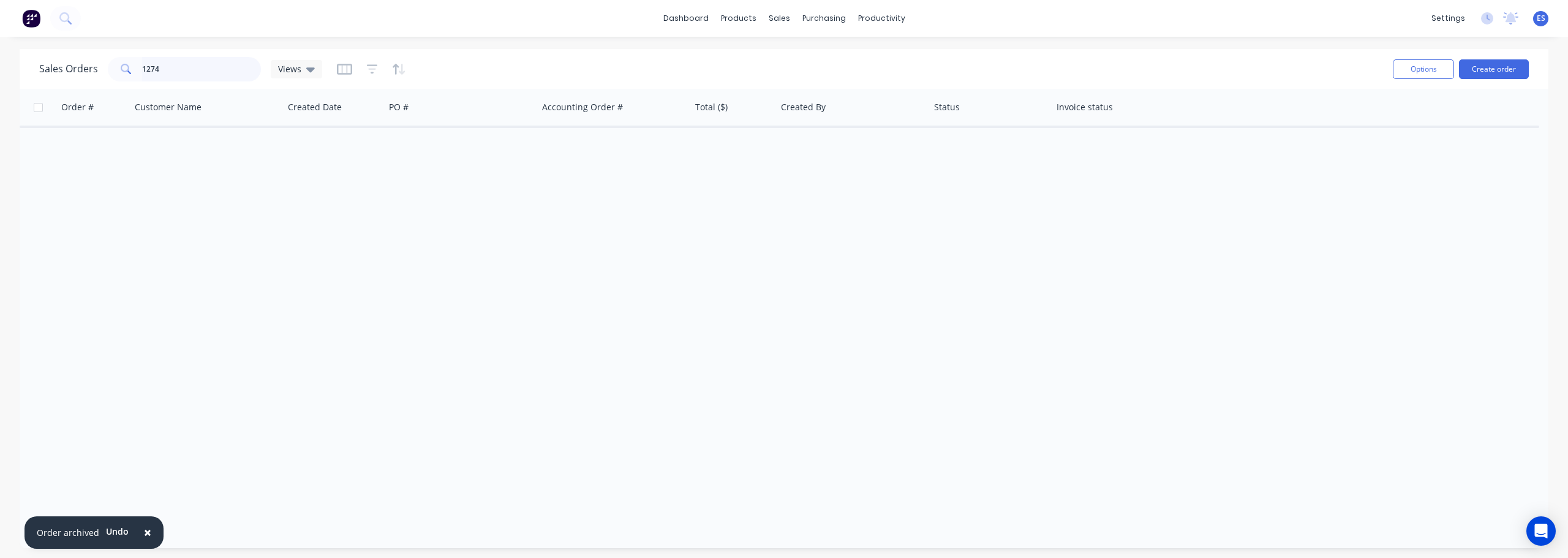
click at [199, 77] on input "1274" at bounding box center [202, 69] width 119 height 25
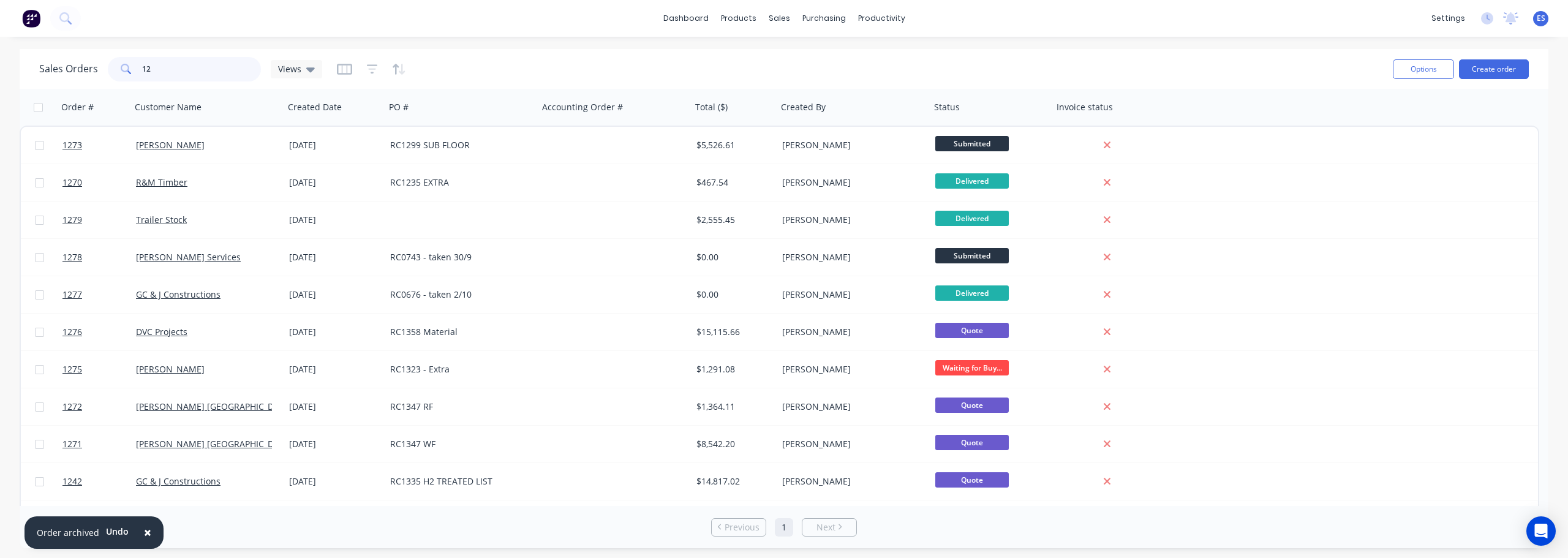
type input "1"
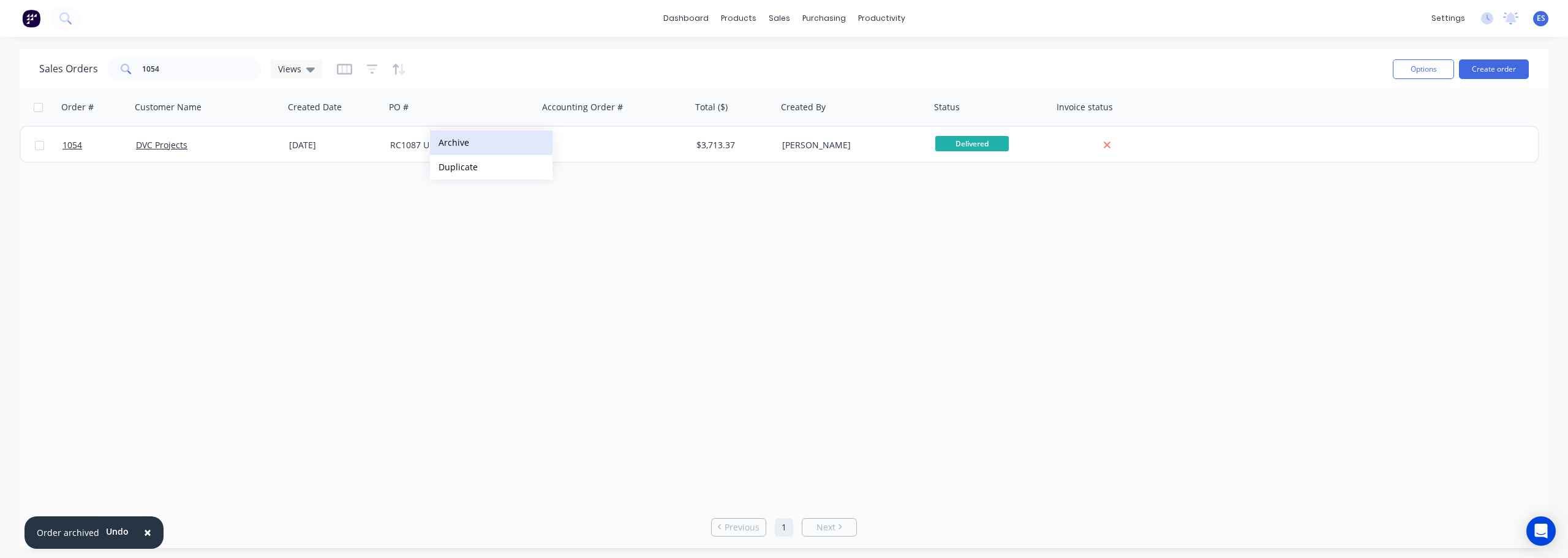
click at [480, 144] on button "Archive" at bounding box center [490, 142] width 122 height 25
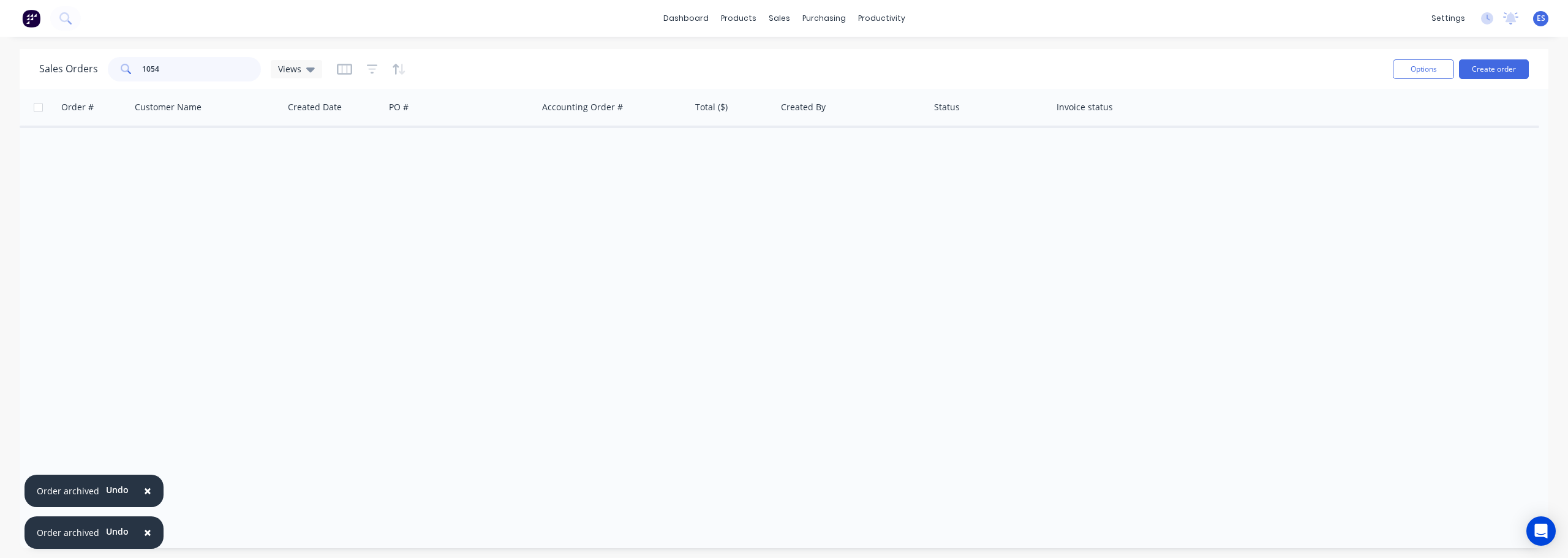
click at [172, 70] on input "1054" at bounding box center [202, 69] width 119 height 25
type input "1"
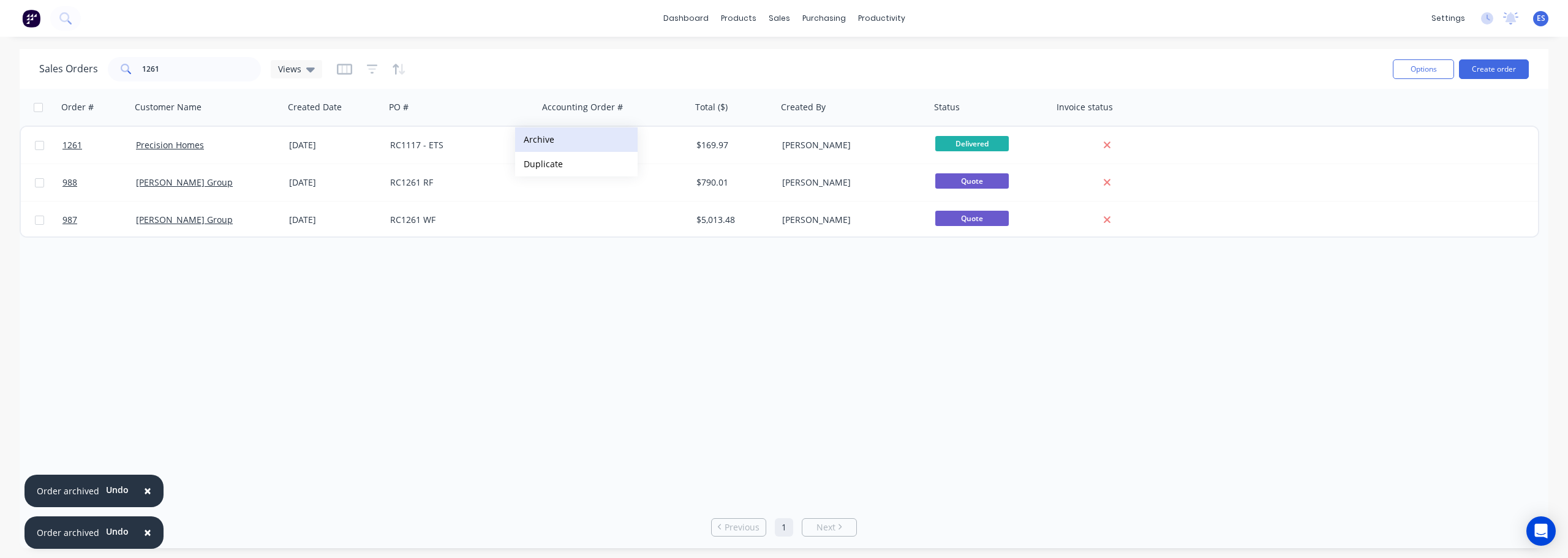
click at [560, 135] on button "Archive" at bounding box center [576, 140] width 122 height 25
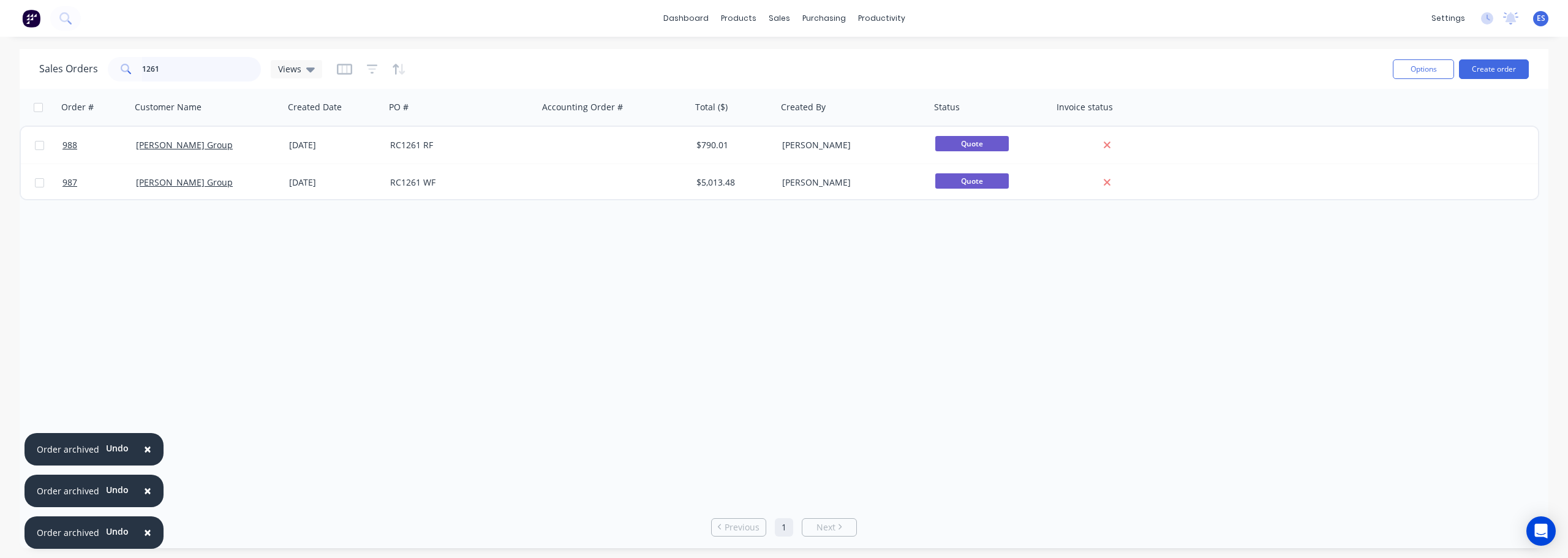
click at [196, 69] on input "1261" at bounding box center [202, 69] width 119 height 25
type input "1"
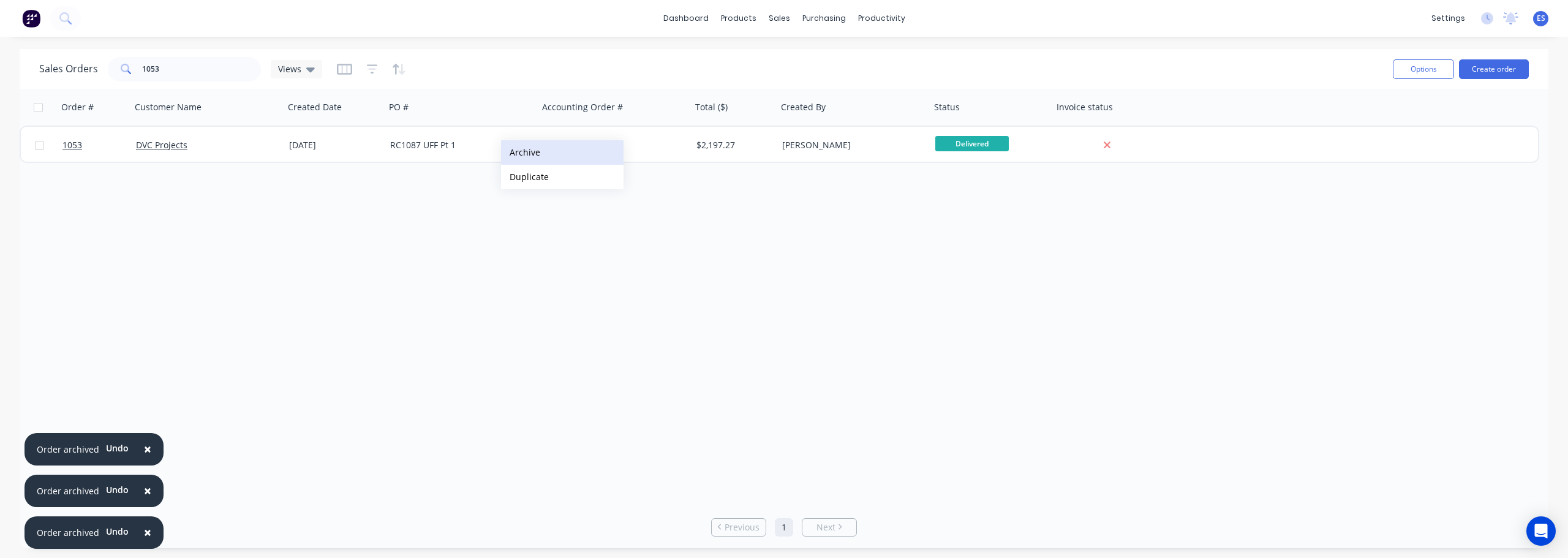
click at [527, 159] on button "Archive" at bounding box center [562, 152] width 122 height 25
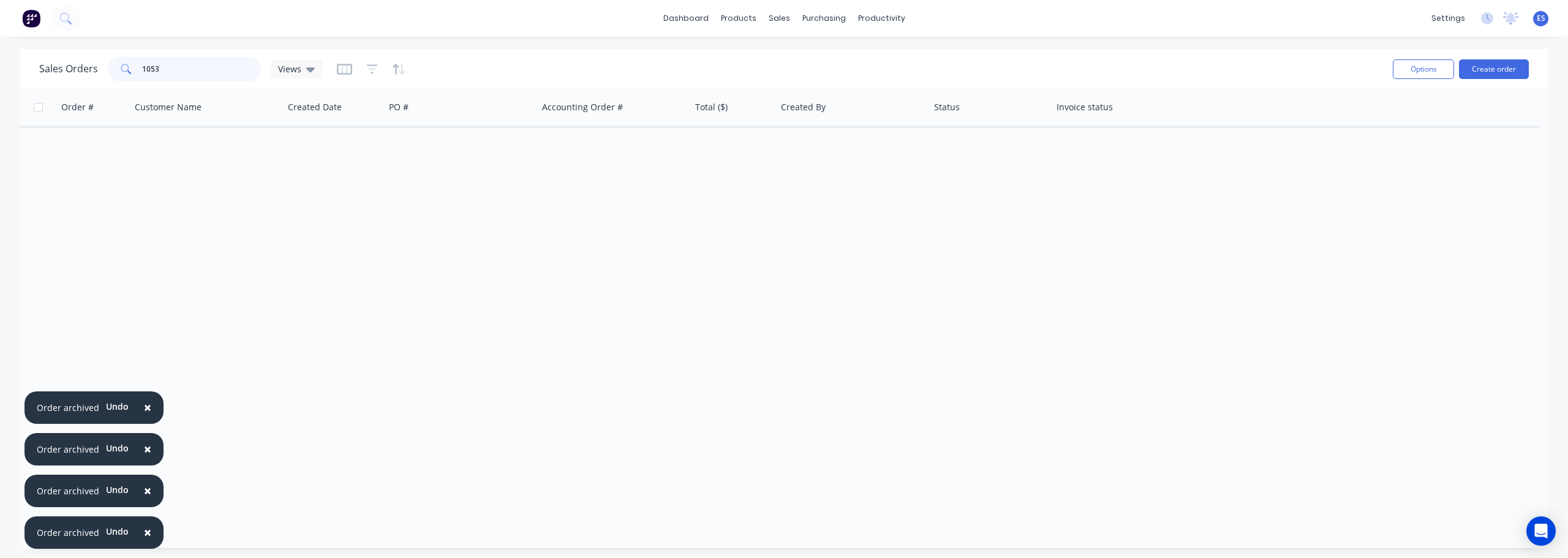
click at [192, 75] on input "1053" at bounding box center [202, 69] width 119 height 25
type input "1"
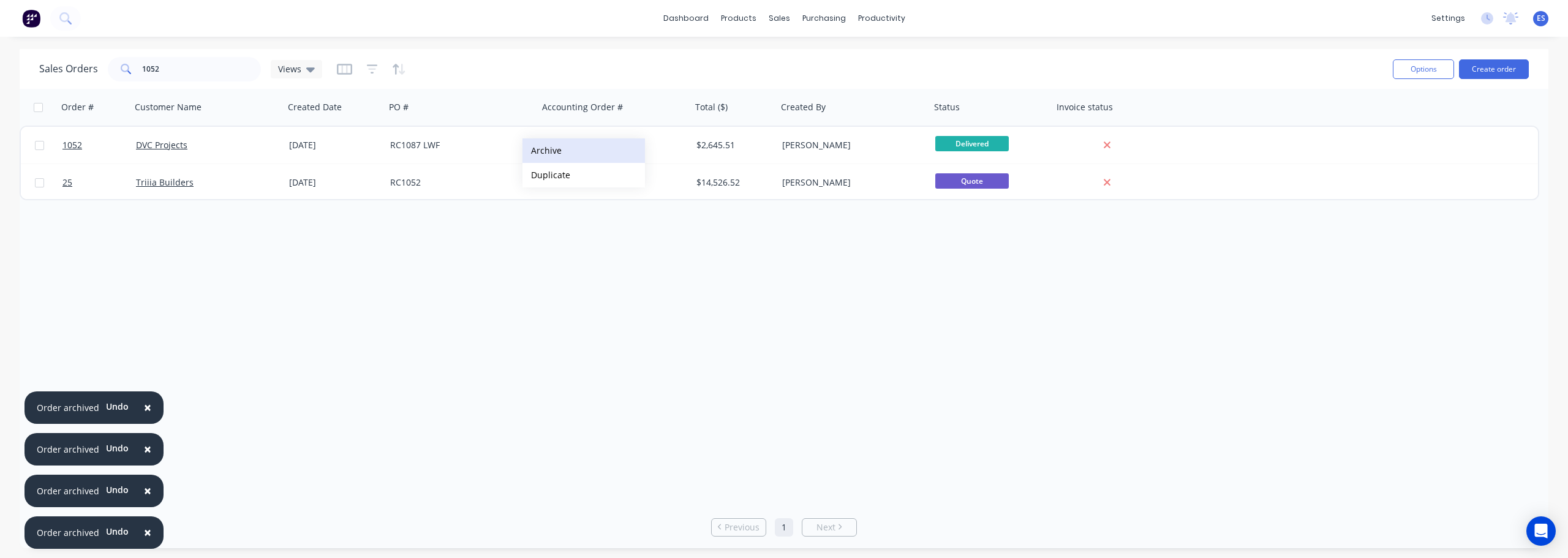
click at [556, 156] on button "Archive" at bounding box center [583, 151] width 122 height 25
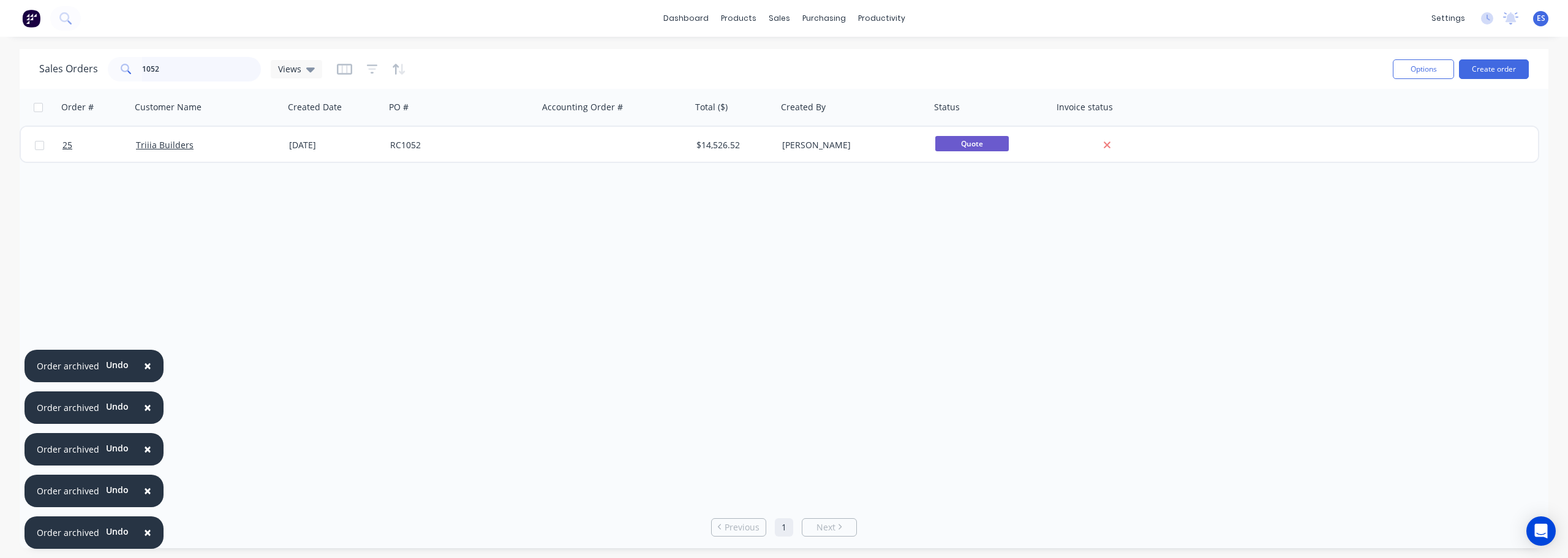
click at [206, 69] on input "1052" at bounding box center [202, 69] width 119 height 25
type input "1"
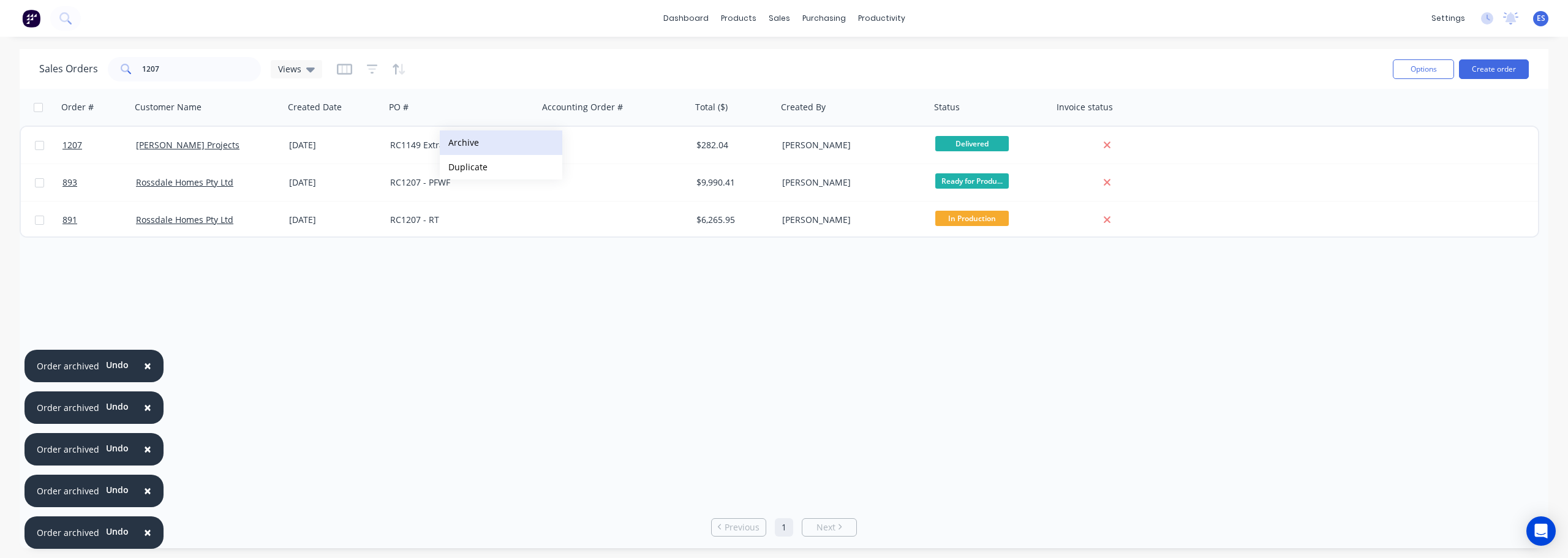
click at [482, 138] on button "Archive" at bounding box center [501, 142] width 122 height 25
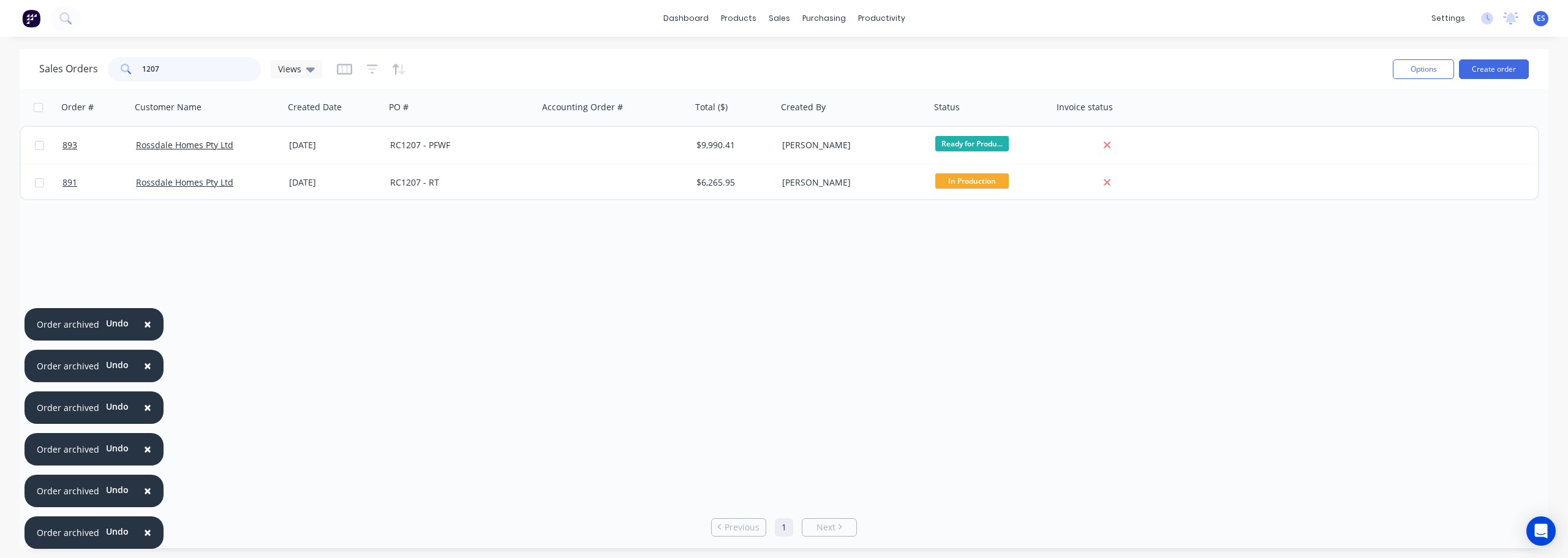
click at [178, 62] on input "1207" at bounding box center [202, 69] width 119 height 25
type input "1"
click at [559, 146] on button "Archive" at bounding box center [583, 142] width 122 height 25
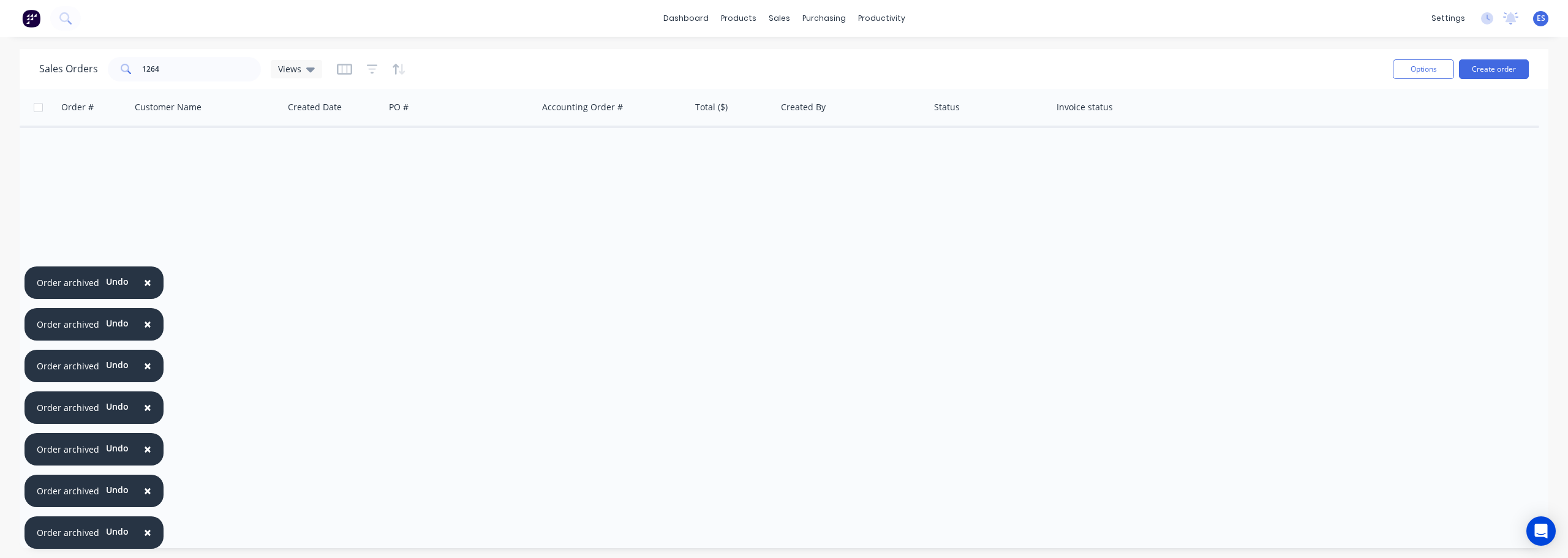
click at [218, 82] on div "Sales Orders 1264 Views" at bounding box center [711, 69] width 1344 height 30
click at [186, 66] on input "1264" at bounding box center [202, 69] width 119 height 25
type input "1"
click at [580, 152] on button "Archive" at bounding box center [610, 150] width 122 height 25
click at [211, 73] on input "1059" at bounding box center [202, 69] width 119 height 25
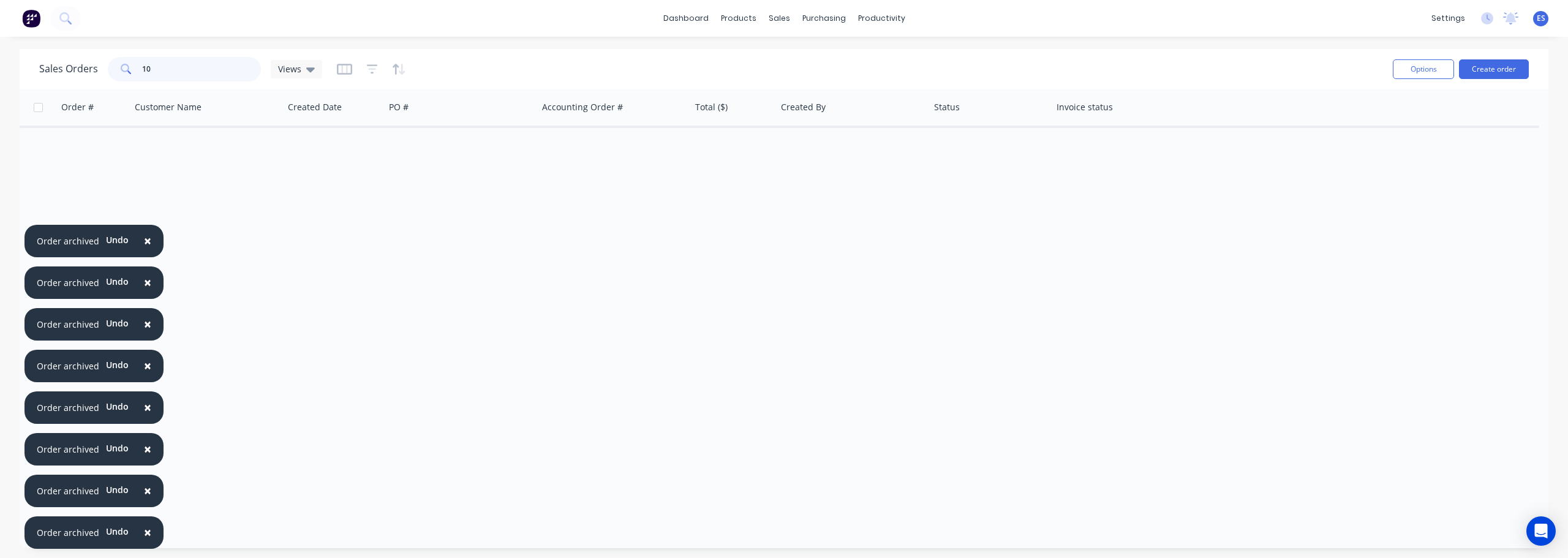
type input "1"
click at [523, 154] on button "Archive" at bounding box center [538, 160] width 122 height 25
click at [166, 57] on input "1138" at bounding box center [202, 69] width 119 height 25
type input "1"
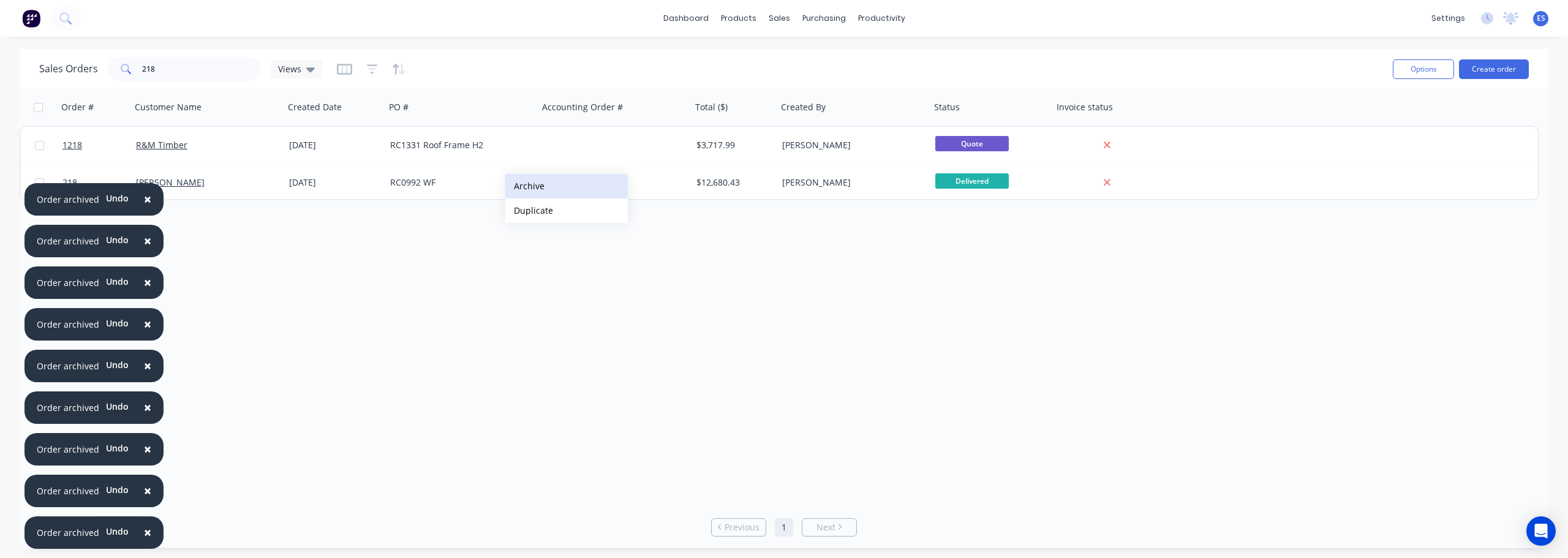
click at [554, 188] on button "Archive" at bounding box center [566, 186] width 122 height 25
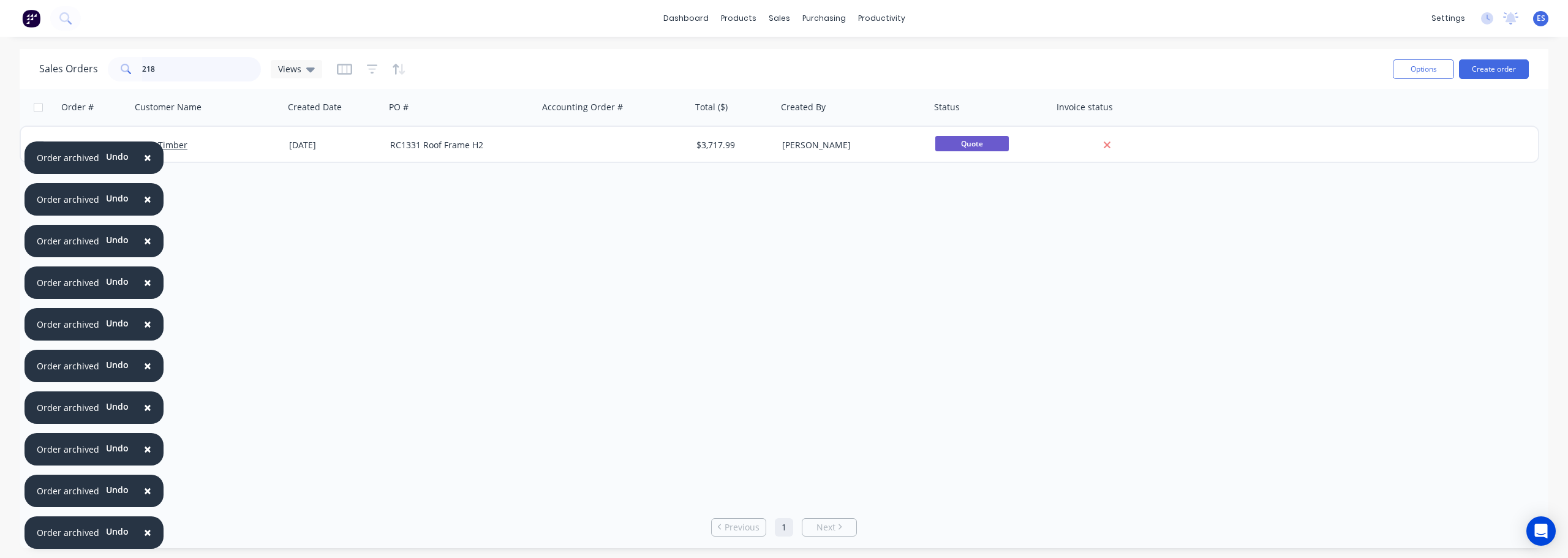
click at [187, 72] on input "218" at bounding box center [202, 69] width 119 height 25
type input "2"
click at [640, 184] on button "Archive" at bounding box center [636, 184] width 122 height 25
click at [205, 61] on input "219" at bounding box center [202, 69] width 119 height 25
type input "2"
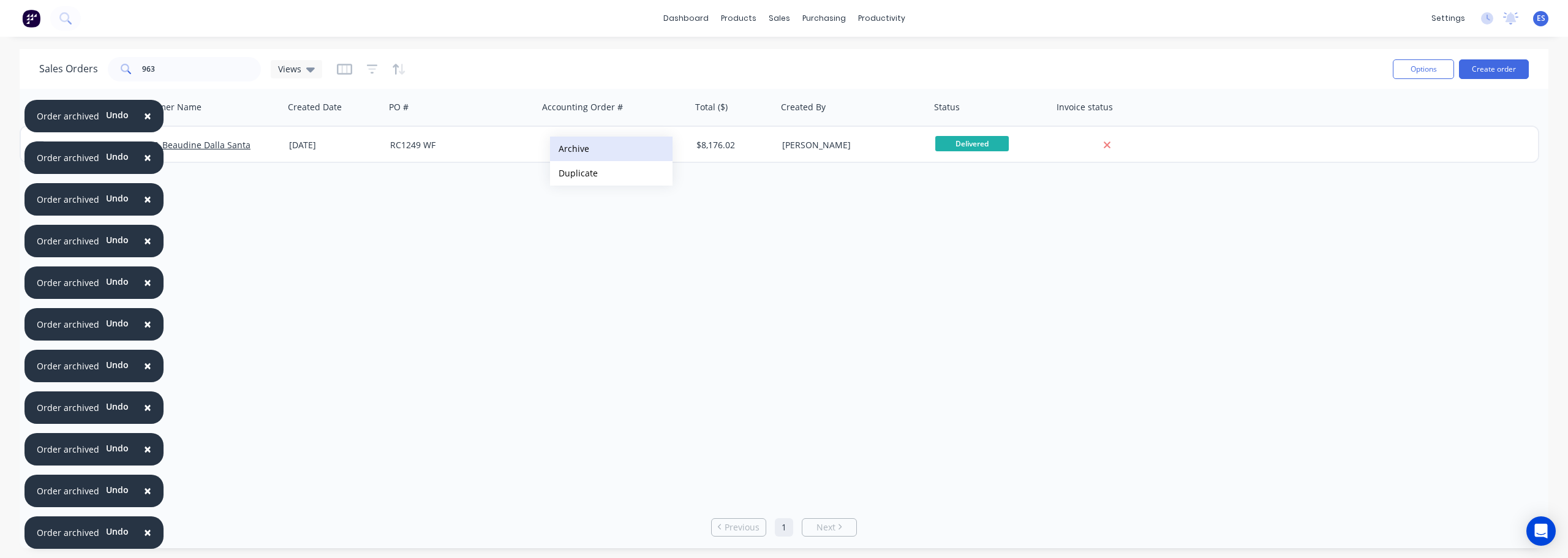
drag, startPoint x: 588, startPoint y: 152, endPoint x: 573, endPoint y: 151, distance: 15.0
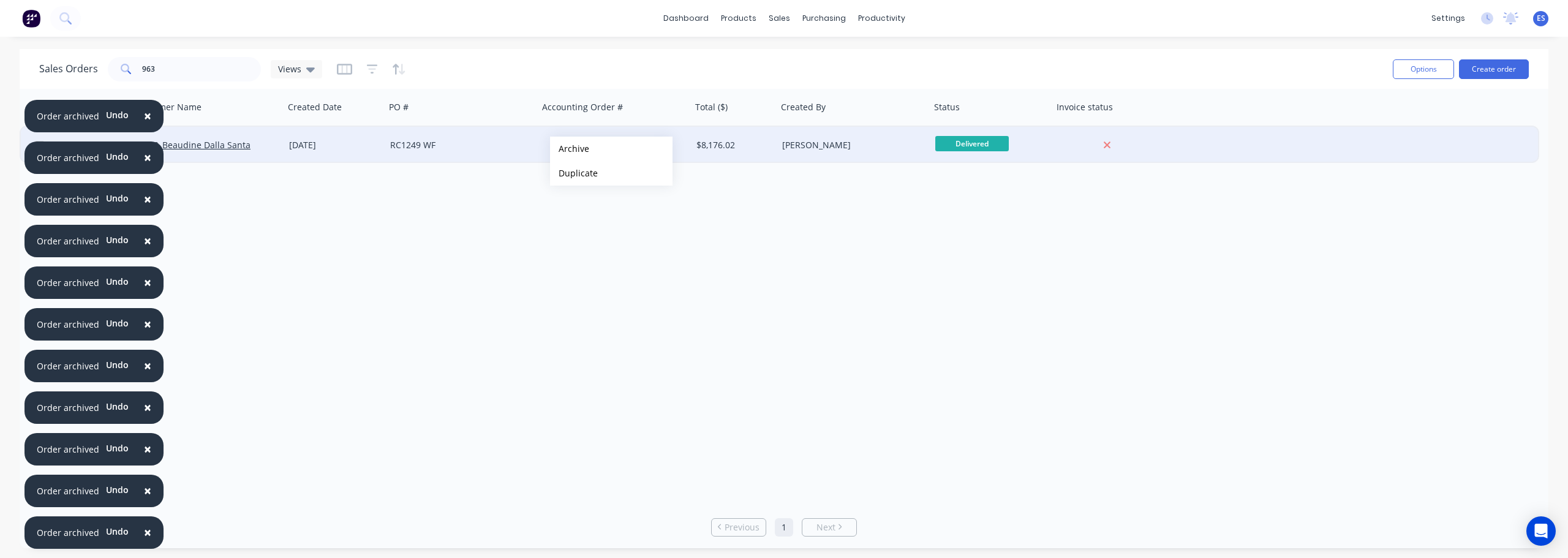
click at [587, 152] on button "Archive" at bounding box center [611, 148] width 122 height 25
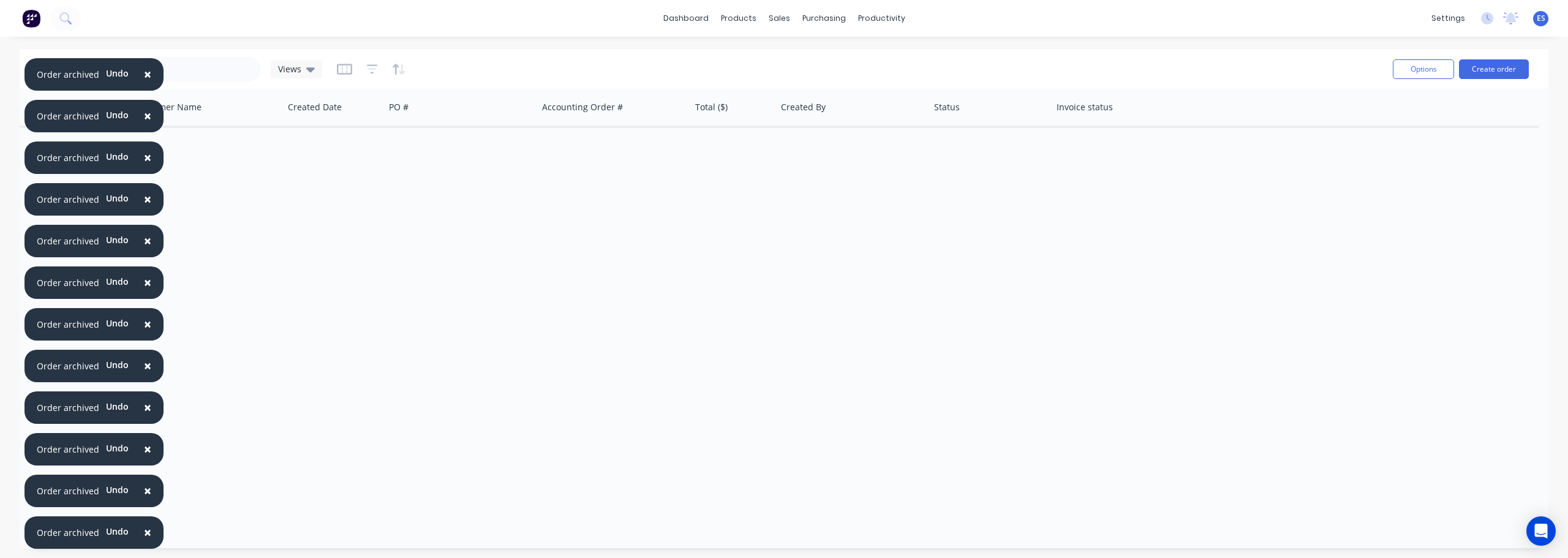
click at [144, 538] on span "×" at bounding box center [148, 532] width 7 height 17
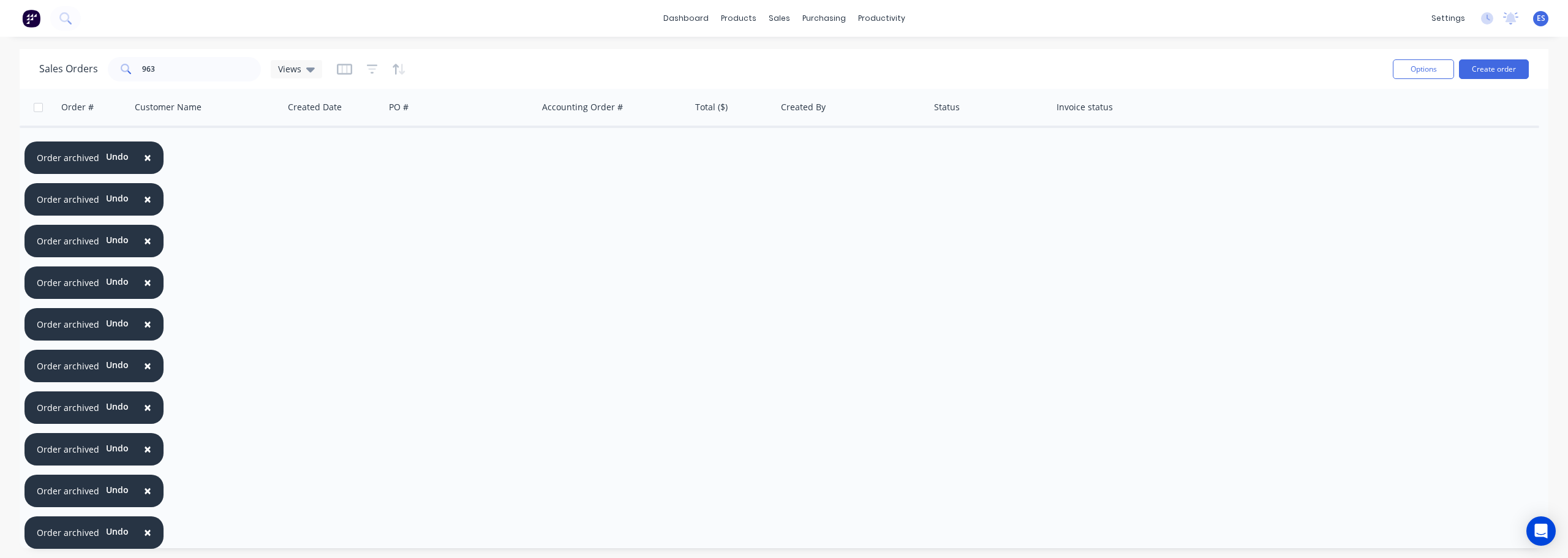
click at [144, 538] on span "×" at bounding box center [148, 532] width 7 height 17
click at [144, 500] on span "×" at bounding box center [148, 490] width 7 height 17
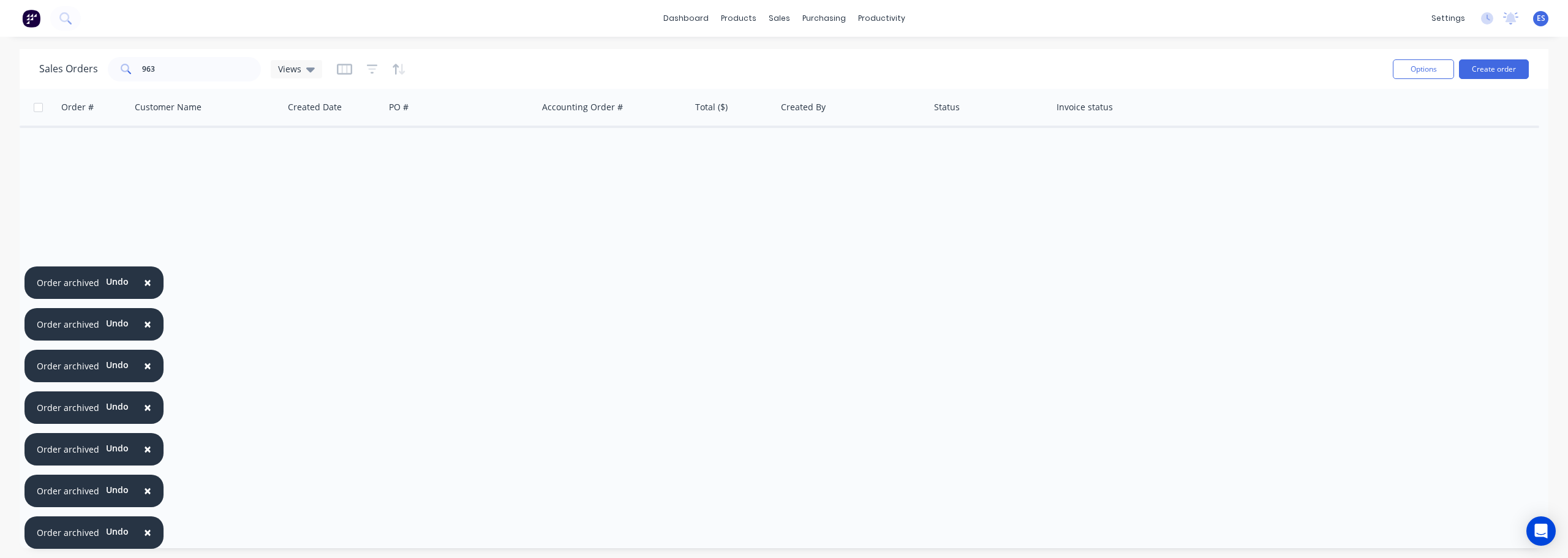
click at [144, 538] on span "×" at bounding box center [148, 532] width 7 height 17
click at [144, 500] on span "×" at bounding box center [148, 490] width 7 height 17
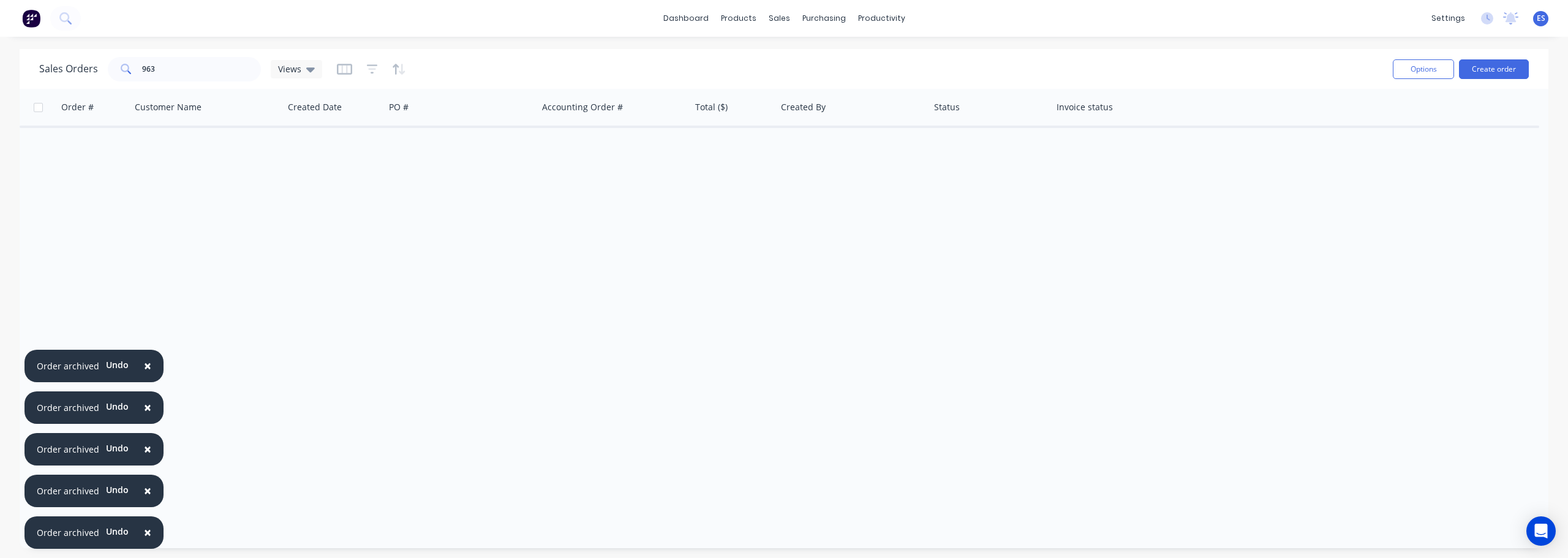
click at [144, 538] on span "×" at bounding box center [148, 532] width 7 height 17
click at [144, 500] on span "×" at bounding box center [148, 490] width 7 height 17
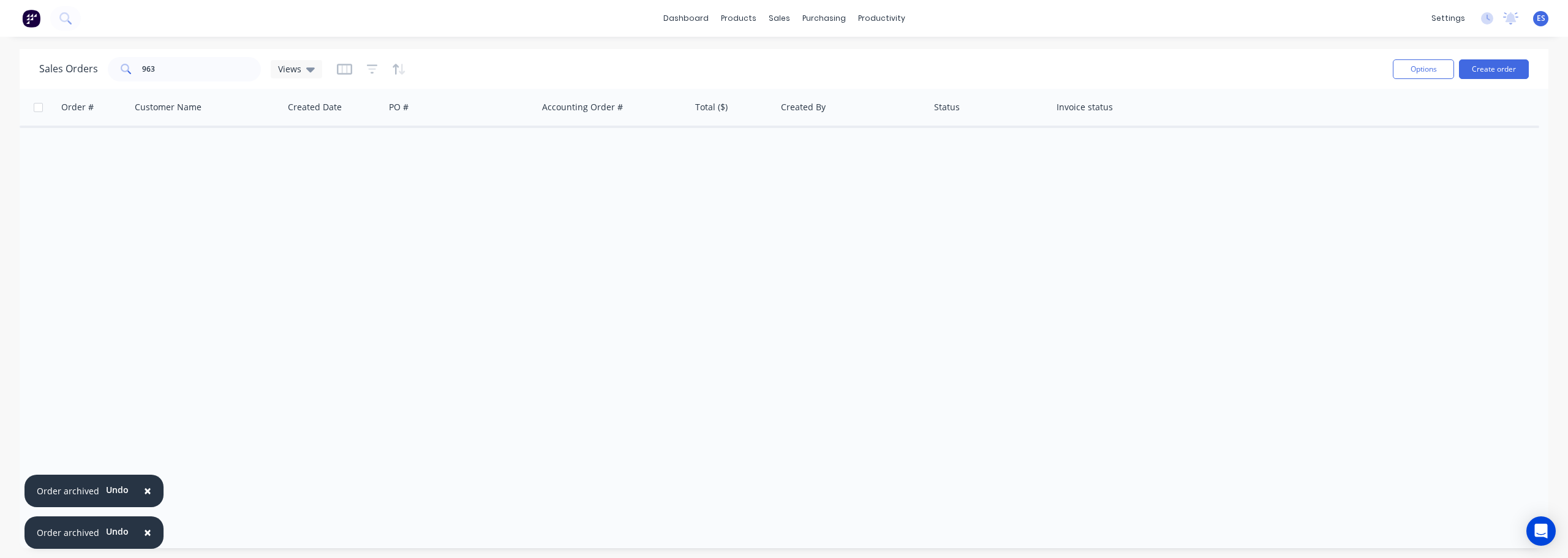
click at [144, 538] on span "×" at bounding box center [148, 532] width 7 height 17
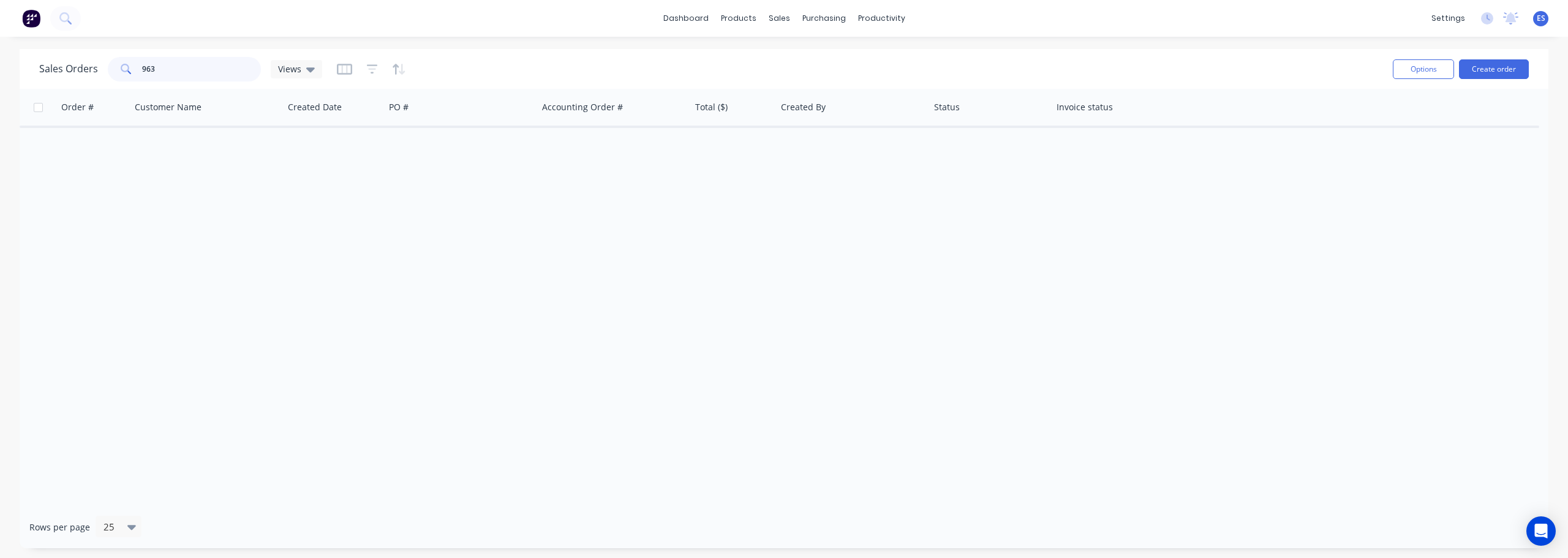
click at [174, 80] on input "963" at bounding box center [202, 69] width 119 height 25
type input "9"
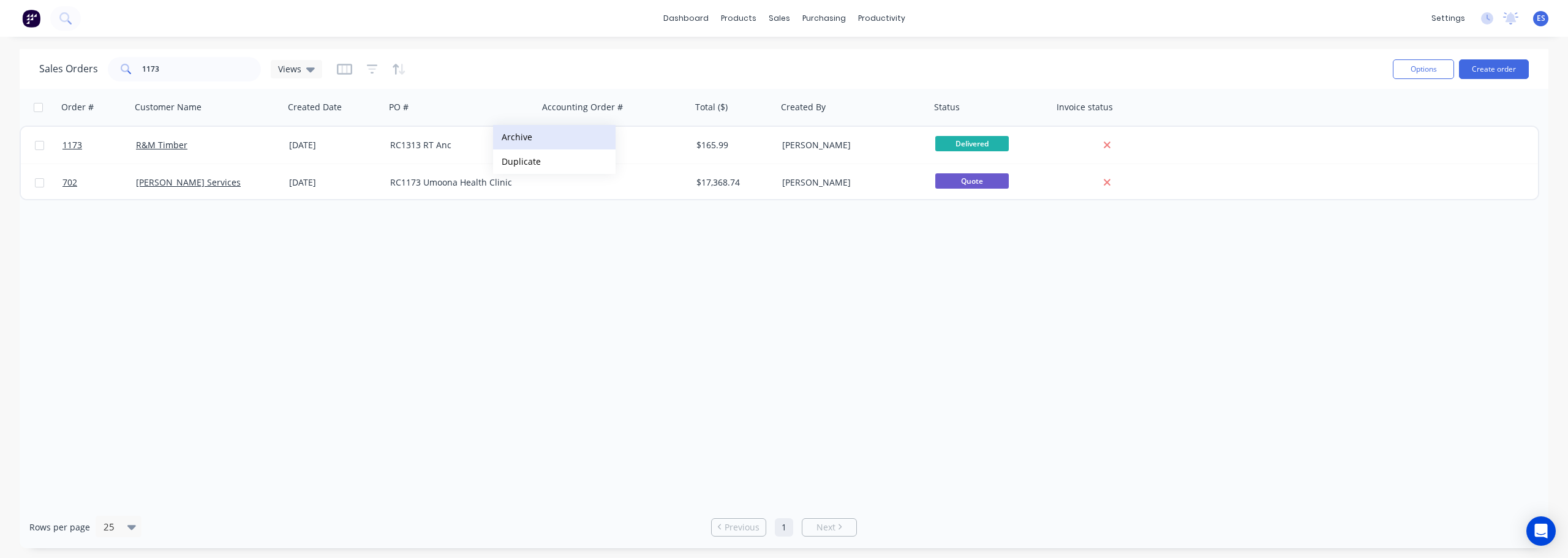
click at [525, 133] on button "Archive" at bounding box center [554, 137] width 122 height 25
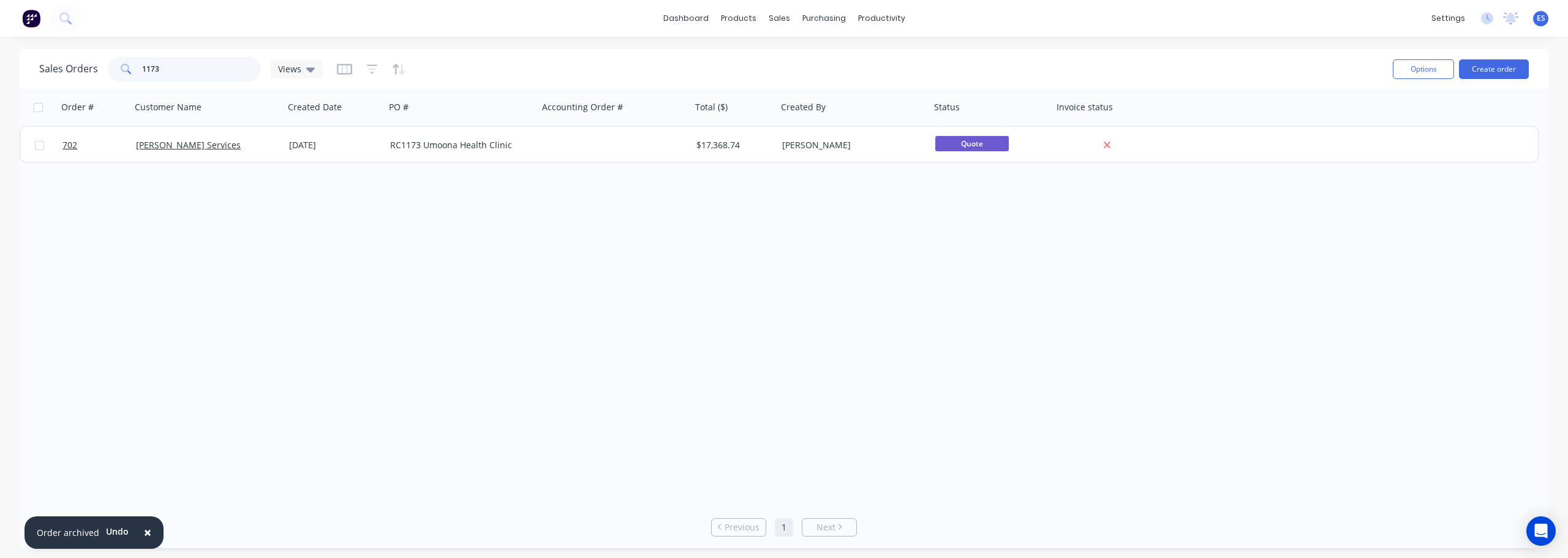
click at [211, 68] on input "1173" at bounding box center [202, 69] width 119 height 25
type input "1"
click at [493, 148] on button "Archive" at bounding box center [526, 146] width 122 height 25
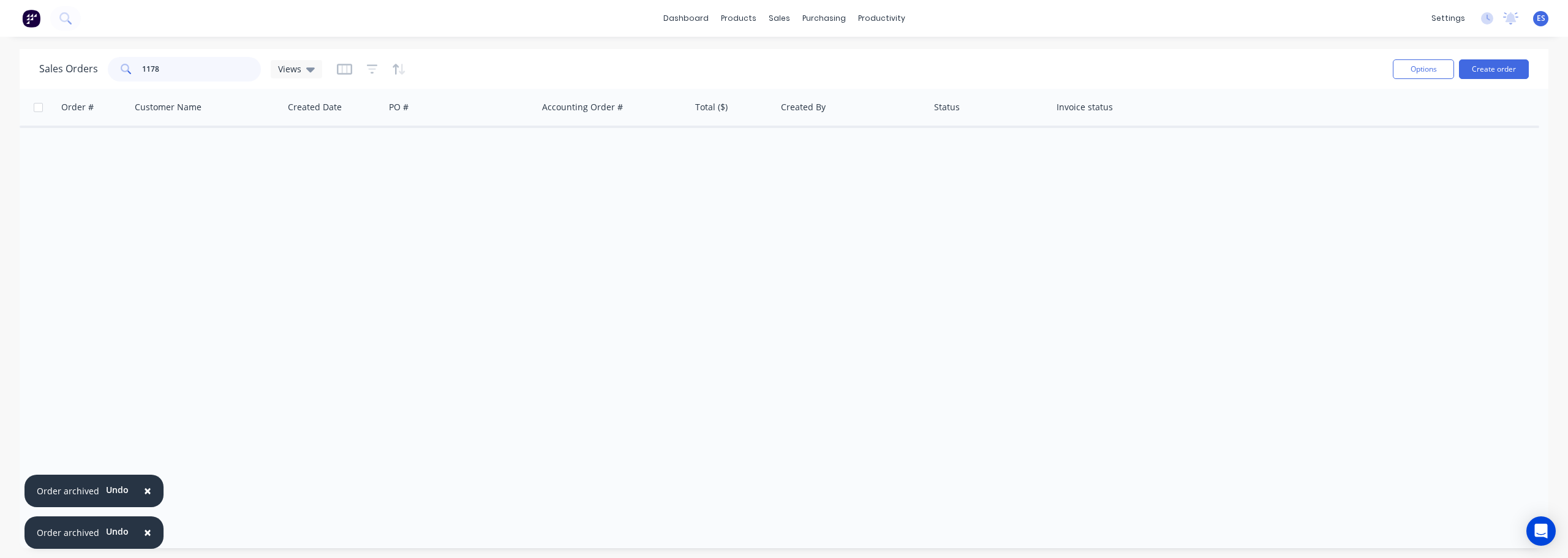
click at [184, 64] on input "1178" at bounding box center [202, 69] width 119 height 25
type input "1"
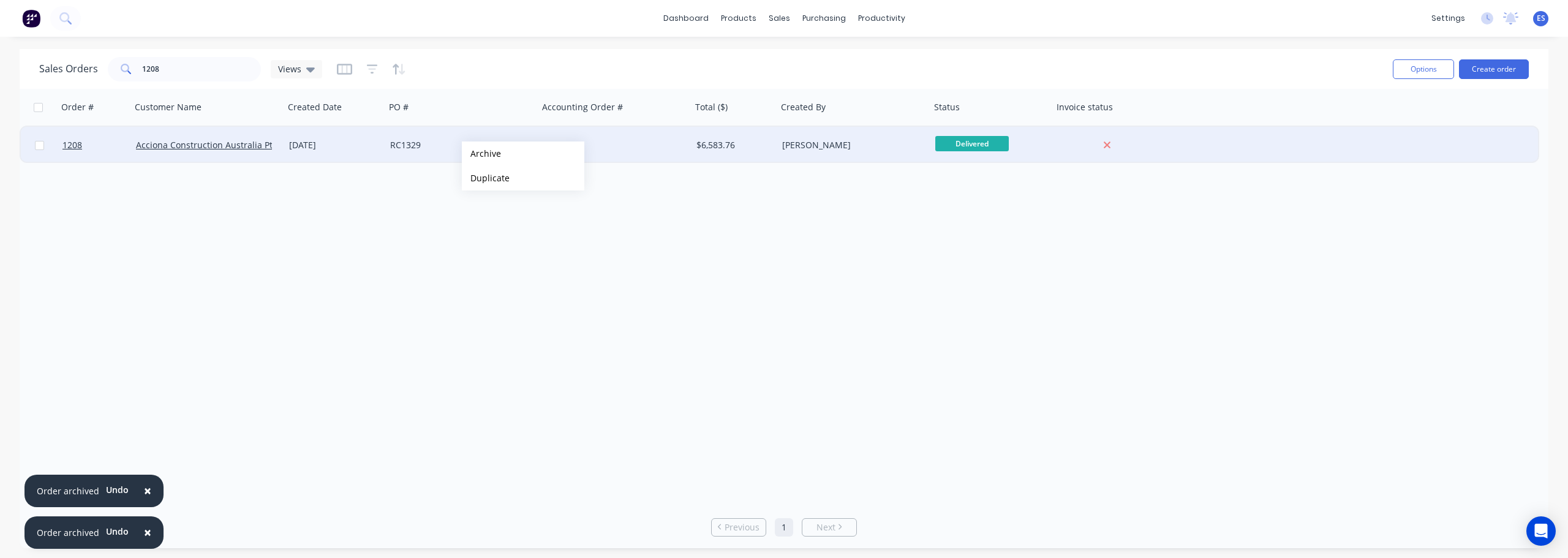
click at [481, 154] on button "Archive" at bounding box center [523, 154] width 122 height 25
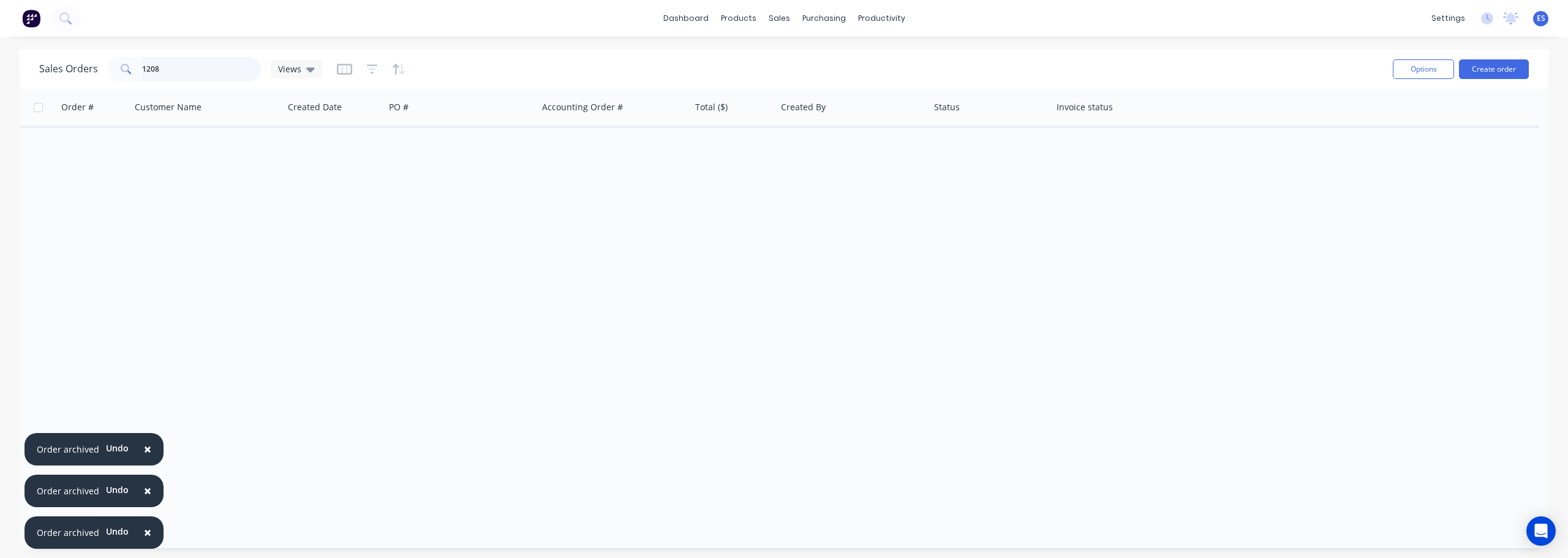
click at [194, 71] on input "1208" at bounding box center [202, 69] width 119 height 25
type input "1"
type input "2"
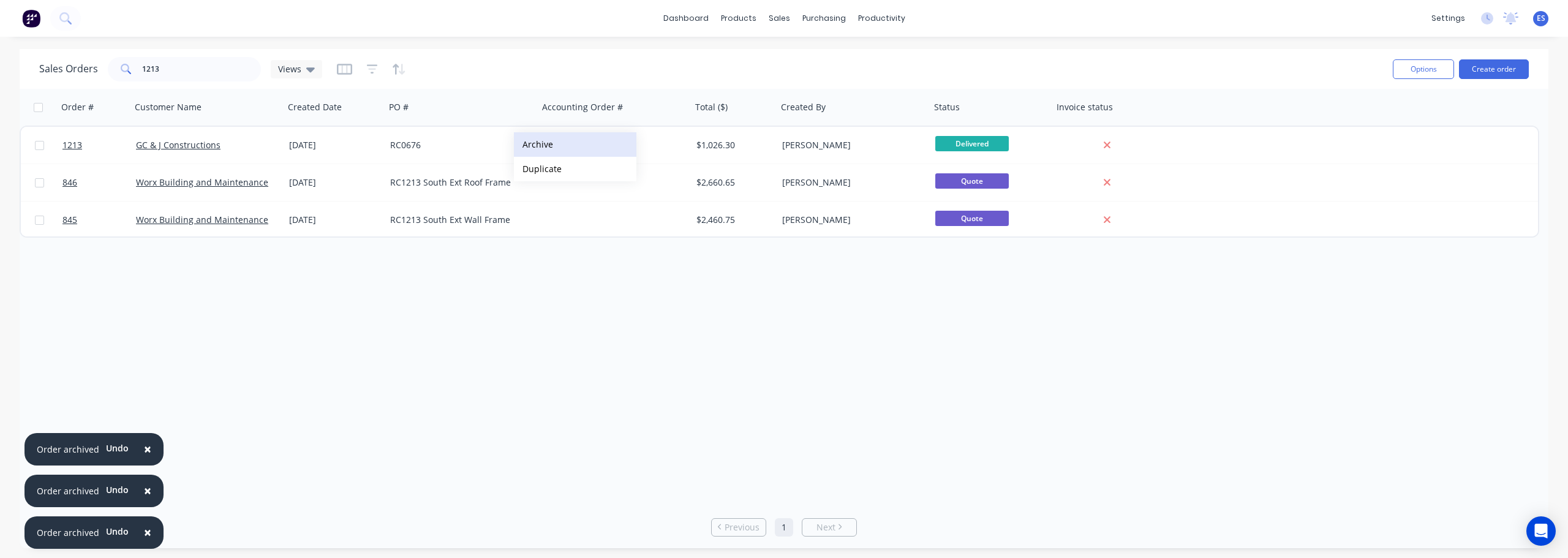
click at [550, 148] on button "Archive" at bounding box center [574, 144] width 122 height 25
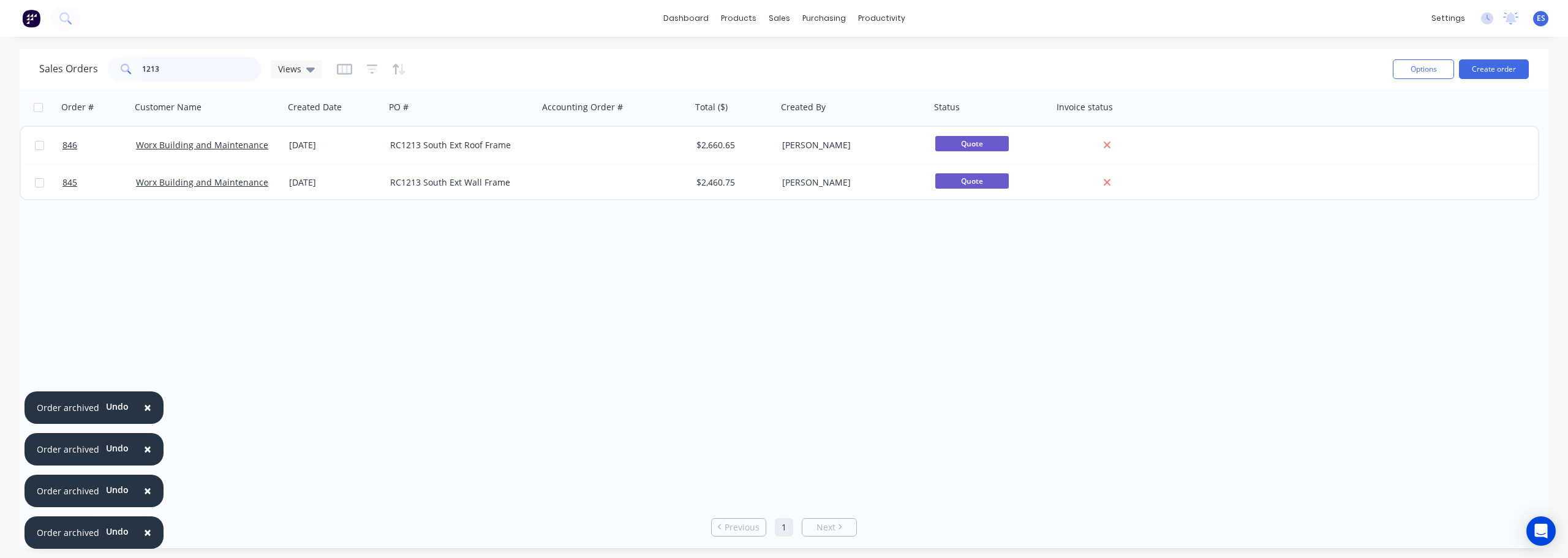
click at [230, 79] on input "1213" at bounding box center [202, 69] width 119 height 25
type input "1"
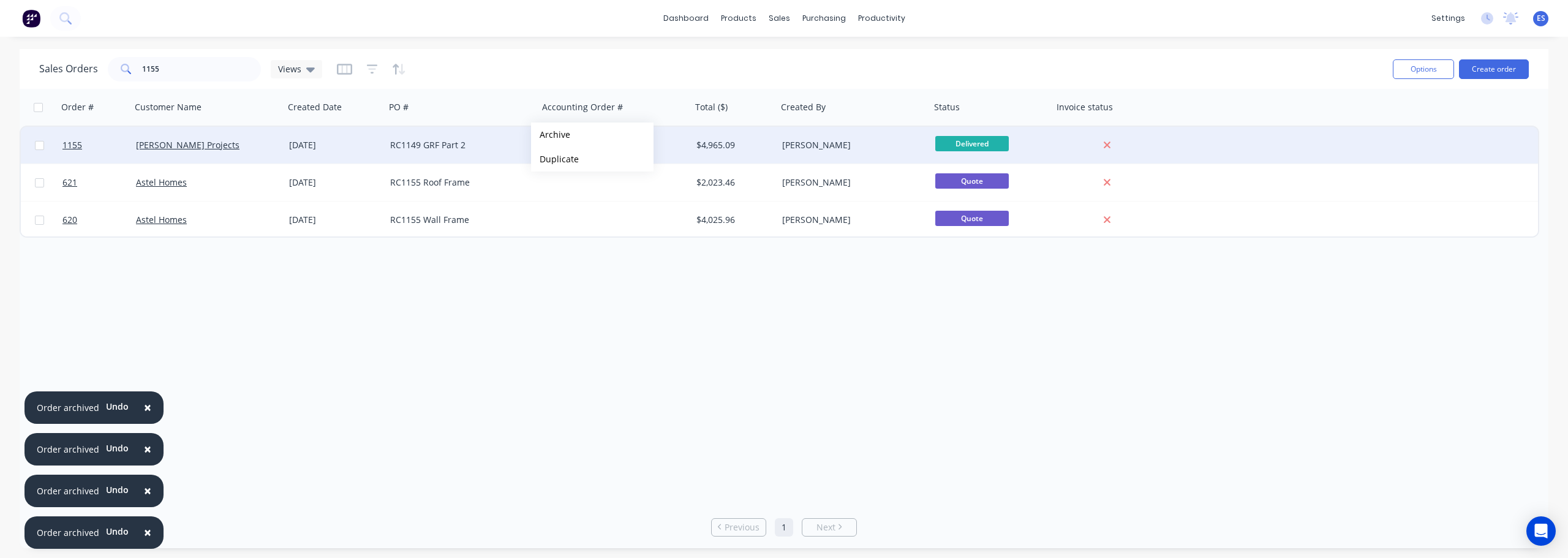
click at [572, 138] on button "Archive" at bounding box center [592, 134] width 122 height 25
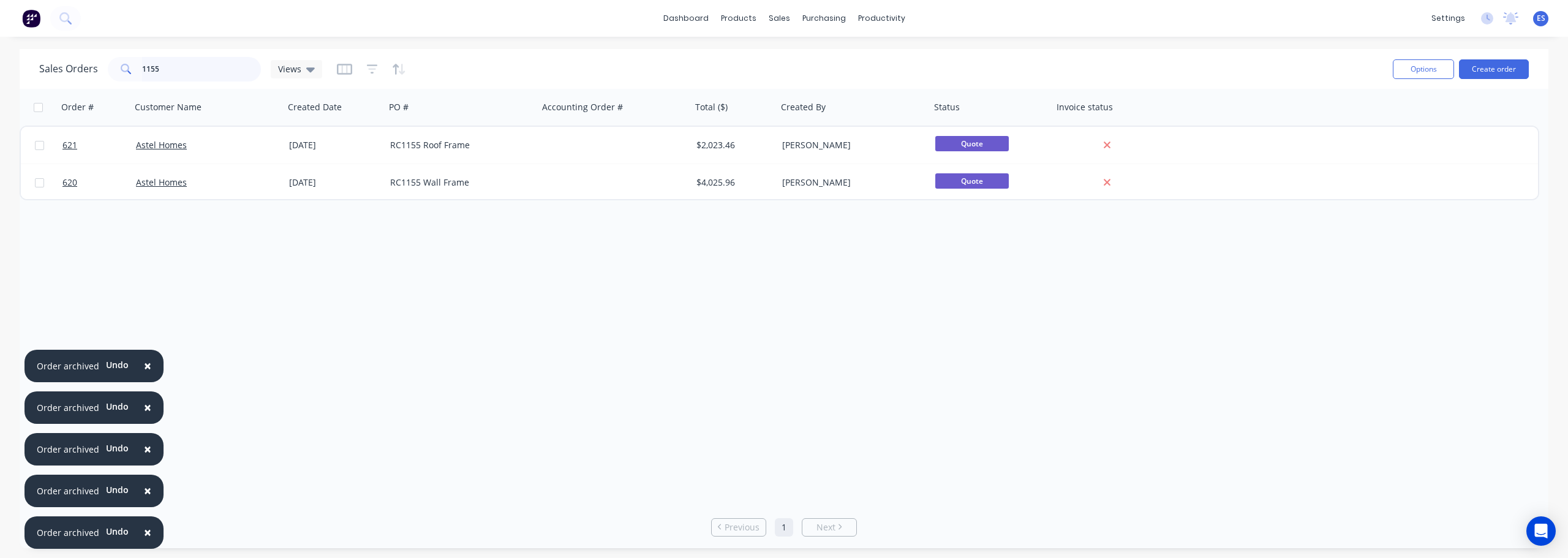
click at [199, 80] on input "1155" at bounding box center [202, 69] width 119 height 25
type input "1"
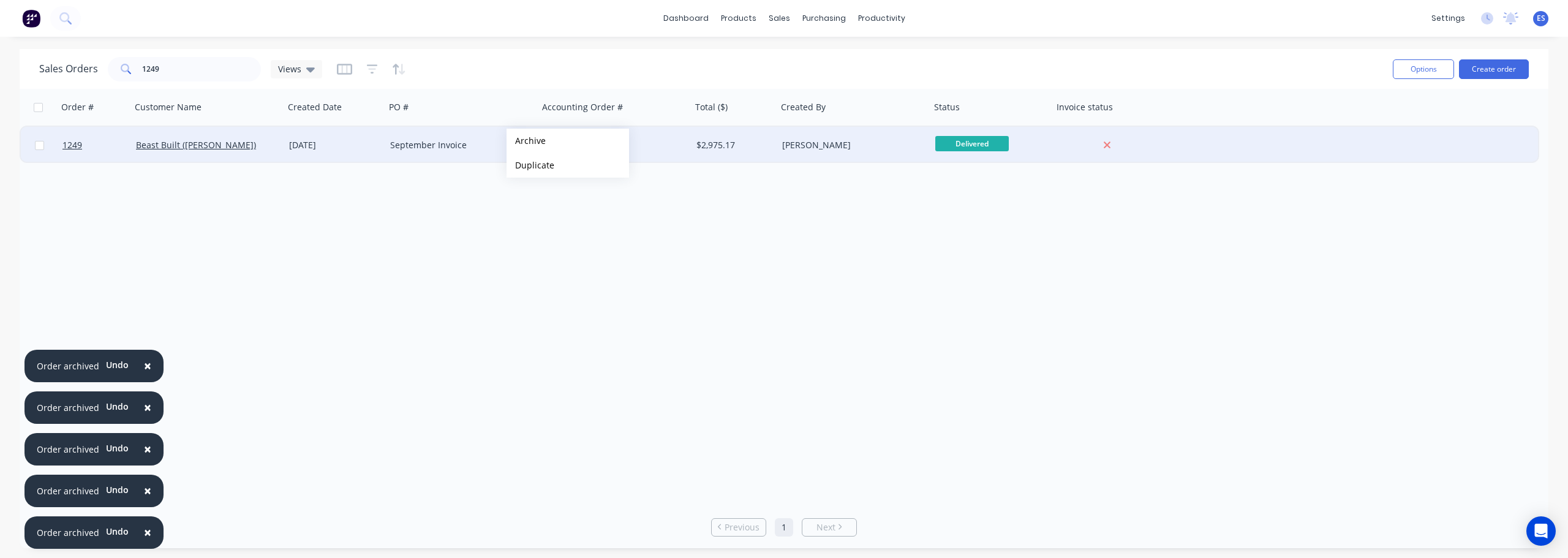
click at [538, 145] on button "Archive" at bounding box center [568, 141] width 122 height 25
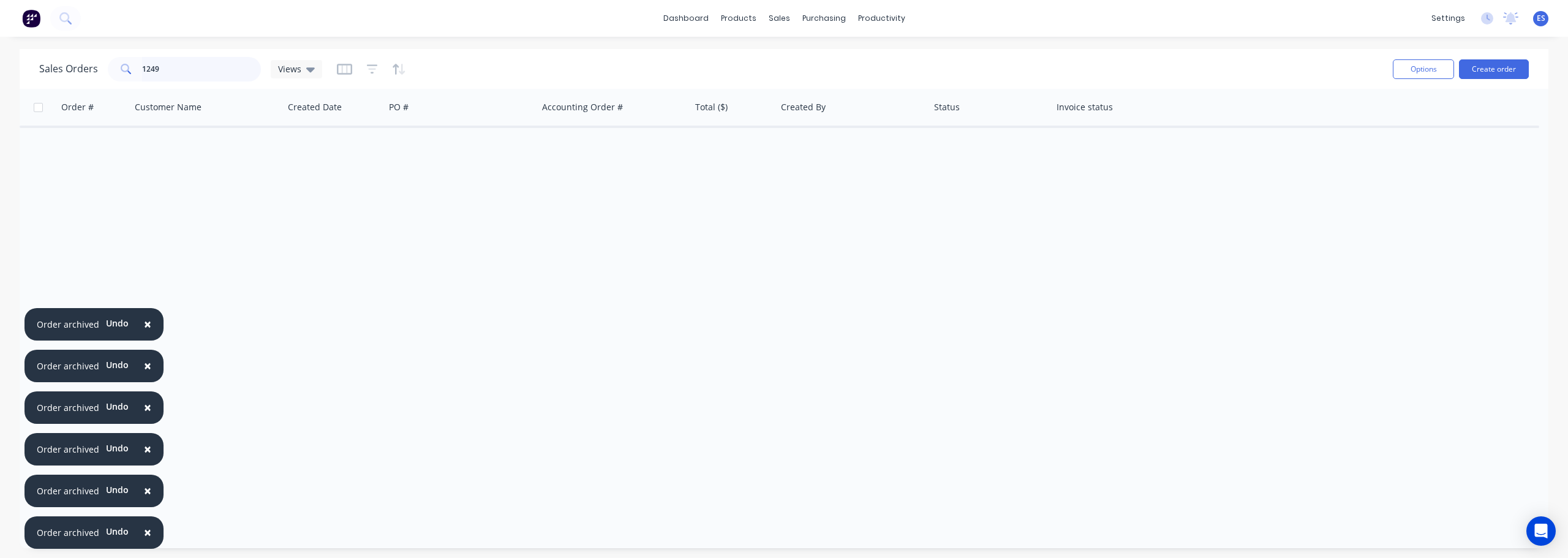
click at [207, 78] on input "1249" at bounding box center [202, 69] width 119 height 25
type input "1"
click at [561, 145] on button "Archive" at bounding box center [594, 143] width 122 height 25
click at [211, 58] on input "1252" at bounding box center [202, 69] width 119 height 25
type input "1"
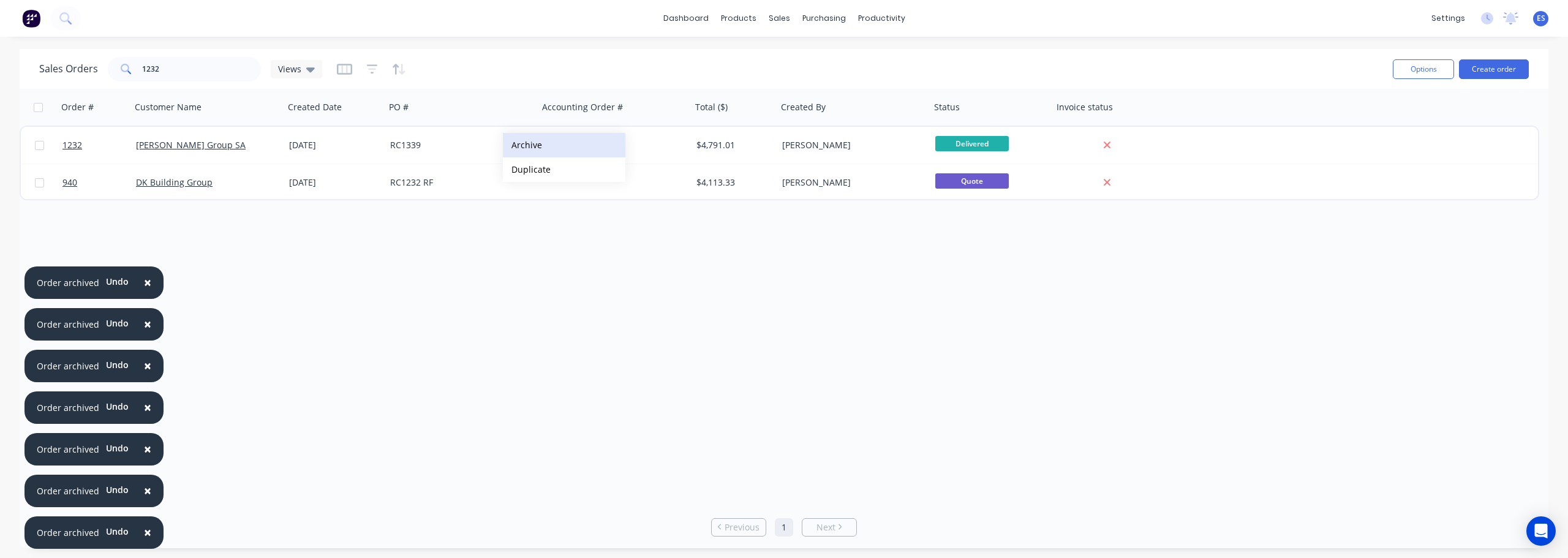
click at [548, 152] on button "Archive" at bounding box center [564, 145] width 122 height 25
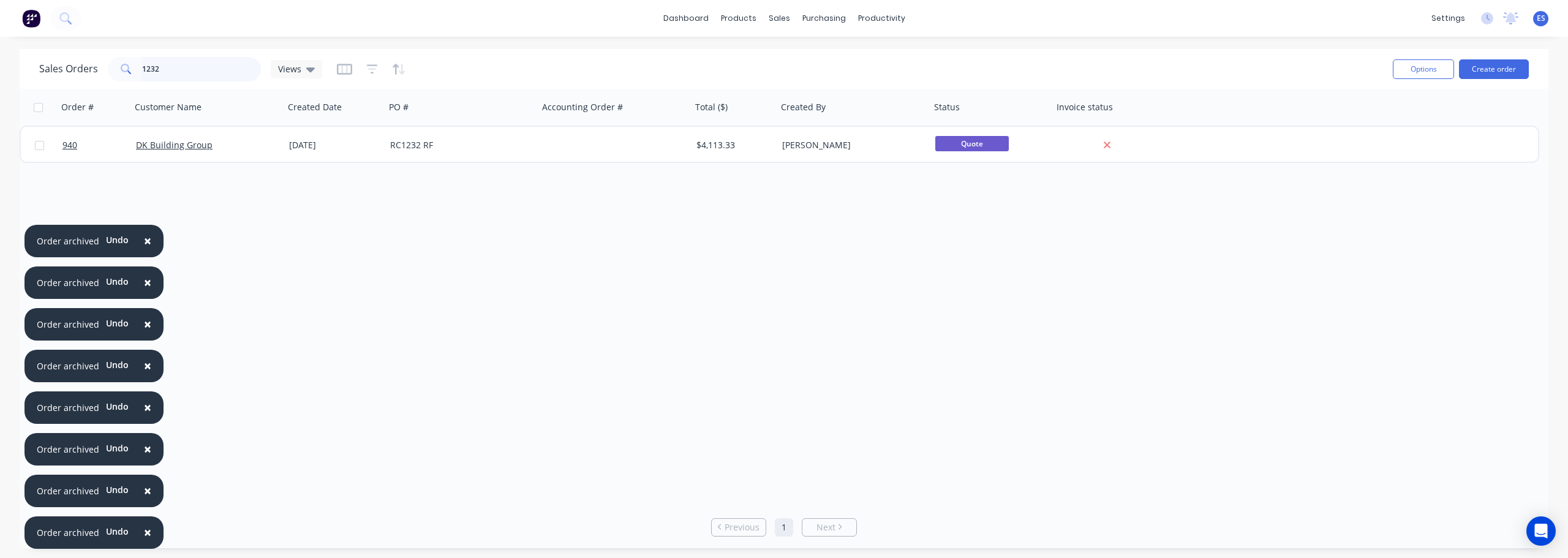
click at [191, 80] on input "1232" at bounding box center [202, 69] width 119 height 25
type input "1"
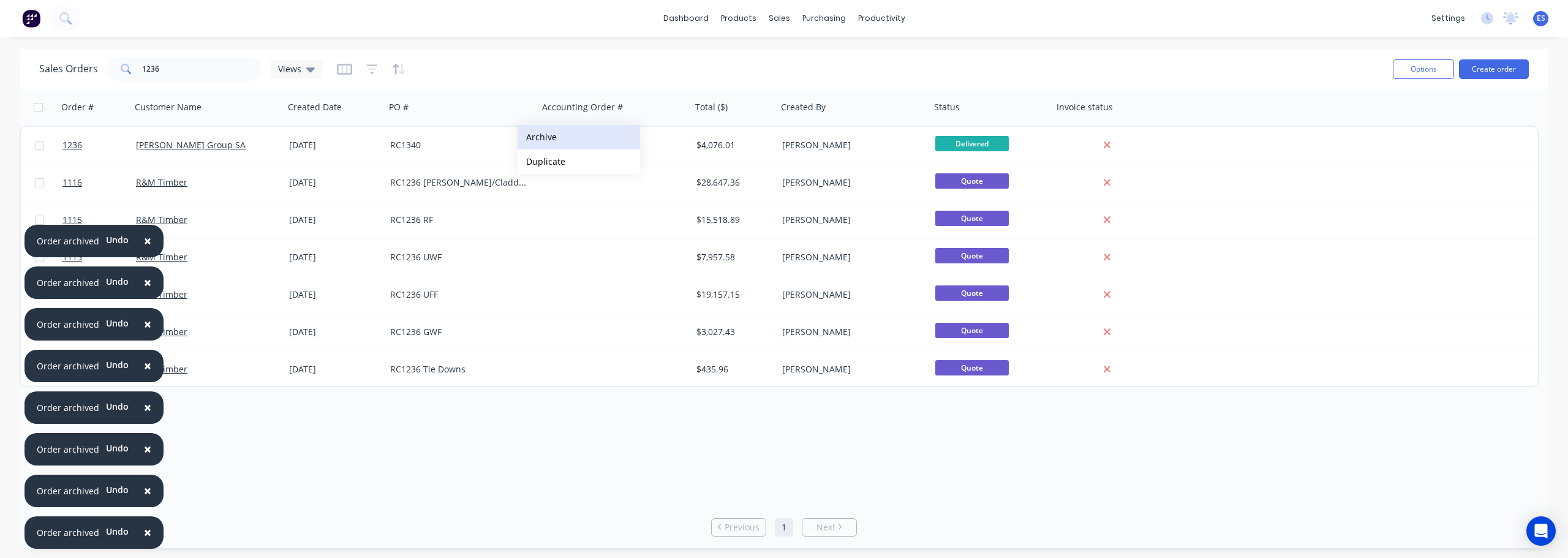
click at [538, 142] on button "Archive" at bounding box center [578, 137] width 122 height 25
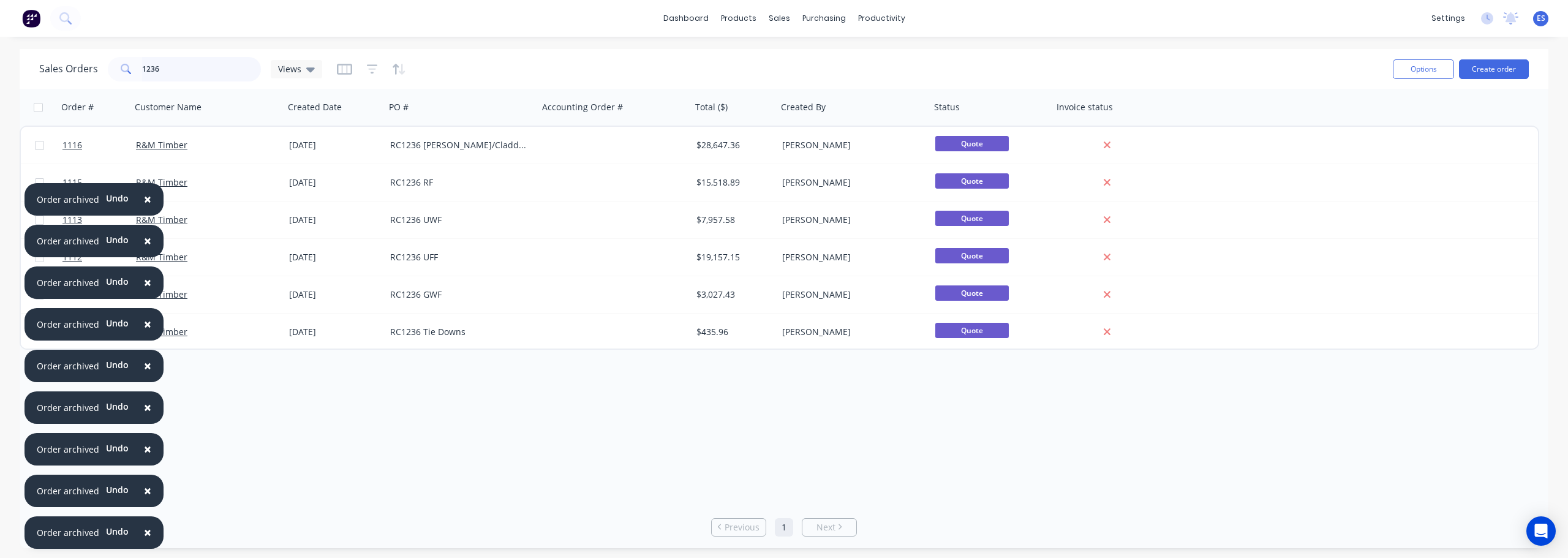
click at [200, 65] on input "1236" at bounding box center [202, 69] width 119 height 25
type input "1"
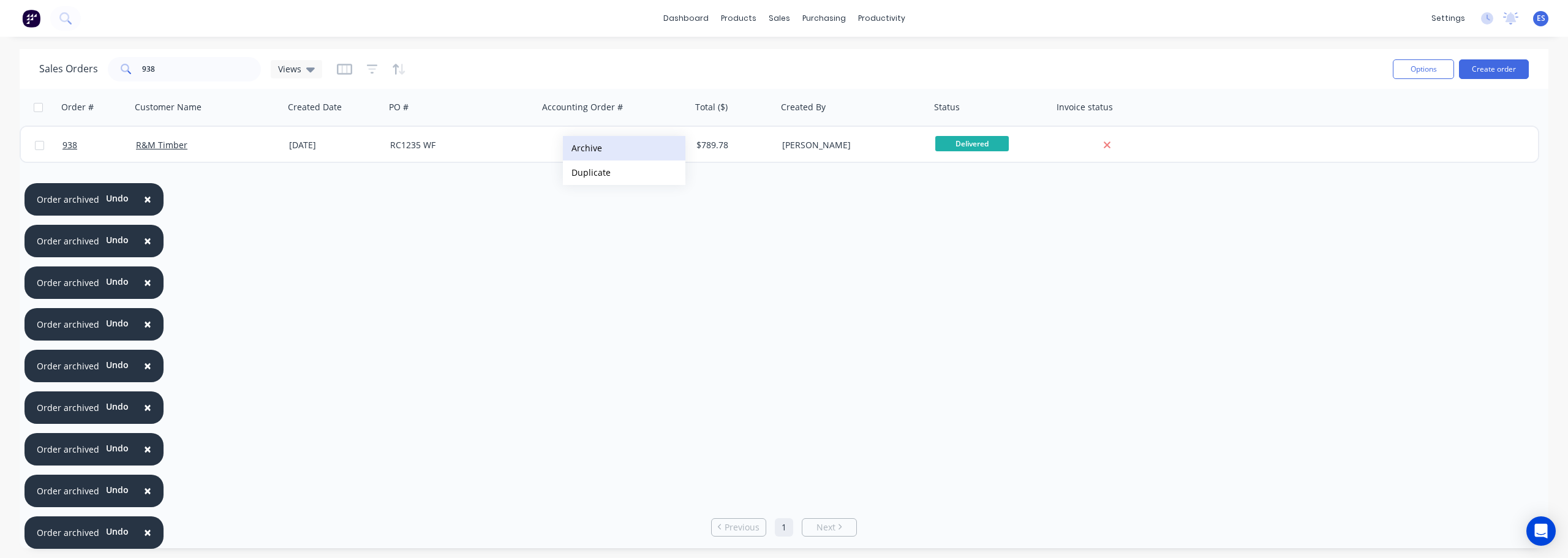
click at [593, 149] on button "Archive" at bounding box center [624, 148] width 122 height 25
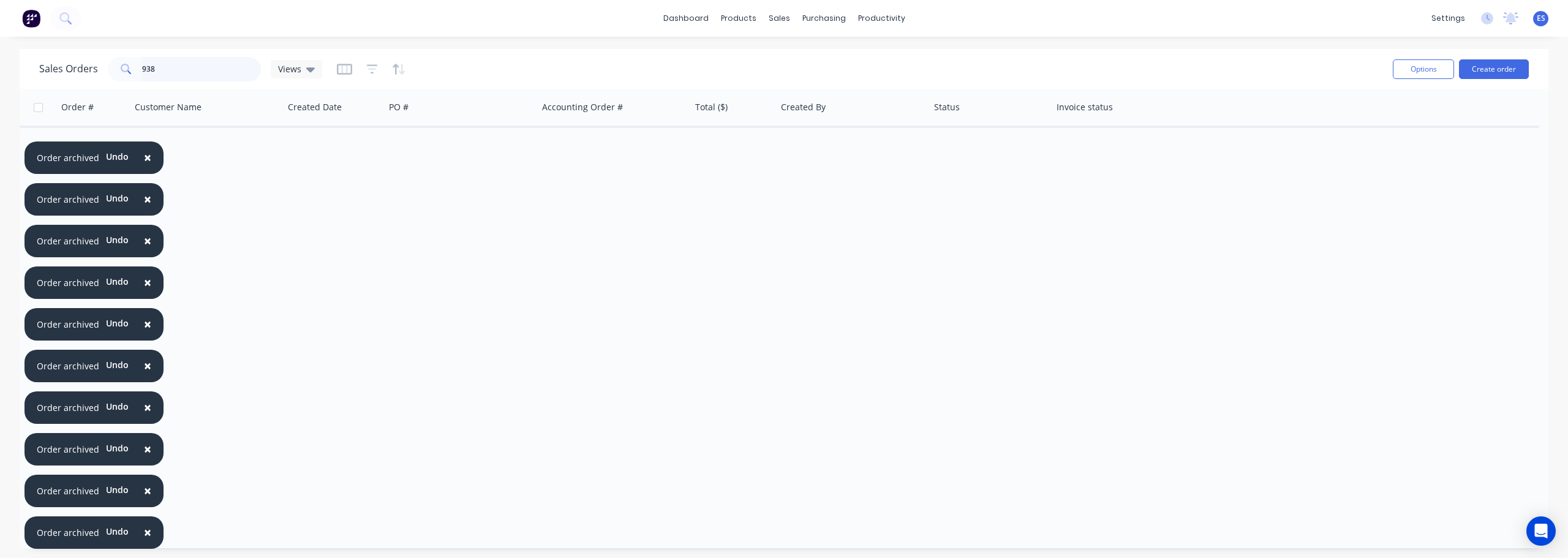
click at [194, 75] on input "938" at bounding box center [202, 69] width 119 height 25
type input "9"
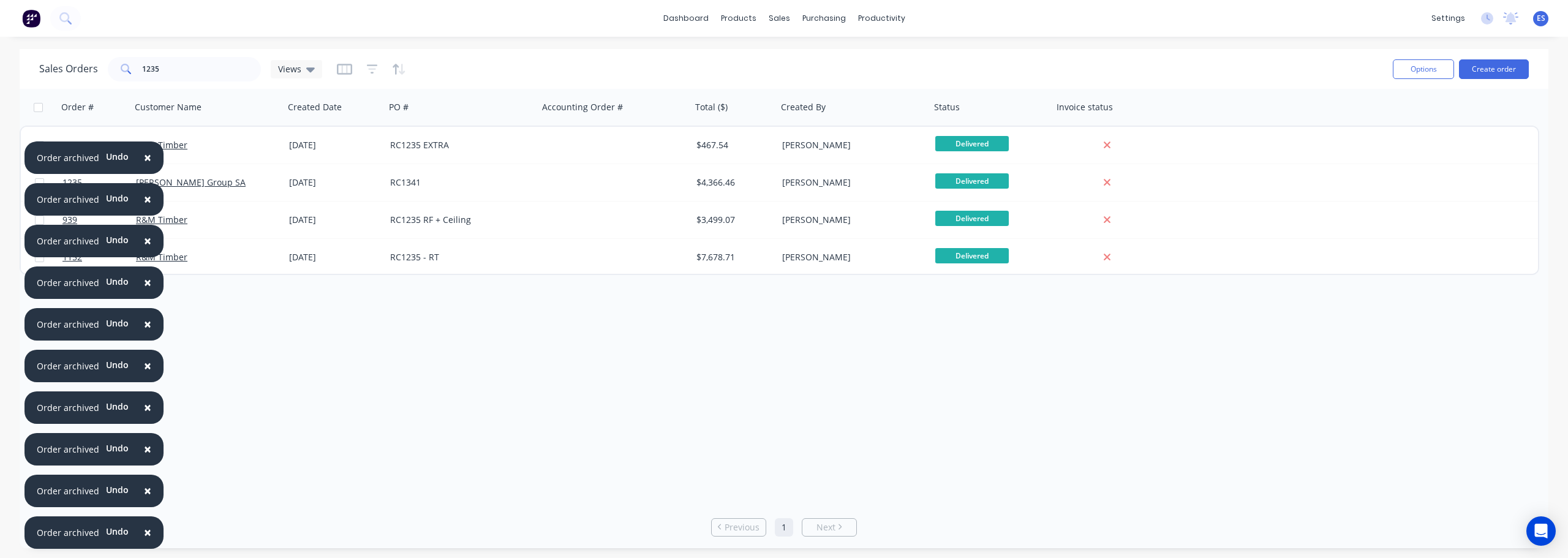
click at [152, 532] on button "×" at bounding box center [148, 532] width 31 height 29
click at [149, 506] on button "×" at bounding box center [148, 491] width 31 height 29
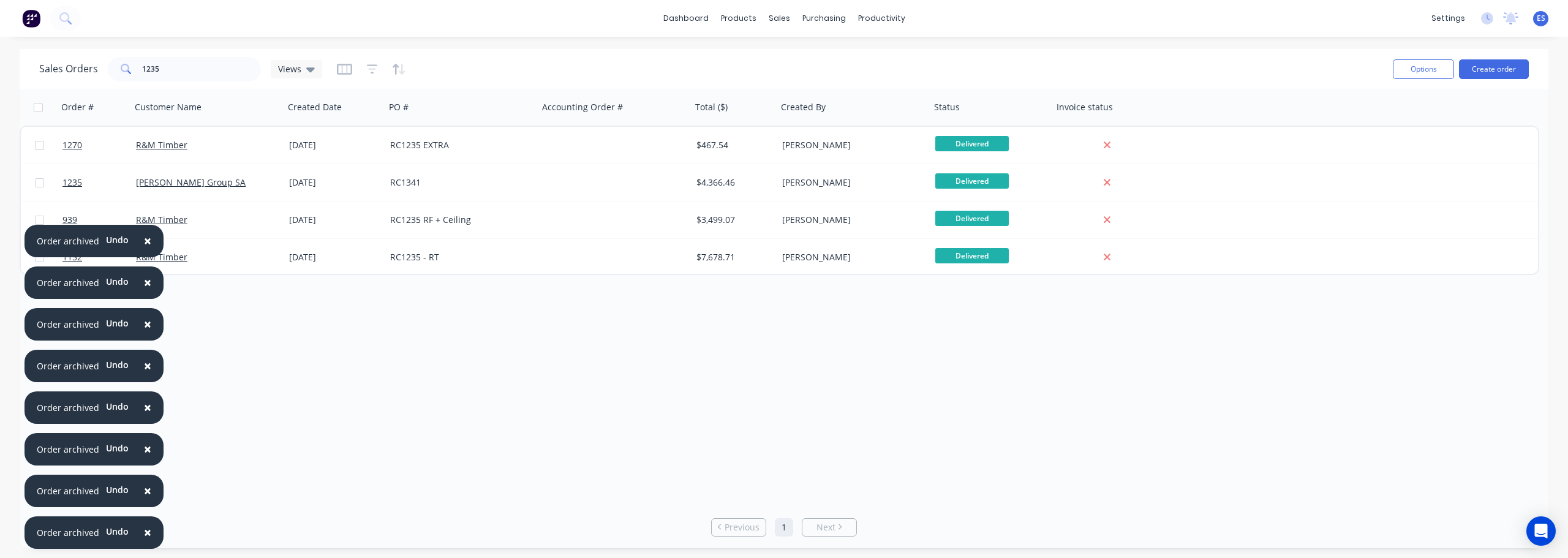
click at [149, 530] on button "×" at bounding box center [148, 532] width 31 height 29
click at [149, 506] on button "×" at bounding box center [148, 491] width 31 height 29
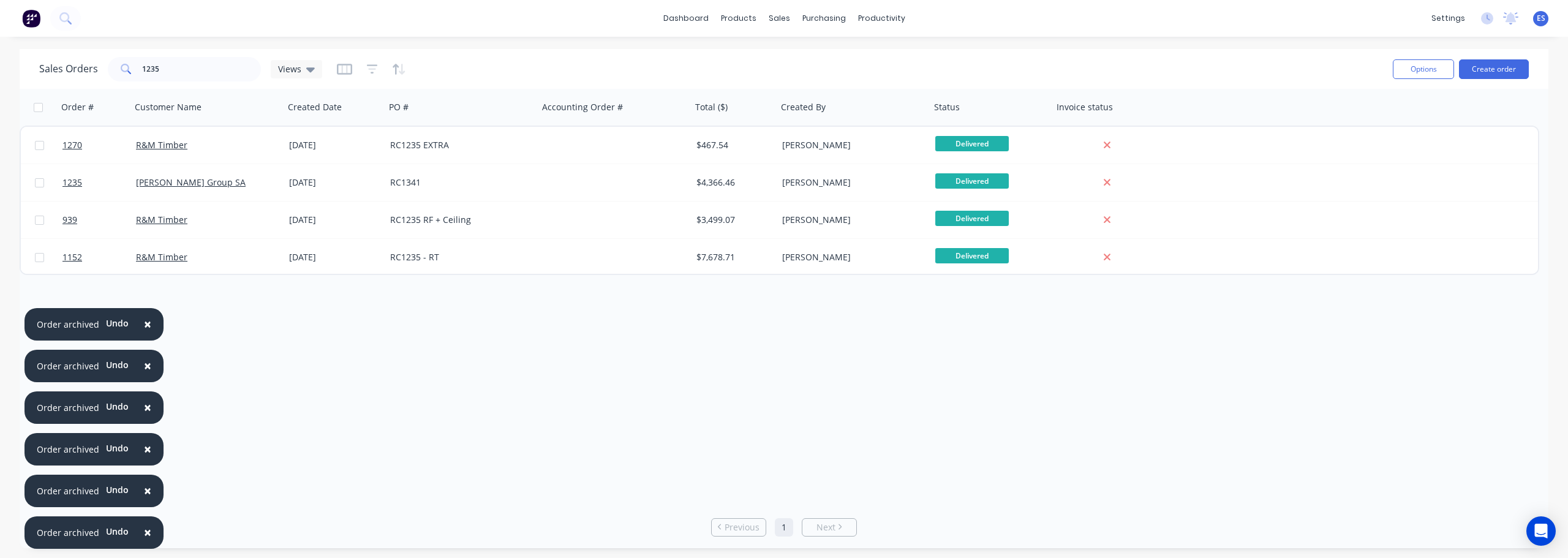
click at [149, 530] on button "×" at bounding box center [148, 532] width 31 height 29
click at [149, 506] on button "×" at bounding box center [148, 491] width 31 height 29
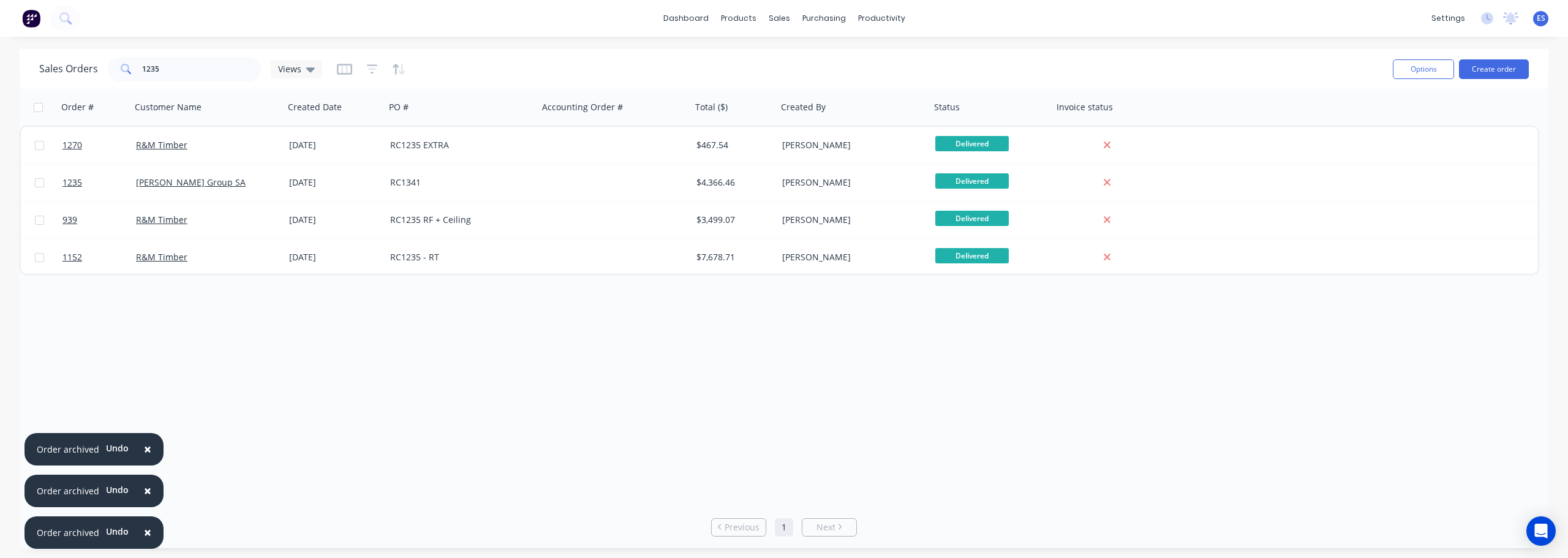
click at [149, 530] on button "×" at bounding box center [148, 532] width 31 height 29
click at [149, 506] on button "×" at bounding box center [148, 491] width 31 height 29
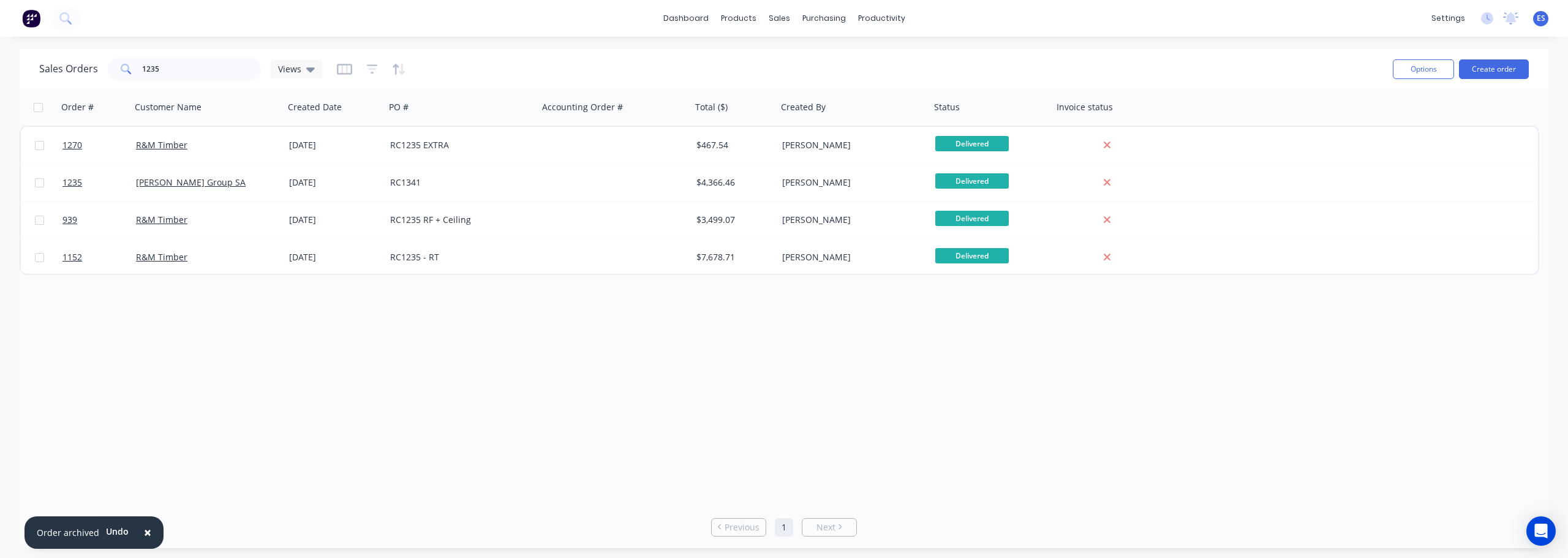
click at [149, 530] on button "×" at bounding box center [148, 532] width 31 height 29
click at [149, 530] on div "Rows per page 25" at bounding box center [280, 527] width 503 height 22
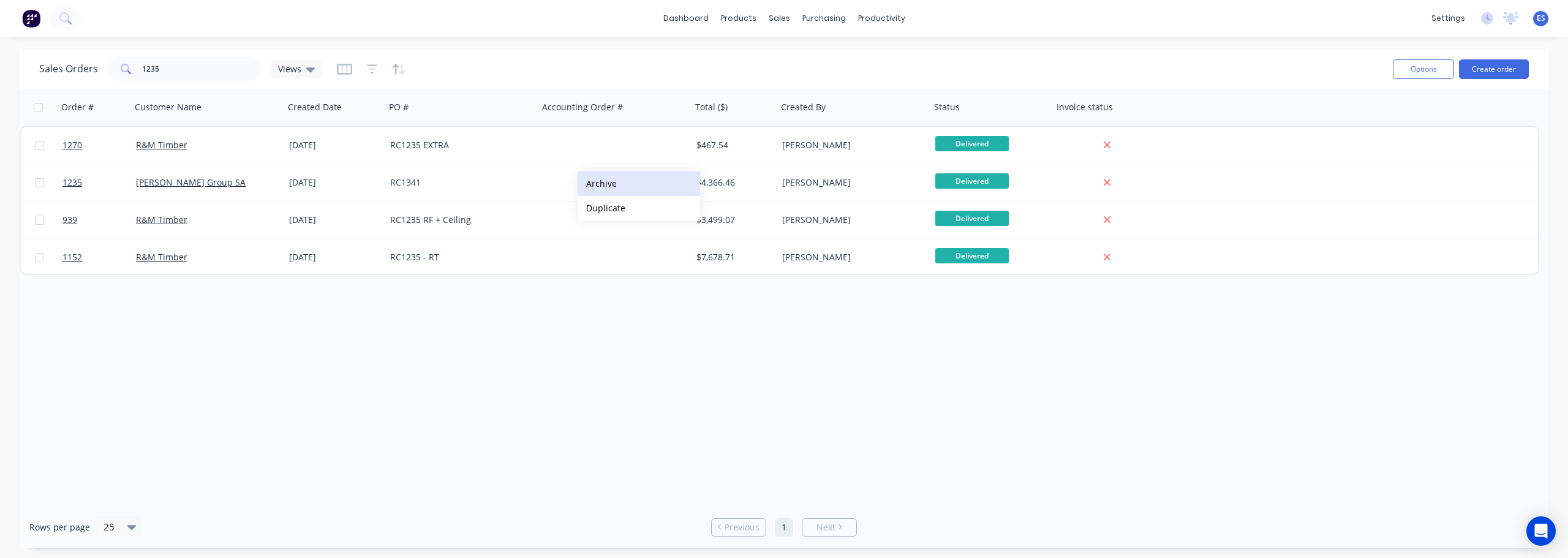
click at [611, 184] on button "Archive" at bounding box center [638, 184] width 122 height 25
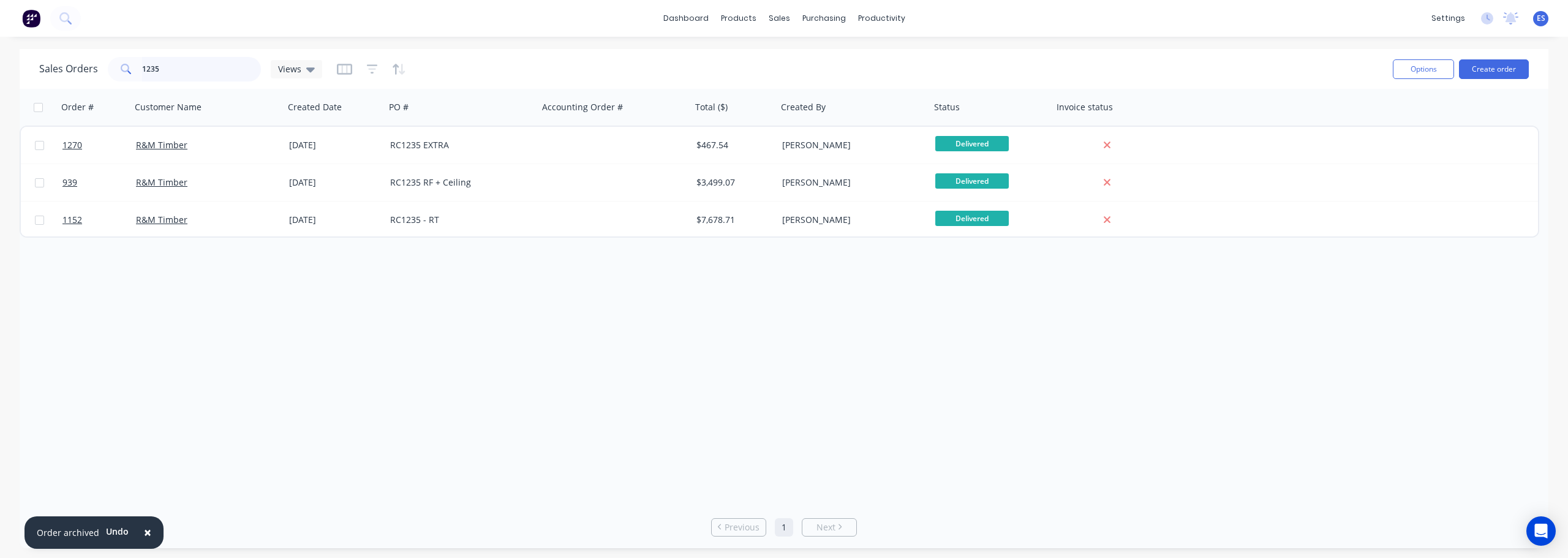
click at [208, 69] on input "1235" at bounding box center [202, 69] width 119 height 25
type input "1"
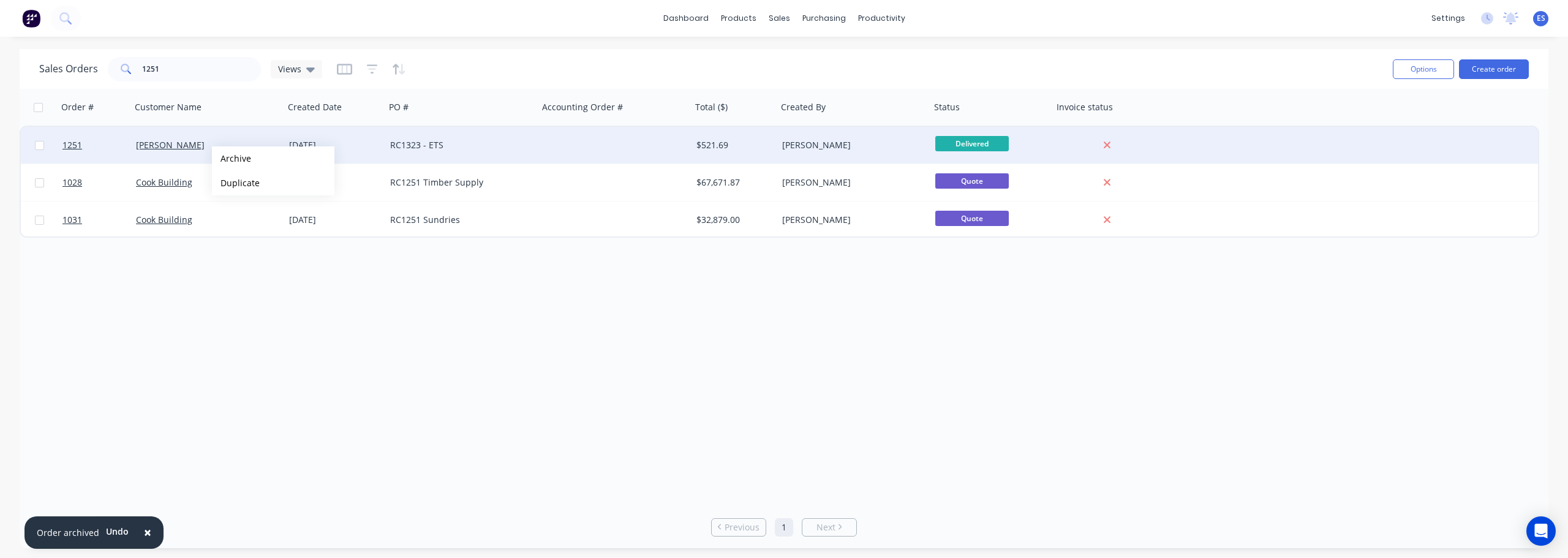
click at [250, 160] on button "Archive" at bounding box center [273, 158] width 122 height 25
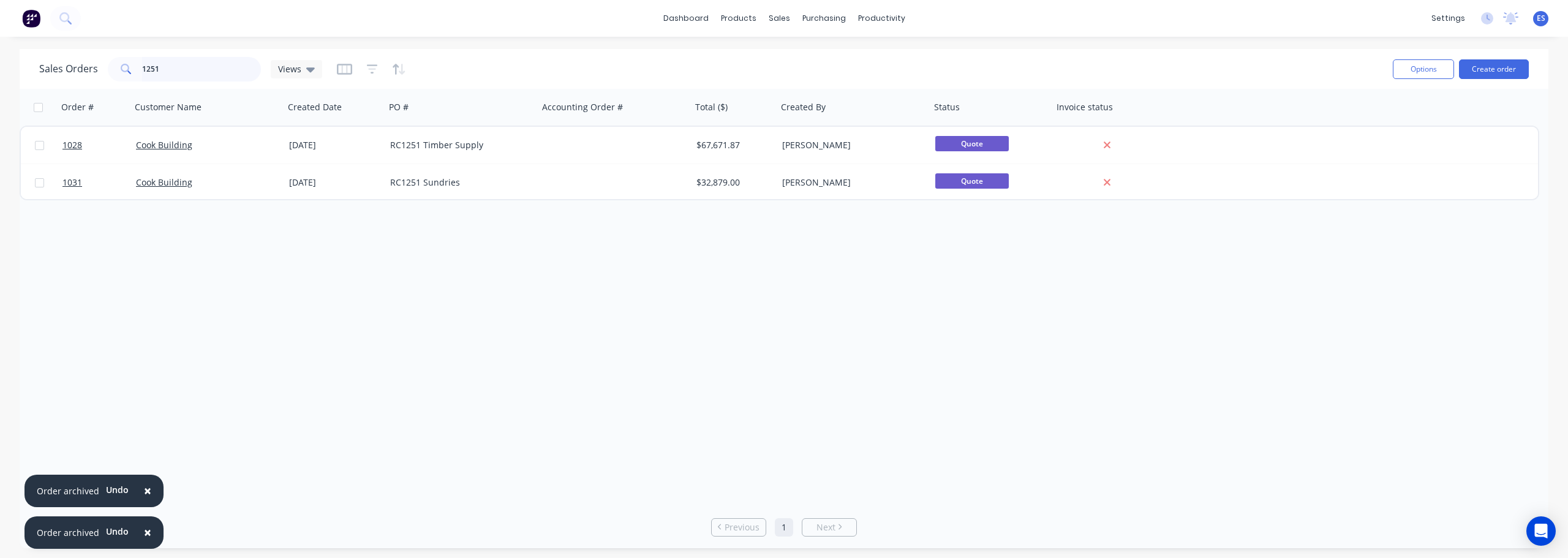
click at [187, 70] on input "1251" at bounding box center [202, 69] width 119 height 25
type input "1"
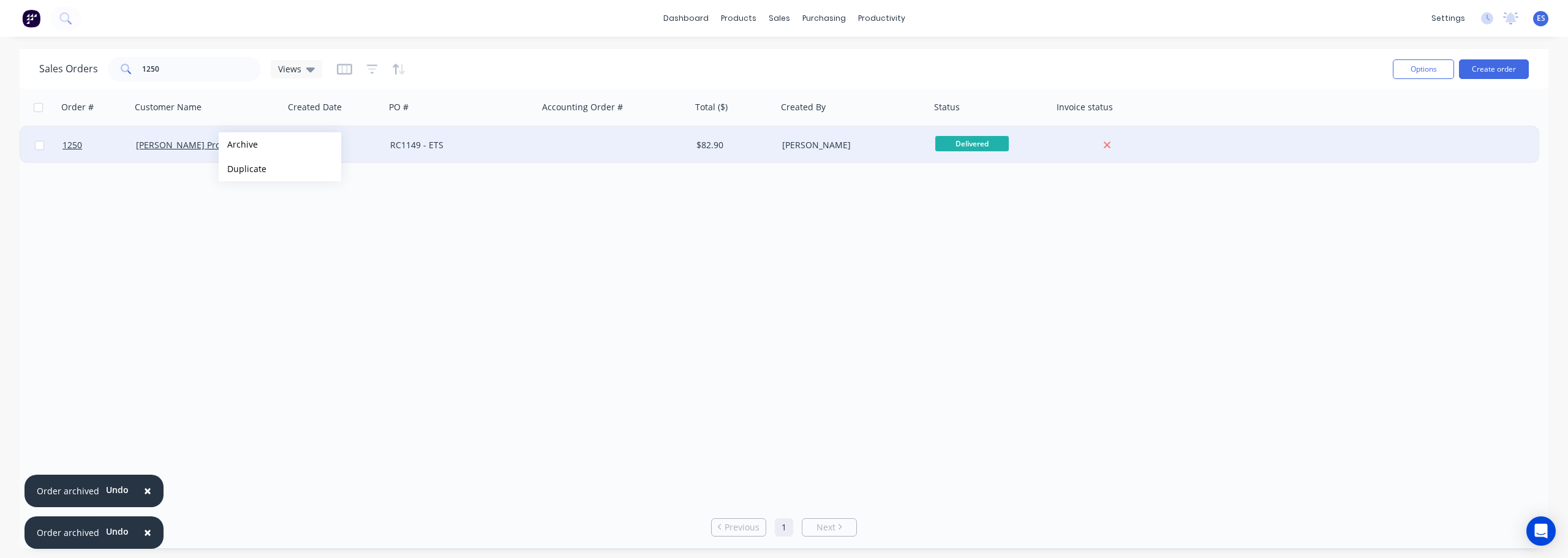
click at [252, 143] on button "Archive" at bounding box center [280, 144] width 122 height 25
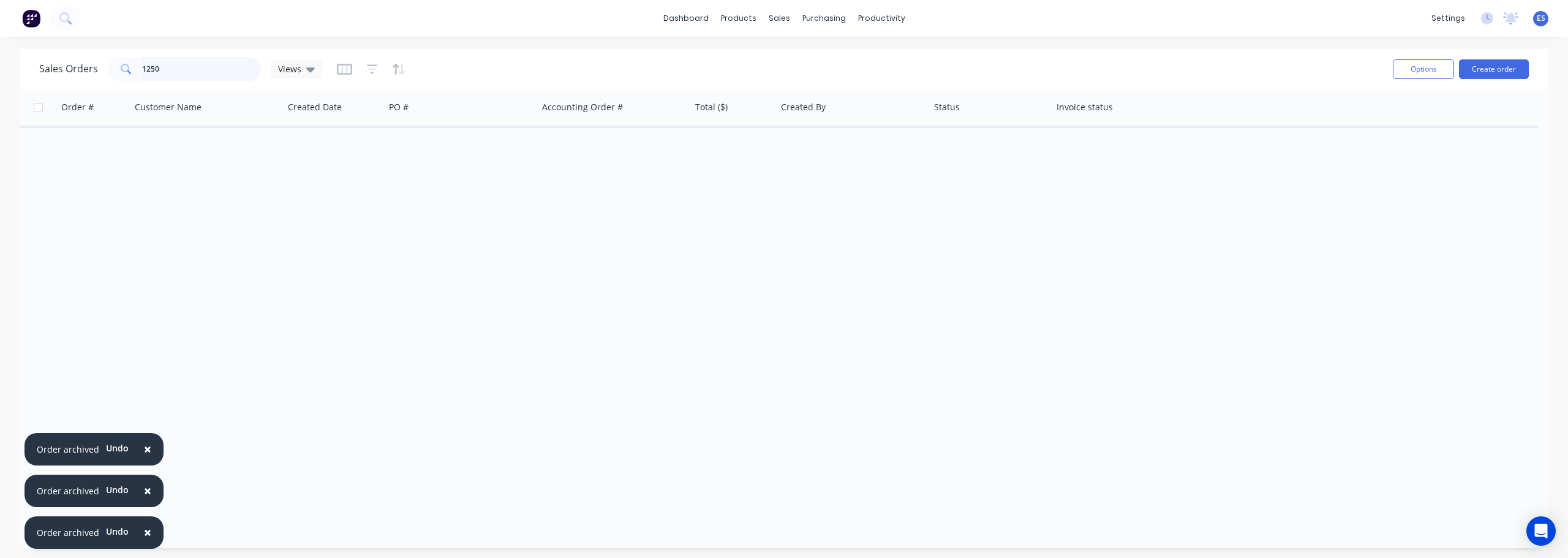
click at [192, 69] on input "1250" at bounding box center [202, 69] width 119 height 25
type input "1"
click at [303, 158] on button "Archive" at bounding box center [300, 152] width 122 height 25
click at [196, 72] on input "1067" at bounding box center [202, 69] width 119 height 25
type input "1"
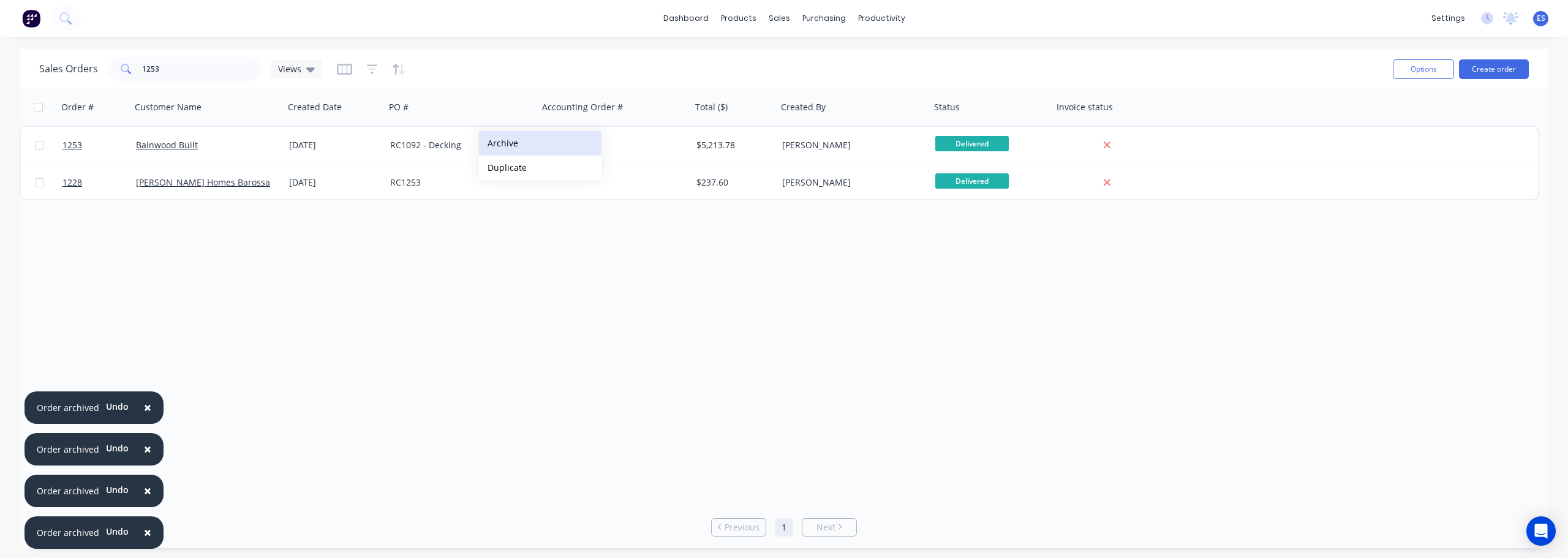
click at [499, 146] on button "Archive" at bounding box center [540, 143] width 122 height 25
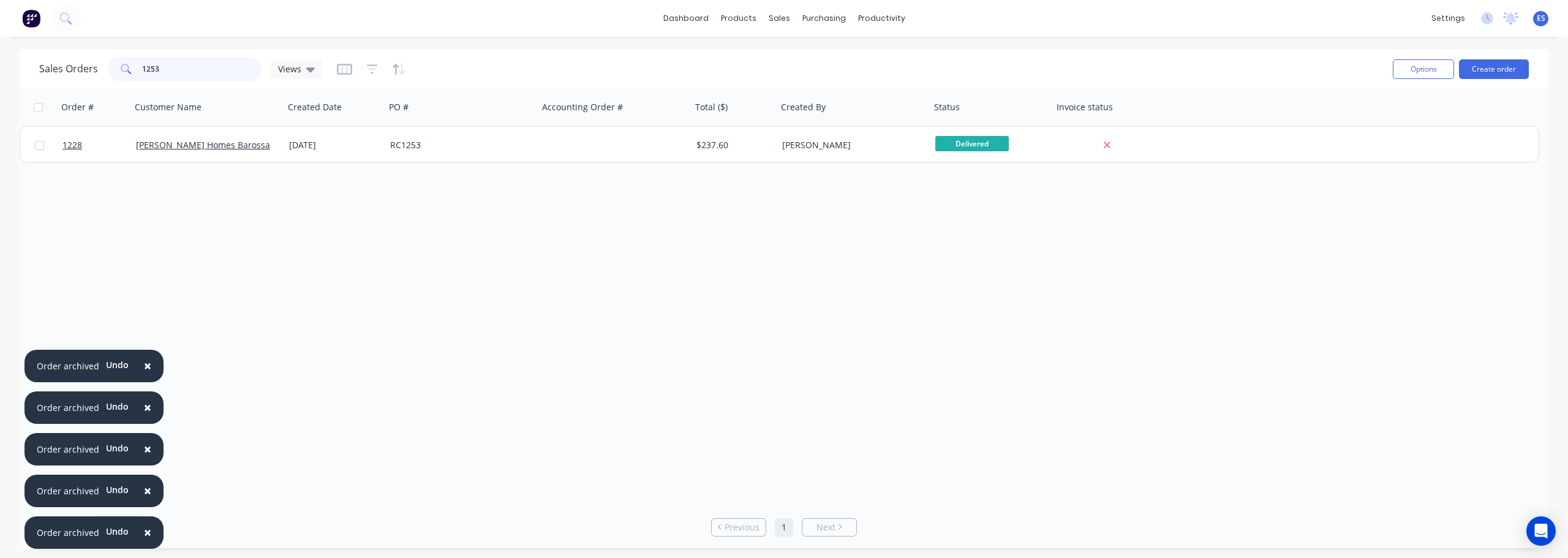
click at [180, 68] on input "1253" at bounding box center [202, 69] width 119 height 25
type input "1"
drag, startPoint x: 513, startPoint y: 155, endPoint x: 481, endPoint y: 155, distance: 32.0
click at [511, 155] on button "Archive" at bounding box center [539, 158] width 122 height 25
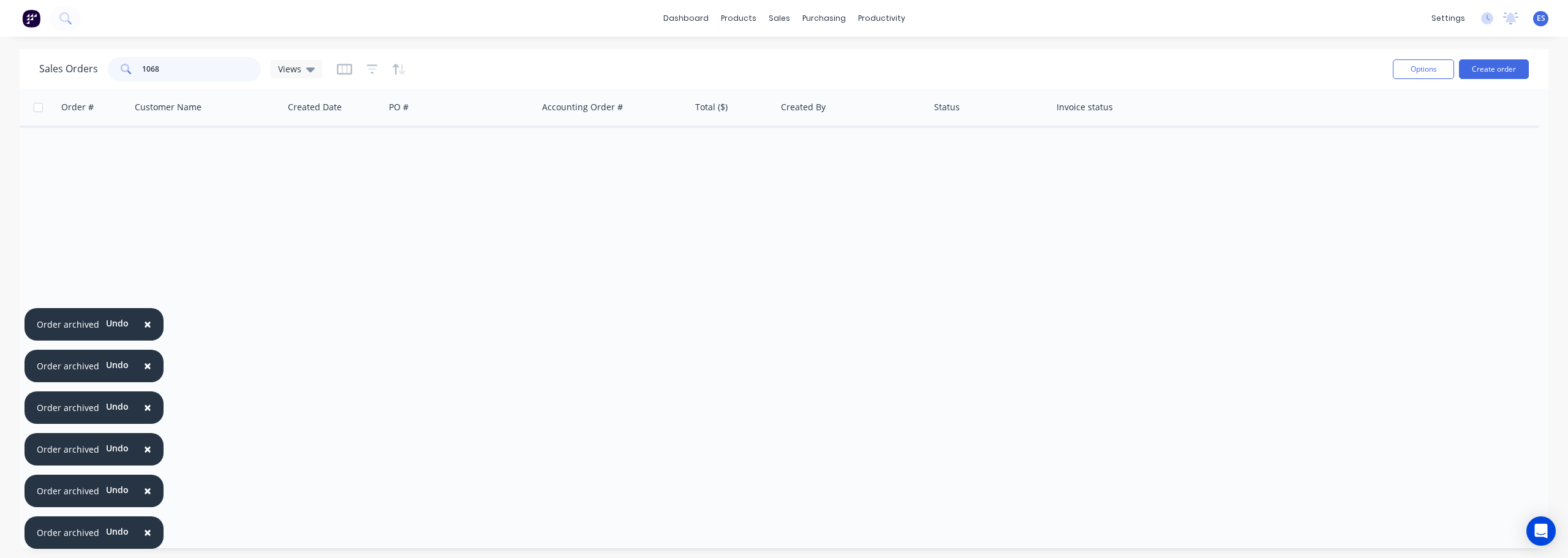
click at [210, 68] on input "1068" at bounding box center [202, 69] width 119 height 25
type input "1"
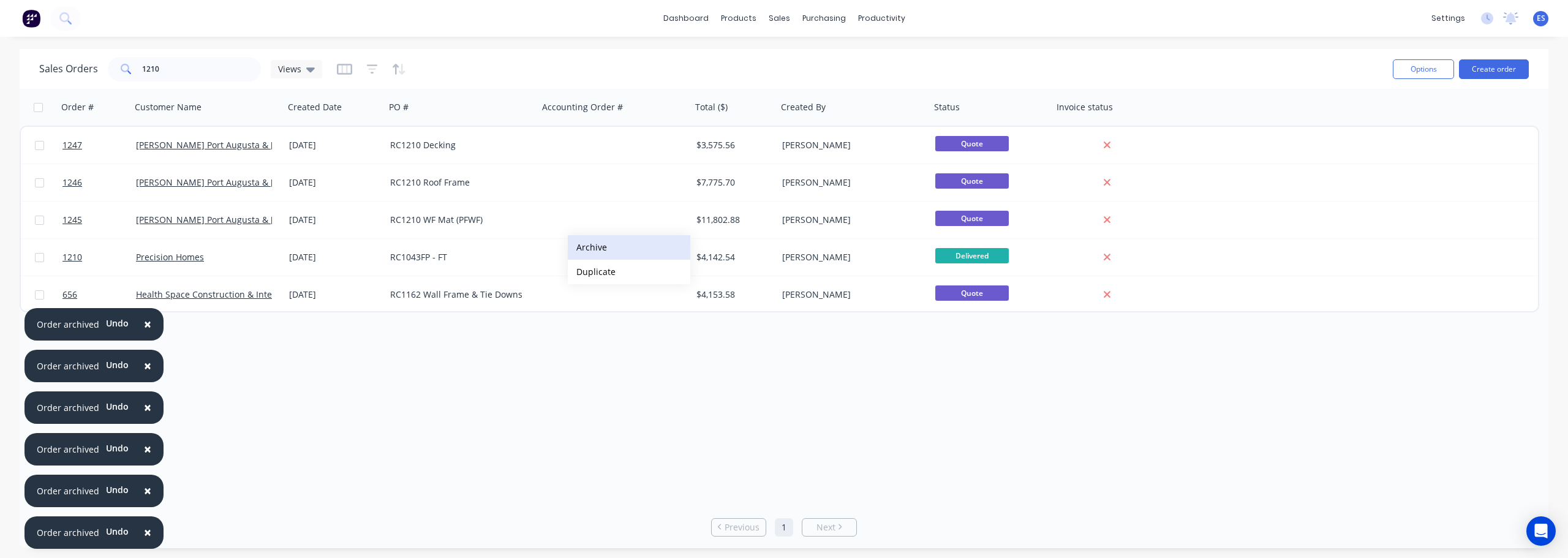
click at [604, 246] on button "Archive" at bounding box center [628, 248] width 122 height 25
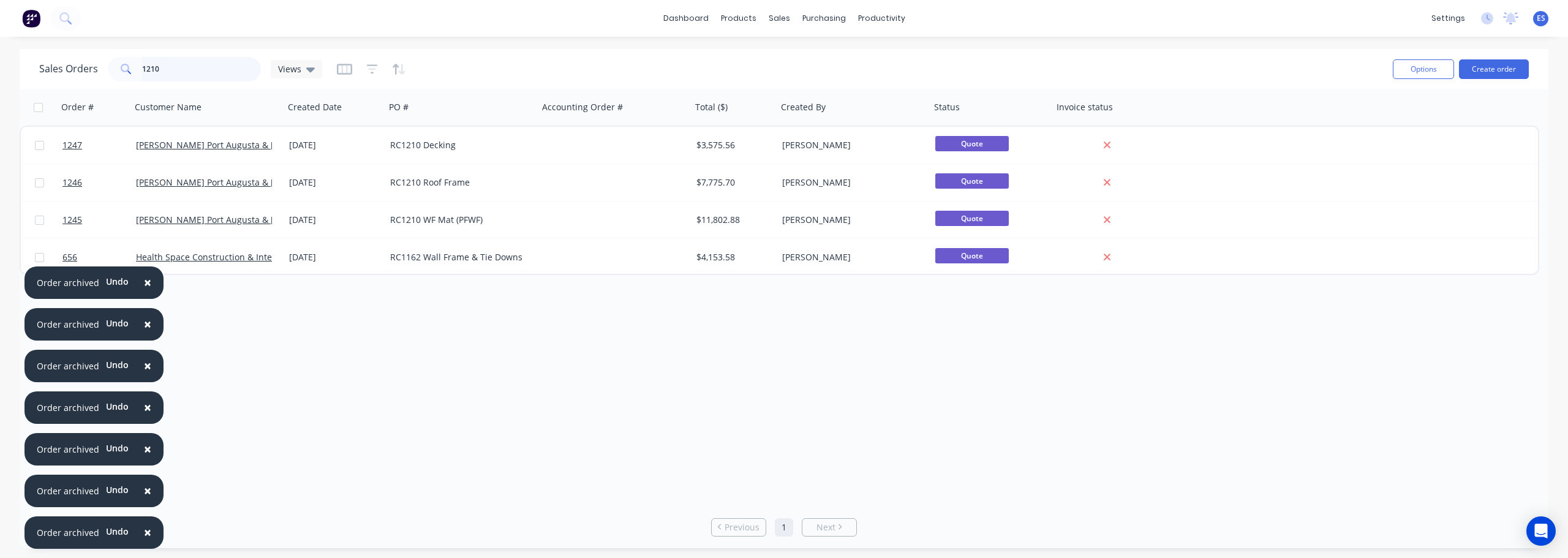
click at [175, 57] on input "1210" at bounding box center [202, 69] width 119 height 25
type input "1"
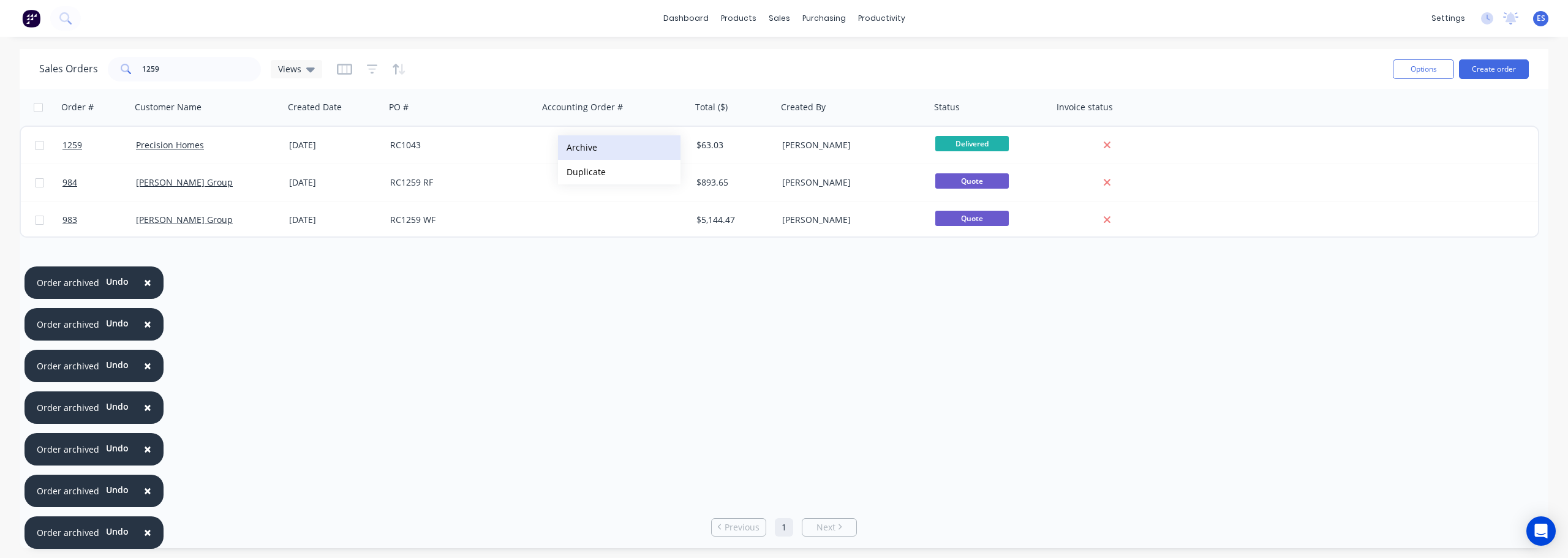
click at [600, 153] on button "Archive" at bounding box center [619, 148] width 122 height 25
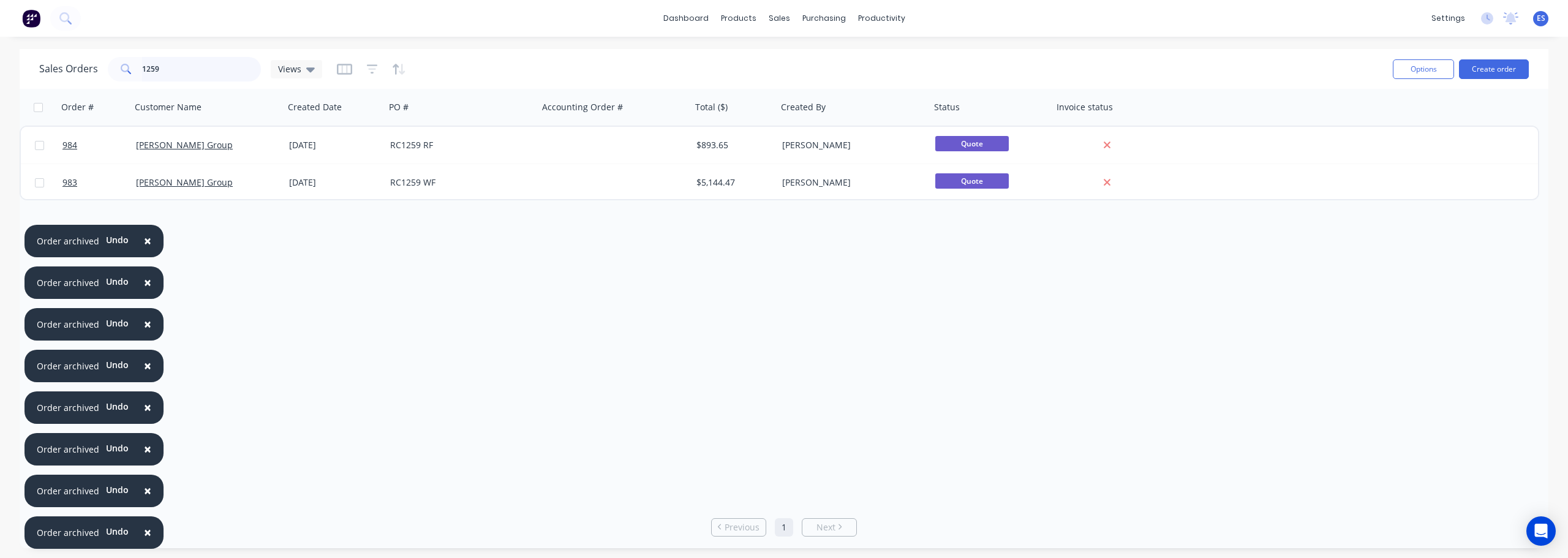
click at [184, 64] on input "1259" at bounding box center [202, 69] width 119 height 25
type input "1"
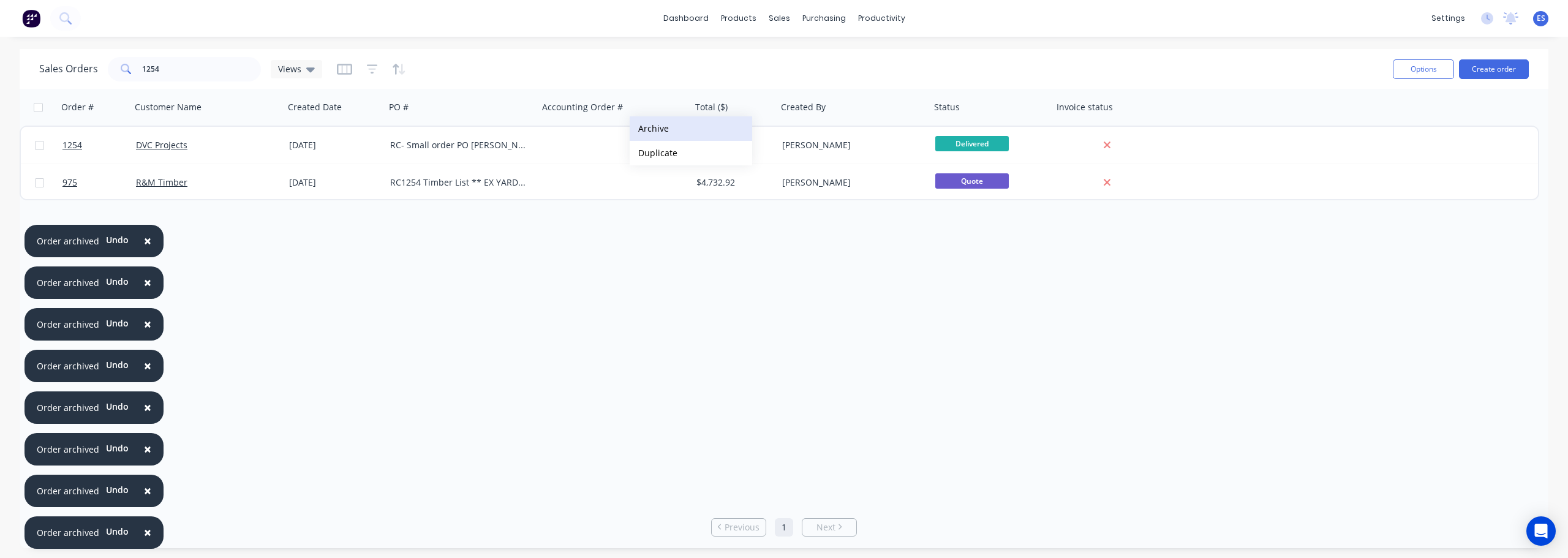
click at [661, 131] on button "Archive" at bounding box center [691, 128] width 122 height 25
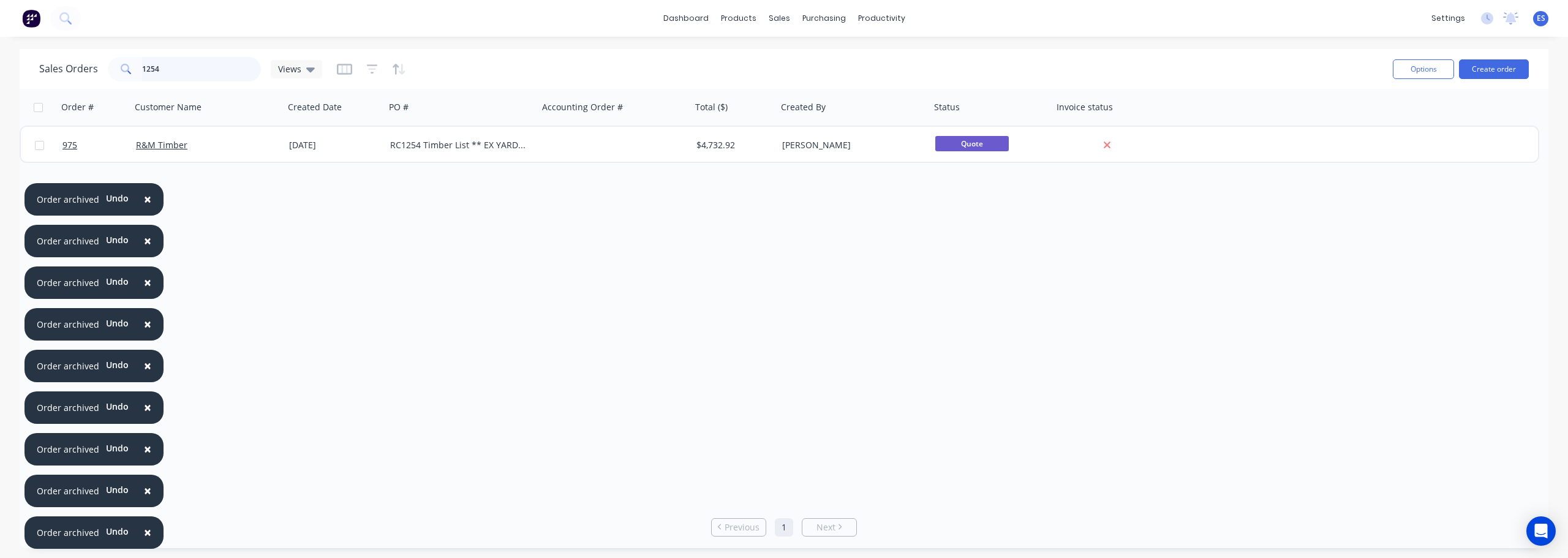
click at [234, 73] on input "1254" at bounding box center [202, 69] width 119 height 25
type input "1"
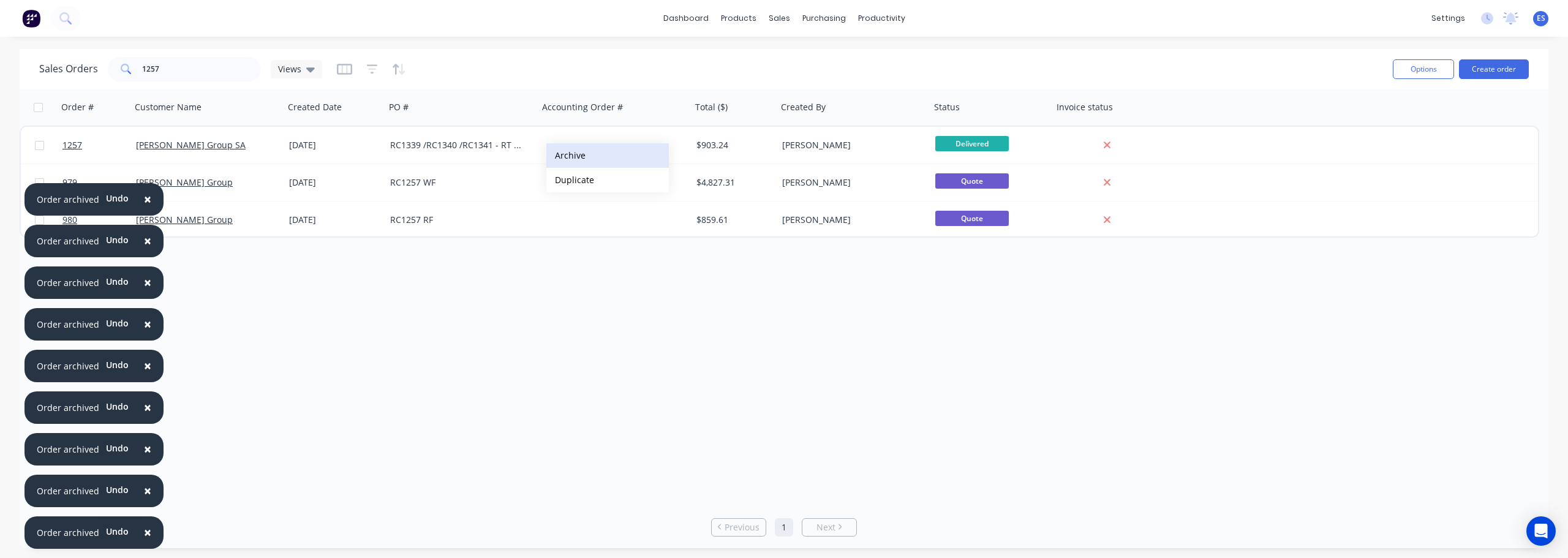
click at [573, 157] on button "Archive" at bounding box center [607, 155] width 122 height 25
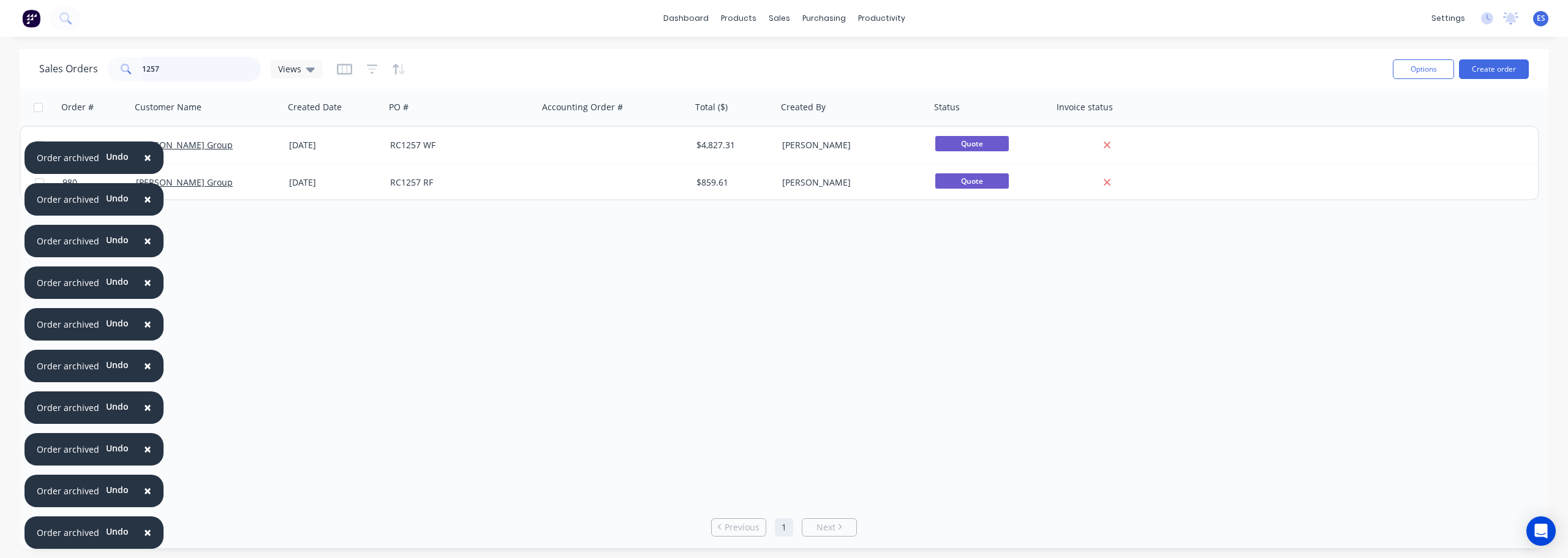
click at [181, 74] on input "1257" at bounding box center [202, 69] width 119 height 25
type input "1"
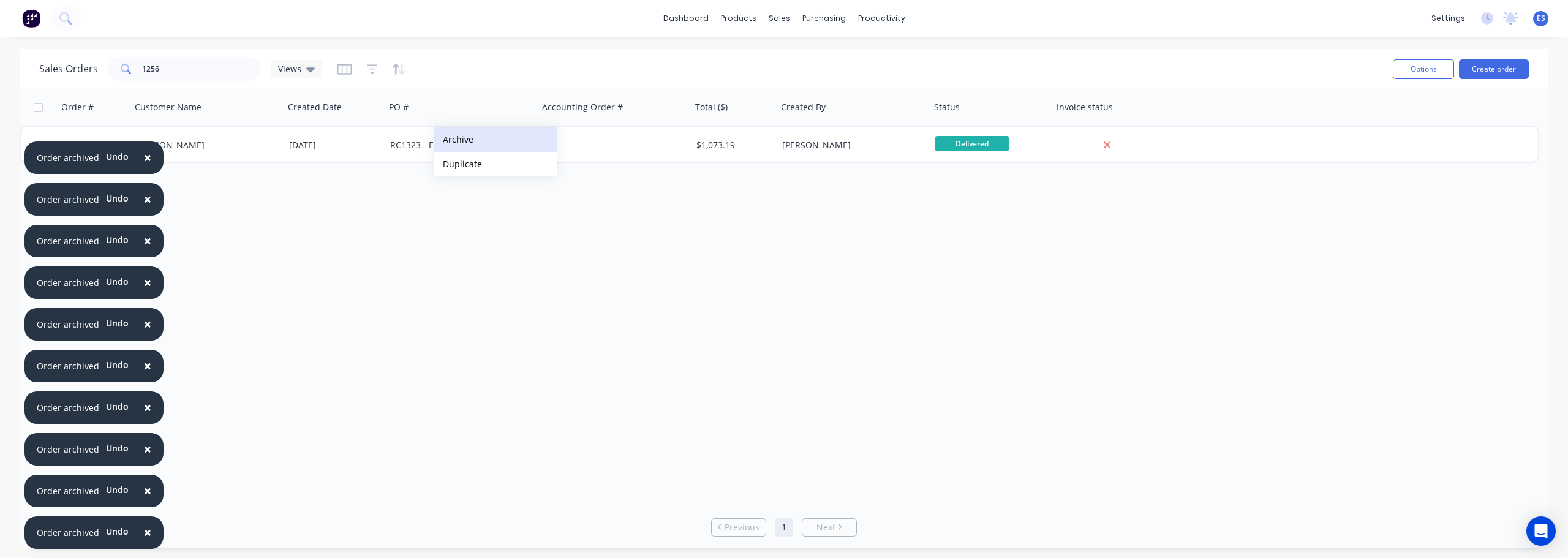
click at [476, 142] on button "Archive" at bounding box center [495, 140] width 122 height 25
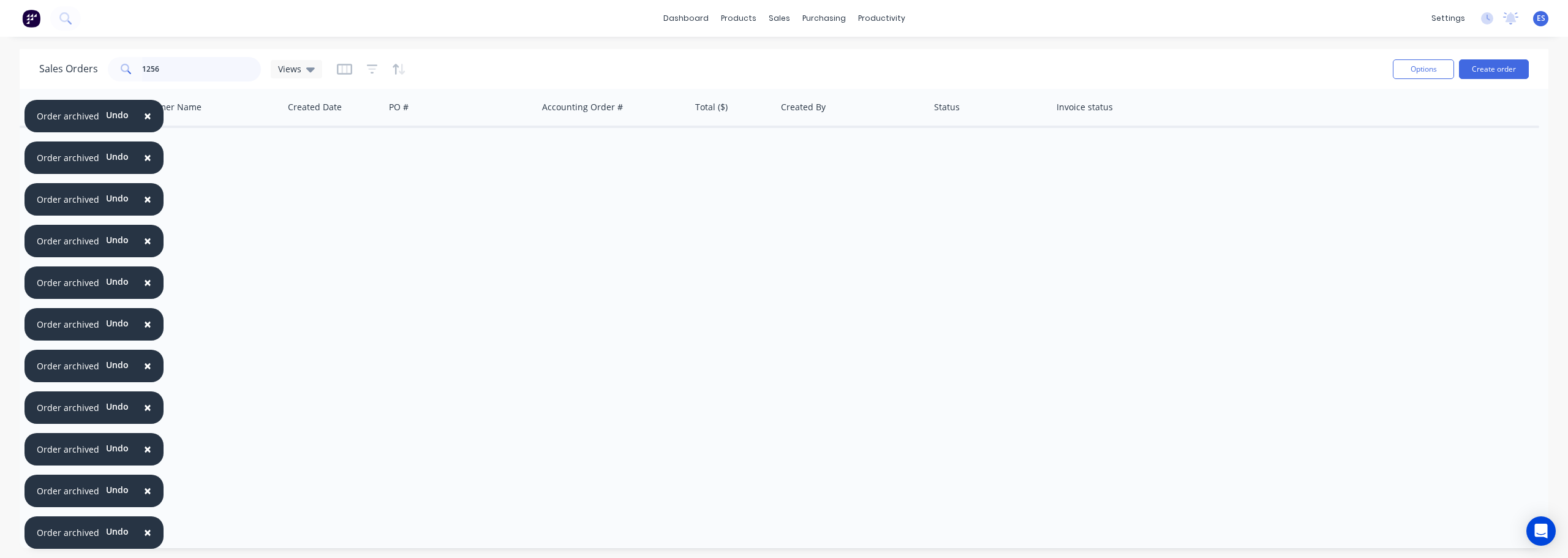
click at [199, 74] on input "1256" at bounding box center [202, 69] width 119 height 25
type input "1"
click at [529, 148] on button "Archive" at bounding box center [550, 148] width 122 height 25
click at [144, 530] on span "×" at bounding box center [148, 532] width 7 height 17
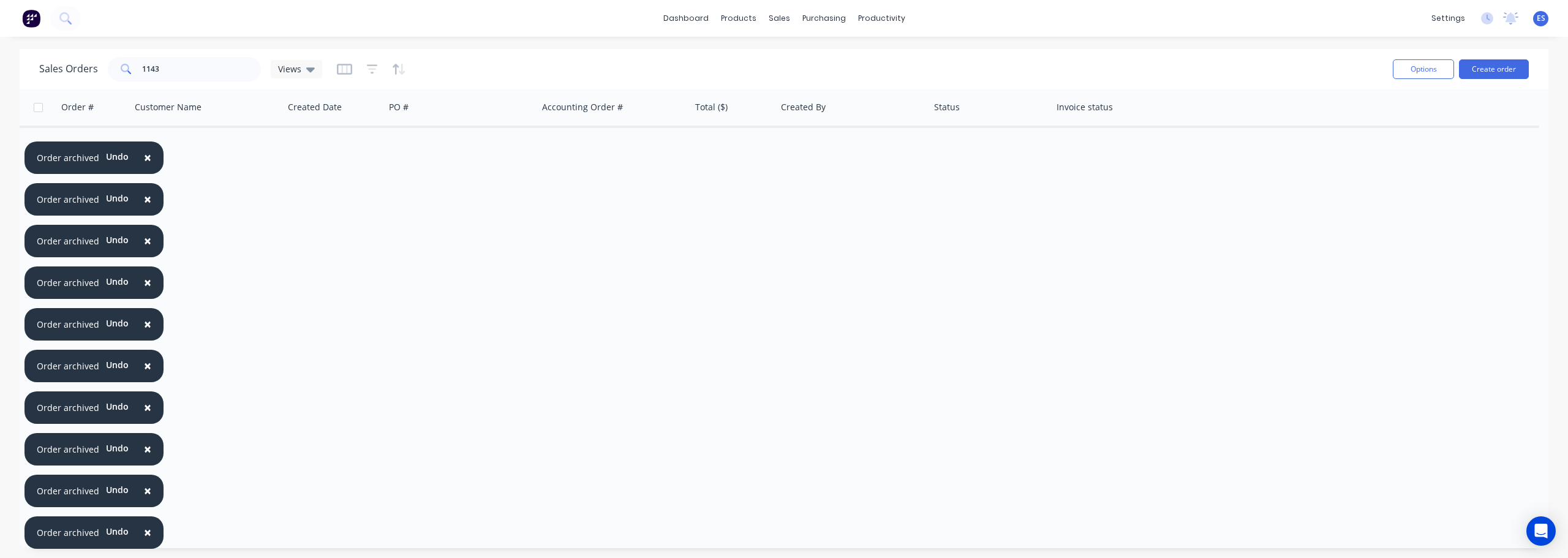
click at [144, 530] on span "×" at bounding box center [148, 532] width 7 height 17
click at [144, 500] on span "×" at bounding box center [148, 490] width 7 height 17
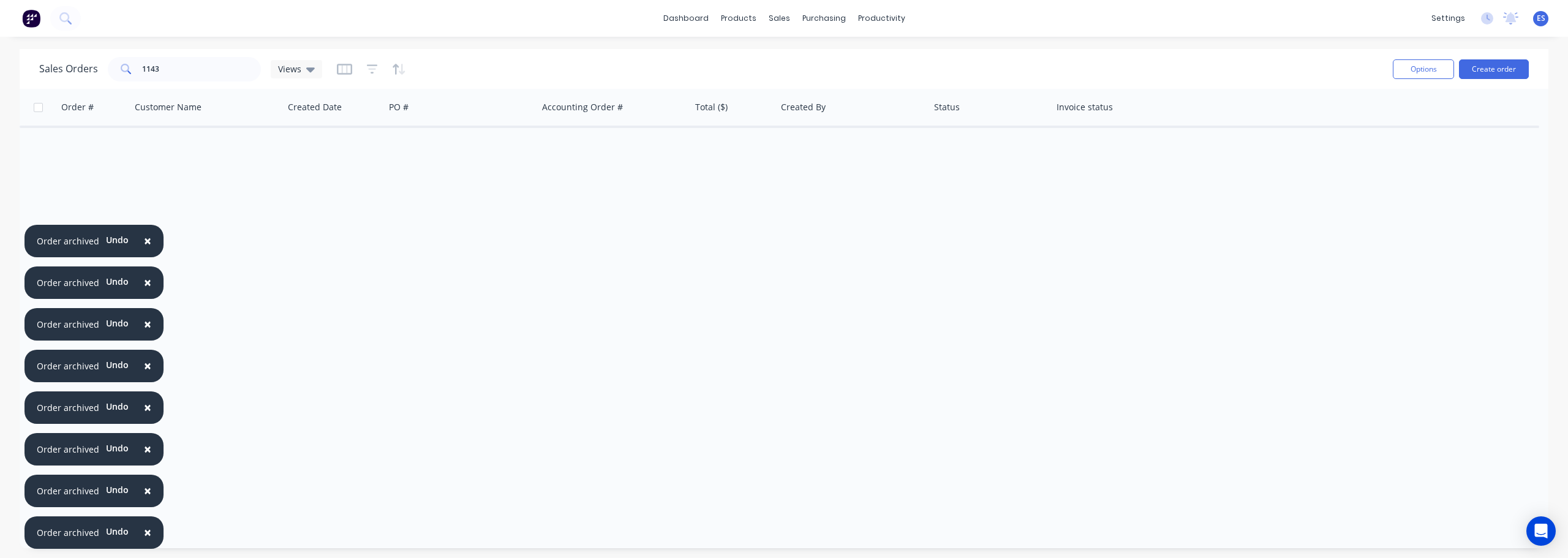
click at [144, 530] on span "×" at bounding box center [148, 532] width 7 height 17
click at [144, 500] on span "×" at bounding box center [148, 490] width 7 height 17
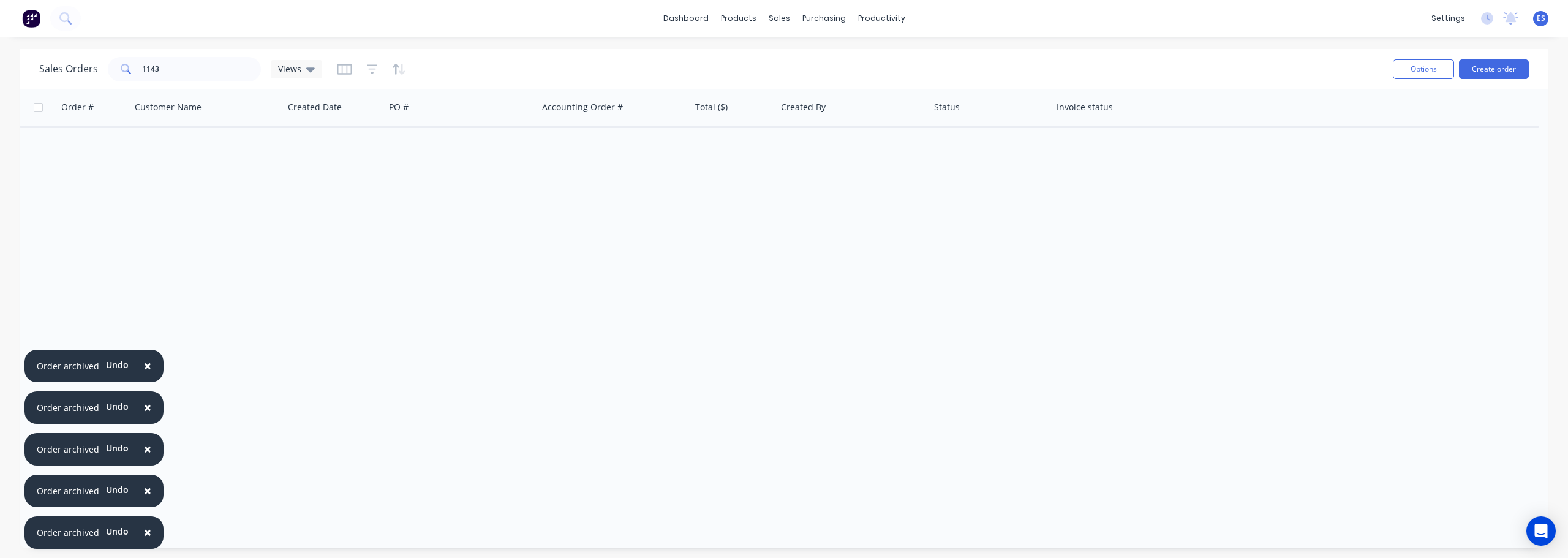
click at [144, 530] on span "×" at bounding box center [148, 532] width 7 height 17
click at [144, 500] on span "×" at bounding box center [148, 490] width 7 height 17
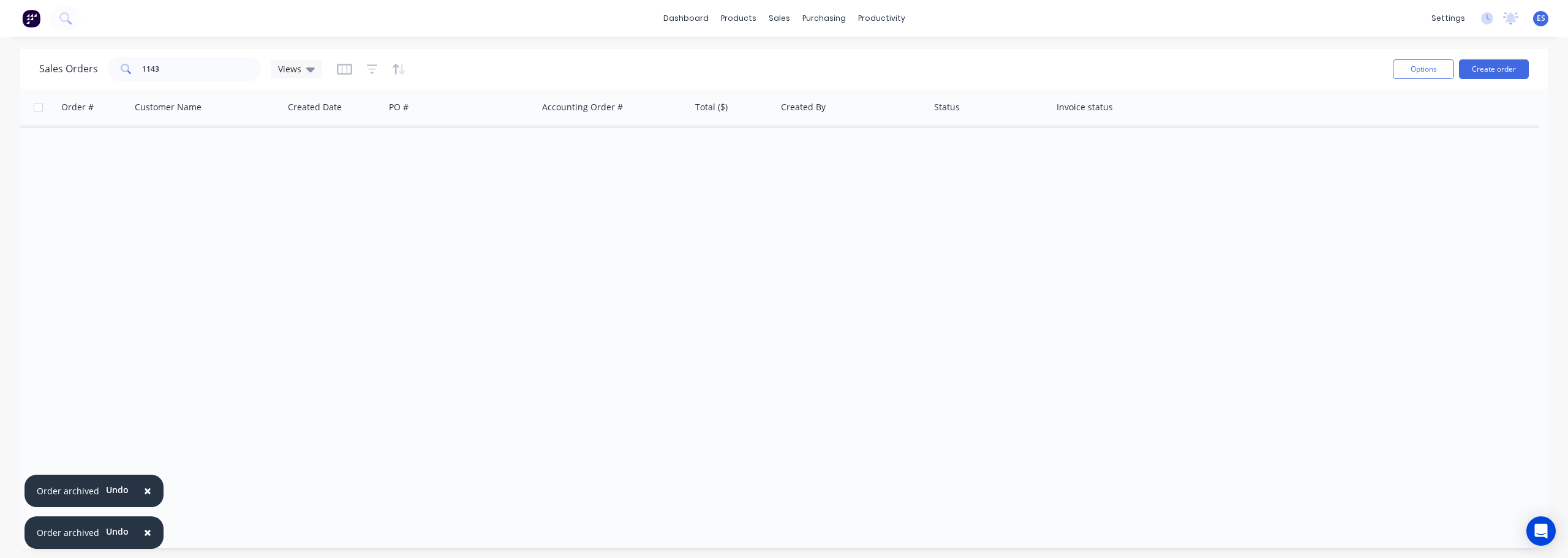
click at [144, 530] on span "×" at bounding box center [148, 532] width 7 height 17
click at [144, 500] on span "×" at bounding box center [148, 490] width 7 height 17
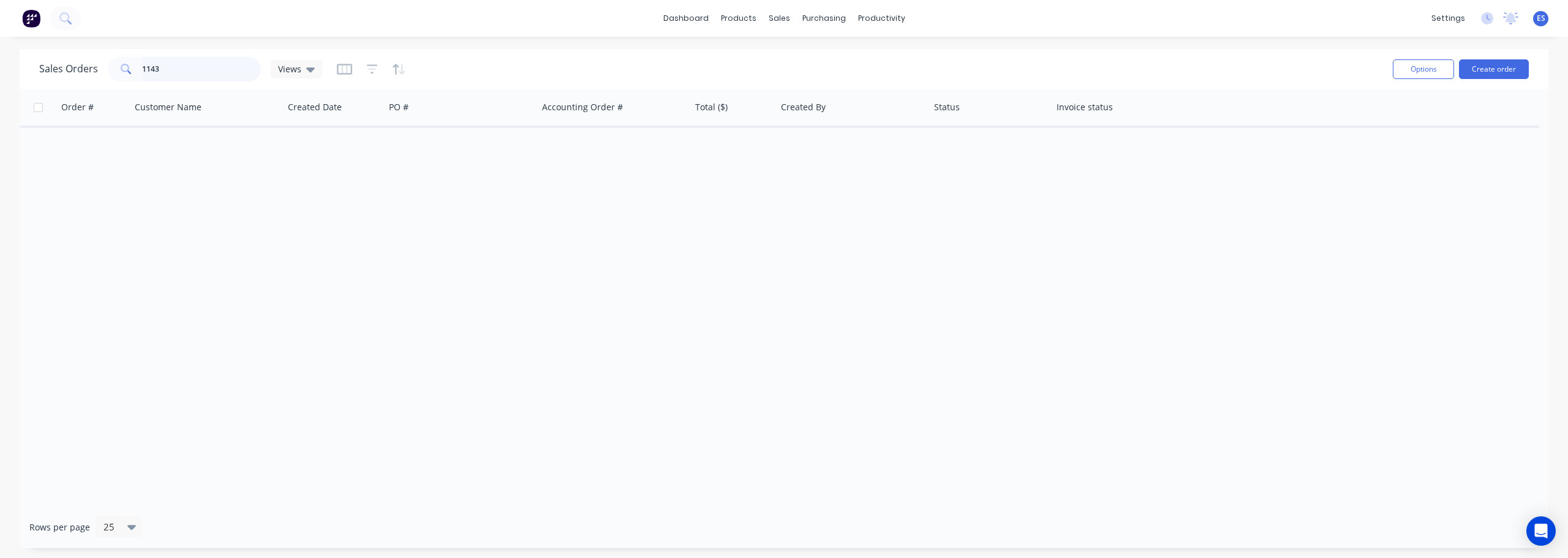
click at [172, 68] on input "1143" at bounding box center [202, 69] width 119 height 25
type input "1"
click at [532, 152] on button "Archive" at bounding box center [568, 153] width 122 height 25
click at [195, 73] on input "1152" at bounding box center [202, 69] width 119 height 25
type input "1"
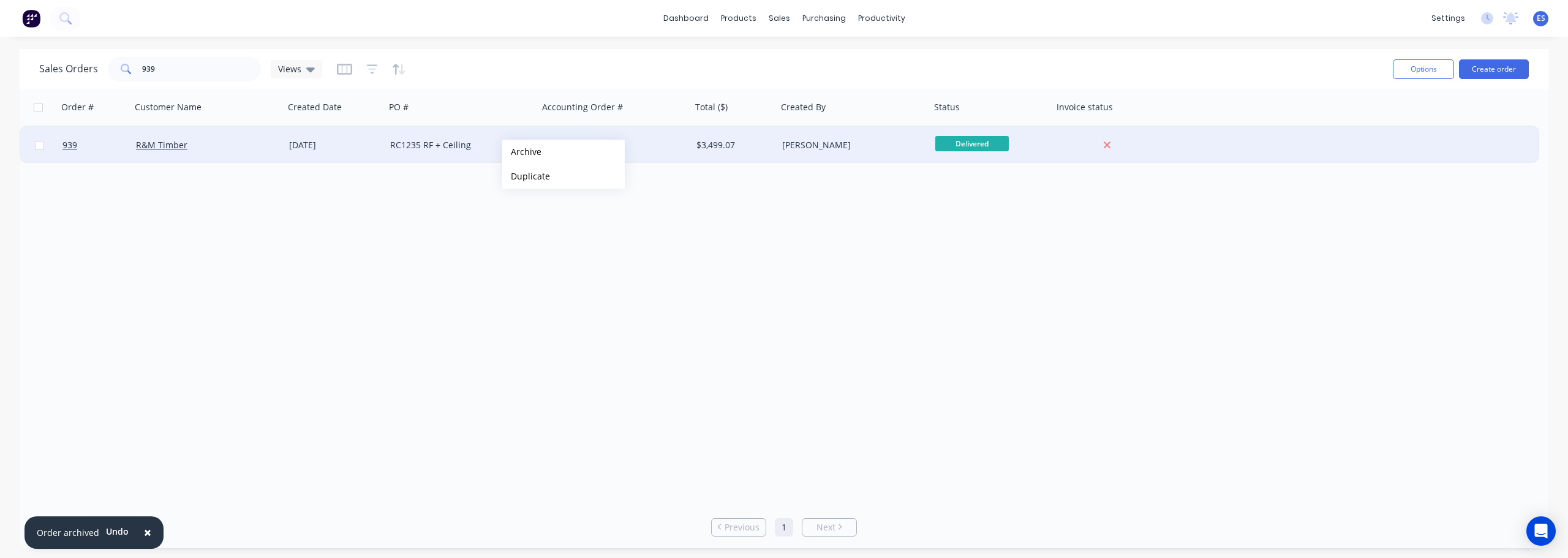
click at [548, 150] on button "Archive" at bounding box center [563, 152] width 122 height 25
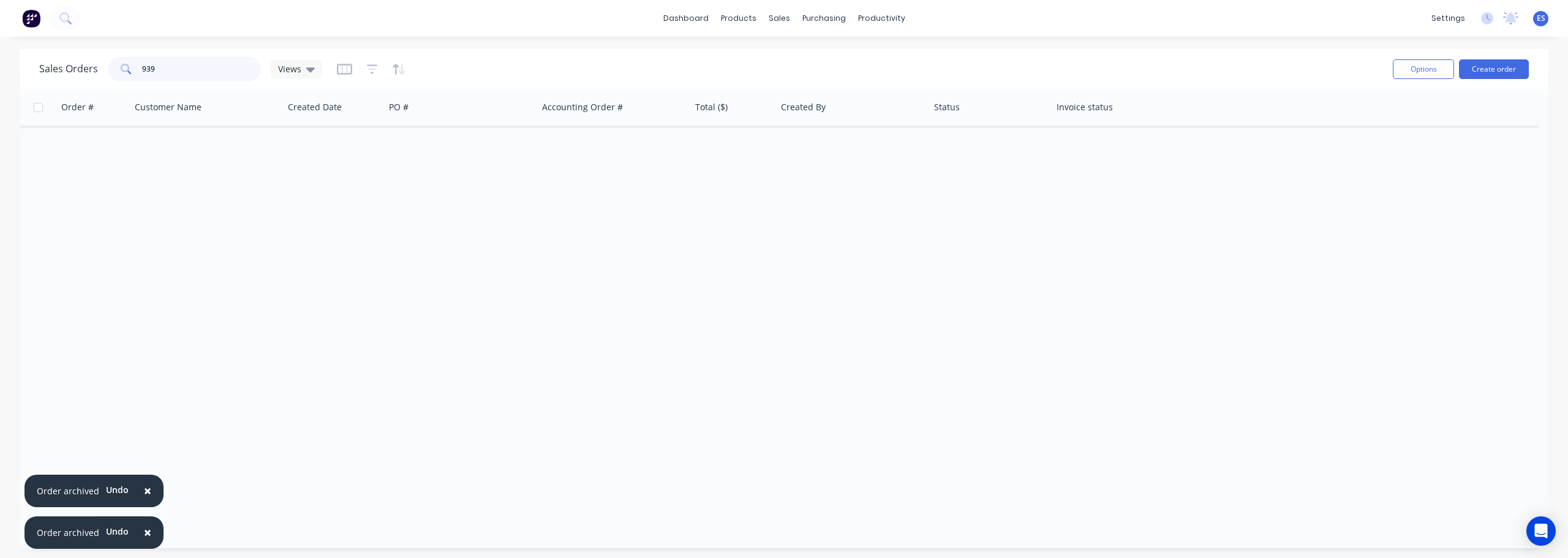
click at [169, 74] on input "939" at bounding box center [202, 69] width 119 height 25
type input "9"
click at [246, 158] on button "Archive" at bounding box center [277, 153] width 122 height 25
click at [180, 72] on input "1079" at bounding box center [202, 69] width 119 height 25
type input "1"
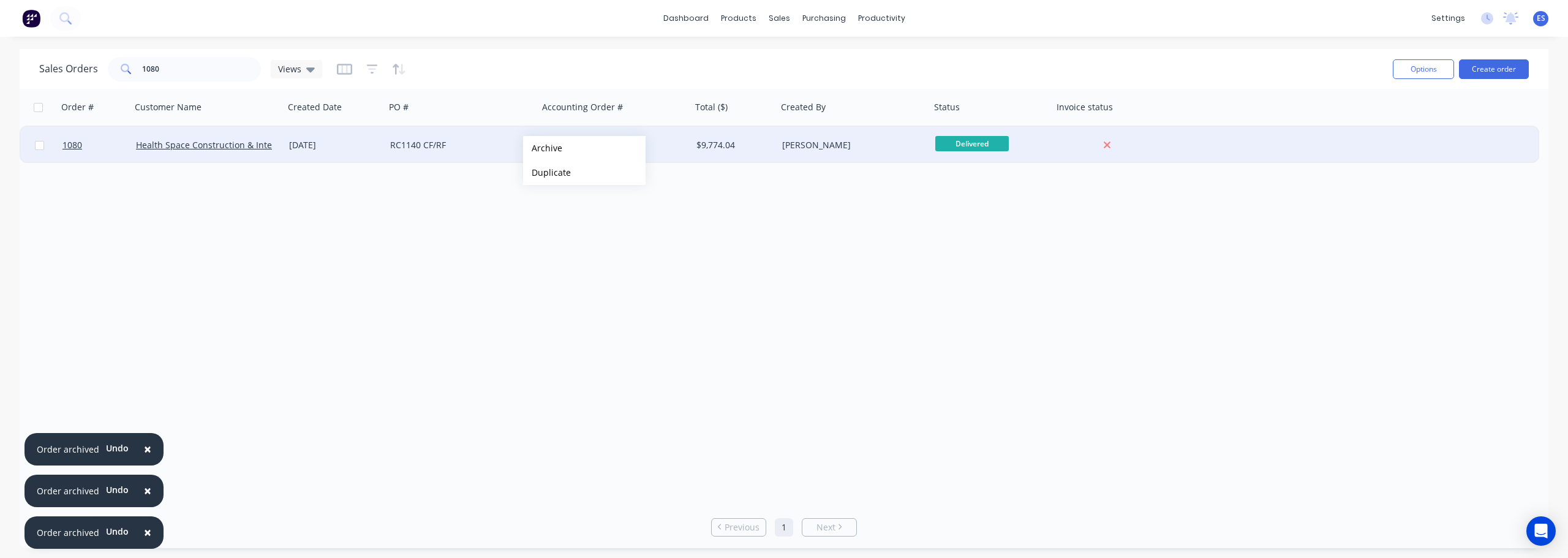
click at [547, 149] on button "Archive" at bounding box center [584, 148] width 122 height 25
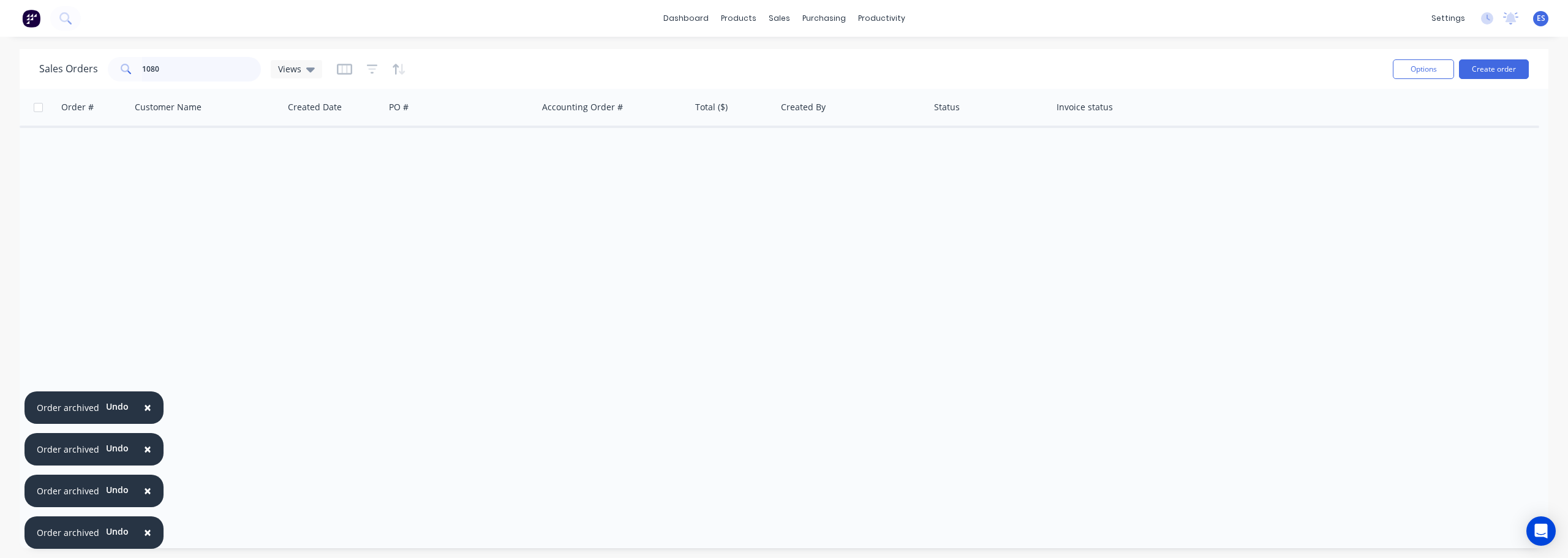
click at [181, 67] on input "1080" at bounding box center [202, 69] width 119 height 25
type input "1"
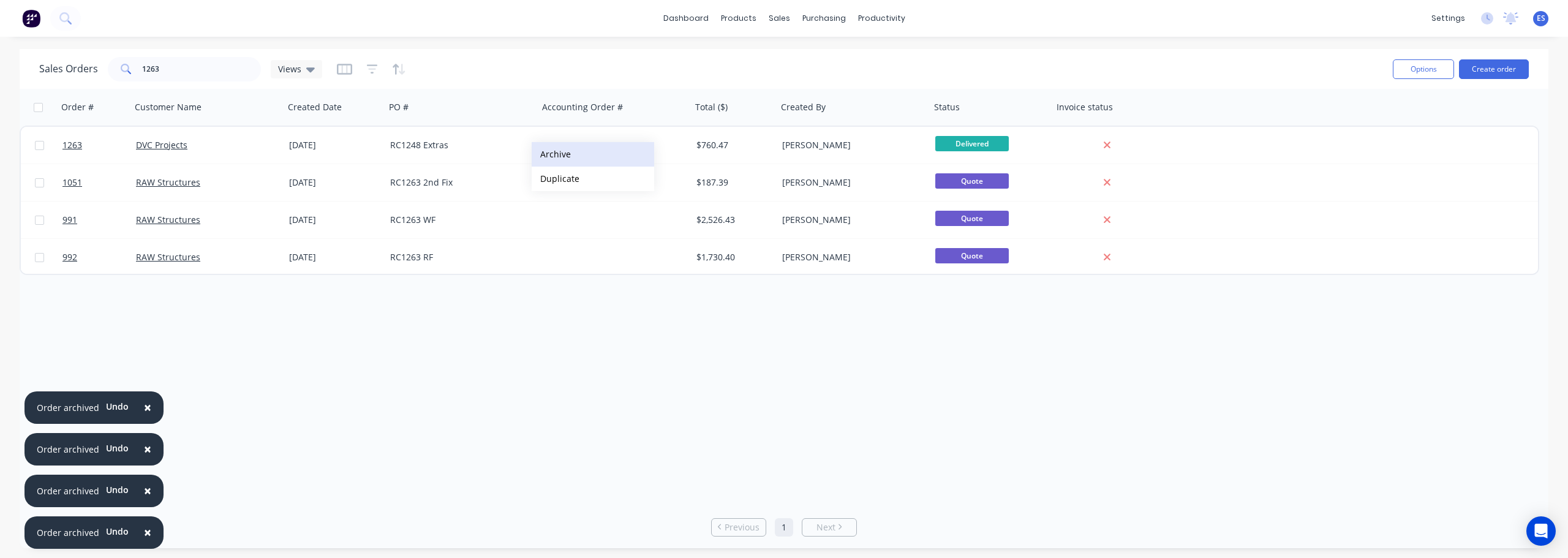
click at [563, 154] on button "Archive" at bounding box center [592, 154] width 122 height 25
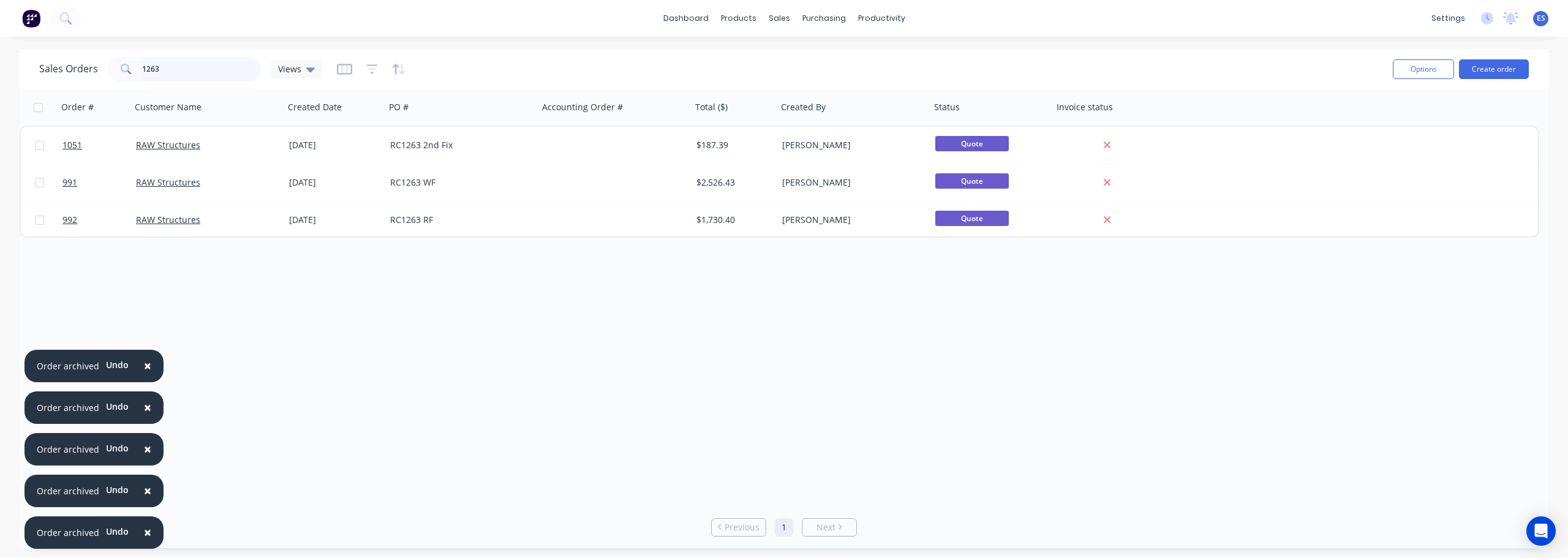
click at [203, 68] on input "1263" at bounding box center [202, 69] width 119 height 25
type input "1"
click at [620, 154] on button "Archive" at bounding box center [644, 154] width 122 height 25
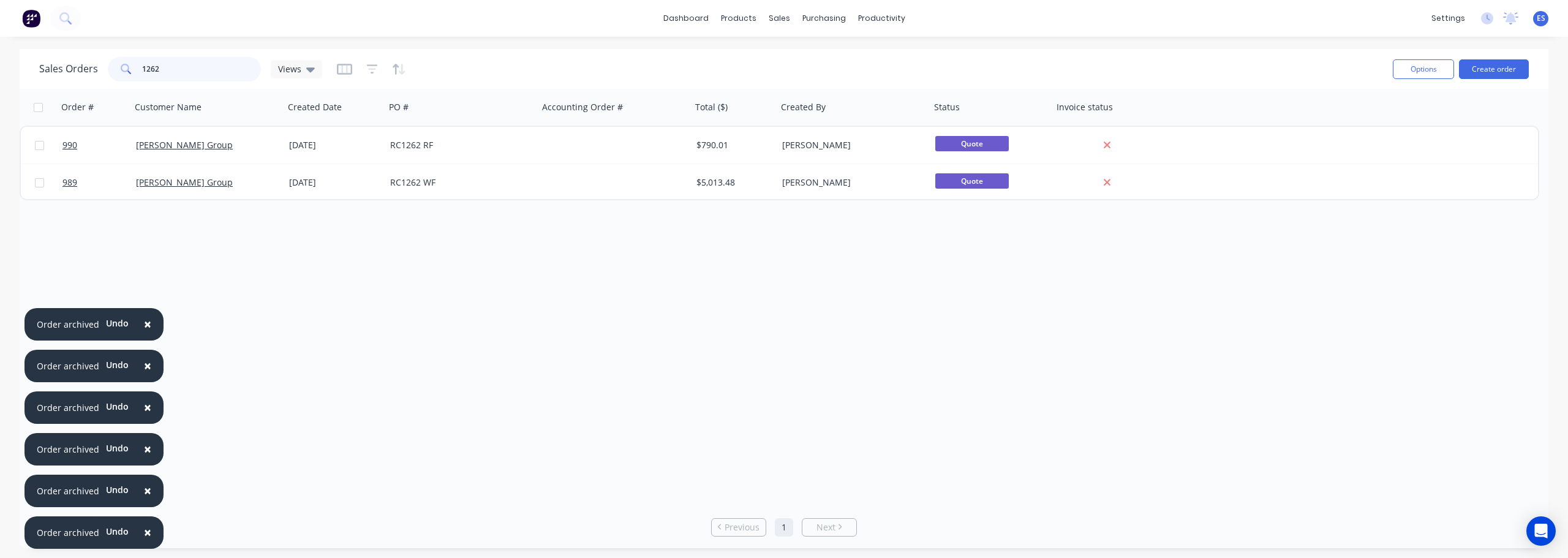
click at [181, 70] on input "1262" at bounding box center [202, 69] width 119 height 25
type input "1"
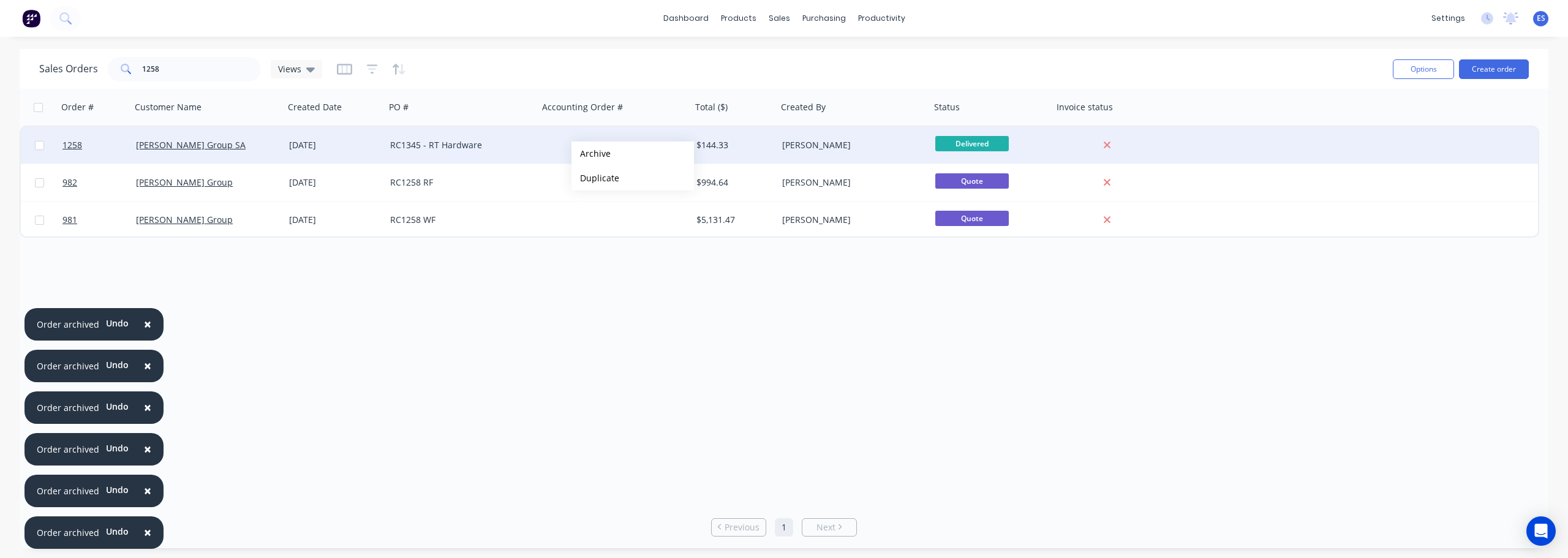
click at [602, 153] on button "Archive" at bounding box center [632, 154] width 122 height 25
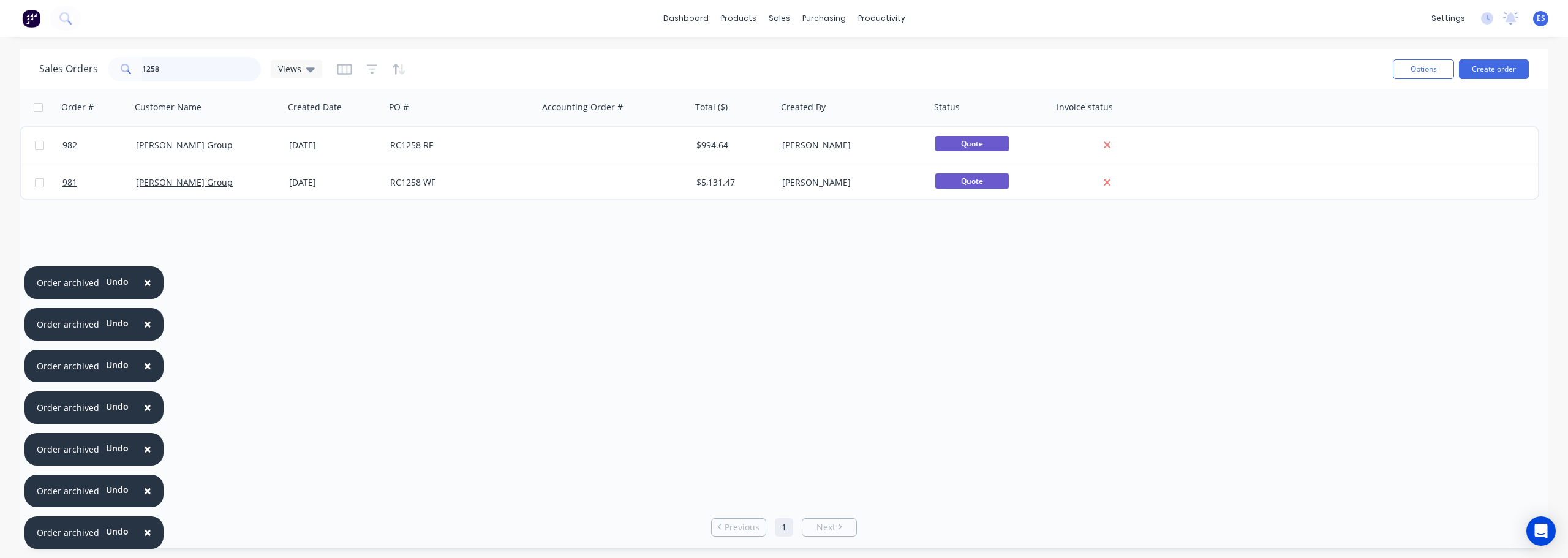
click at [207, 73] on input "1258" at bounding box center [202, 69] width 119 height 25
type input "1"
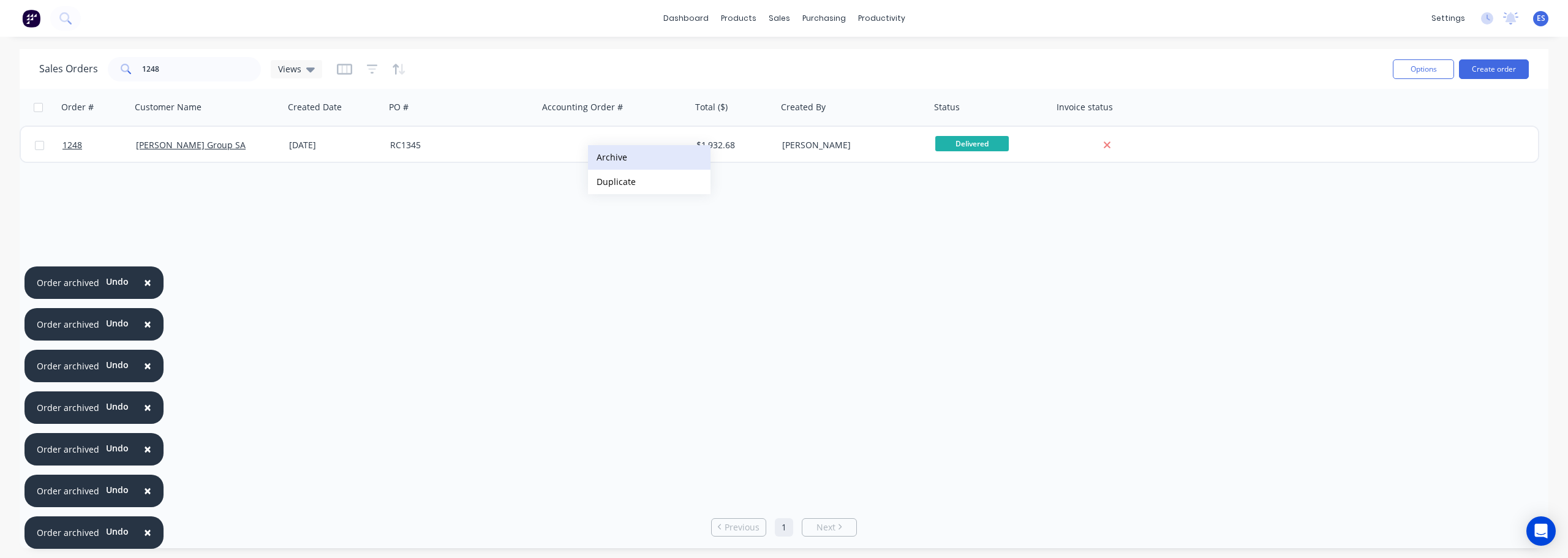
drag, startPoint x: 639, startPoint y: 156, endPoint x: 280, endPoint y: 85, distance: 366.0
click at [637, 156] on button "Archive" at bounding box center [649, 158] width 122 height 25
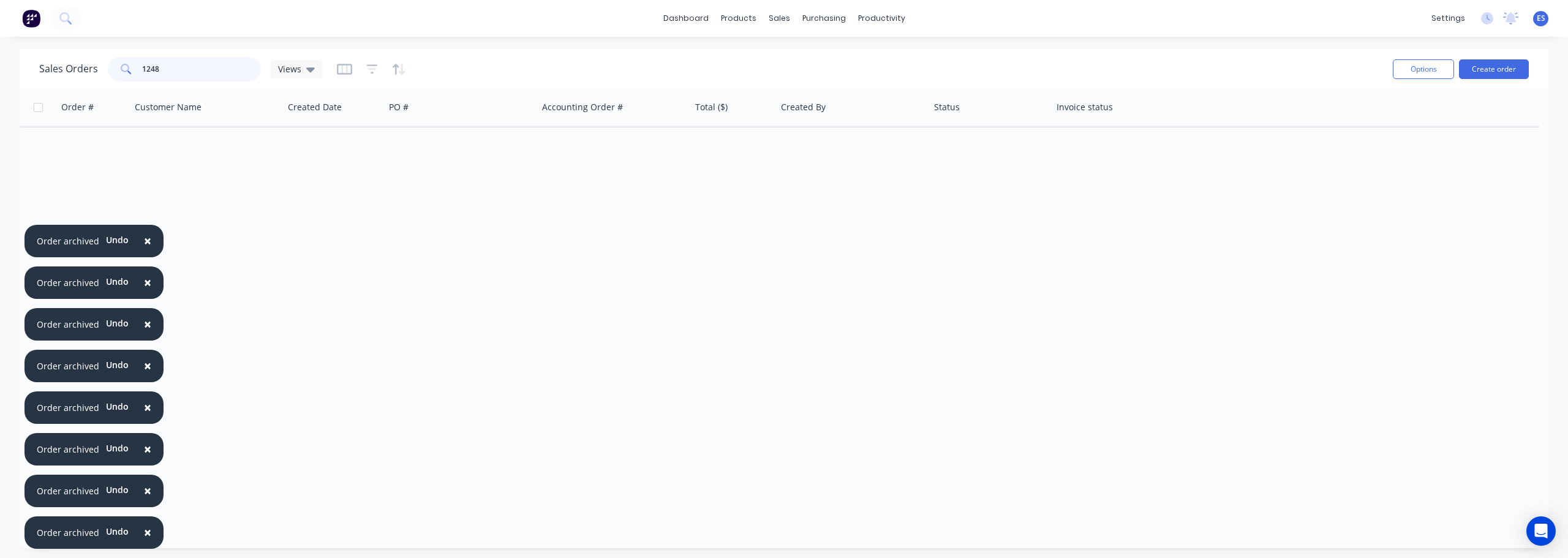
click at [220, 58] on input "1248" at bounding box center [202, 69] width 119 height 25
type input "1"
click at [569, 154] on button "Archive" at bounding box center [603, 155] width 122 height 25
click at [220, 70] on input "1192" at bounding box center [202, 69] width 119 height 25
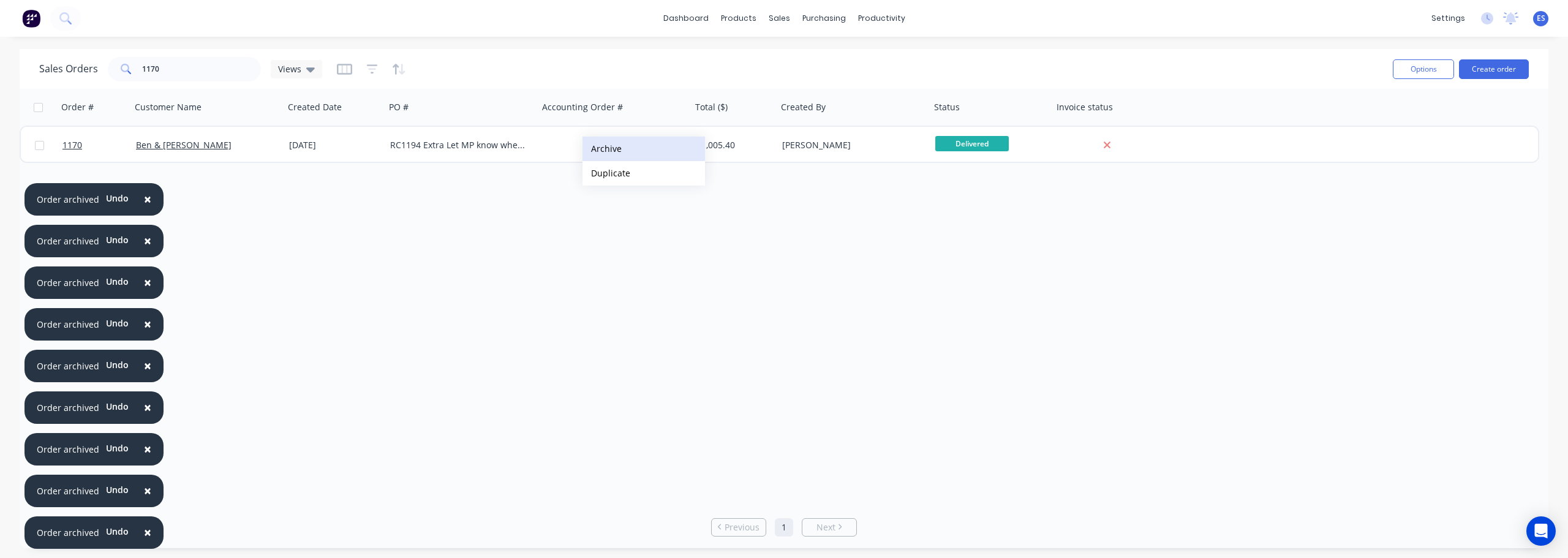
click at [621, 150] on button "Archive" at bounding box center [643, 148] width 122 height 25
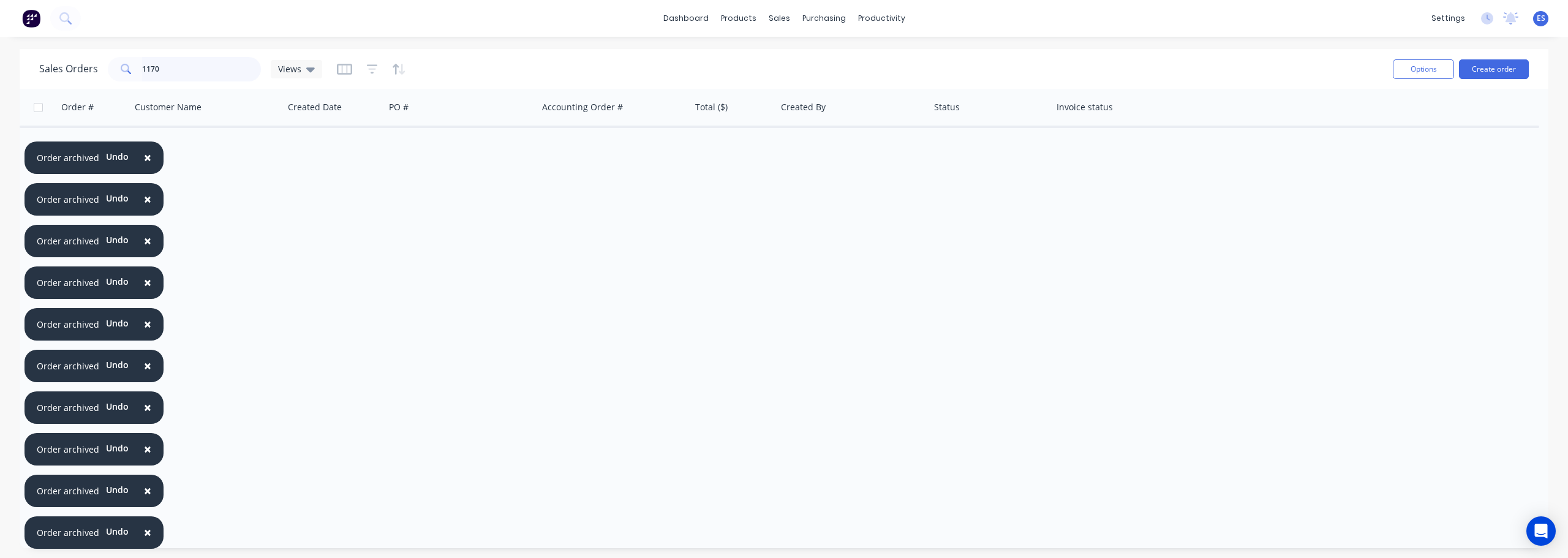
click at [166, 59] on input "1170" at bounding box center [202, 69] width 119 height 25
type input "1"
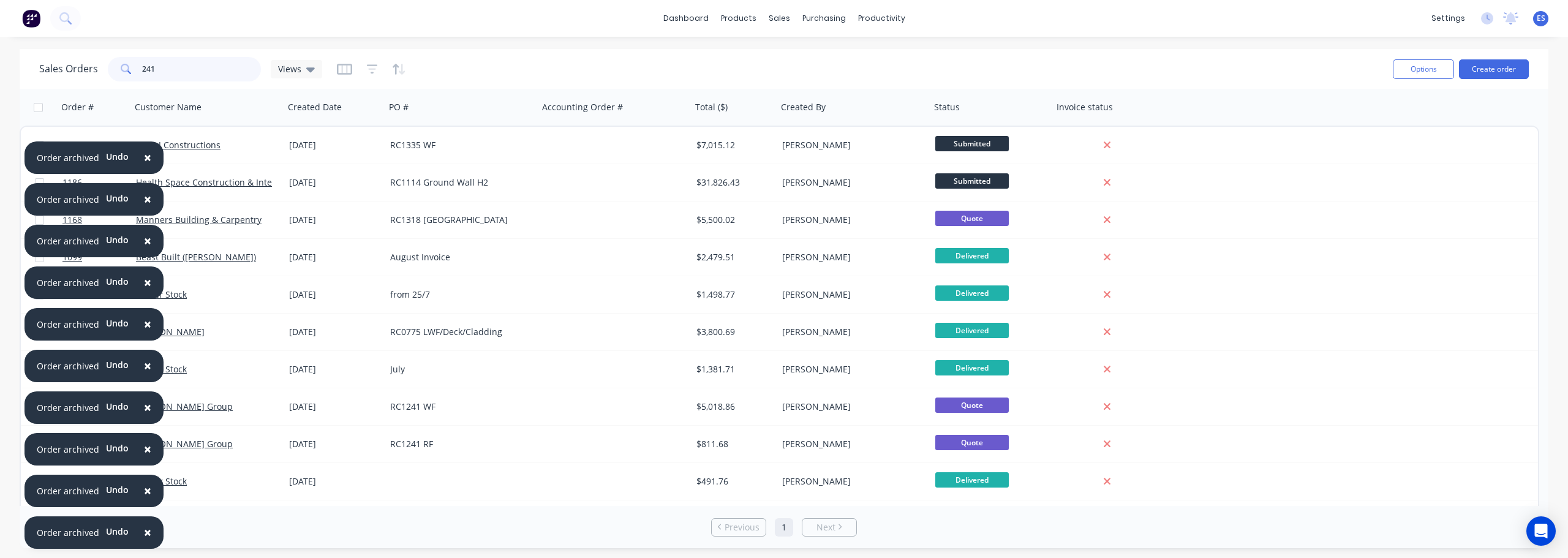
type input "241"
click at [145, 534] on span "×" at bounding box center [148, 532] width 7 height 17
click at [145, 500] on span "×" at bounding box center [148, 490] width 7 height 17
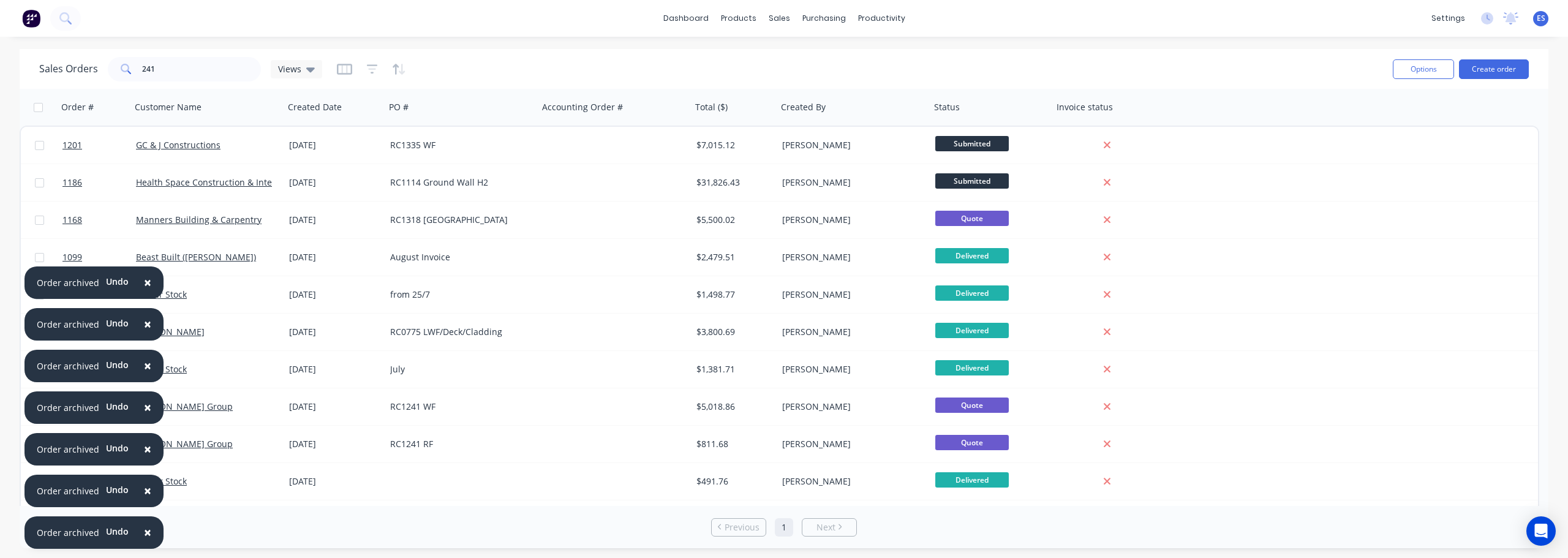
click at [145, 534] on span "×" at bounding box center [148, 532] width 7 height 17
click at [145, 500] on span "×" at bounding box center [148, 490] width 7 height 17
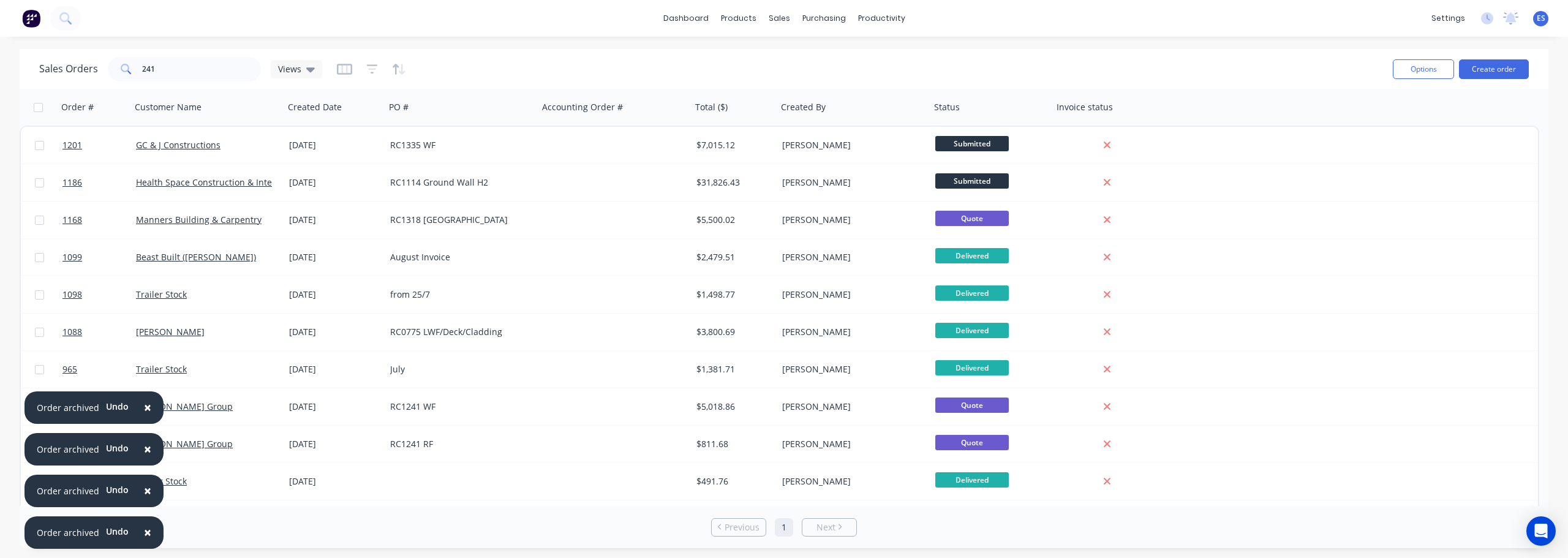
click at [145, 534] on span "×" at bounding box center [148, 532] width 7 height 17
click at [145, 500] on span "×" at bounding box center [148, 490] width 7 height 17
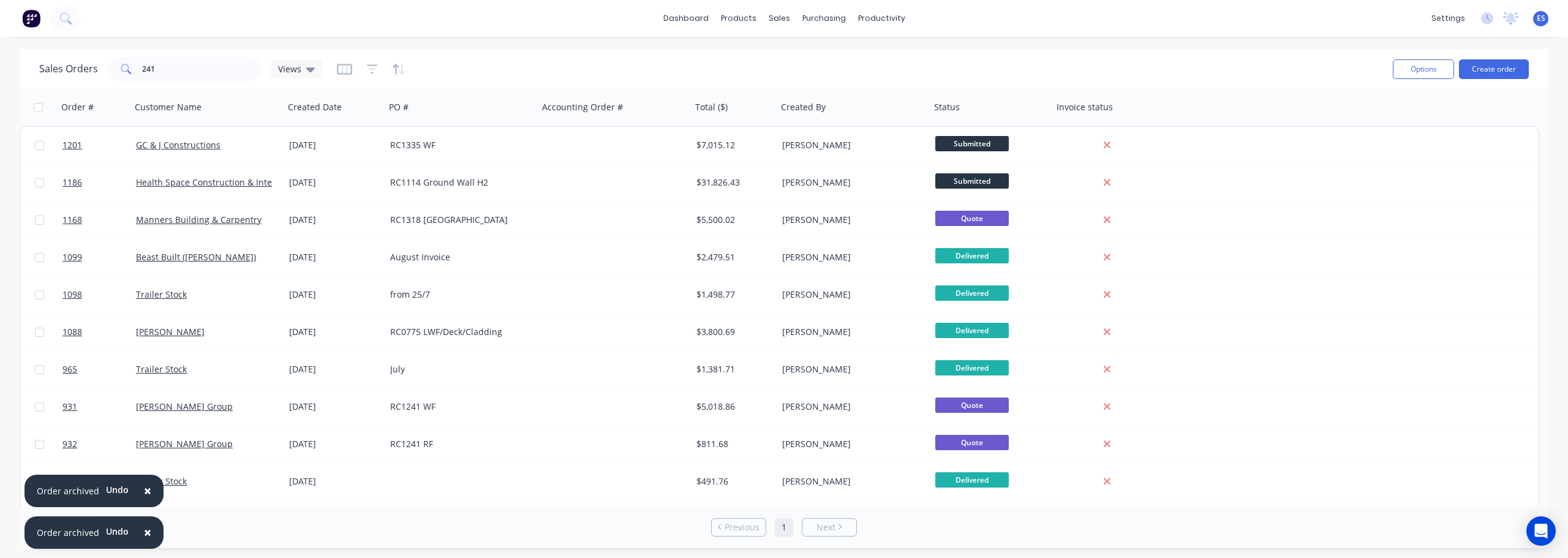
click at [145, 534] on span "×" at bounding box center [148, 532] width 7 height 17
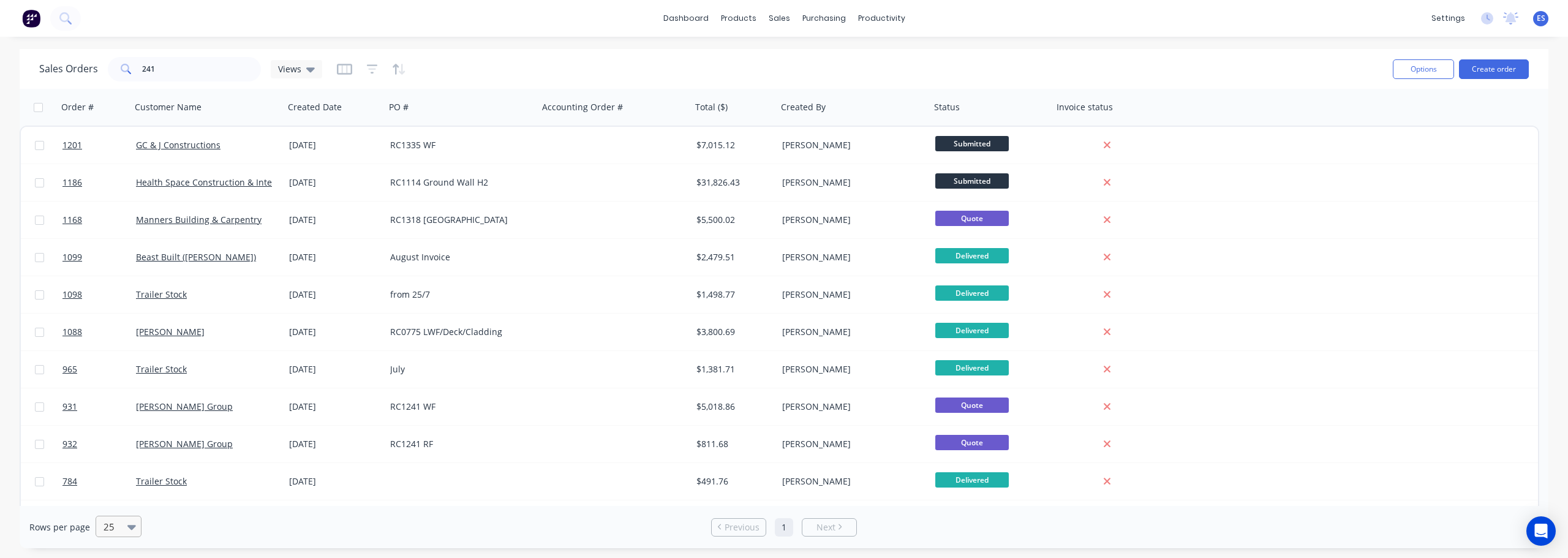
click at [131, 527] on icon at bounding box center [131, 527] width 8 height 5
click at [835, 527] on span "Next" at bounding box center [826, 527] width 19 height 12
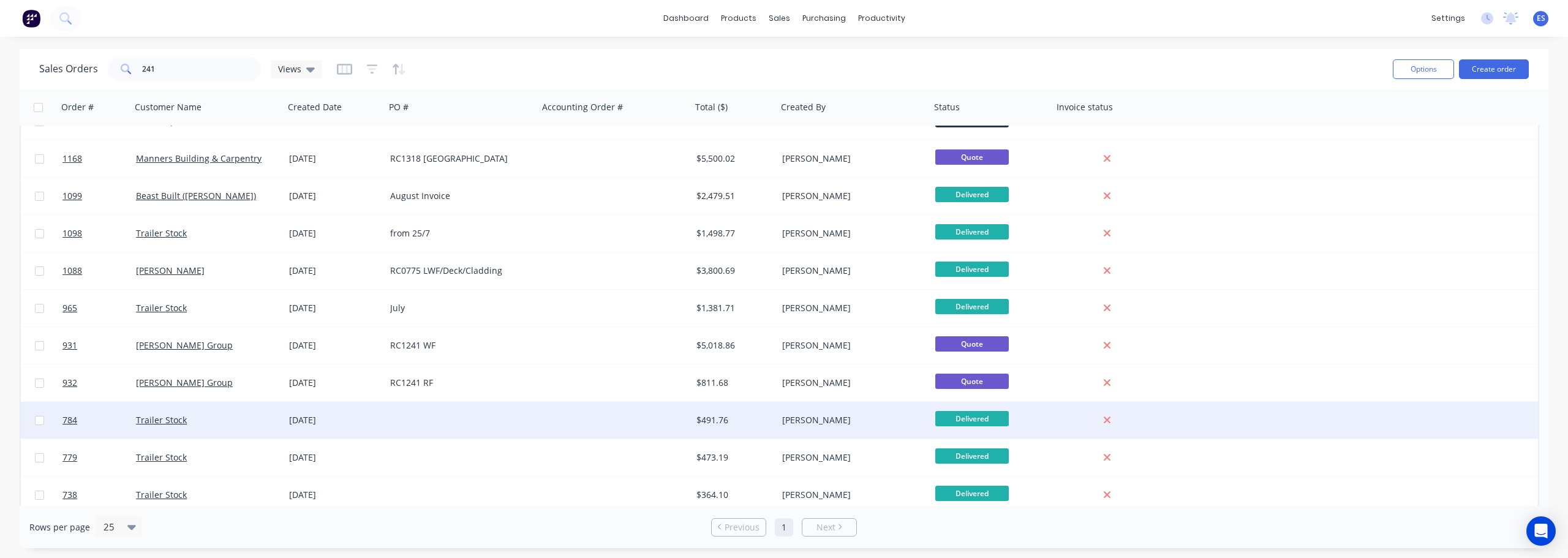
scroll to position [106, 0]
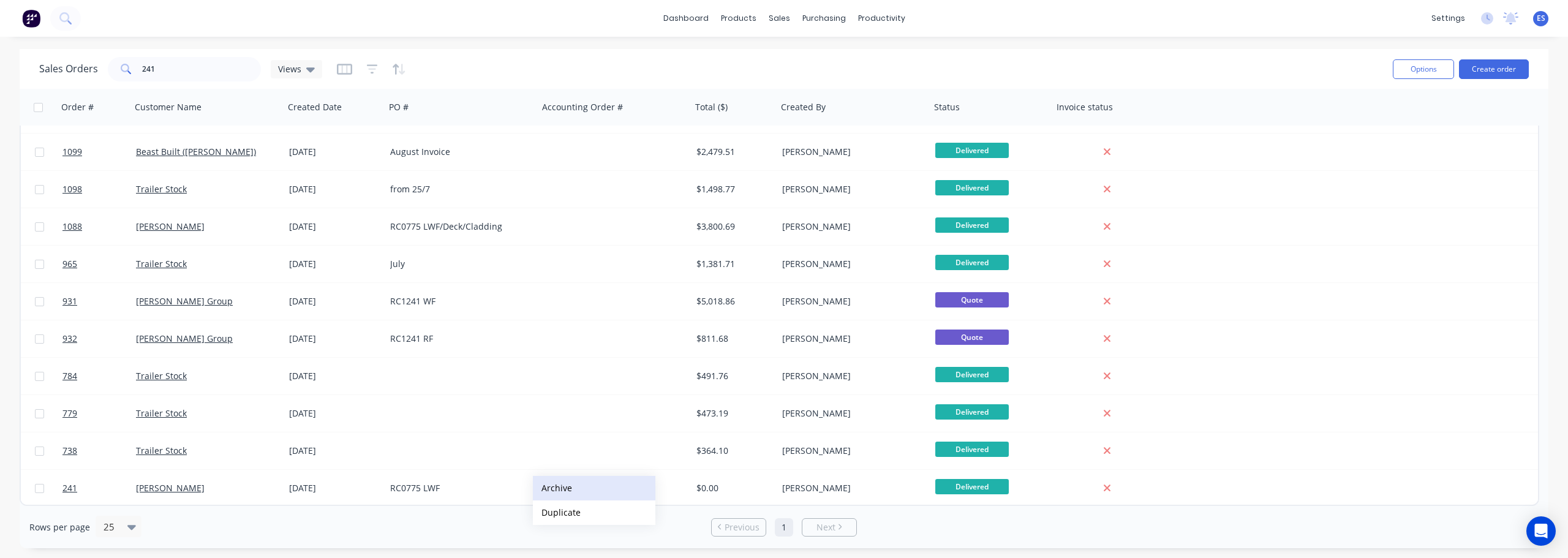
click at [564, 484] on button "Archive" at bounding box center [594, 488] width 122 height 25
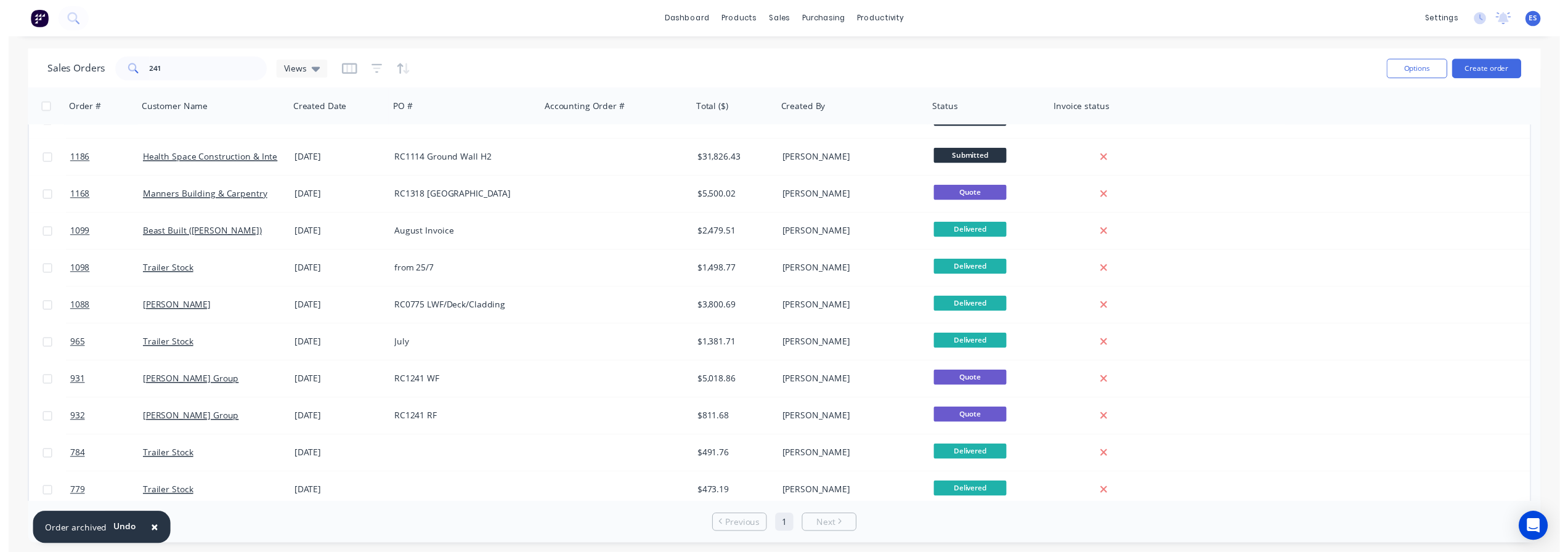
scroll to position [0, 0]
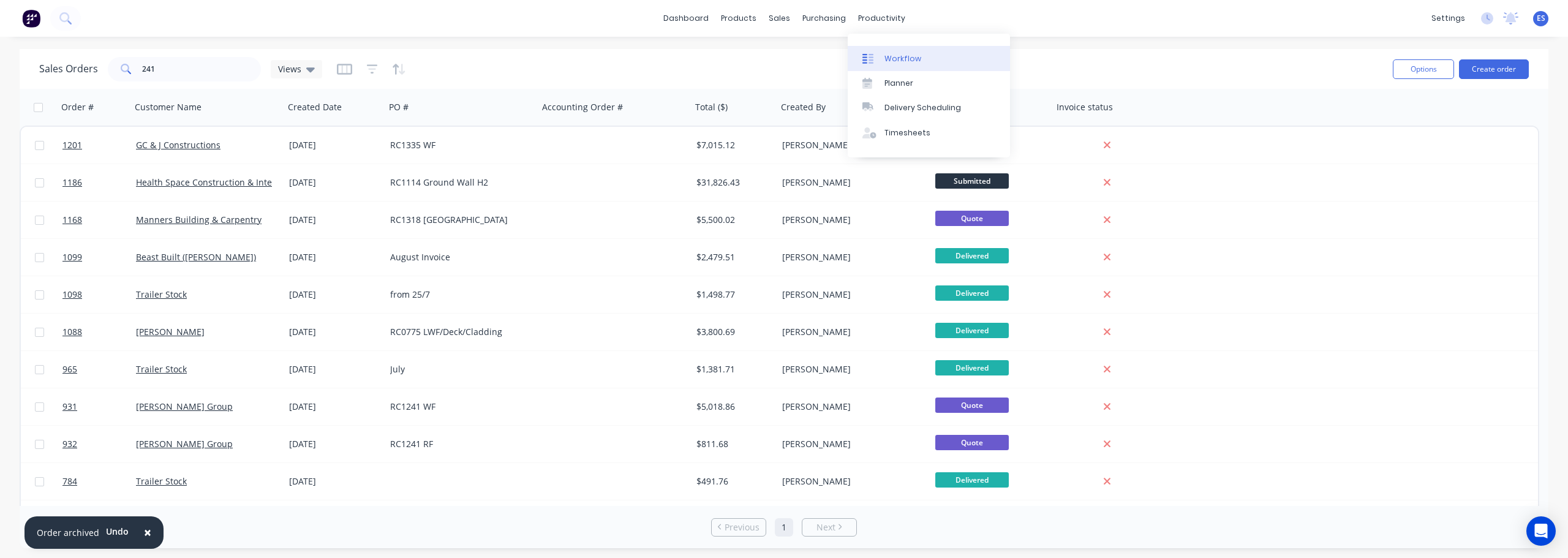
click at [889, 46] on link "Workflow" at bounding box center [929, 58] width 162 height 25
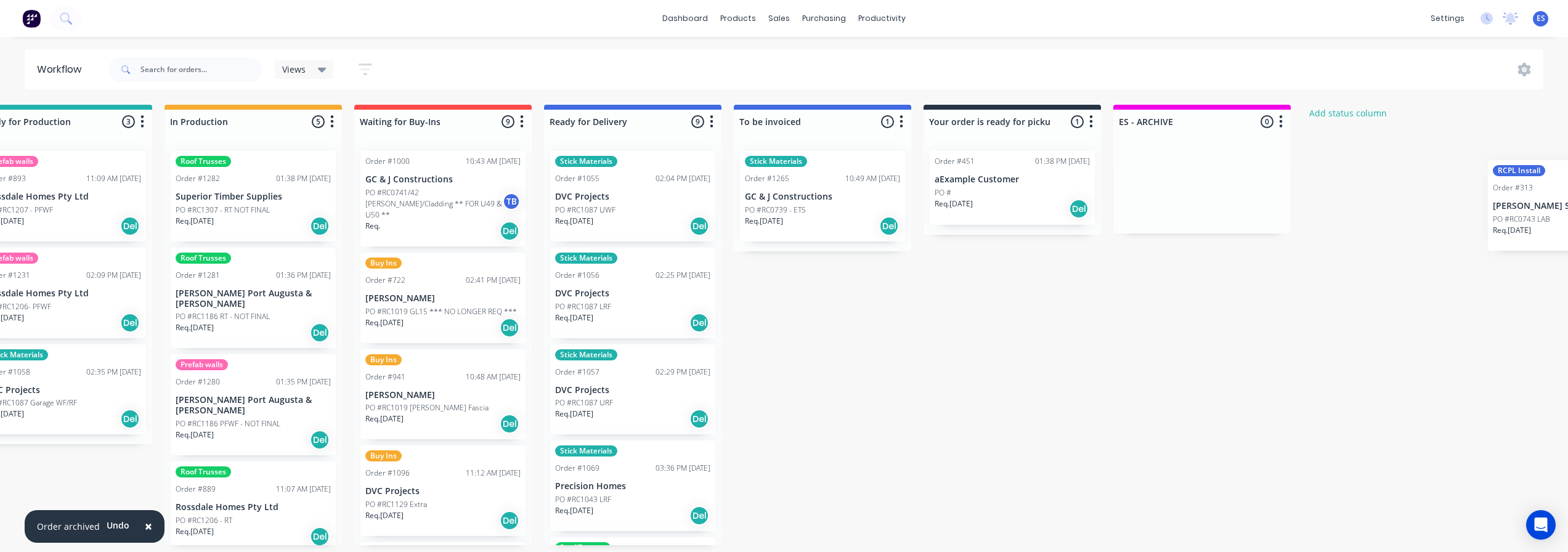
scroll to position [0, 665]
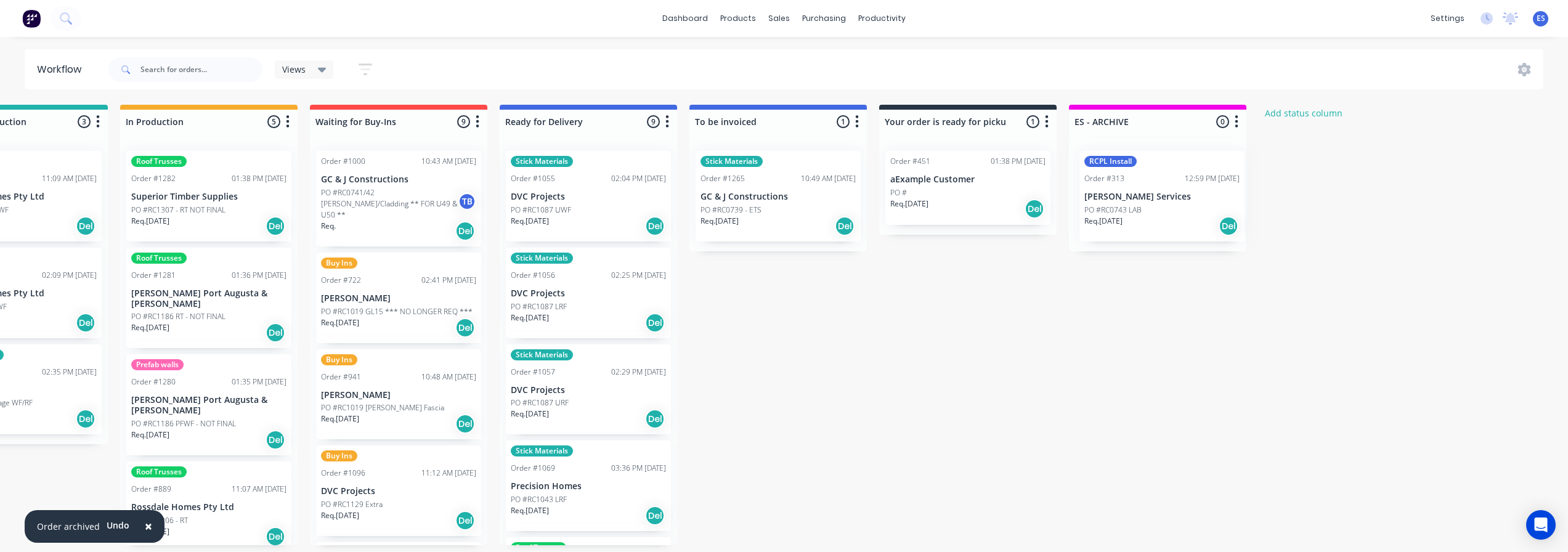
drag, startPoint x: 296, startPoint y: 213, endPoint x: 1168, endPoint y: 213, distance: 872.0
click at [1168, 213] on div "Submitted 26 Status colour #273444 hex #273444 Save Cancel Summaries Total orde…" at bounding box center [441, 325] width 2233 height 440
click at [785, 219] on div "Req. 07/10/25 Del" at bounding box center [778, 226] width 155 height 21
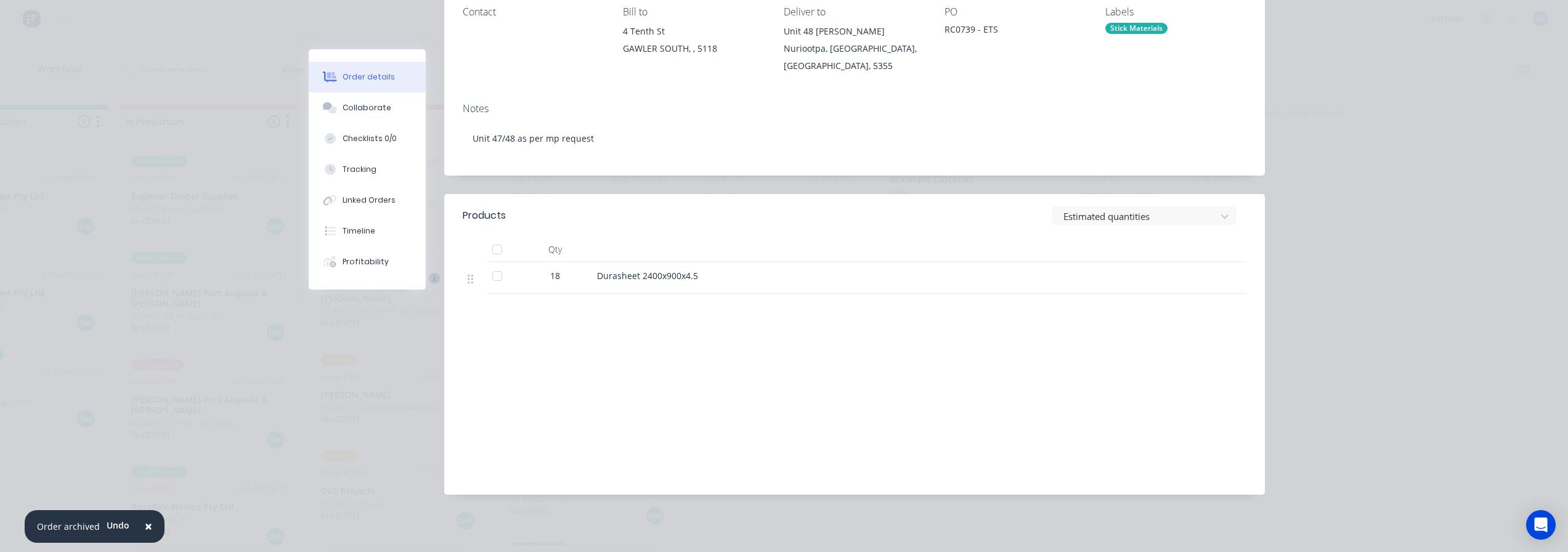
scroll to position [0, 0]
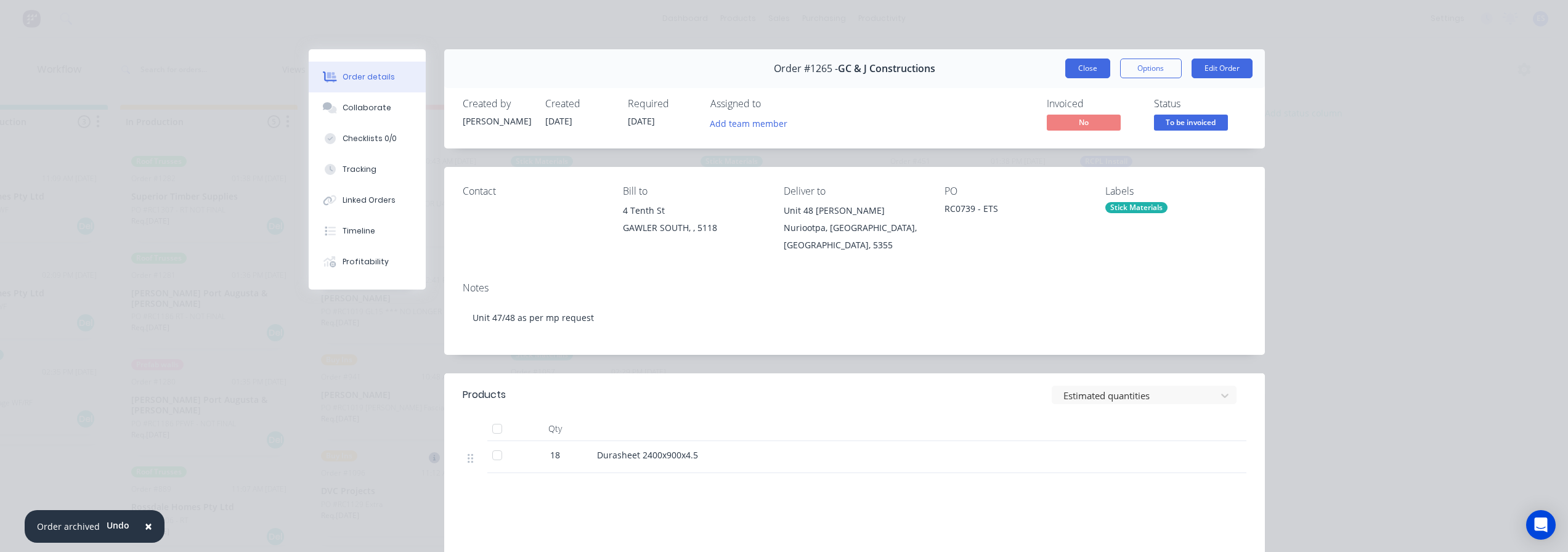
click at [1088, 69] on button "Close" at bounding box center [1088, 69] width 45 height 20
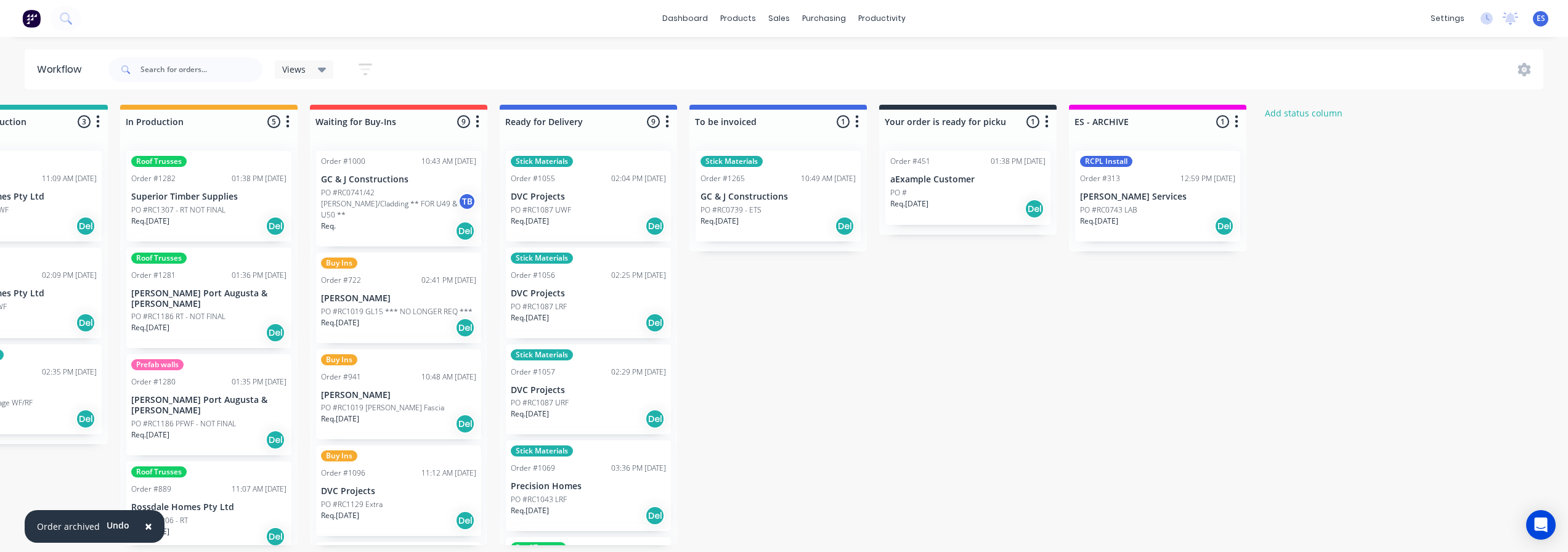
click at [145, 528] on span "×" at bounding box center [149, 526] width 8 height 17
drag, startPoint x: 783, startPoint y: 454, endPoint x: 759, endPoint y: 442, distance: 26.8
click at [783, 453] on div "Submitted 26 Status colour #273444 hex #273444 Save Cancel Summaries Total orde…" at bounding box center [441, 325] width 2233 height 440
